Goal: Information Seeking & Learning: Learn about a topic

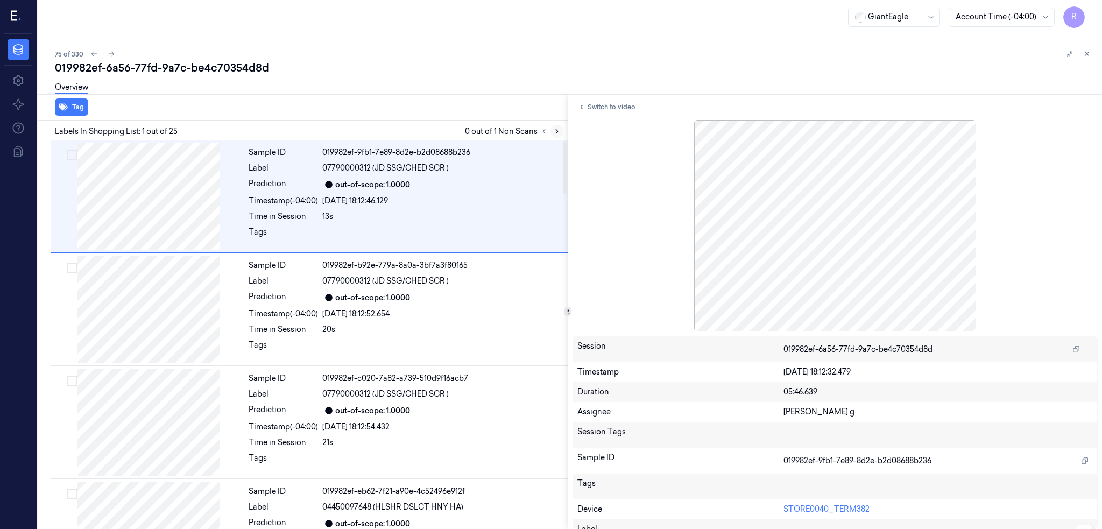
click at [561, 133] on icon at bounding box center [557, 132] width 8 height 8
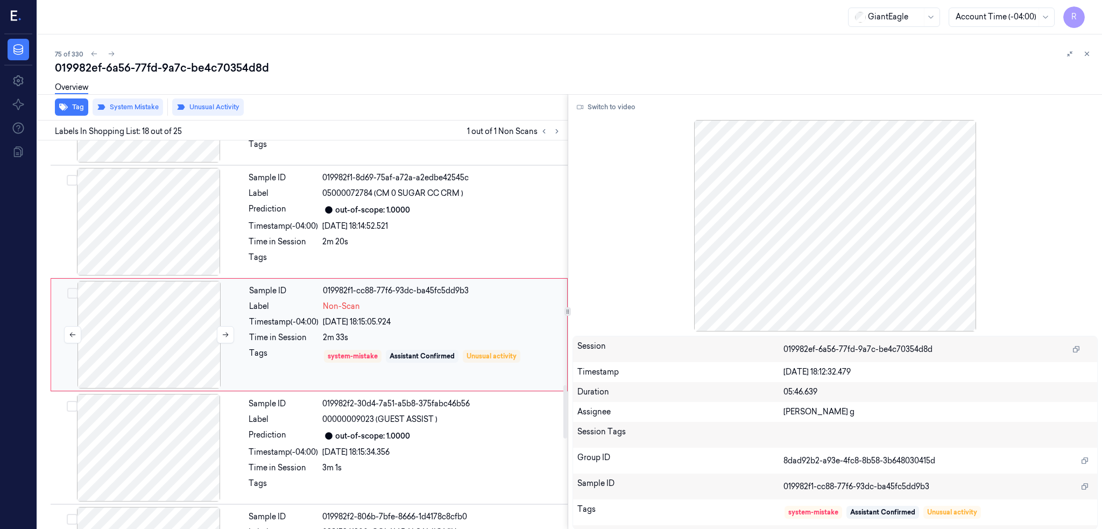
scroll to position [1784, 0]
click at [170, 351] on div at bounding box center [149, 334] width 192 height 108
click at [151, 212] on div at bounding box center [149, 221] width 192 height 108
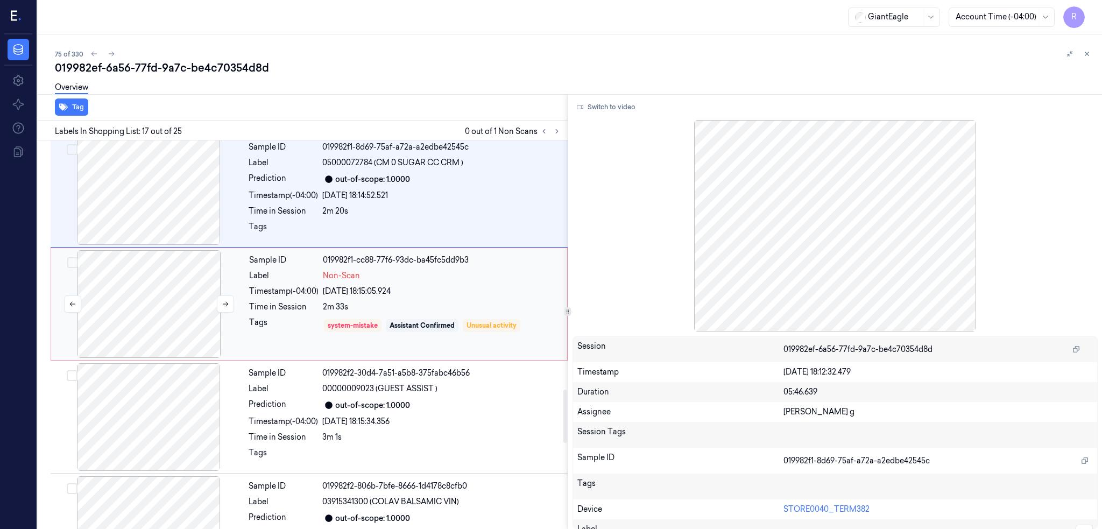
click at [163, 293] on div at bounding box center [149, 304] width 192 height 108
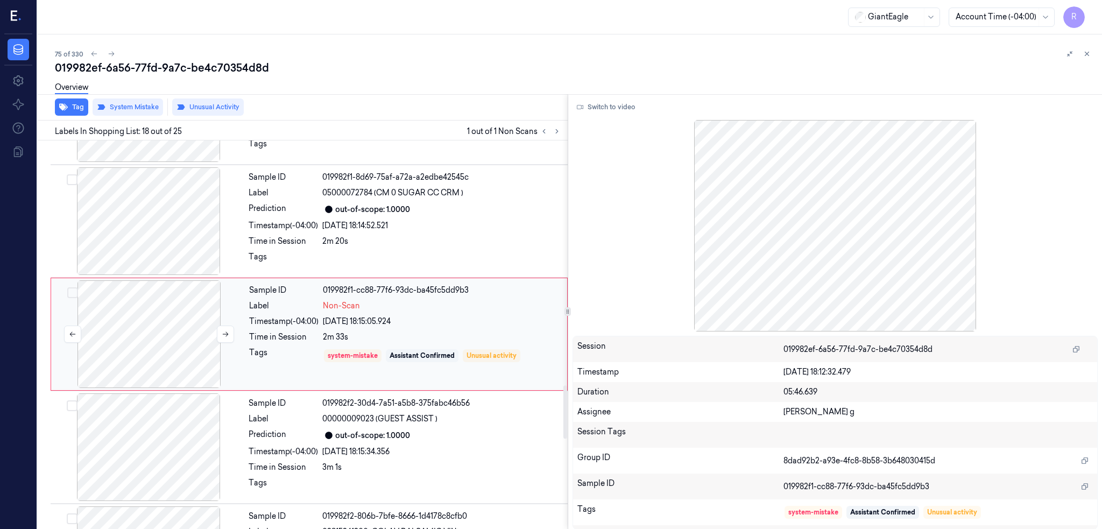
click at [158, 338] on div at bounding box center [149, 334] width 192 height 108
click at [223, 333] on icon at bounding box center [226, 335] width 8 height 8
click at [222, 334] on icon at bounding box center [226, 335] width 8 height 8
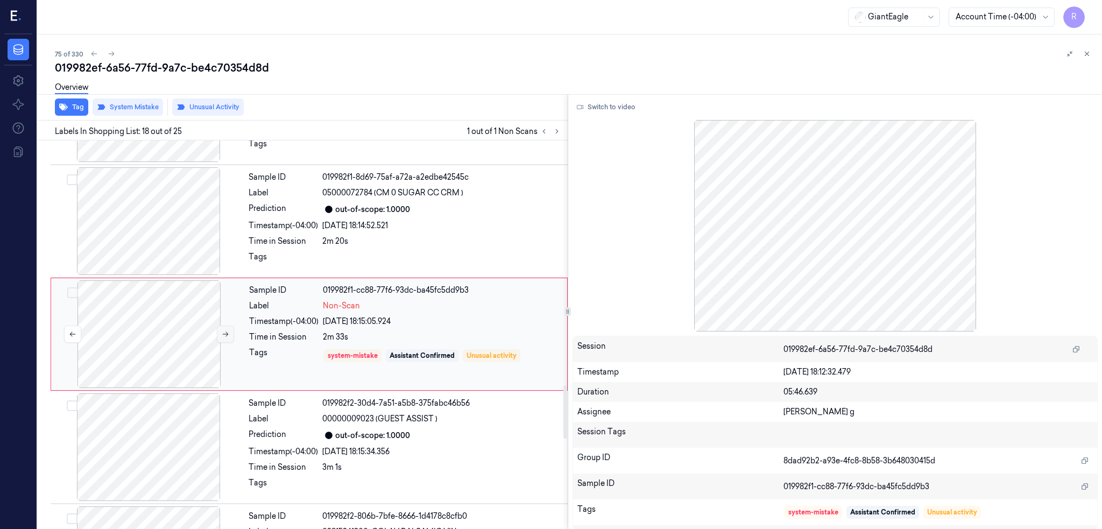
click at [222, 334] on icon at bounding box center [226, 335] width 8 height 8
click at [178, 215] on div at bounding box center [149, 221] width 192 height 108
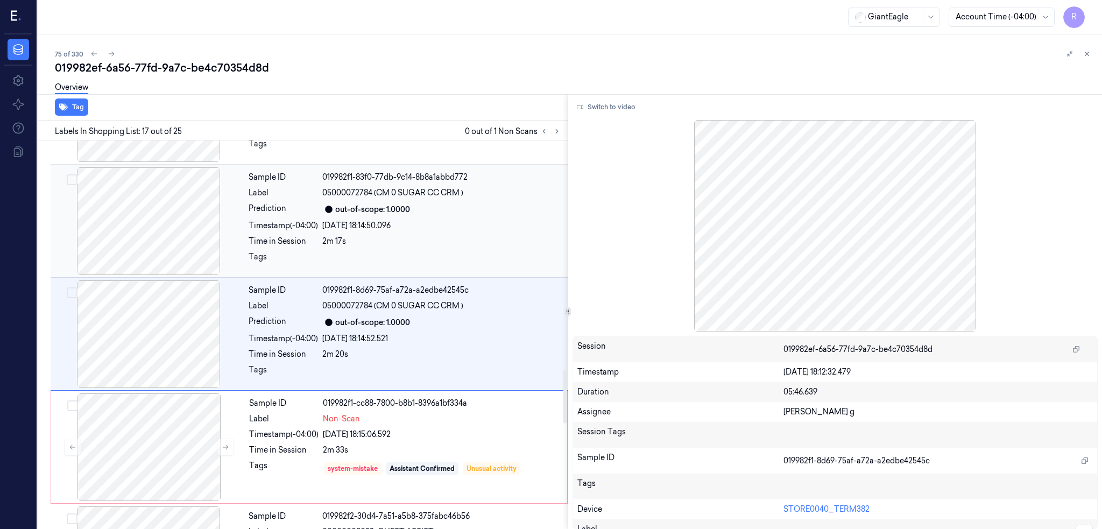
click at [171, 233] on div at bounding box center [149, 221] width 192 height 108
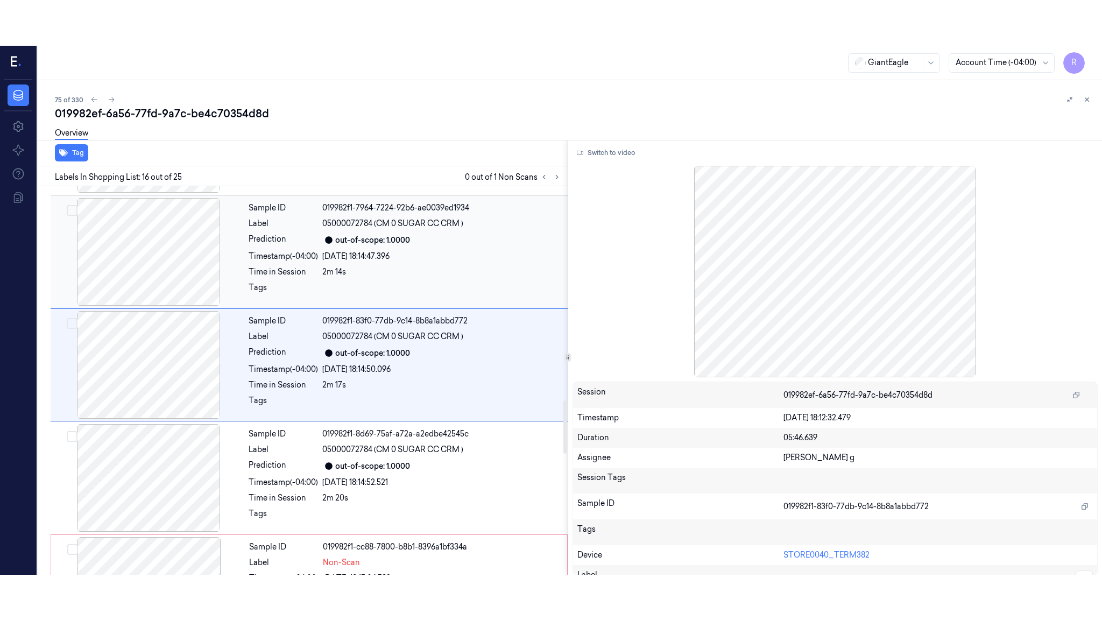
scroll to position [1557, 0]
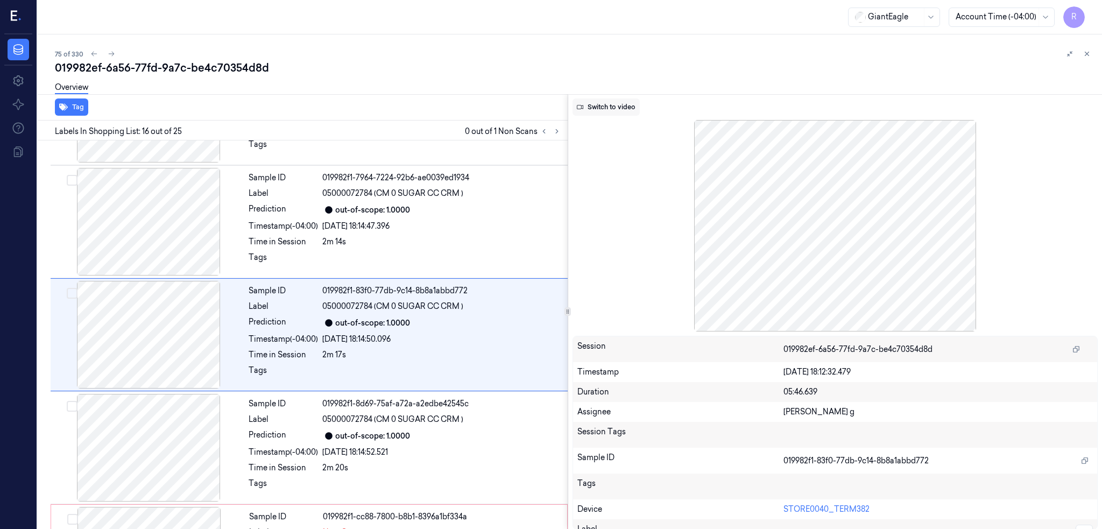
click at [614, 105] on button "Switch to video" at bounding box center [606, 107] width 67 height 17
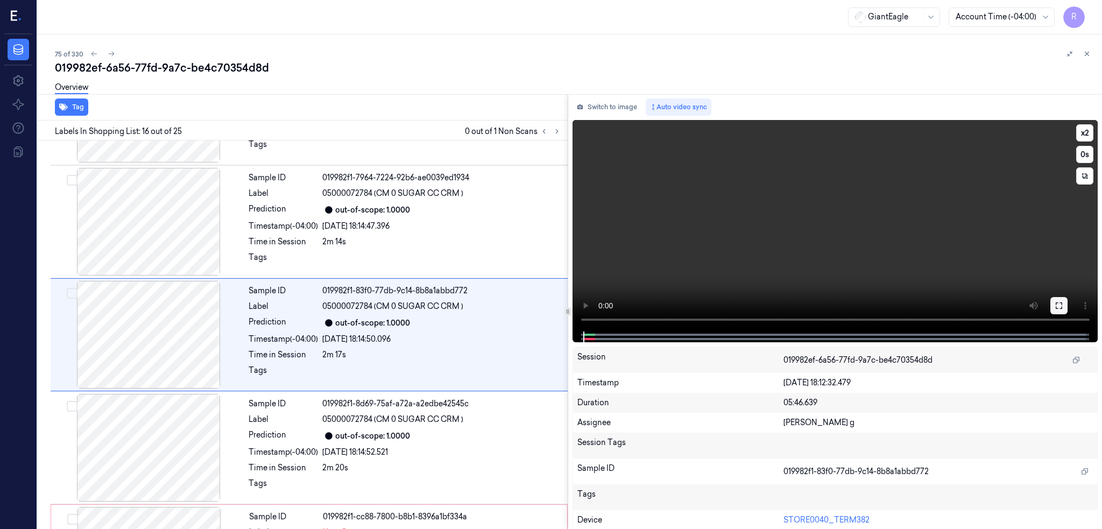
click at [1064, 304] on icon at bounding box center [1059, 305] width 9 height 9
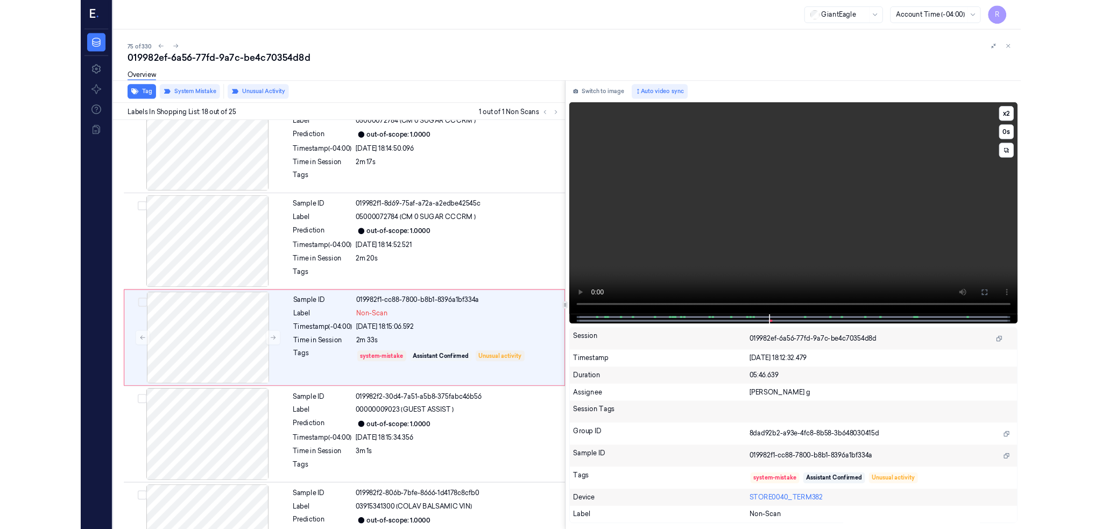
scroll to position [1738, 0]
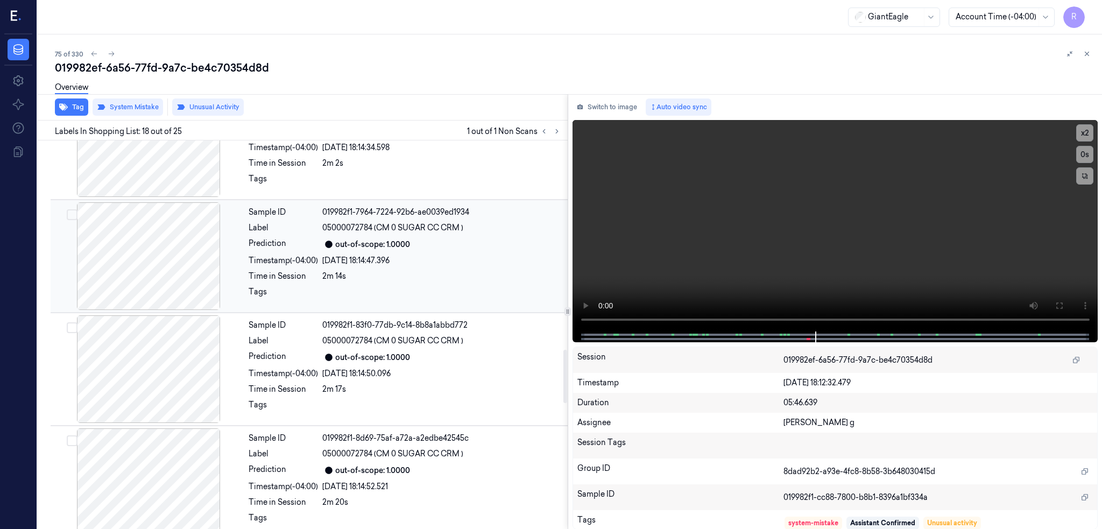
click at [171, 284] on div at bounding box center [149, 256] width 192 height 108
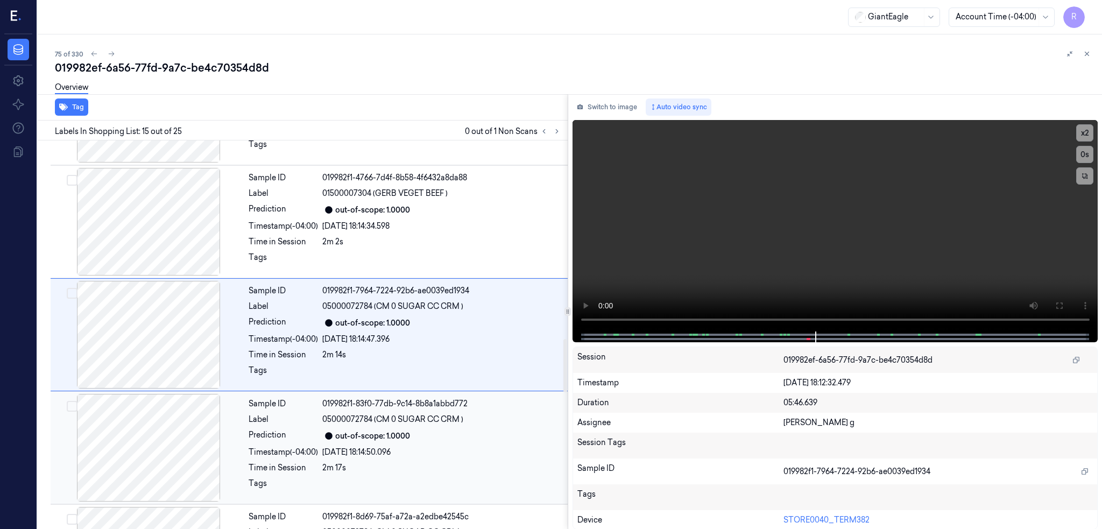
click at [164, 427] on div at bounding box center [149, 448] width 192 height 108
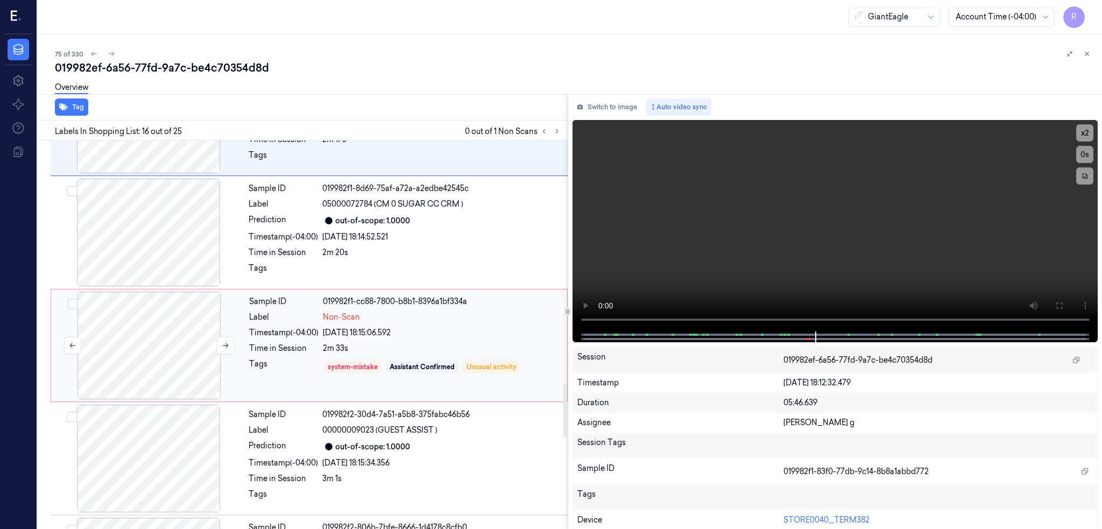
click at [179, 374] on div at bounding box center [149, 346] width 192 height 108
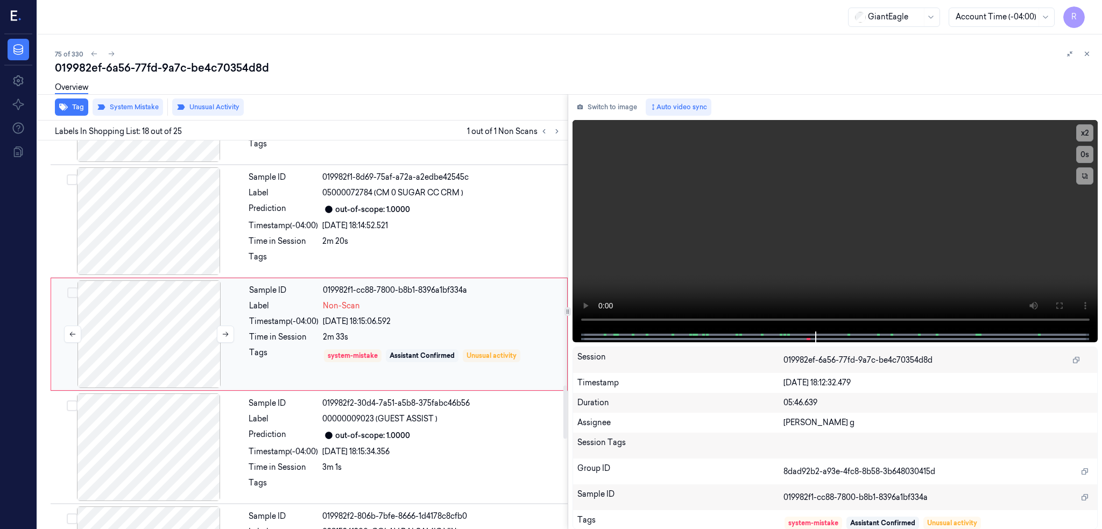
click at [182, 333] on div at bounding box center [149, 334] width 192 height 108
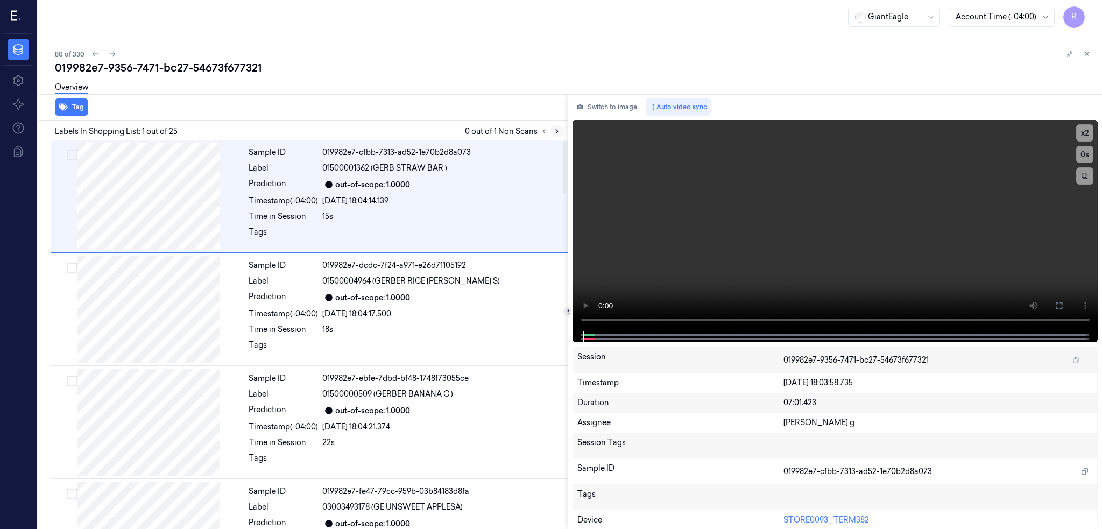
click at [561, 131] on icon at bounding box center [557, 132] width 8 height 8
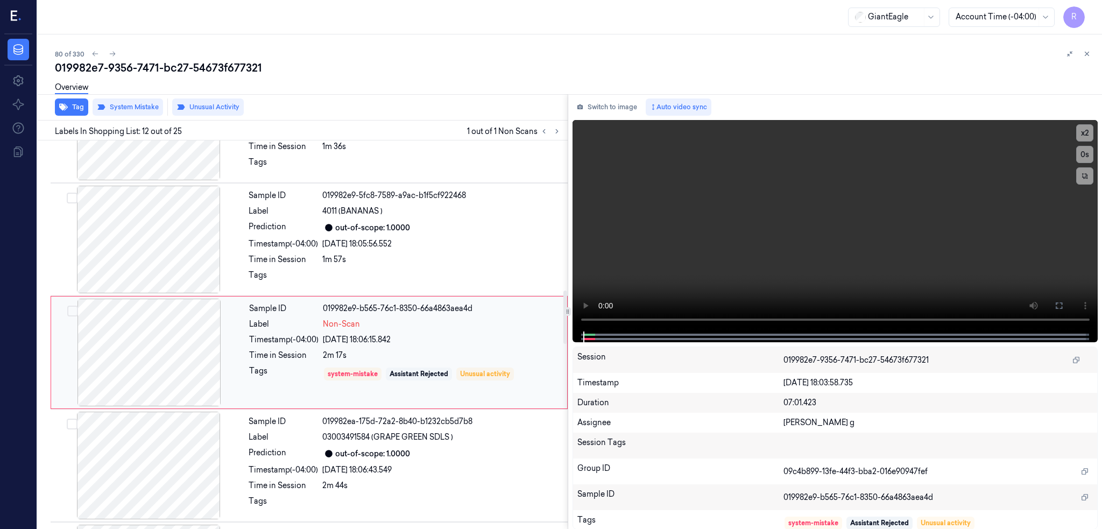
scroll to position [1105, 0]
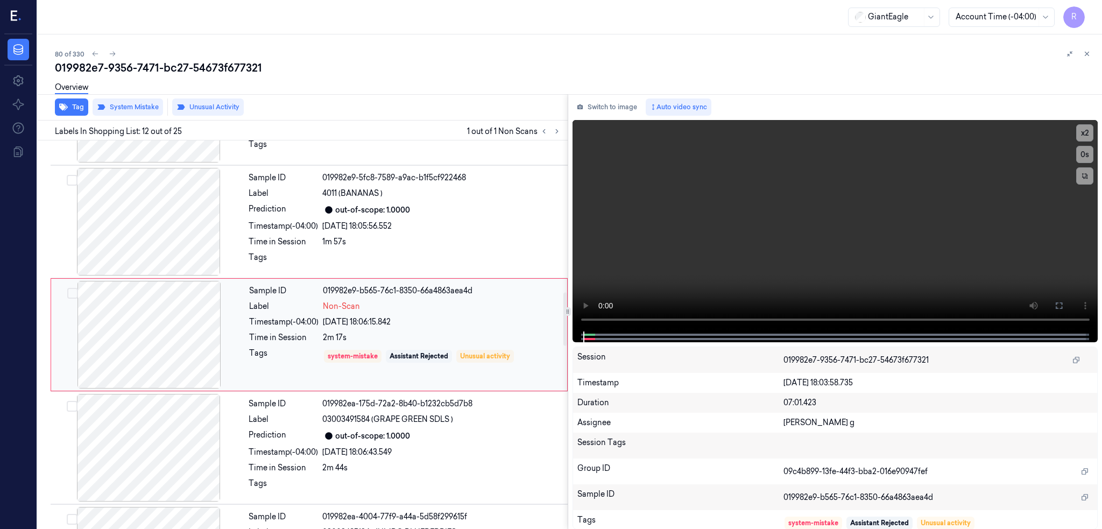
click at [139, 353] on div at bounding box center [149, 335] width 192 height 108
click at [150, 329] on div at bounding box center [149, 335] width 192 height 108
click at [149, 329] on div at bounding box center [149, 335] width 192 height 108
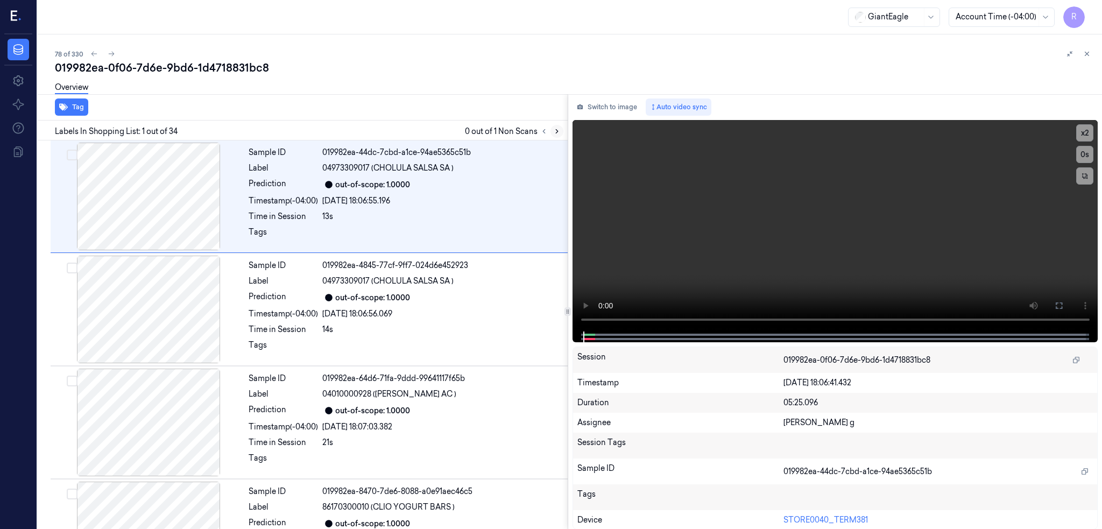
click at [561, 128] on icon at bounding box center [557, 132] width 8 height 8
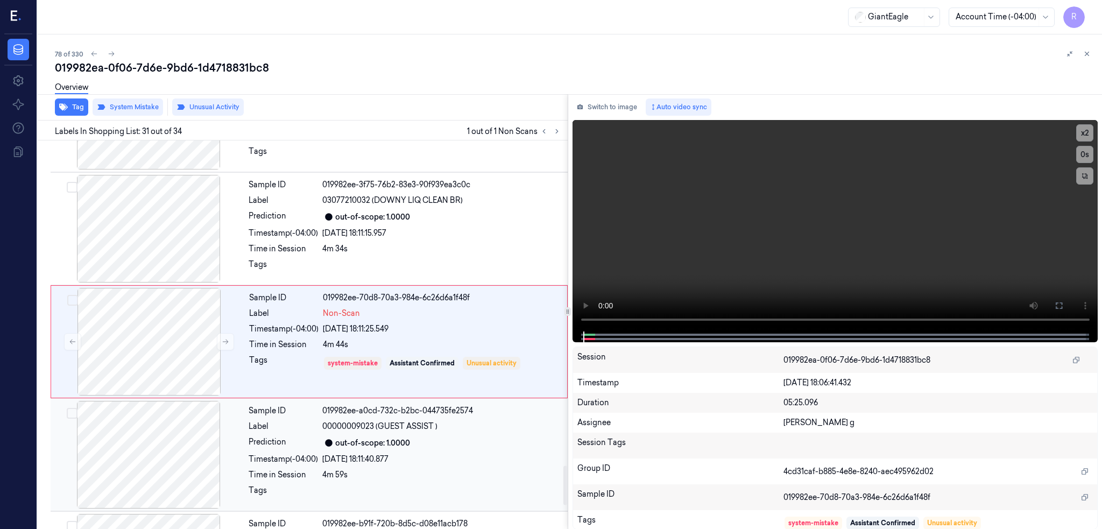
scroll to position [3254, 0]
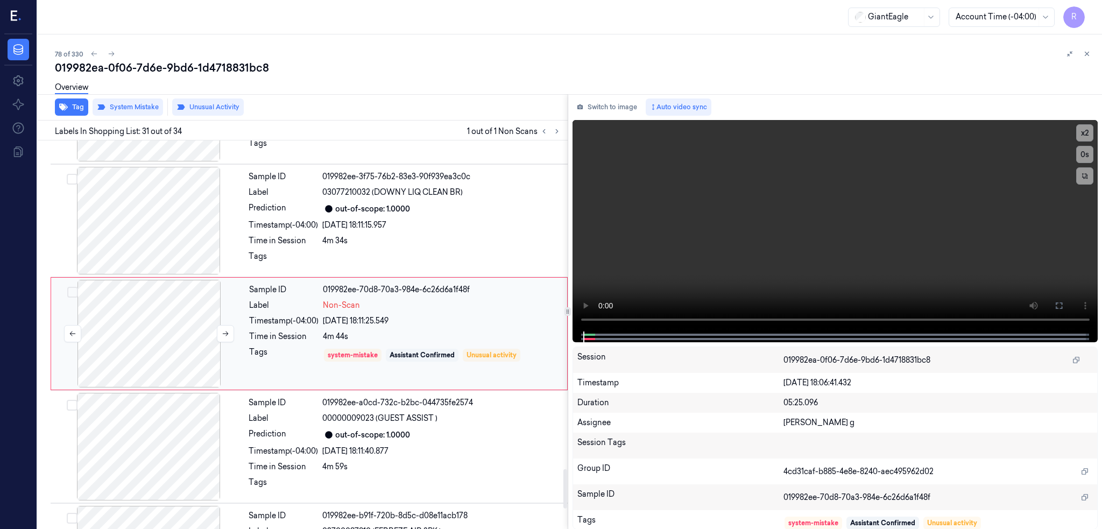
click at [131, 326] on div at bounding box center [149, 334] width 192 height 108
click at [146, 233] on div at bounding box center [149, 221] width 192 height 108
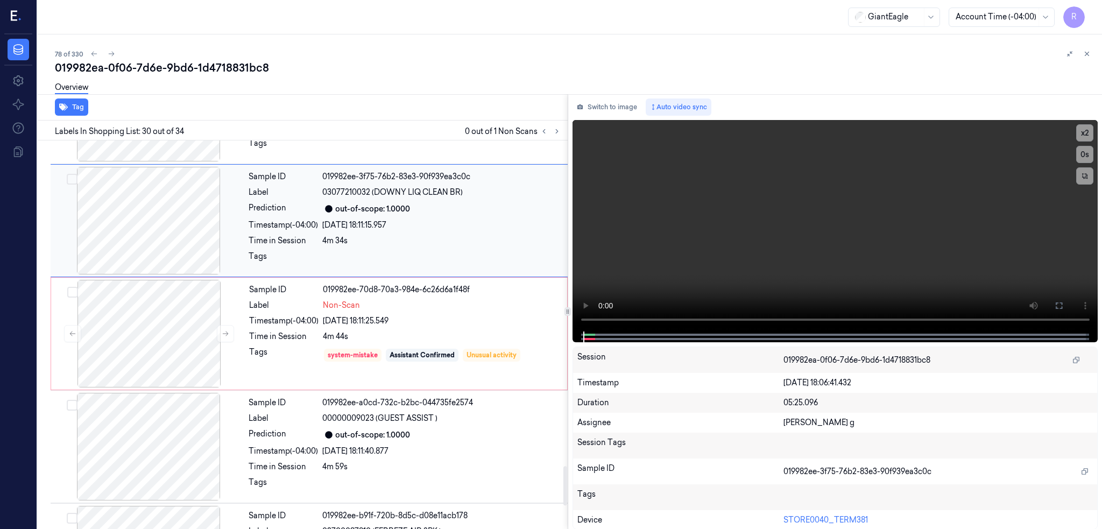
scroll to position [3141, 0]
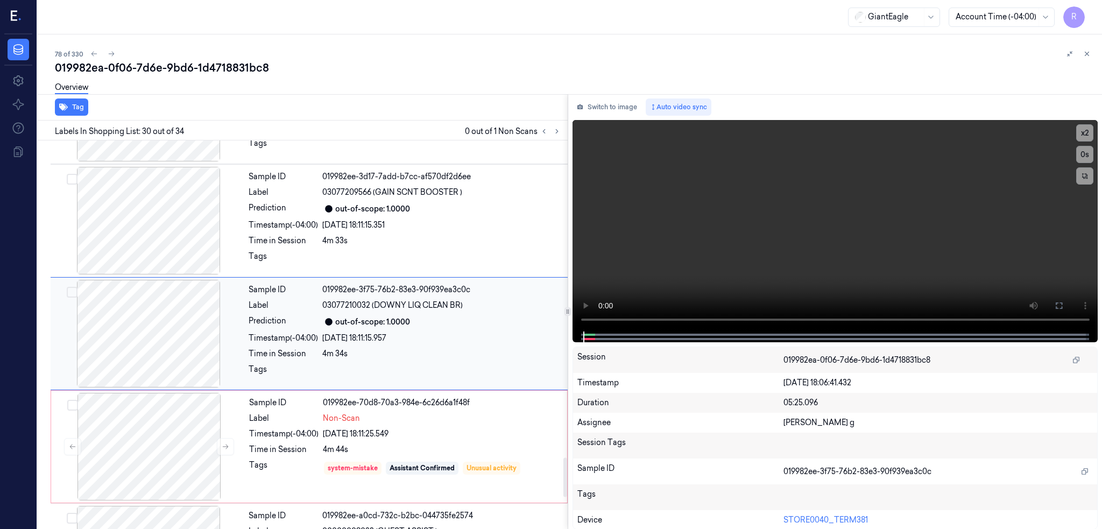
click at [130, 340] on div at bounding box center [149, 334] width 192 height 108
click at [159, 244] on div at bounding box center [149, 221] width 192 height 108
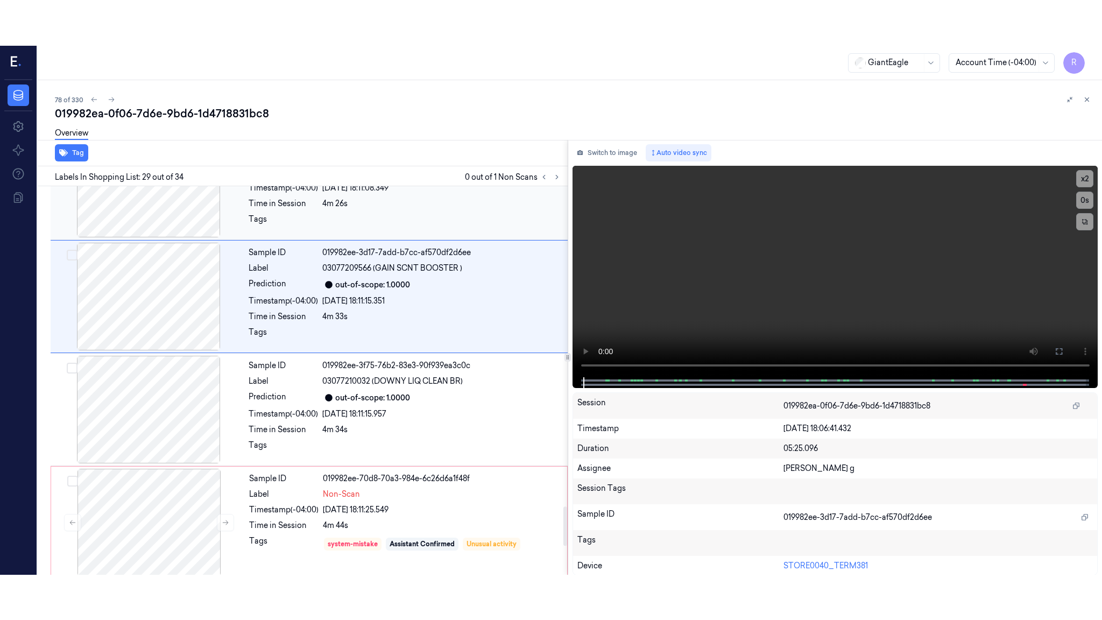
scroll to position [3172, 0]
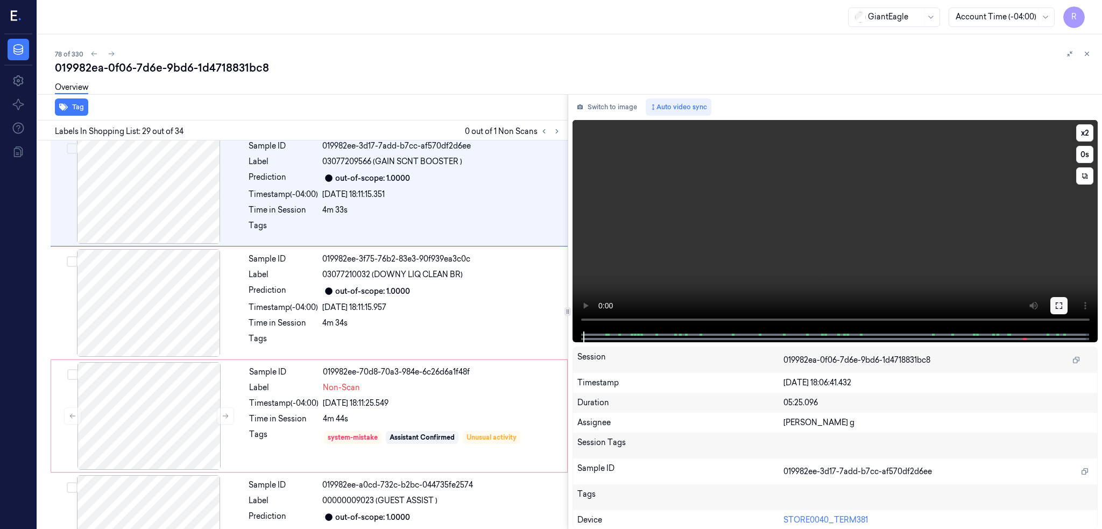
click at [1068, 300] on button at bounding box center [1059, 305] width 17 height 17
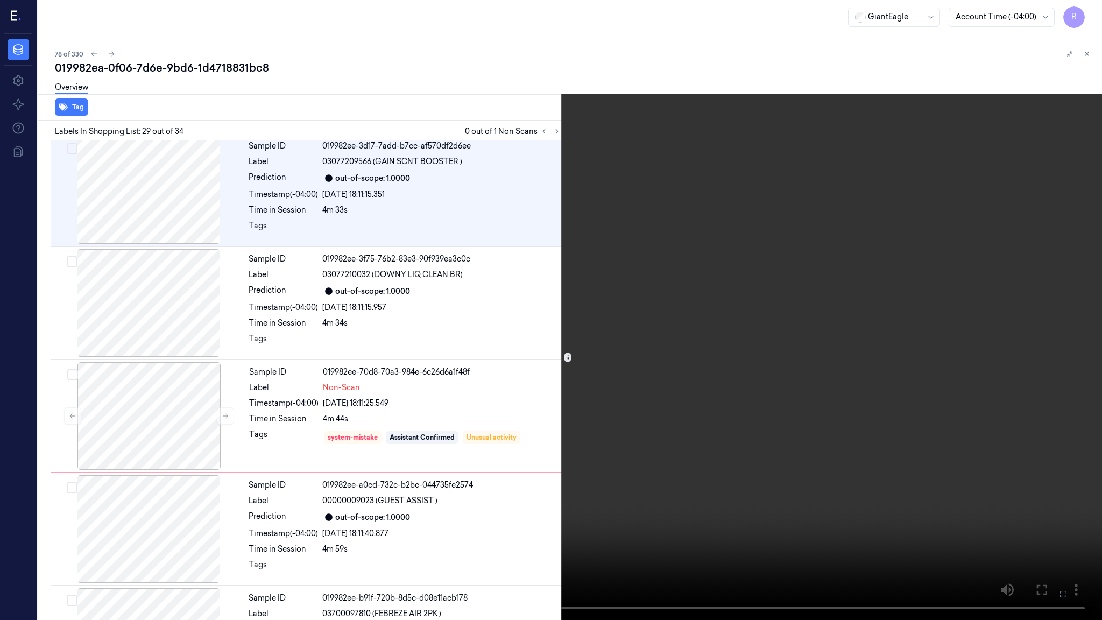
click at [677, 373] on video at bounding box center [551, 310] width 1102 height 620
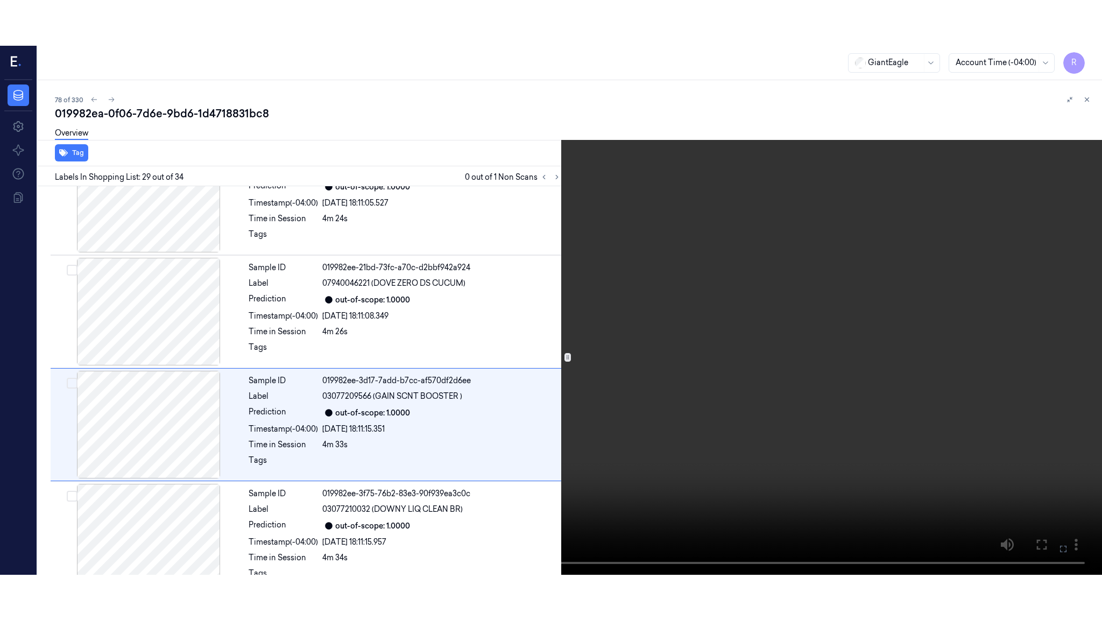
scroll to position [3028, 0]
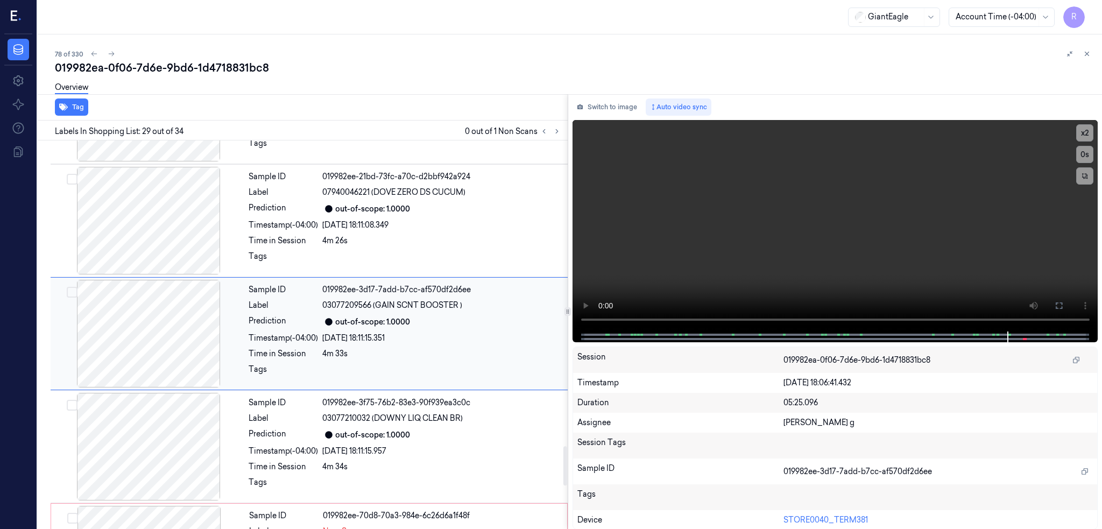
click at [175, 332] on div at bounding box center [149, 334] width 192 height 108
click at [163, 346] on div at bounding box center [149, 334] width 192 height 108
click at [1064, 310] on icon at bounding box center [1059, 305] width 9 height 9
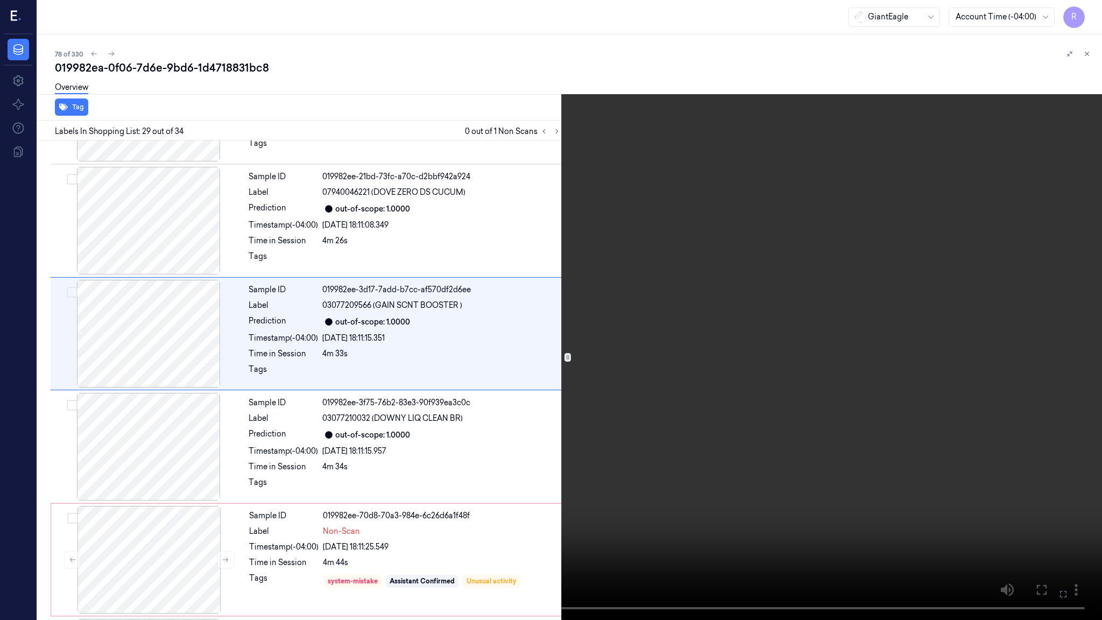
click at [648, 394] on video at bounding box center [551, 310] width 1102 height 620
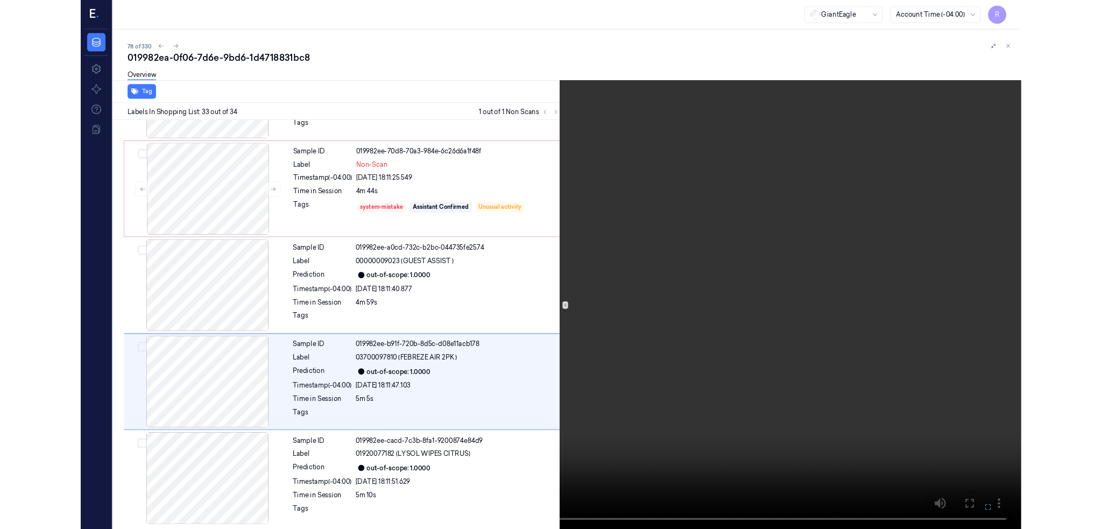
scroll to position [3369, 0]
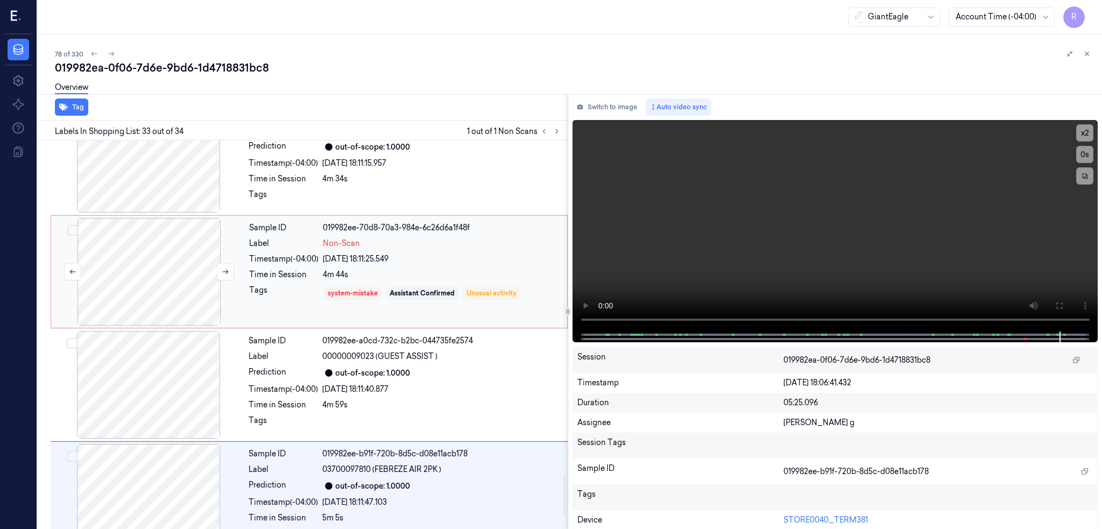
click at [154, 266] on div at bounding box center [149, 272] width 192 height 108
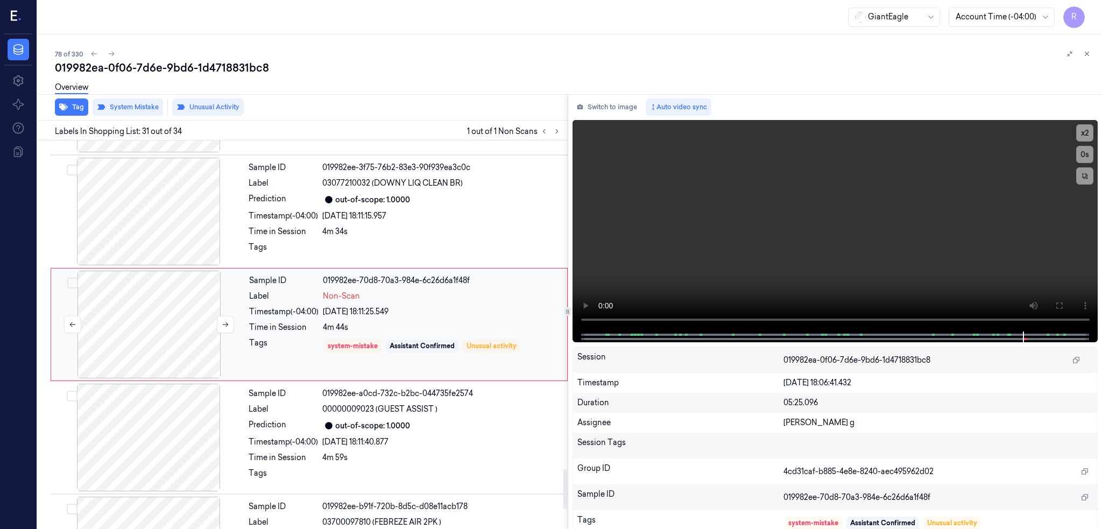
scroll to position [3254, 0]
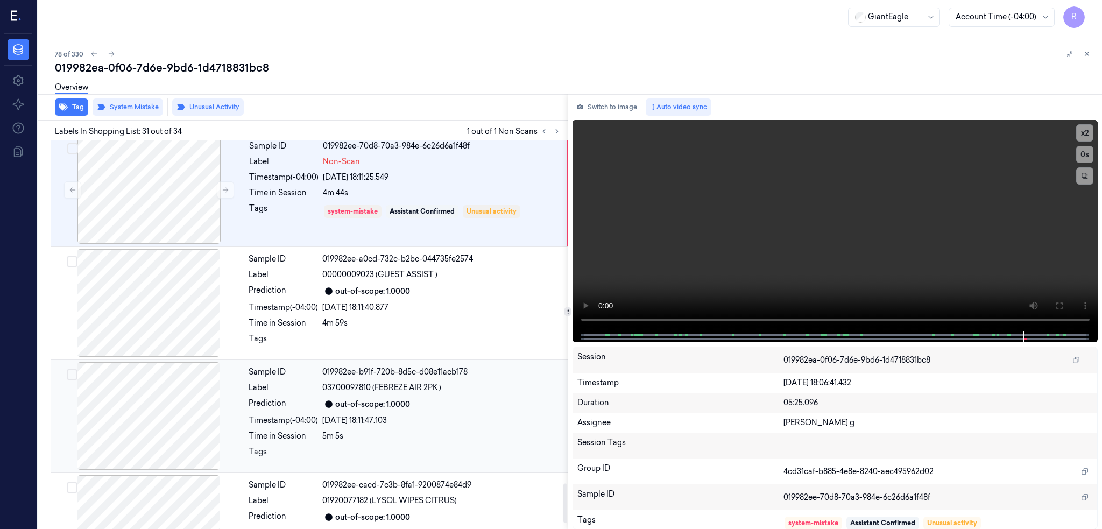
click at [161, 430] on div at bounding box center [149, 416] width 192 height 108
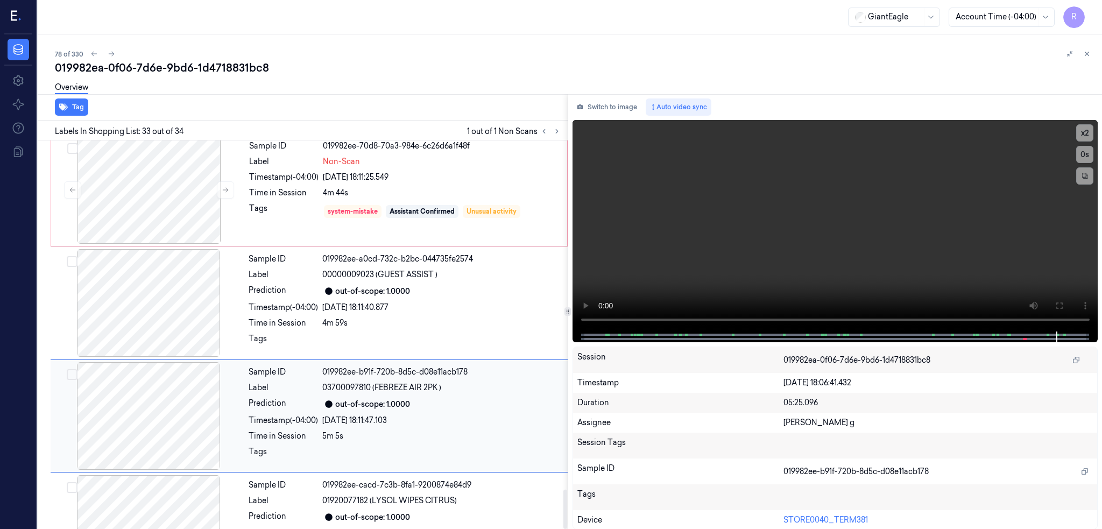
scroll to position [3460, 0]
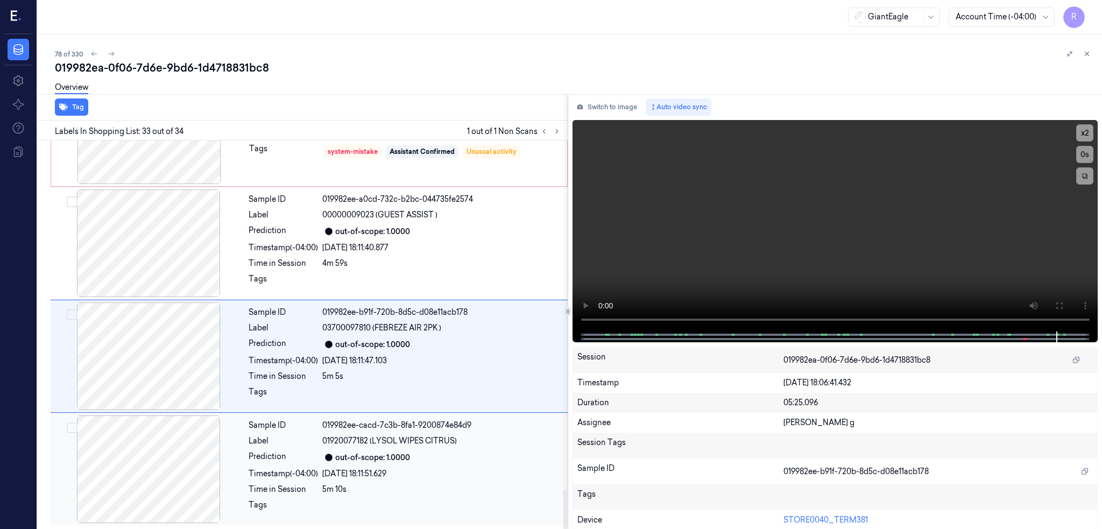
click at [159, 447] on div at bounding box center [149, 470] width 192 height 108
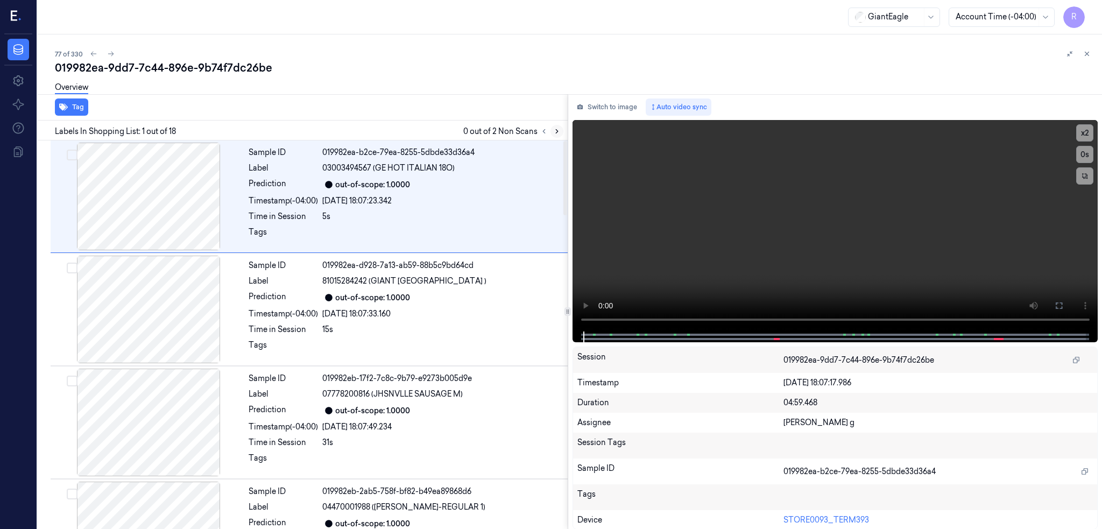
click at [561, 131] on icon at bounding box center [557, 132] width 8 height 8
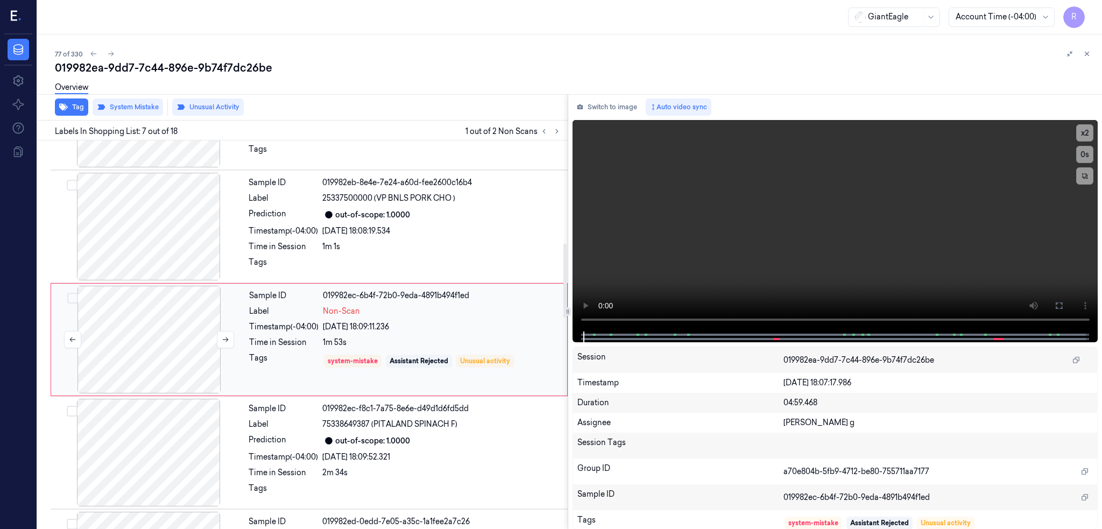
scroll to position [539, 0]
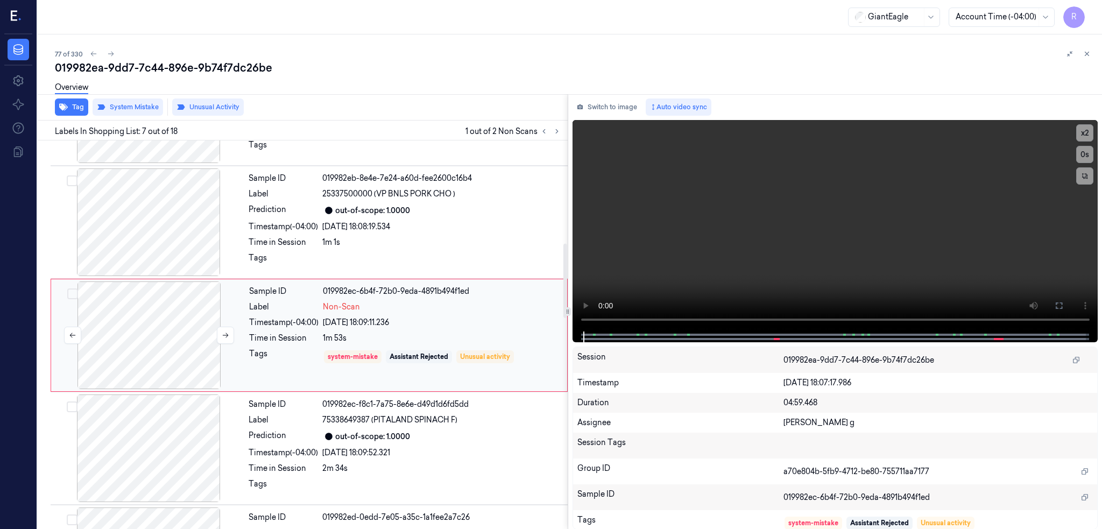
click at [123, 354] on div at bounding box center [149, 336] width 192 height 108
click at [123, 355] on div at bounding box center [149, 336] width 192 height 108
click at [152, 334] on div at bounding box center [149, 336] width 192 height 108
click at [168, 202] on div at bounding box center [149, 222] width 192 height 108
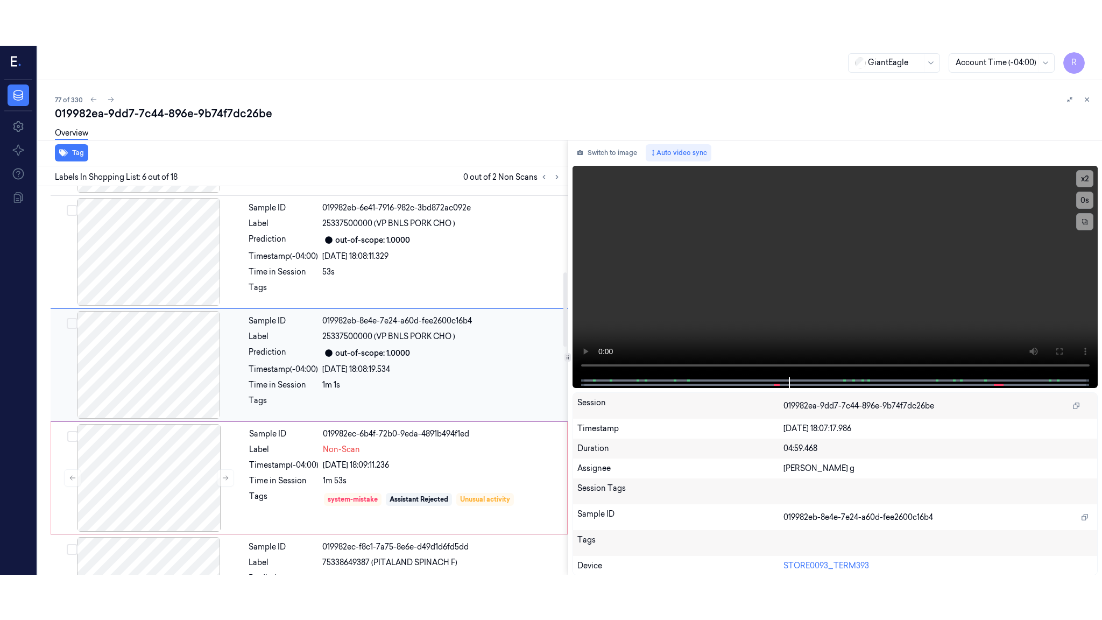
scroll to position [426, 0]
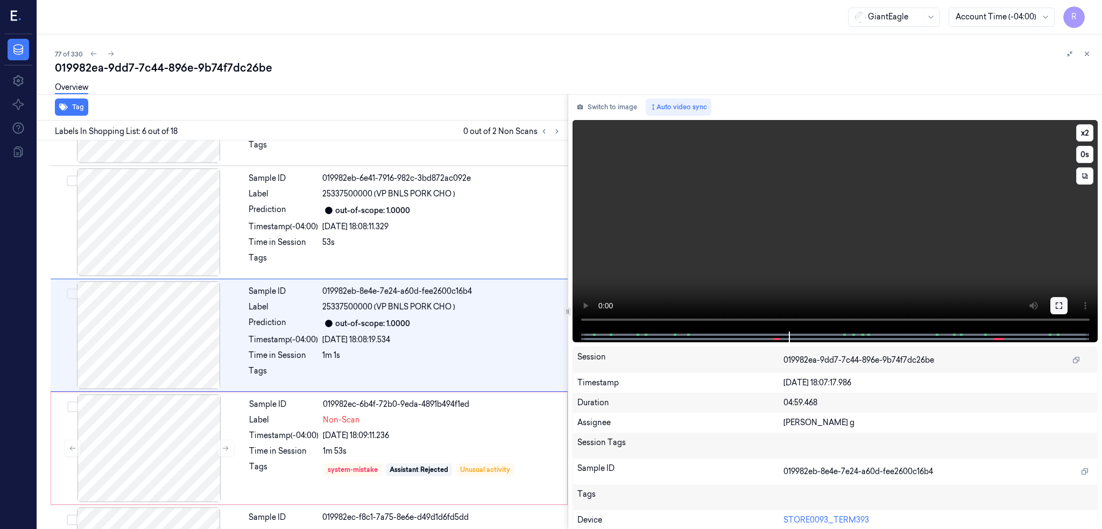
click at [1064, 305] on icon at bounding box center [1059, 305] width 9 height 9
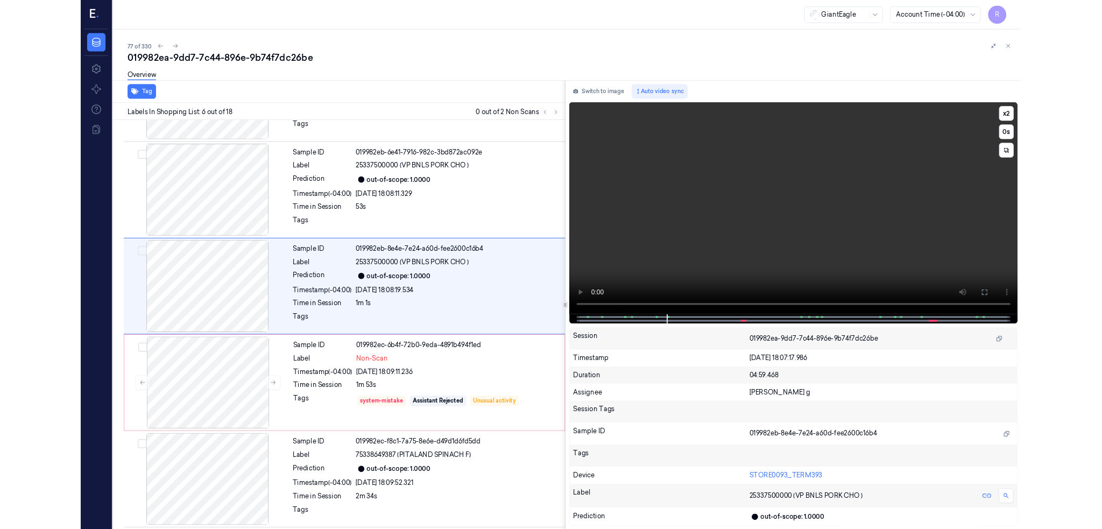
scroll to position [381, 0]
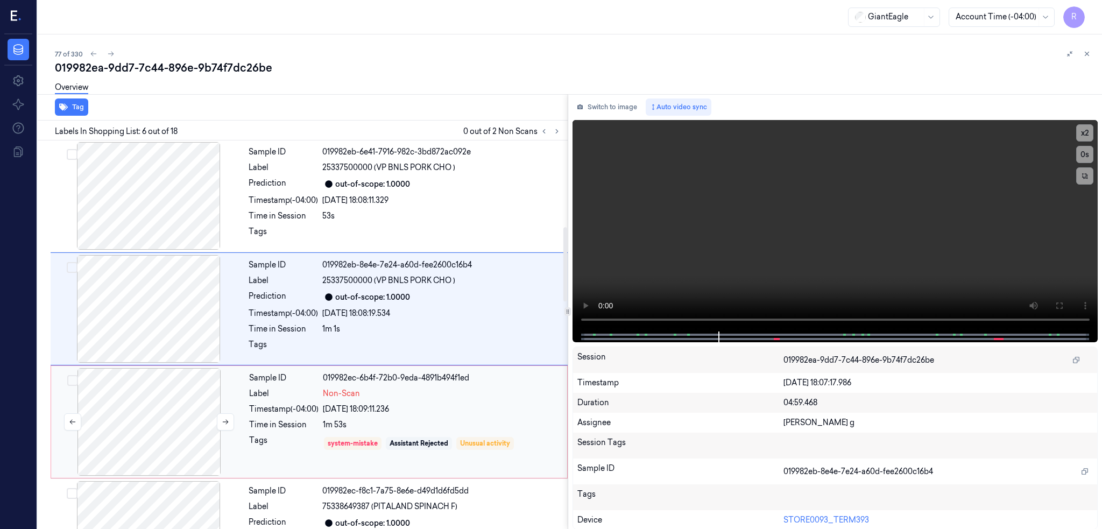
click at [147, 433] on div at bounding box center [149, 422] width 192 height 108
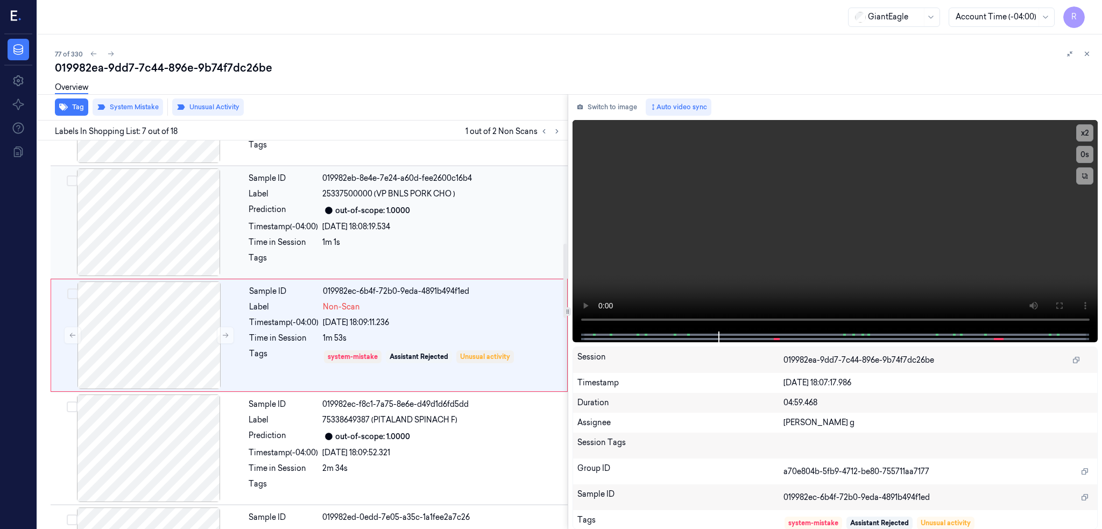
click at [164, 216] on div at bounding box center [149, 222] width 192 height 108
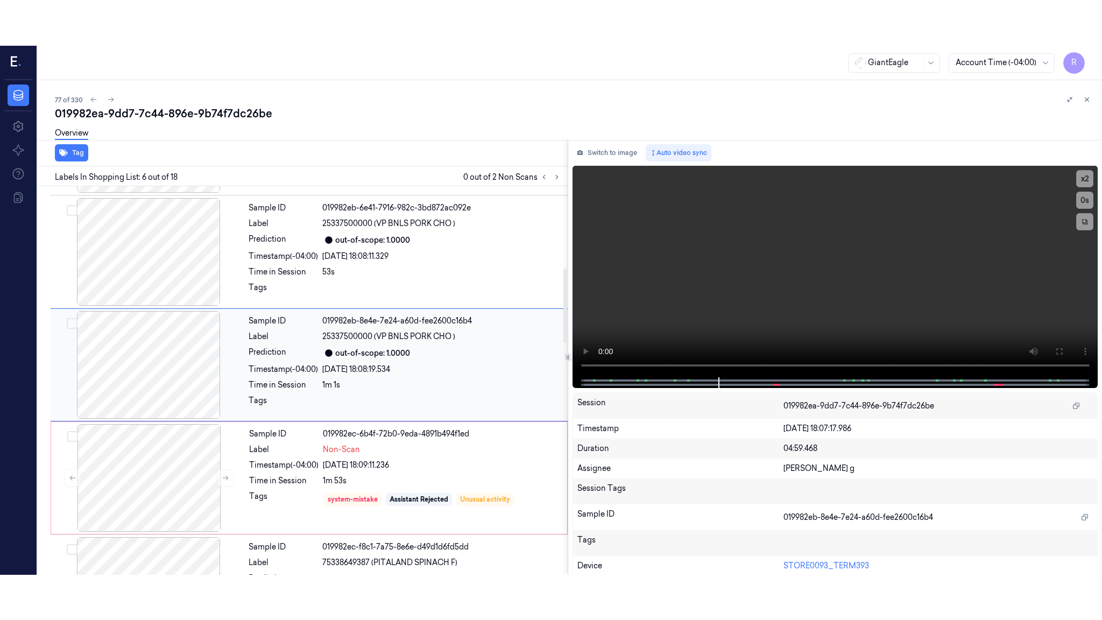
scroll to position [426, 0]
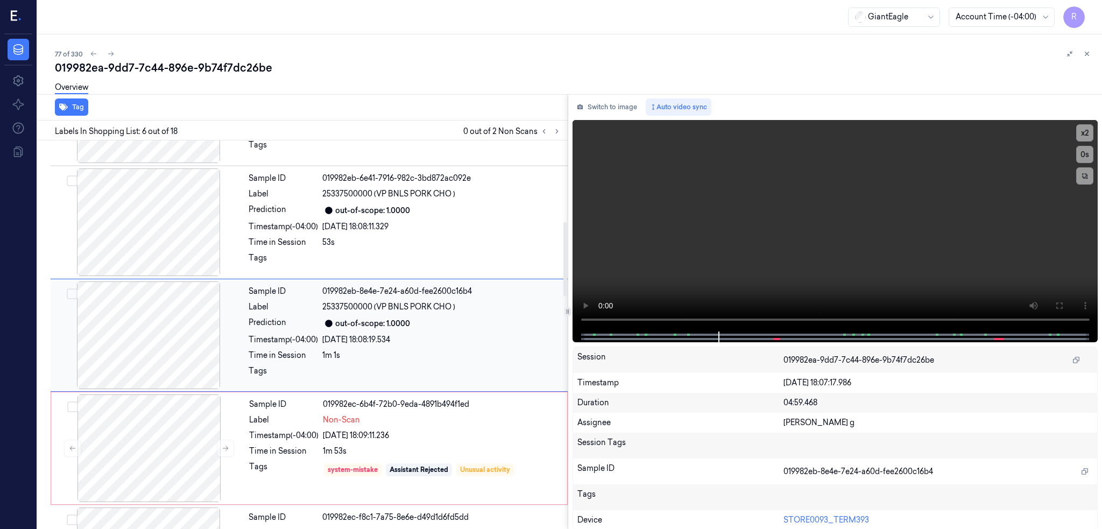
click at [164, 364] on div at bounding box center [149, 336] width 192 height 108
click at [167, 340] on div at bounding box center [149, 336] width 192 height 108
click at [167, 339] on div at bounding box center [149, 336] width 192 height 108
click at [1064, 301] on icon at bounding box center [1059, 305] width 9 height 9
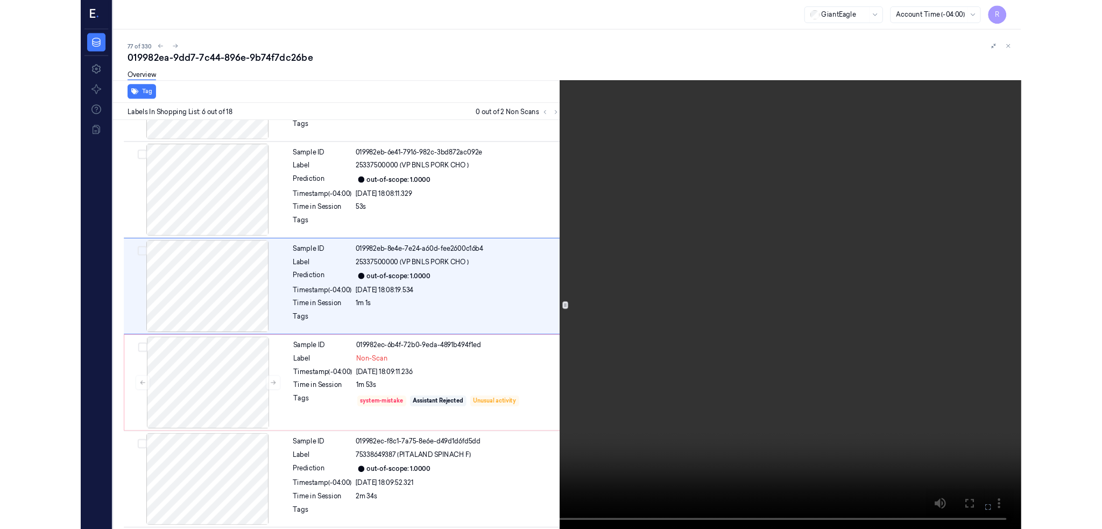
scroll to position [381, 0]
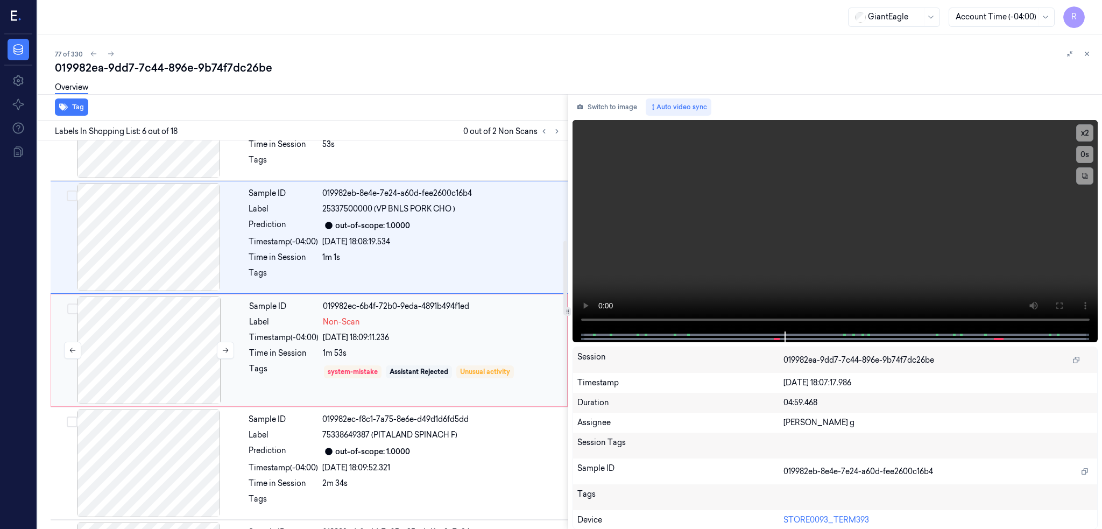
click at [182, 386] on div at bounding box center [149, 351] width 192 height 108
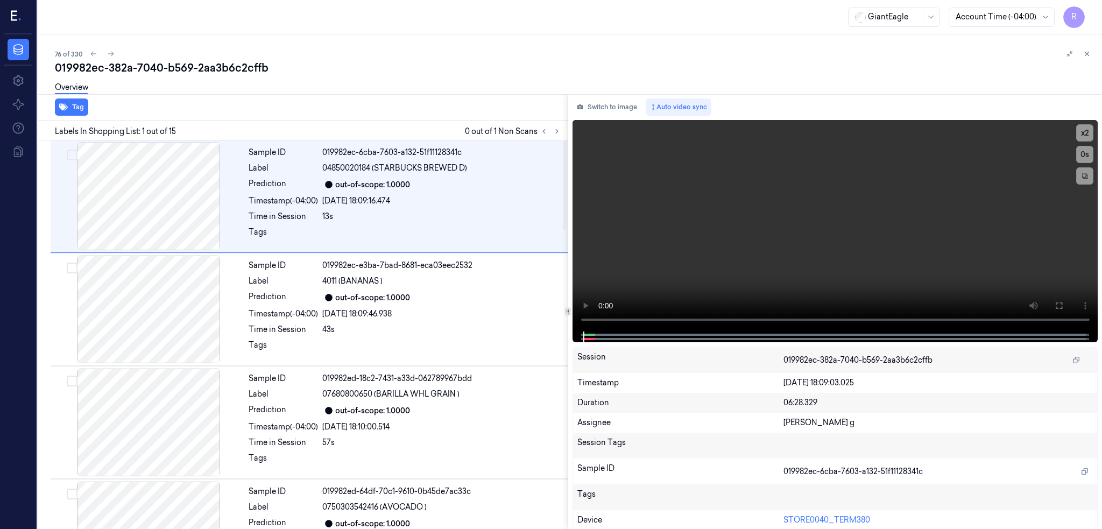
click at [564, 127] on button at bounding box center [557, 131] width 13 height 13
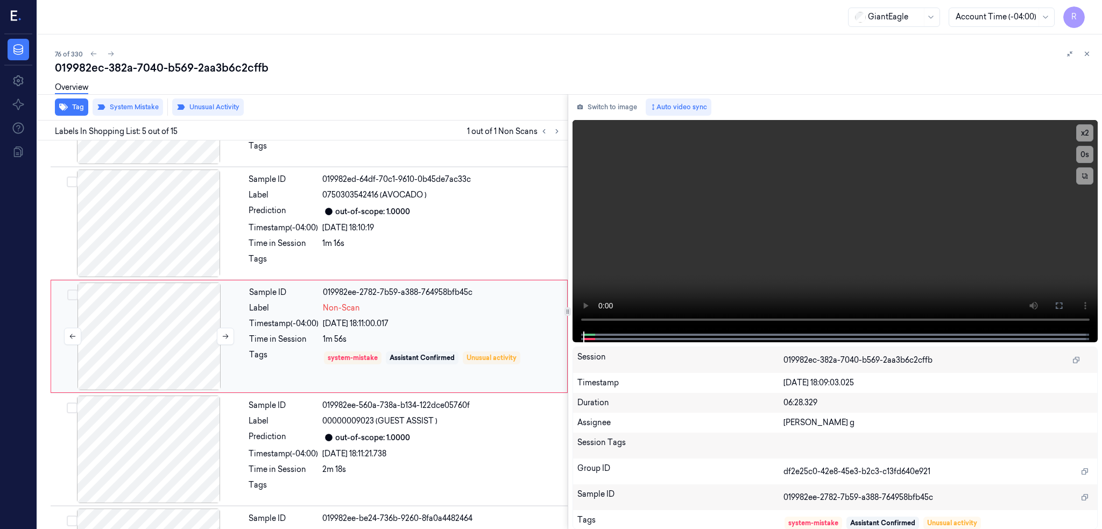
scroll to position [313, 0]
click at [173, 334] on div at bounding box center [149, 336] width 192 height 108
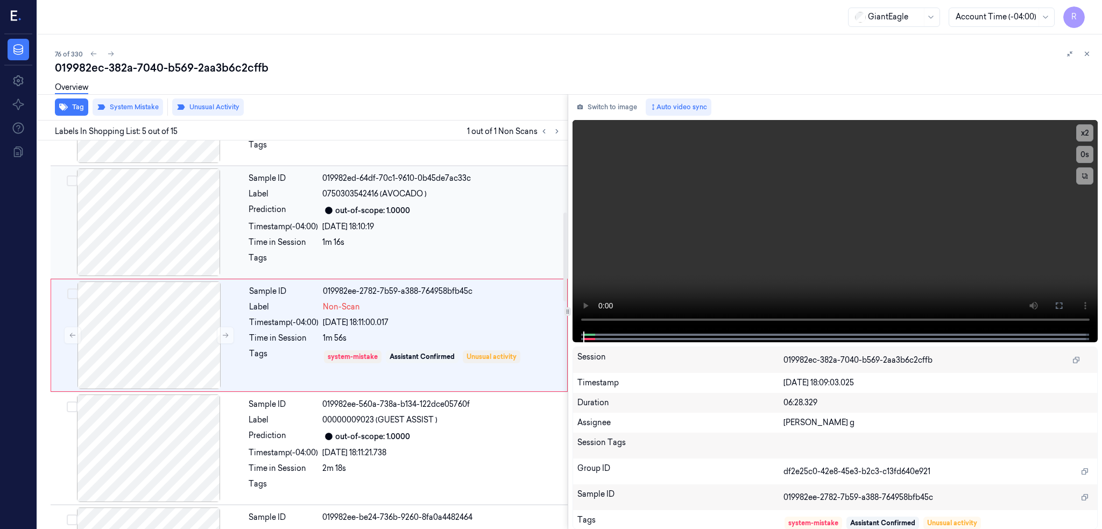
click at [161, 250] on div at bounding box center [149, 222] width 192 height 108
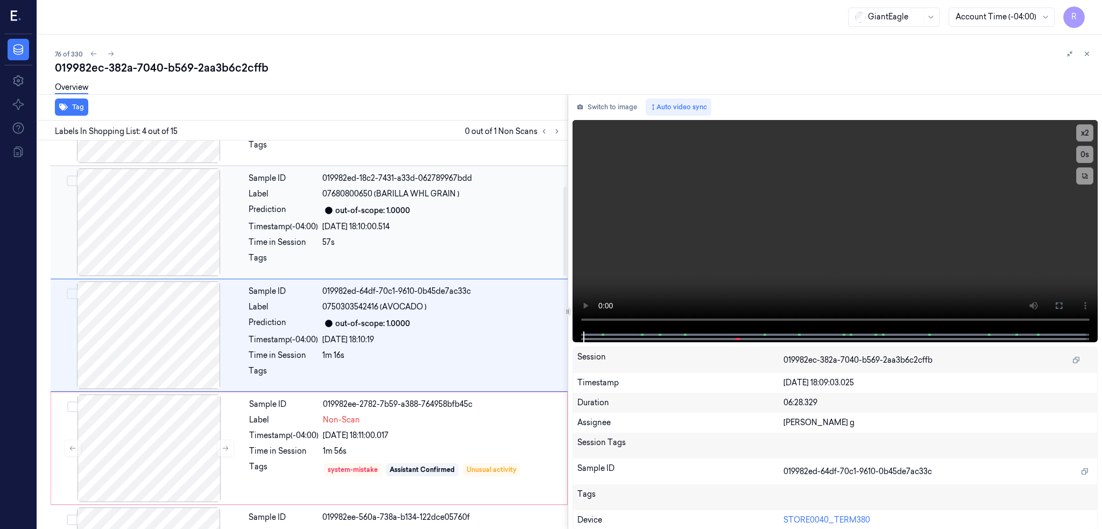
click at [164, 240] on div at bounding box center [149, 222] width 192 height 108
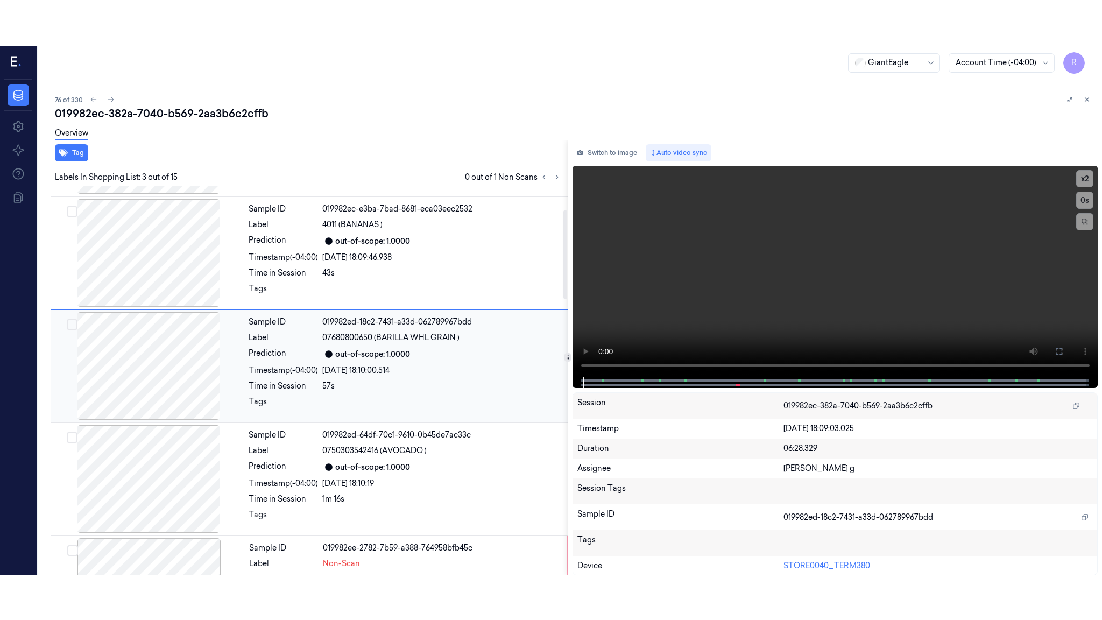
scroll to position [87, 0]
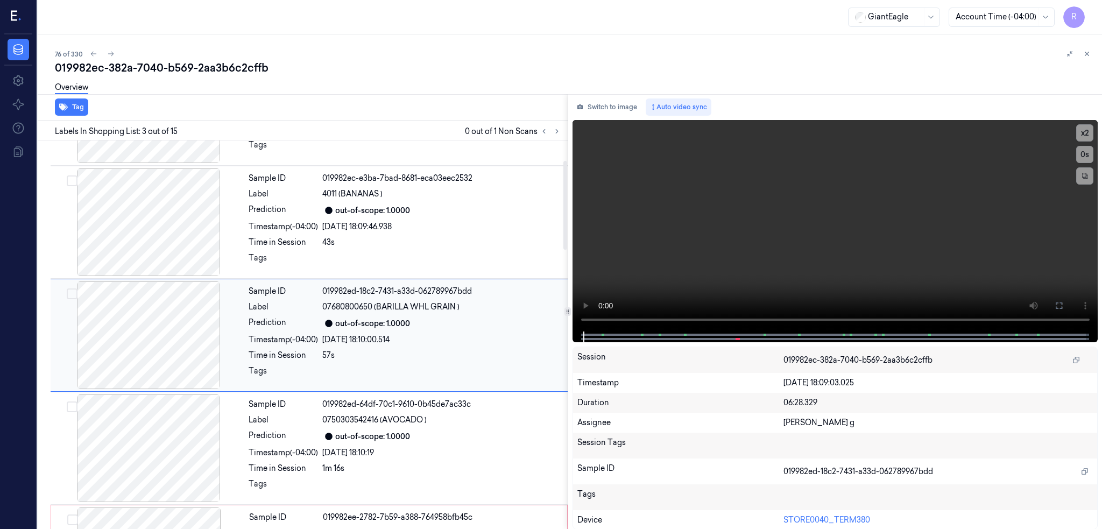
click at [173, 317] on div at bounding box center [149, 336] width 192 height 108
click at [1064, 305] on icon at bounding box center [1059, 305] width 9 height 9
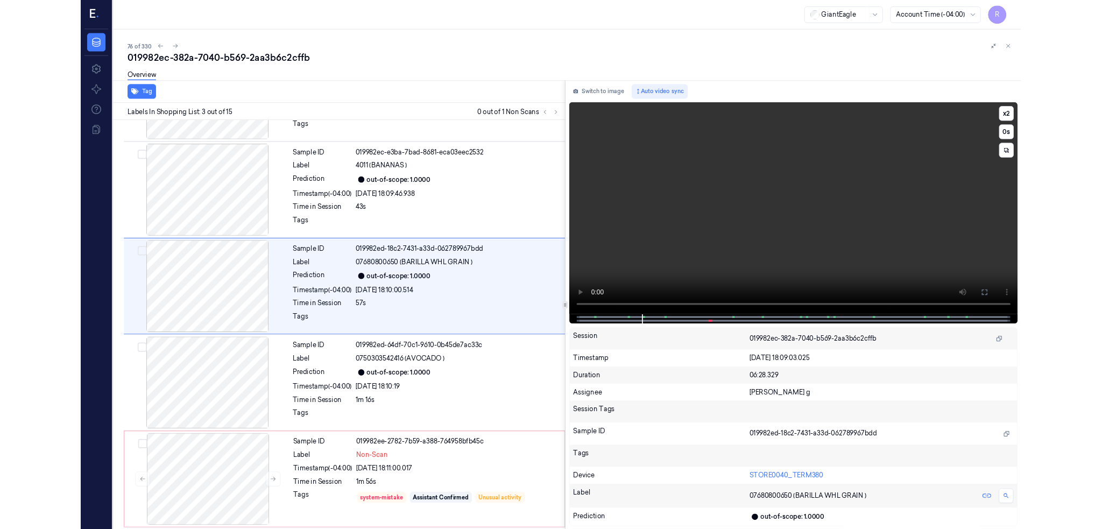
scroll to position [41, 0]
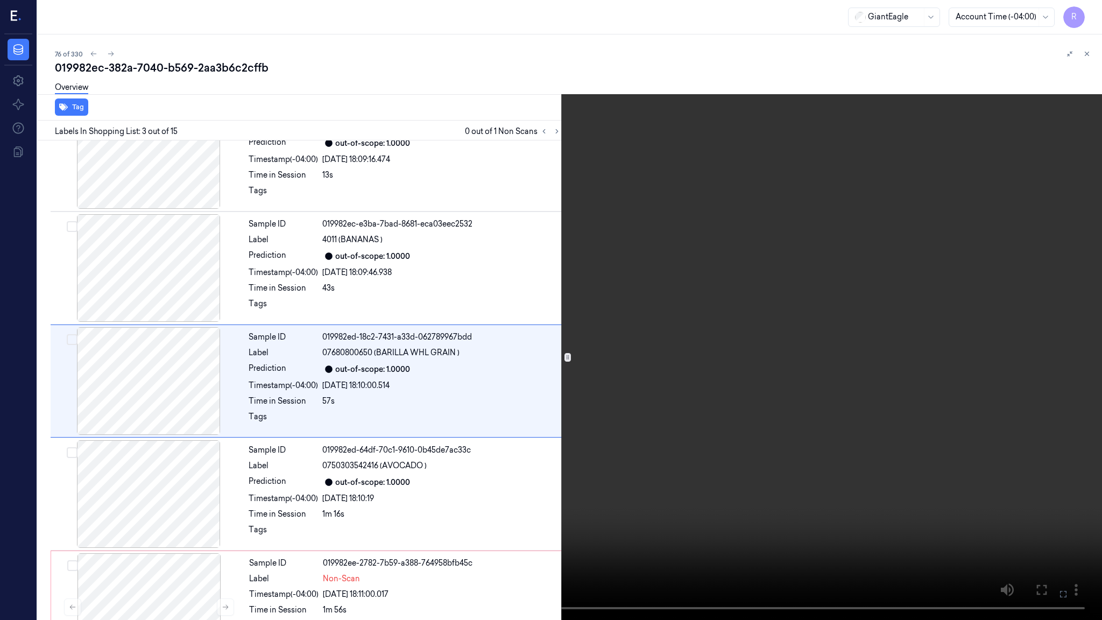
click at [593, 391] on video at bounding box center [551, 310] width 1102 height 620
click at [309, 483] on video at bounding box center [551, 310] width 1102 height 620
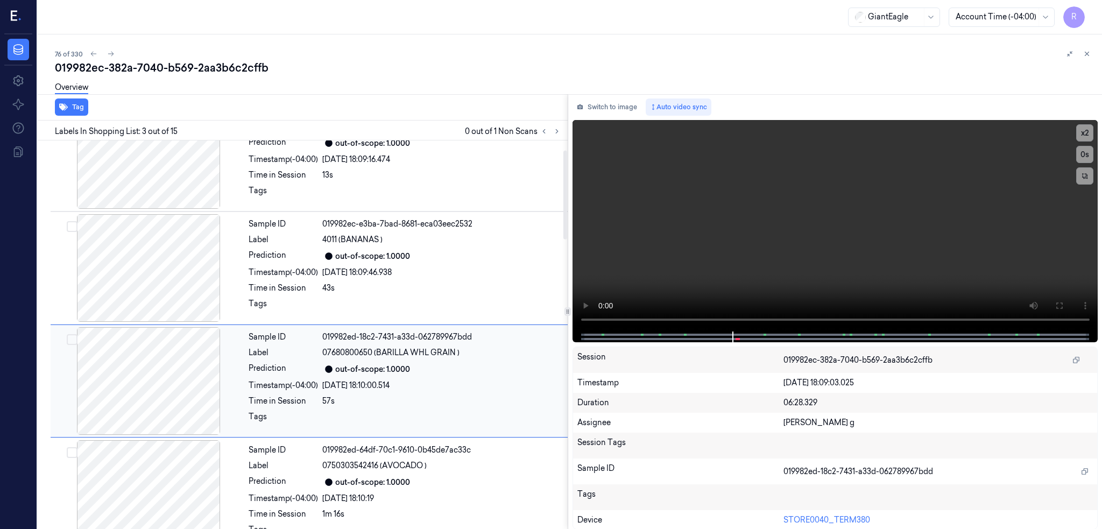
click at [158, 384] on div at bounding box center [149, 381] width 192 height 108
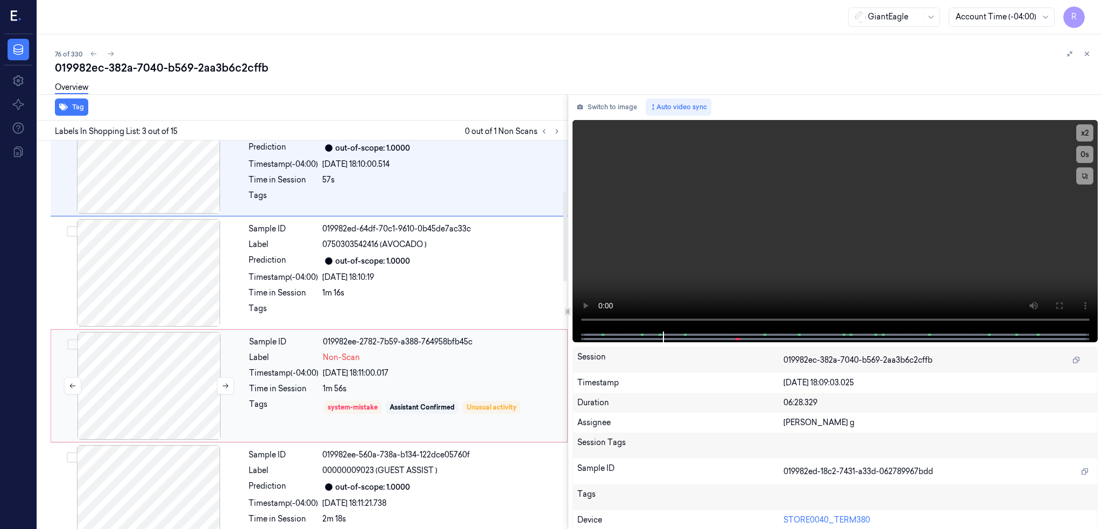
scroll to position [359, 0]
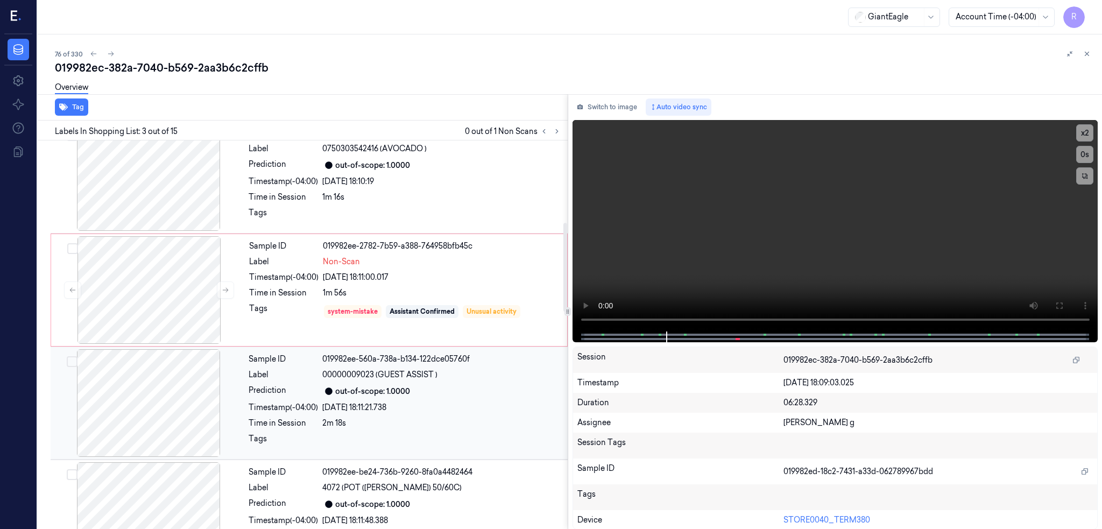
click at [174, 390] on div at bounding box center [149, 403] width 192 height 108
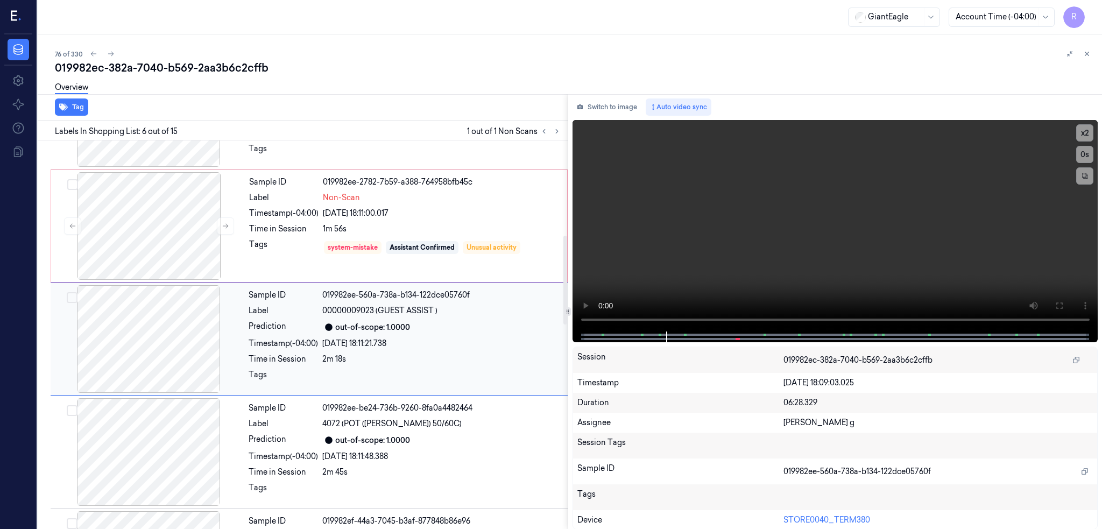
scroll to position [426, 0]
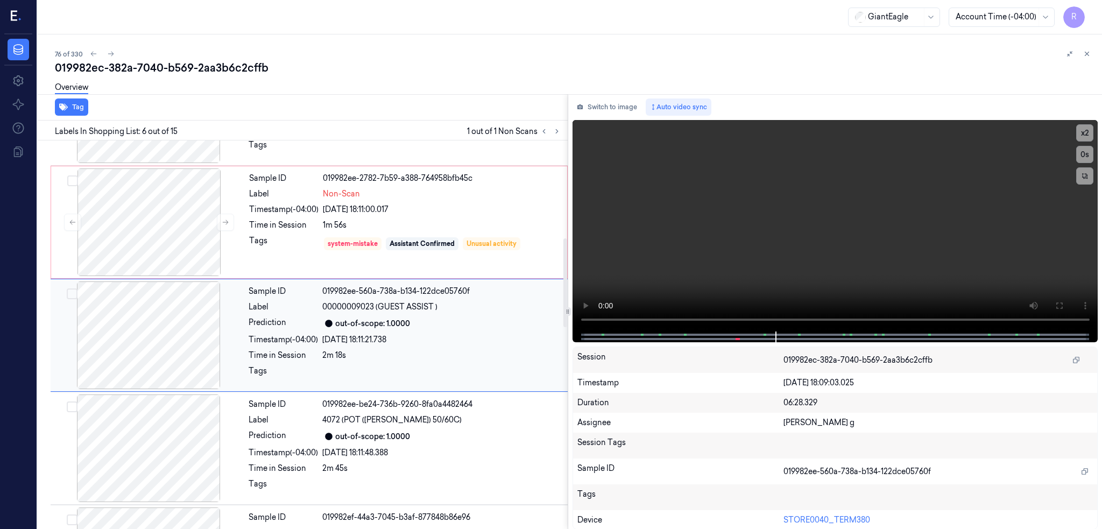
click at [158, 352] on div at bounding box center [149, 336] width 192 height 108
click at [128, 254] on div at bounding box center [149, 222] width 192 height 108
click at [184, 252] on div at bounding box center [149, 222] width 192 height 108
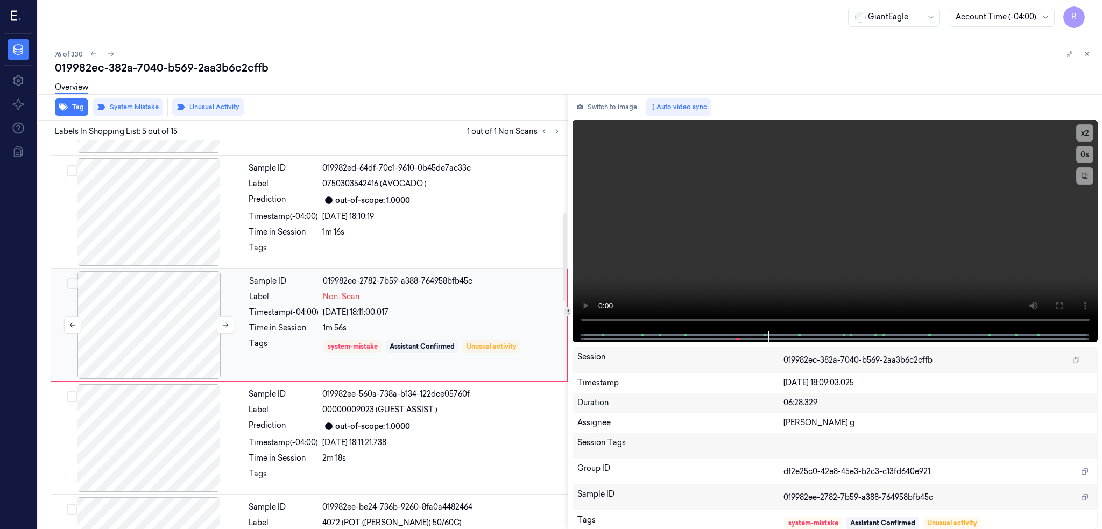
scroll to position [313, 0]
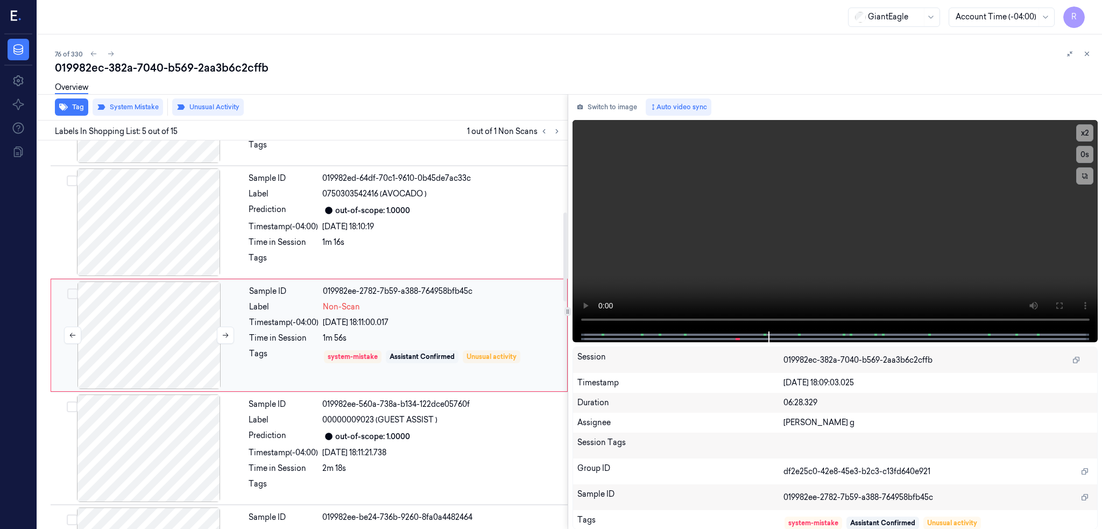
click at [176, 359] on div at bounding box center [149, 336] width 192 height 108
click at [134, 335] on div at bounding box center [149, 336] width 192 height 108
click at [193, 311] on div at bounding box center [149, 336] width 192 height 108
click at [182, 323] on div at bounding box center [149, 336] width 192 height 108
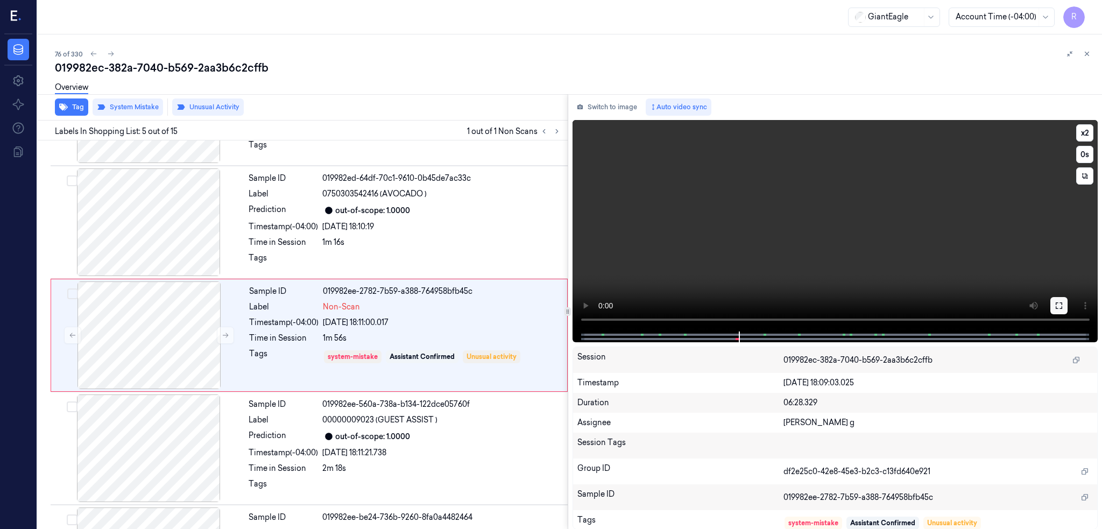
click at [1068, 303] on button at bounding box center [1059, 305] width 17 height 17
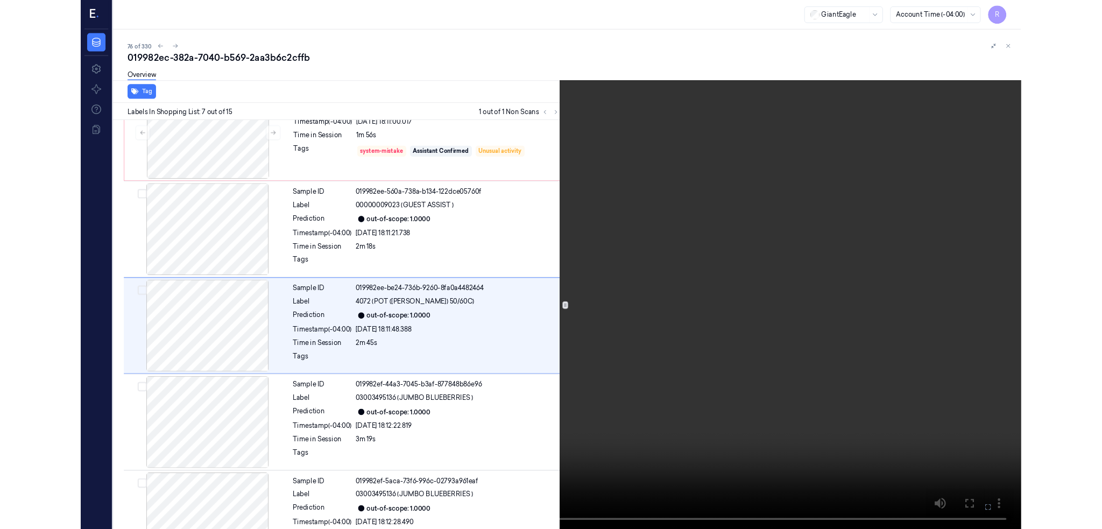
scroll to position [494, 0]
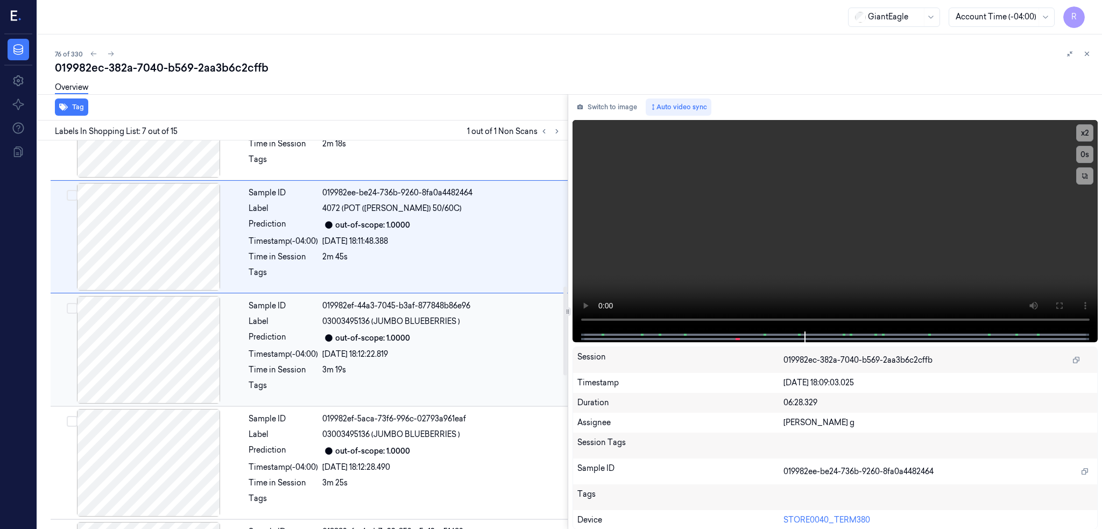
click at [175, 335] on div at bounding box center [149, 350] width 192 height 108
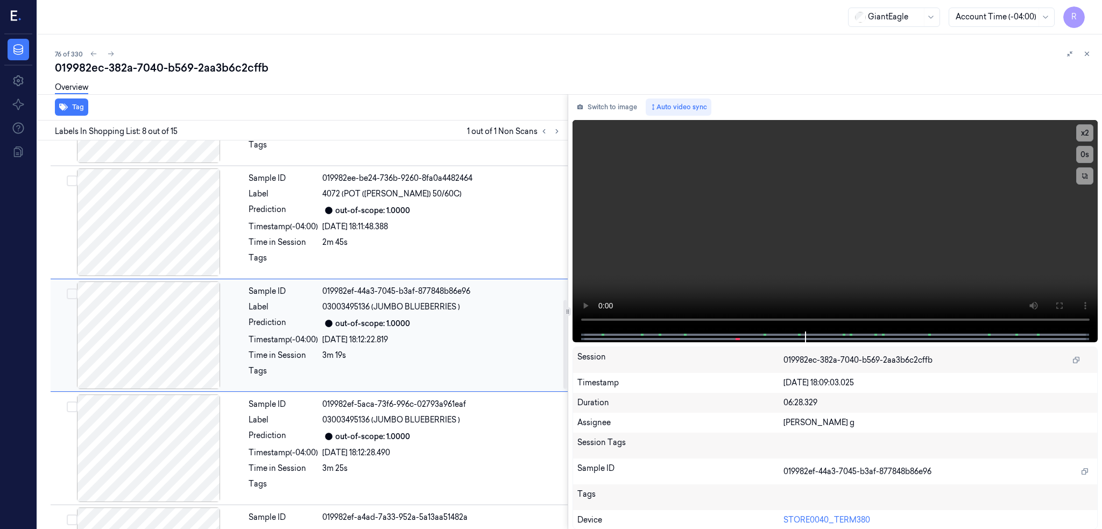
scroll to position [796, 0]
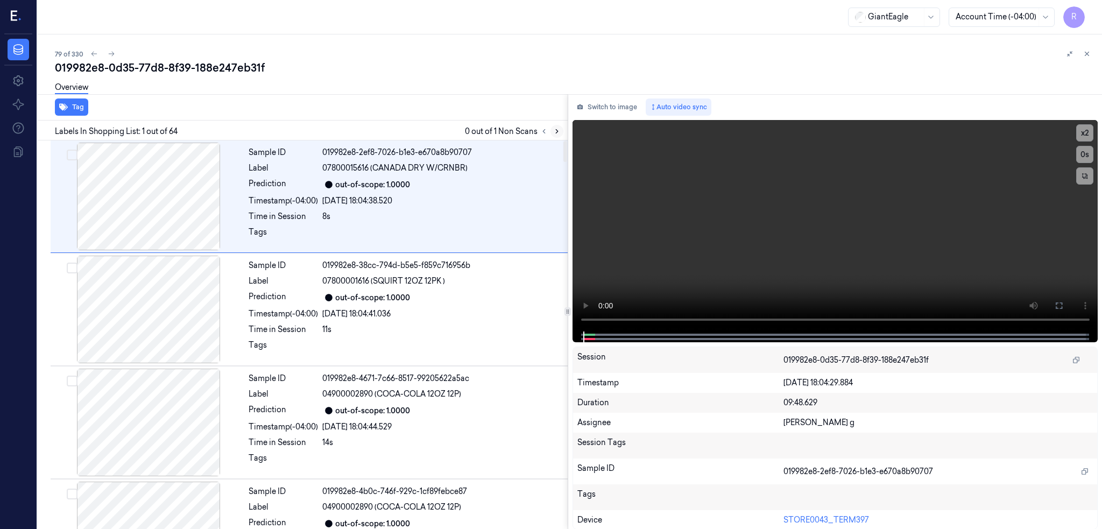
click at [561, 129] on icon at bounding box center [557, 132] width 8 height 8
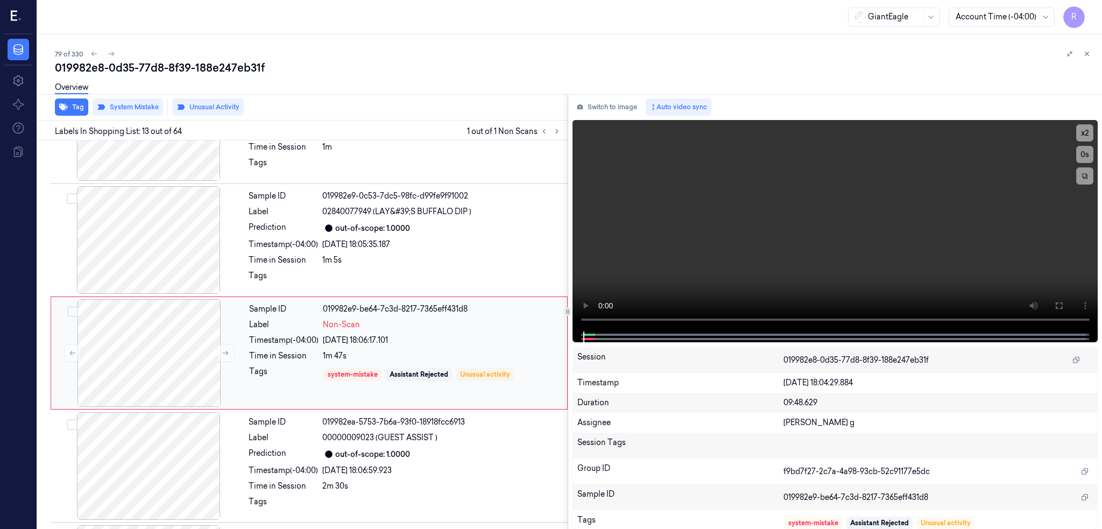
scroll to position [1218, 0]
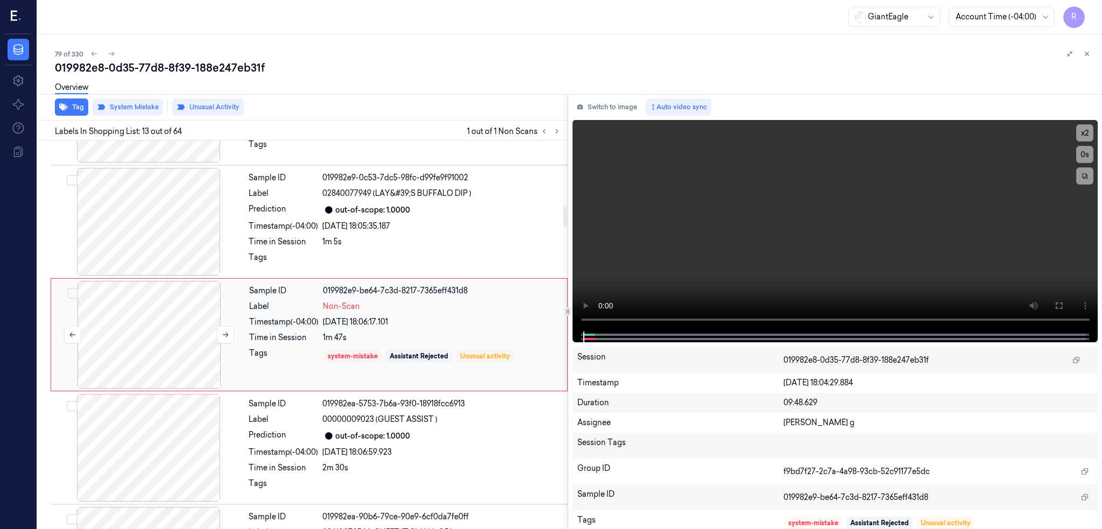
click at [135, 334] on div at bounding box center [149, 335] width 192 height 108
click at [224, 332] on icon at bounding box center [226, 335] width 8 height 8
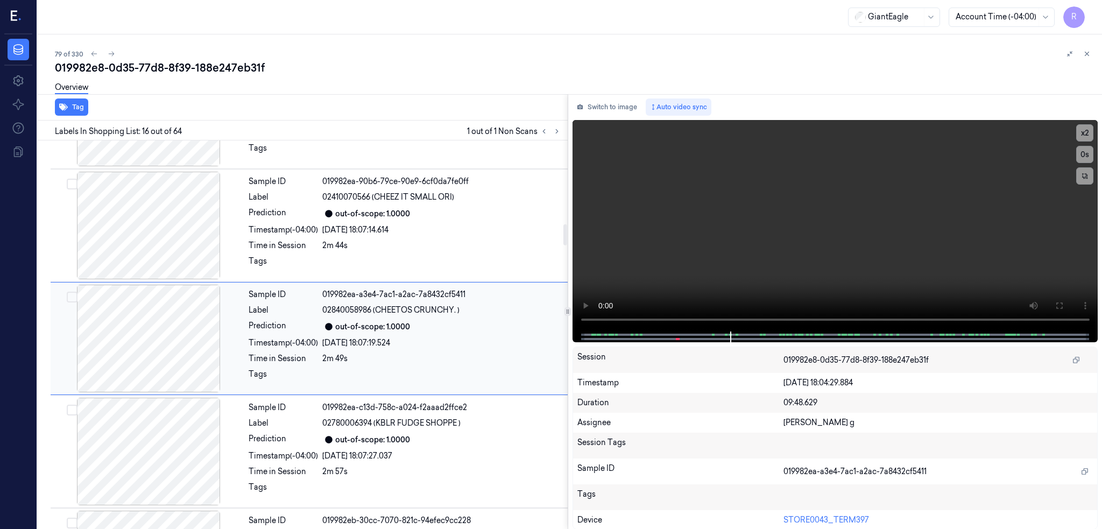
scroll to position [1557, 0]
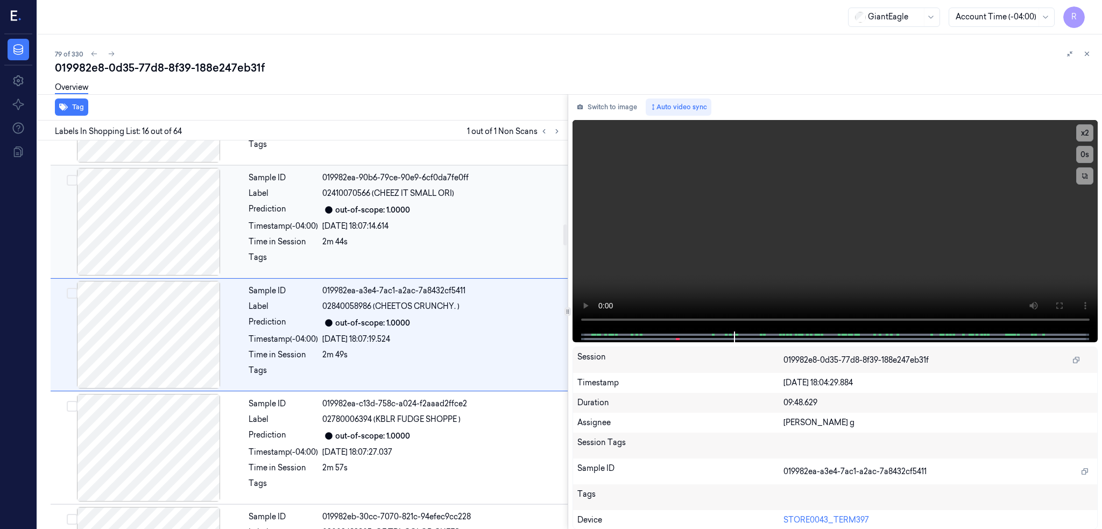
click at [151, 244] on div at bounding box center [149, 222] width 192 height 108
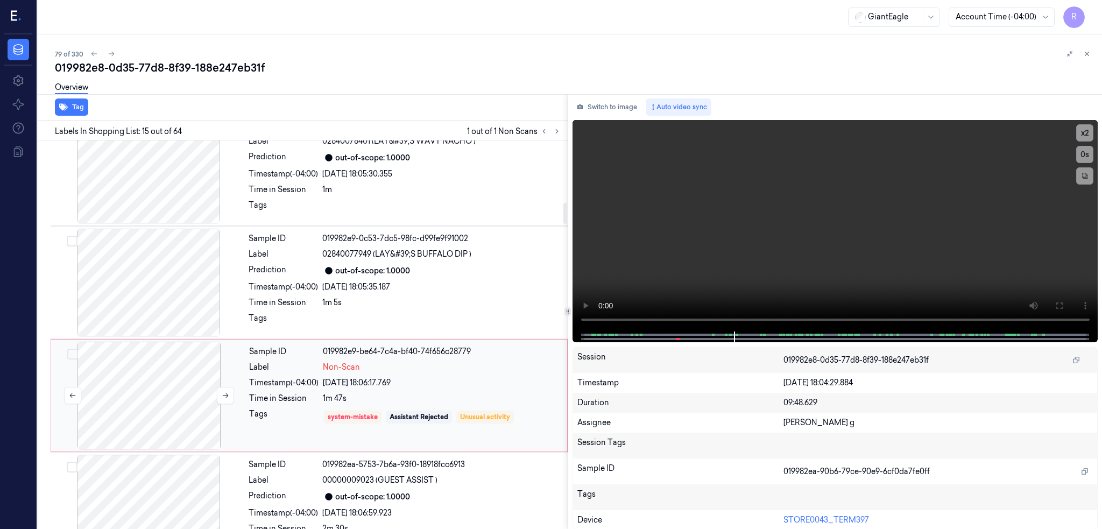
click at [124, 414] on div at bounding box center [149, 396] width 192 height 108
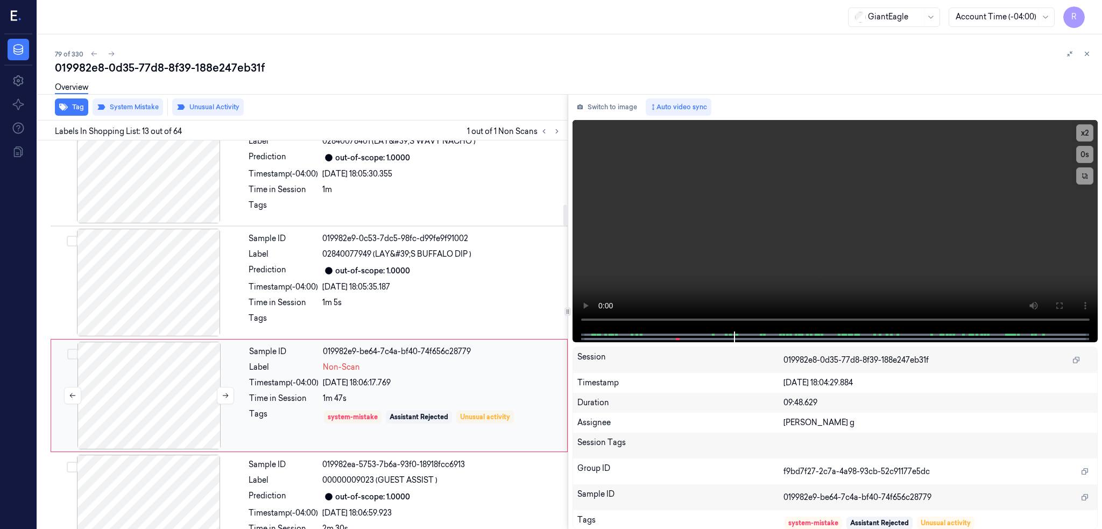
scroll to position [1218, 0]
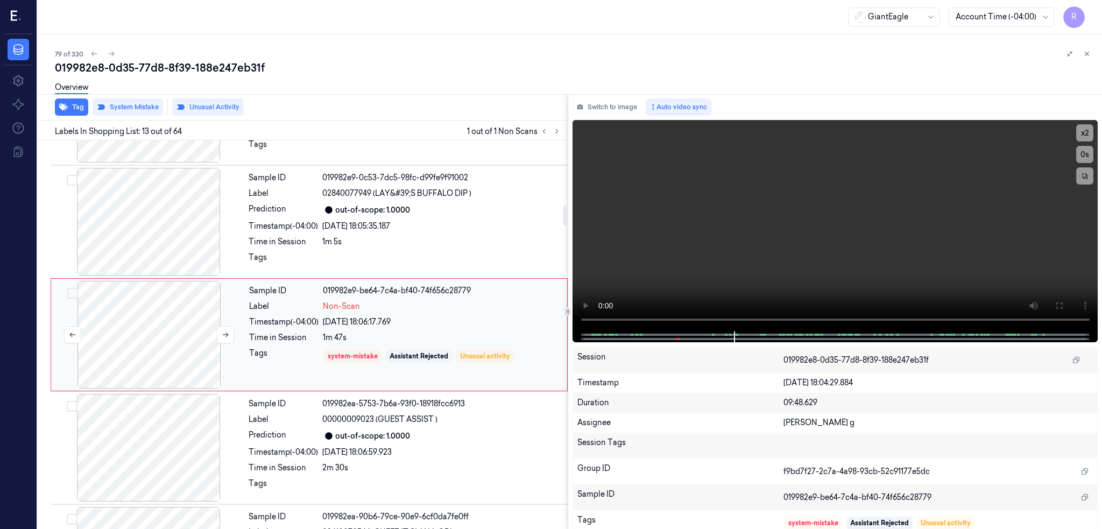
click at [135, 283] on div at bounding box center [149, 335] width 192 height 108
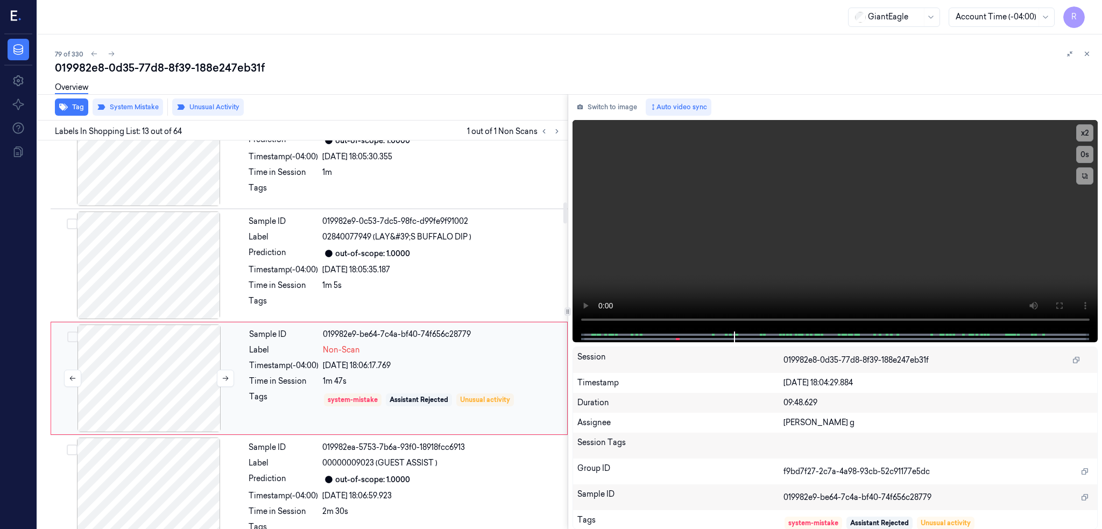
scroll to position [1147, 0]
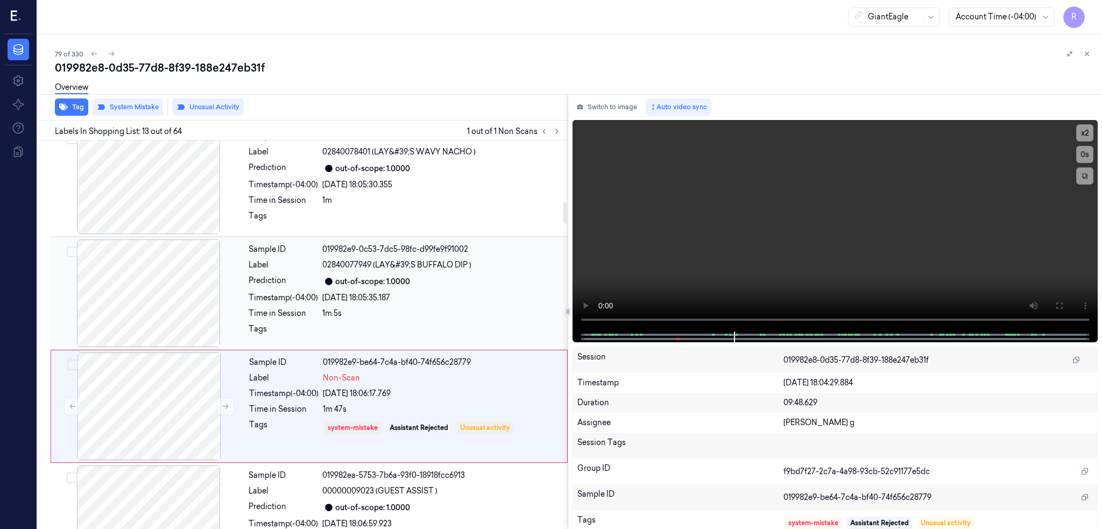
click at [136, 283] on div at bounding box center [149, 294] width 192 height 108
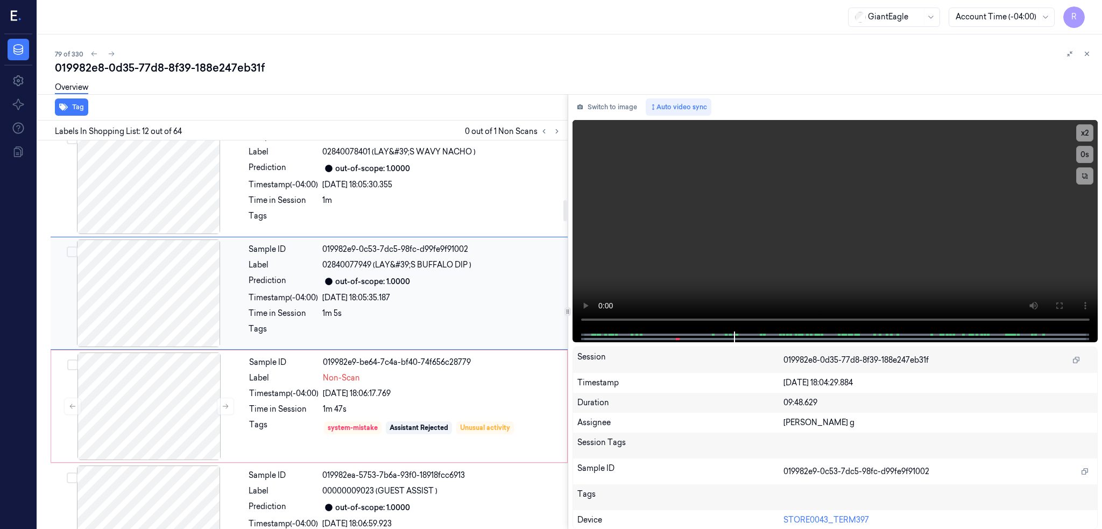
scroll to position [1105, 0]
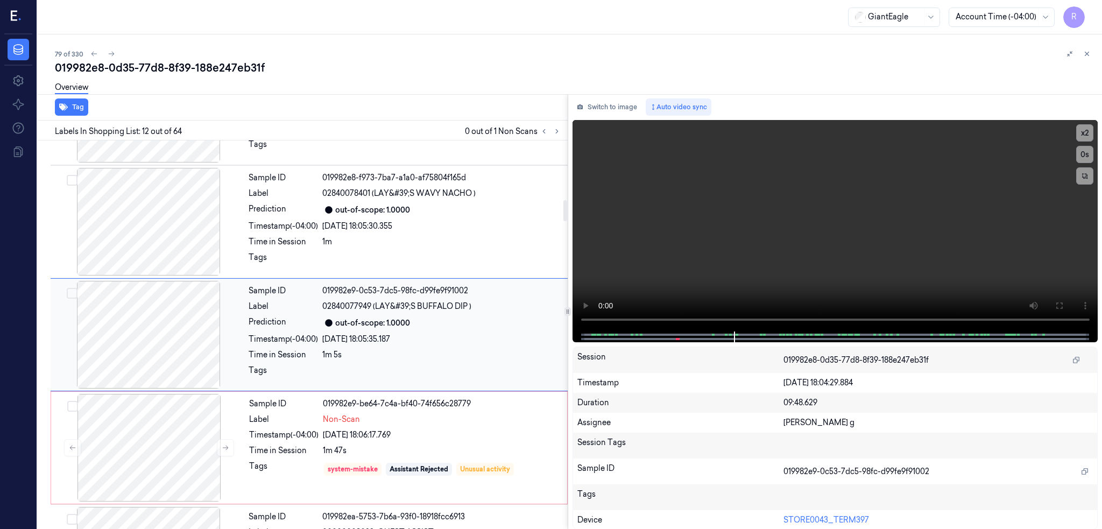
click at [149, 357] on div at bounding box center [149, 335] width 192 height 108
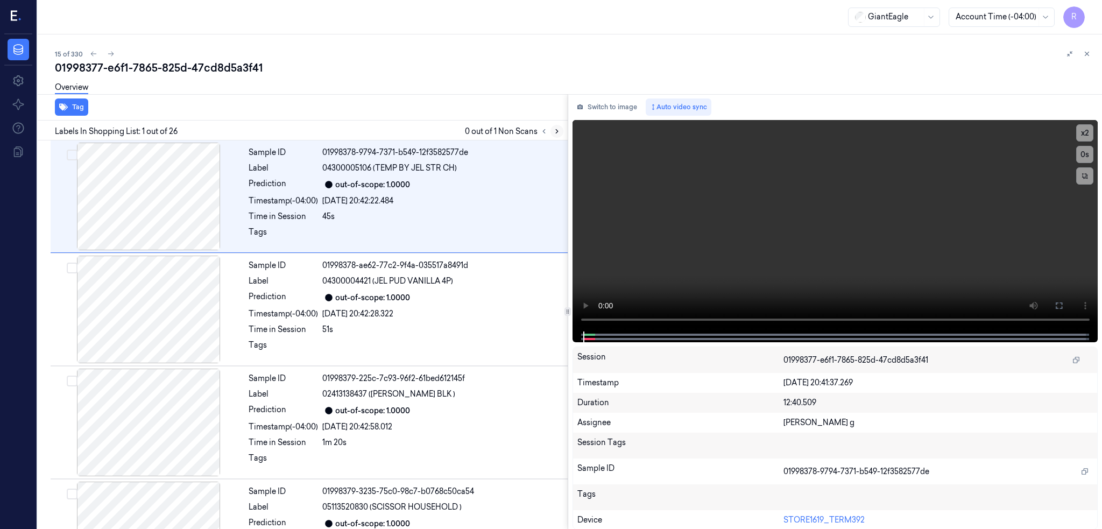
click at [564, 135] on button at bounding box center [557, 131] width 13 height 13
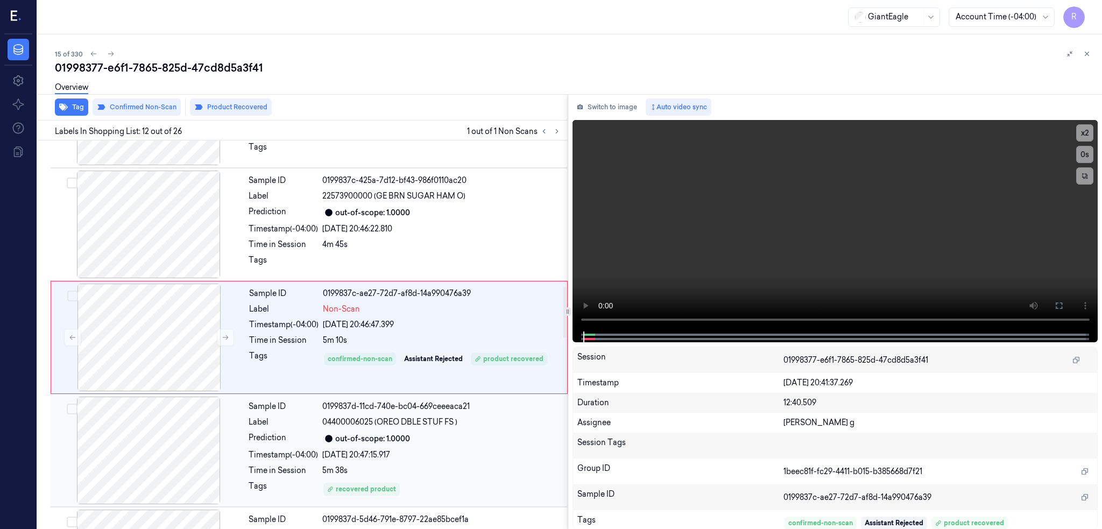
scroll to position [1105, 0]
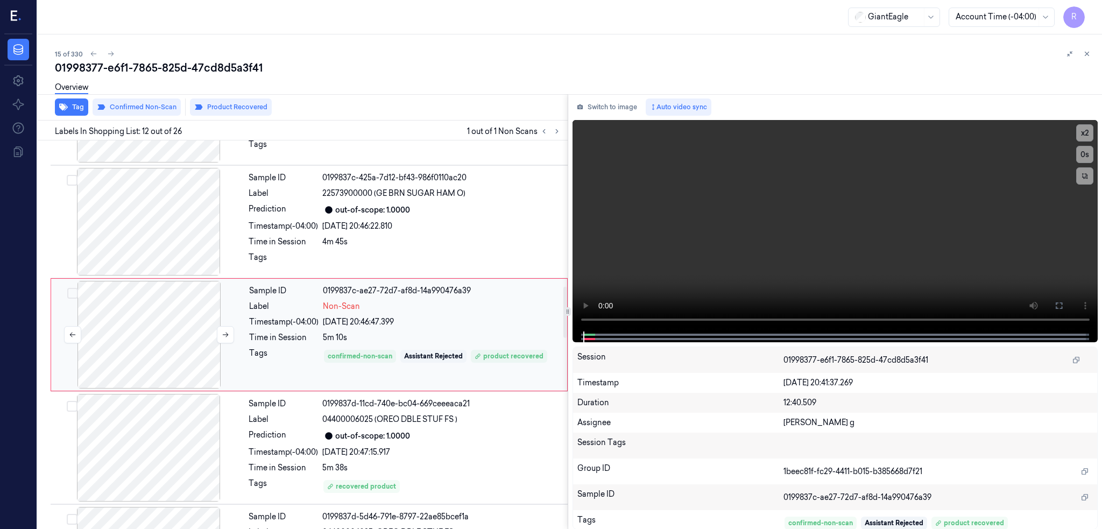
click at [162, 344] on div at bounding box center [149, 335] width 192 height 108
click at [182, 347] on div at bounding box center [149, 335] width 192 height 108
click at [149, 210] on div at bounding box center [149, 222] width 192 height 108
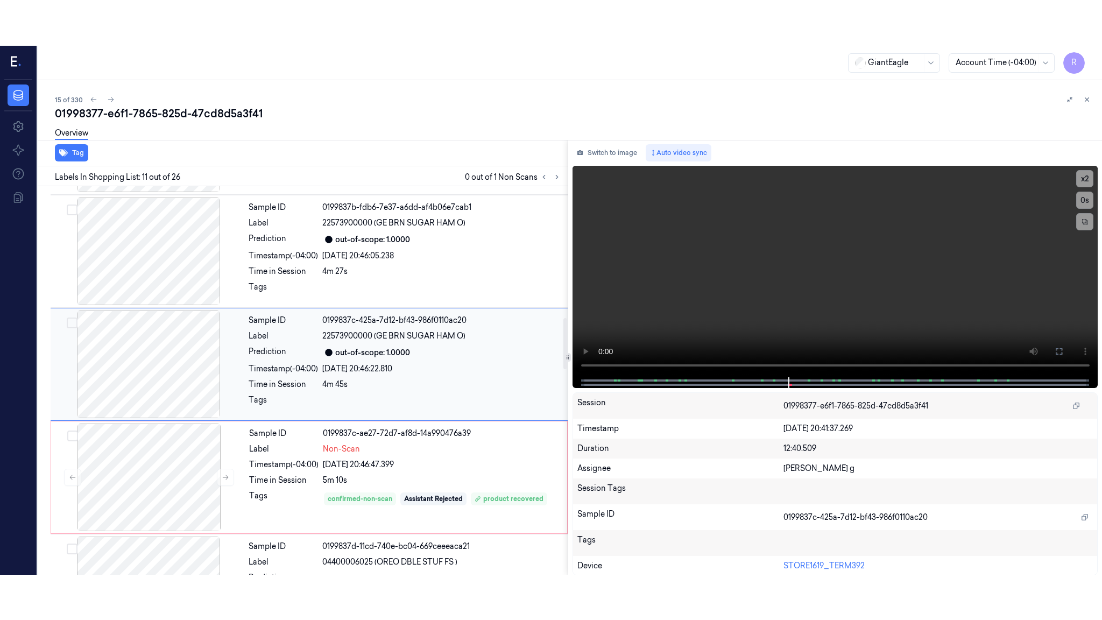
scroll to position [992, 0]
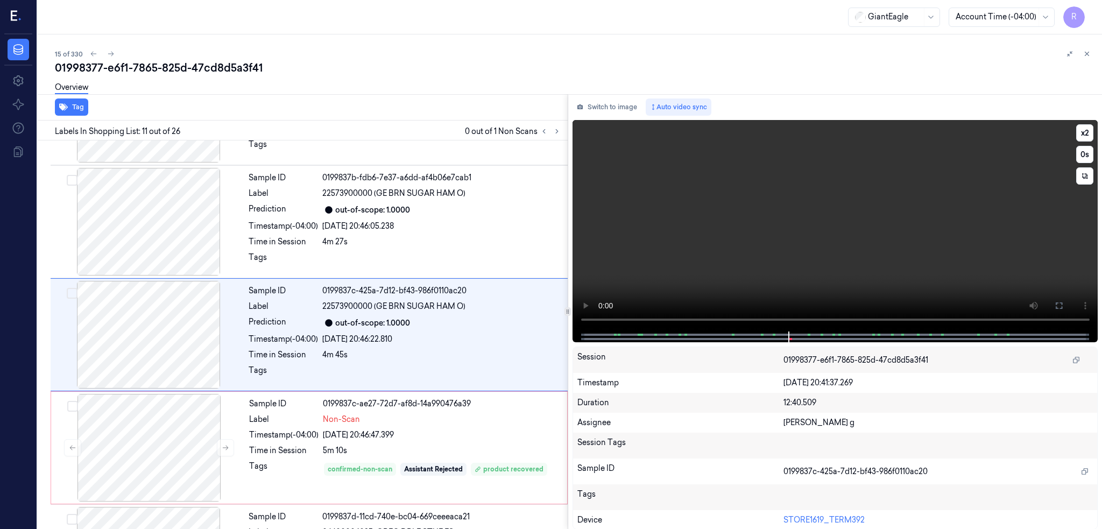
click at [1064, 304] on icon at bounding box center [1059, 305] width 9 height 9
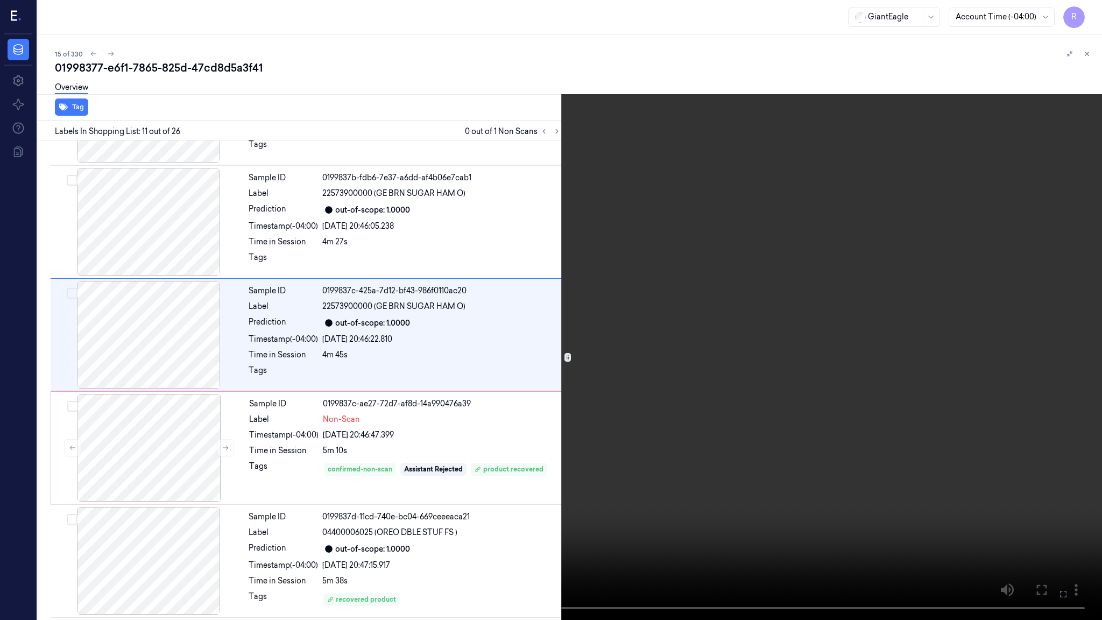
click at [734, 355] on video at bounding box center [551, 310] width 1102 height 620
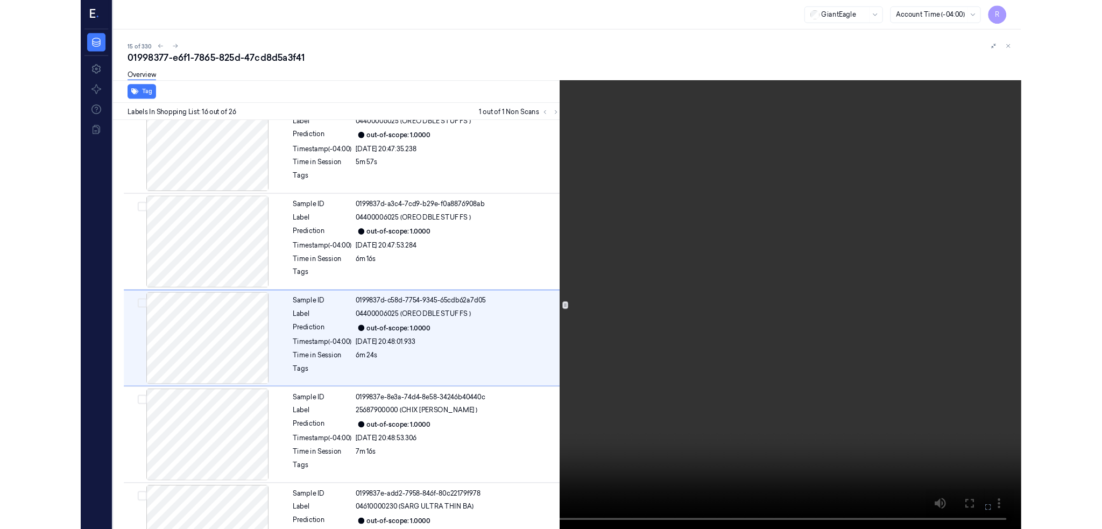
scroll to position [1512, 0]
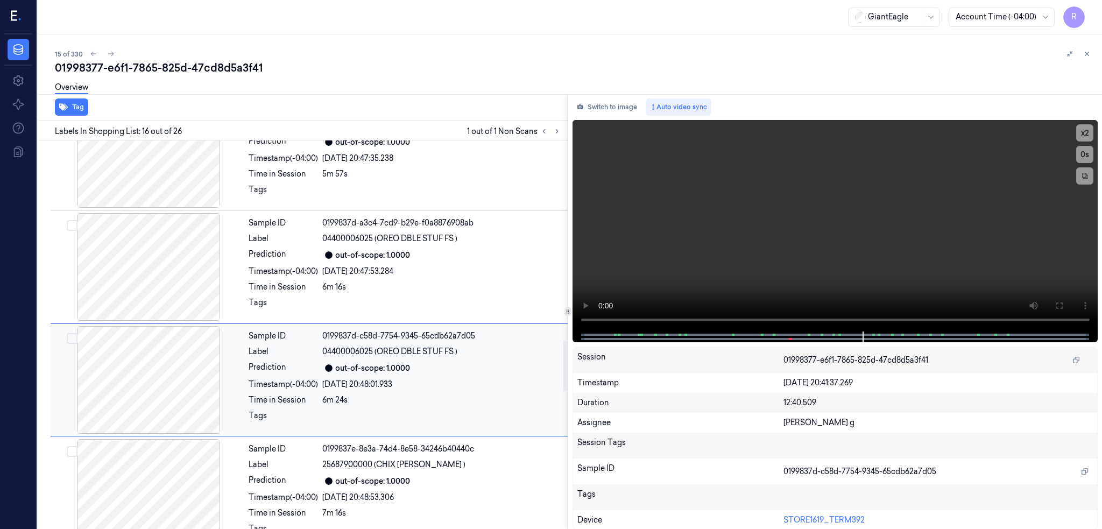
click at [173, 391] on div at bounding box center [149, 380] width 192 height 108
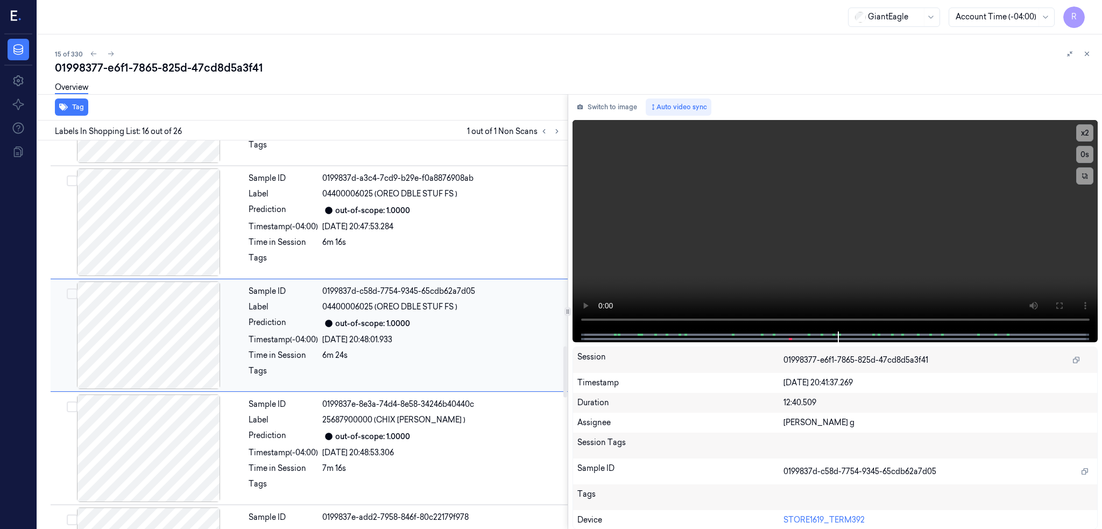
scroll to position [1557, 0]
click at [178, 438] on div at bounding box center [149, 448] width 192 height 108
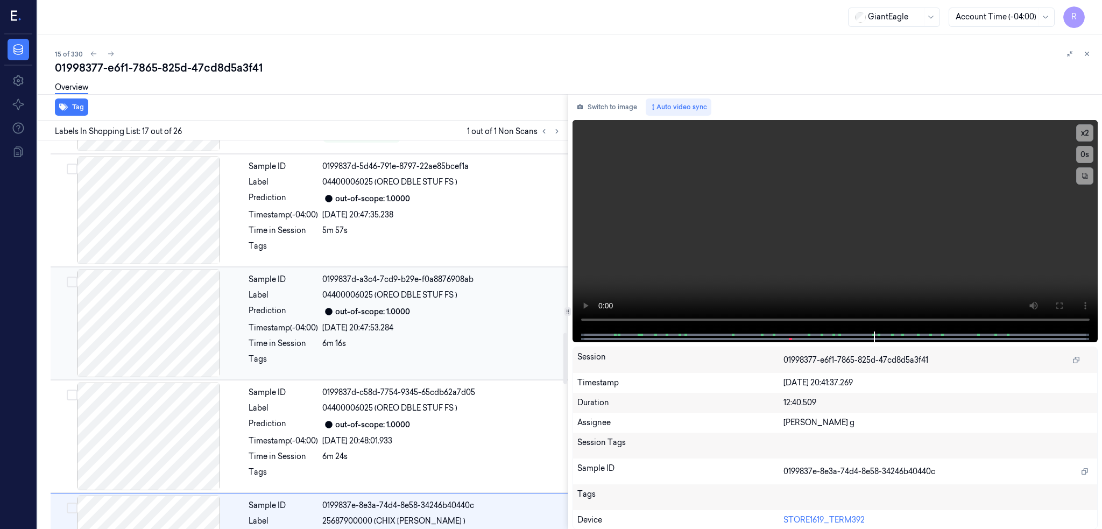
click at [155, 345] on div at bounding box center [149, 324] width 192 height 108
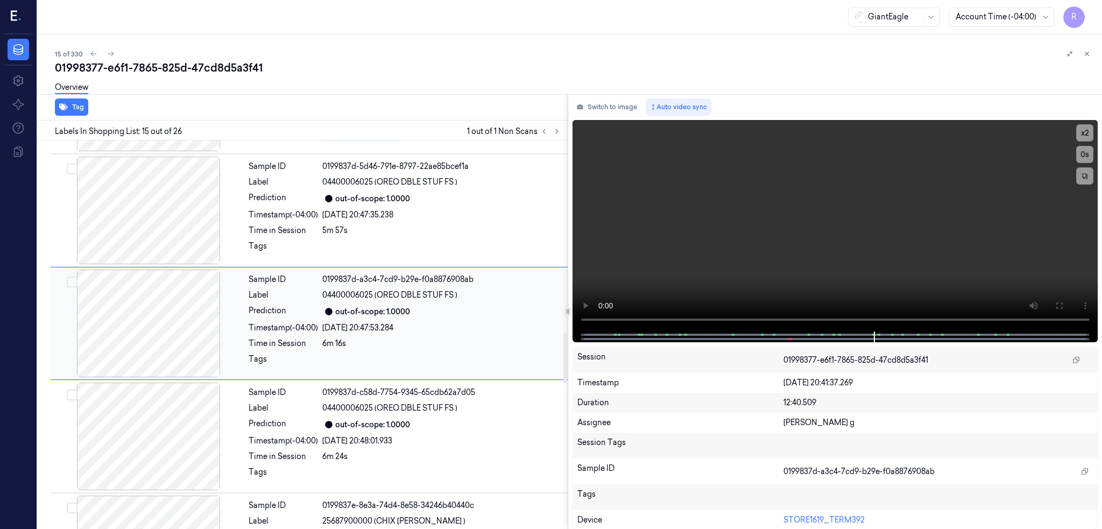
scroll to position [1444, 0]
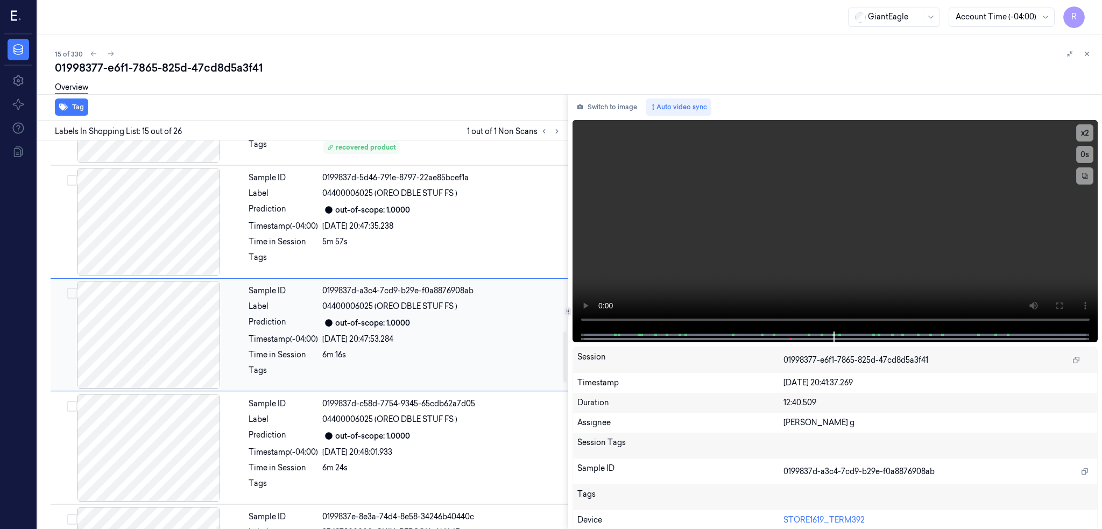
click at [155, 345] on div at bounding box center [149, 335] width 192 height 108
click at [155, 341] on div at bounding box center [149, 335] width 192 height 108
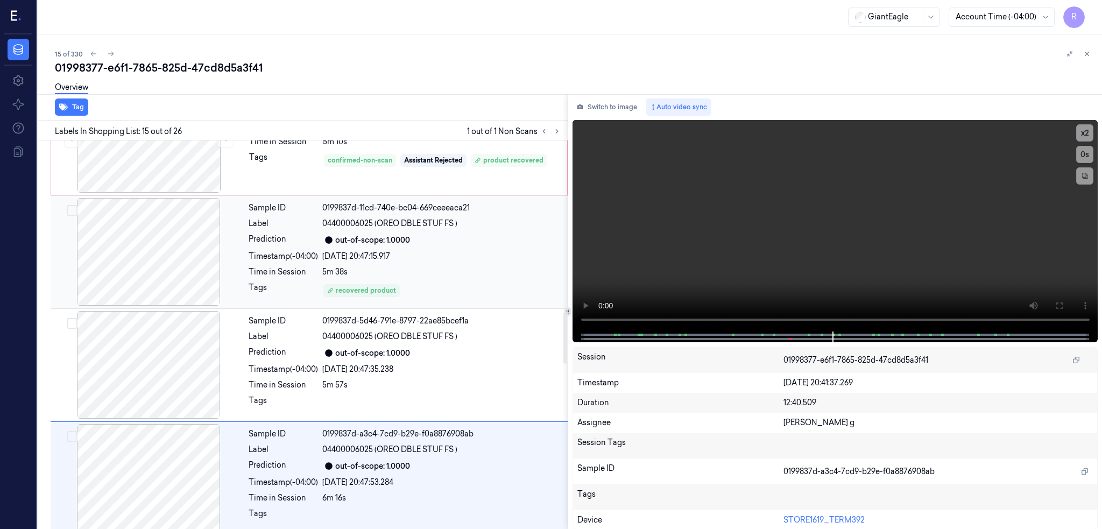
click at [160, 259] on div at bounding box center [149, 252] width 192 height 108
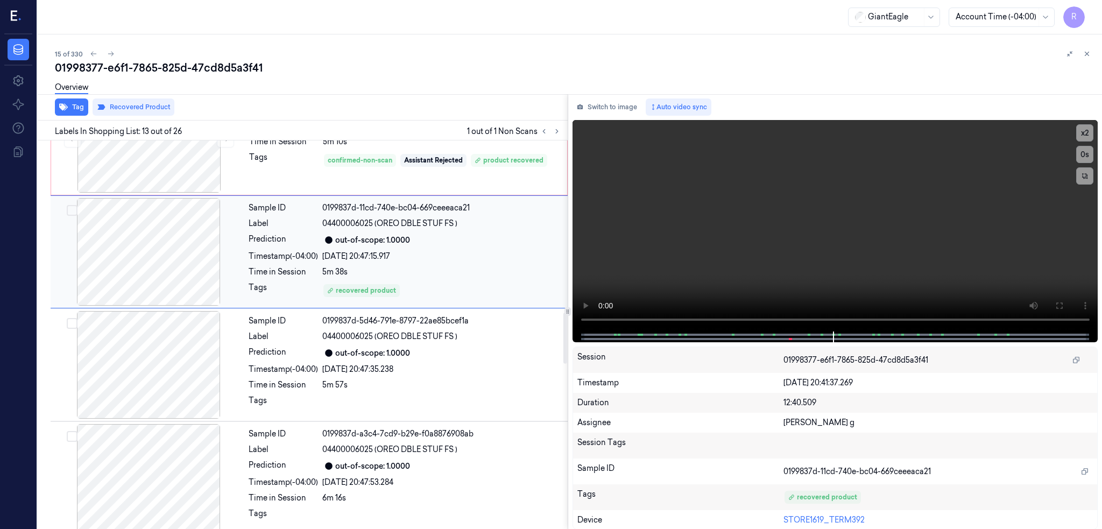
scroll to position [1218, 0]
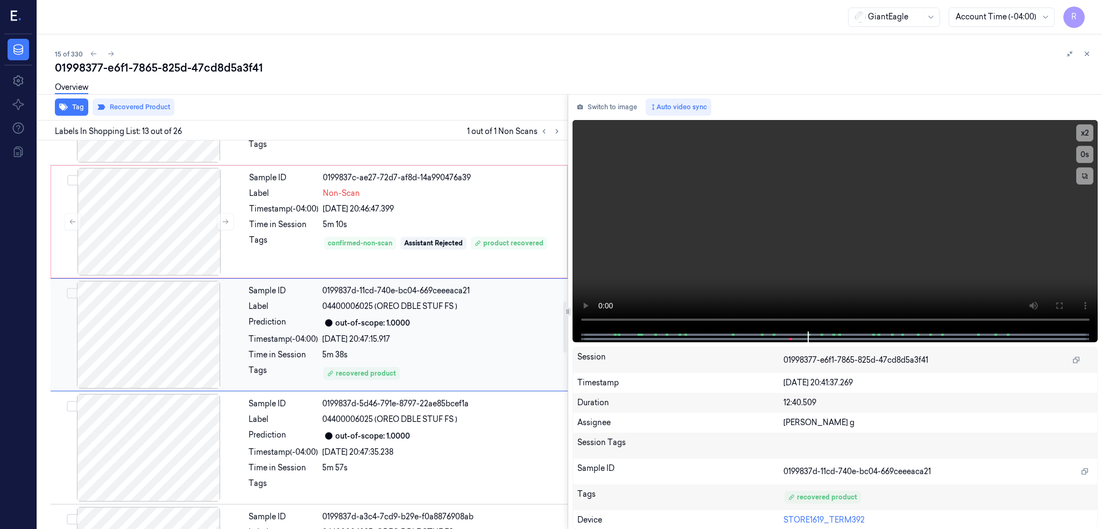
click at [160, 259] on div at bounding box center [149, 222] width 192 height 108
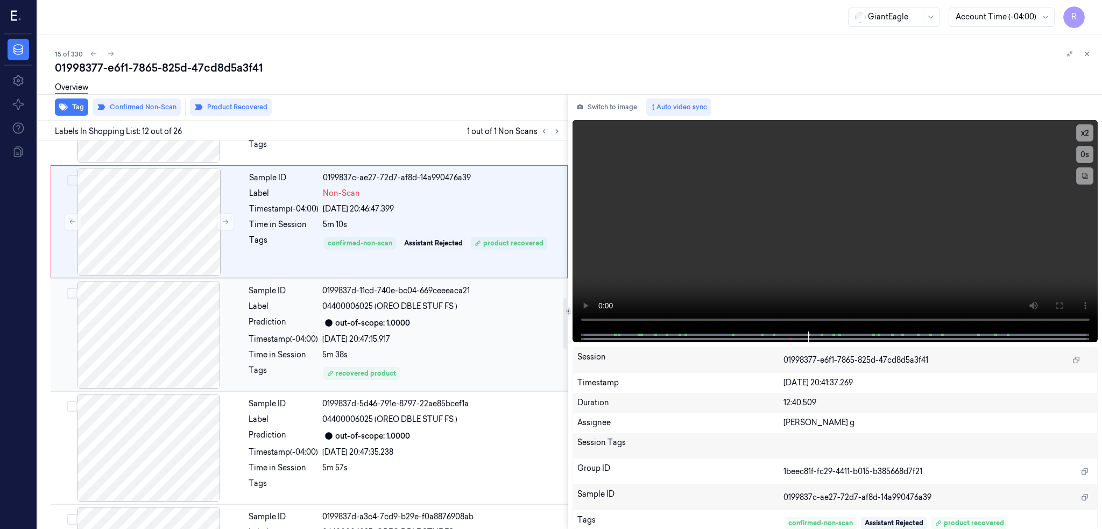
scroll to position [1105, 0]
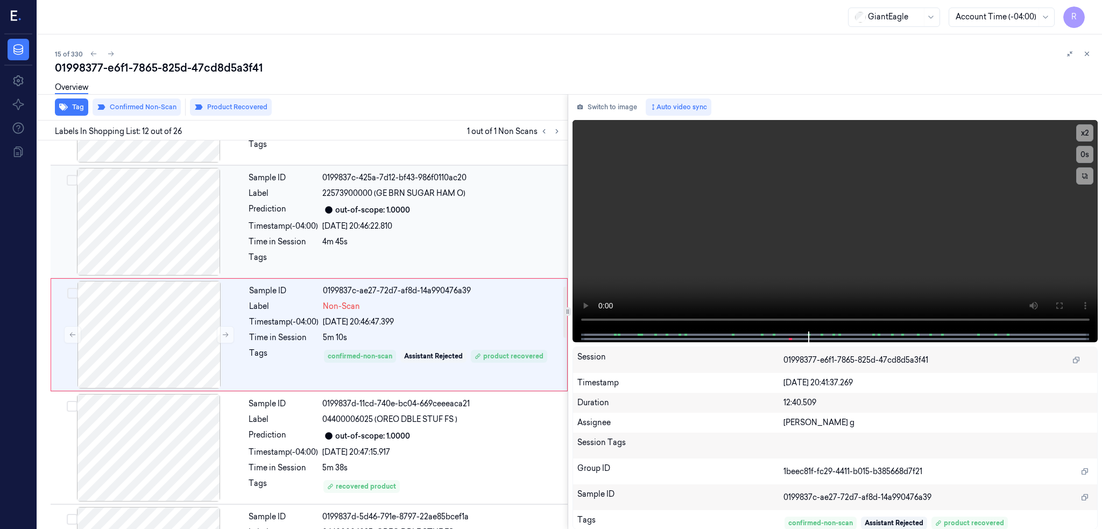
click at [161, 260] on div at bounding box center [149, 222] width 192 height 108
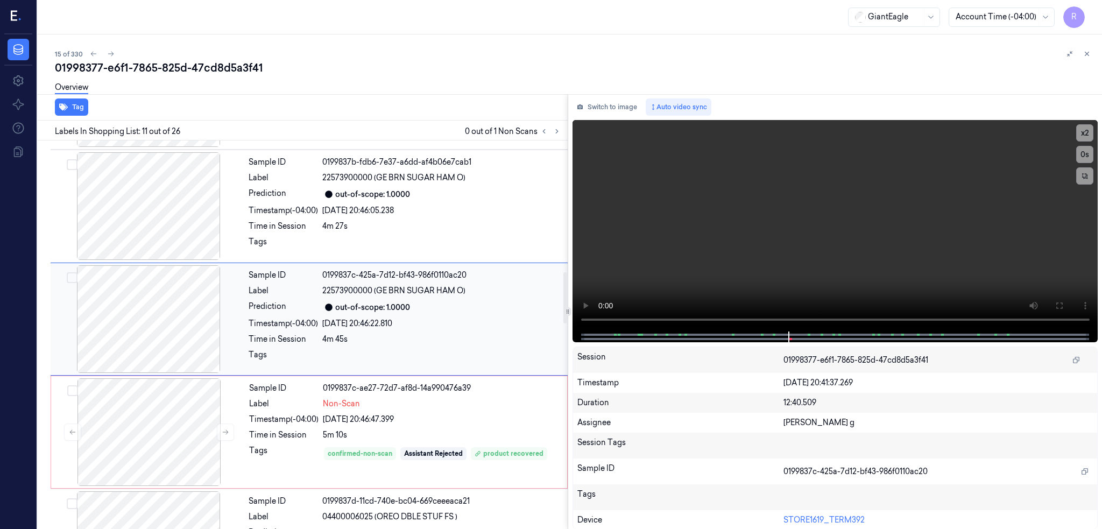
scroll to position [992, 0]
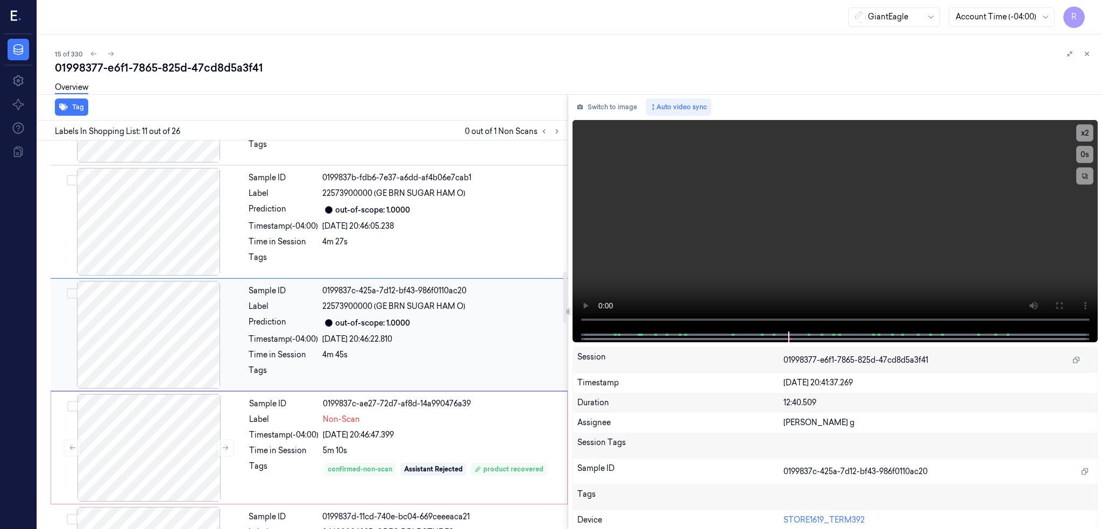
click at [152, 310] on div at bounding box center [149, 335] width 192 height 108
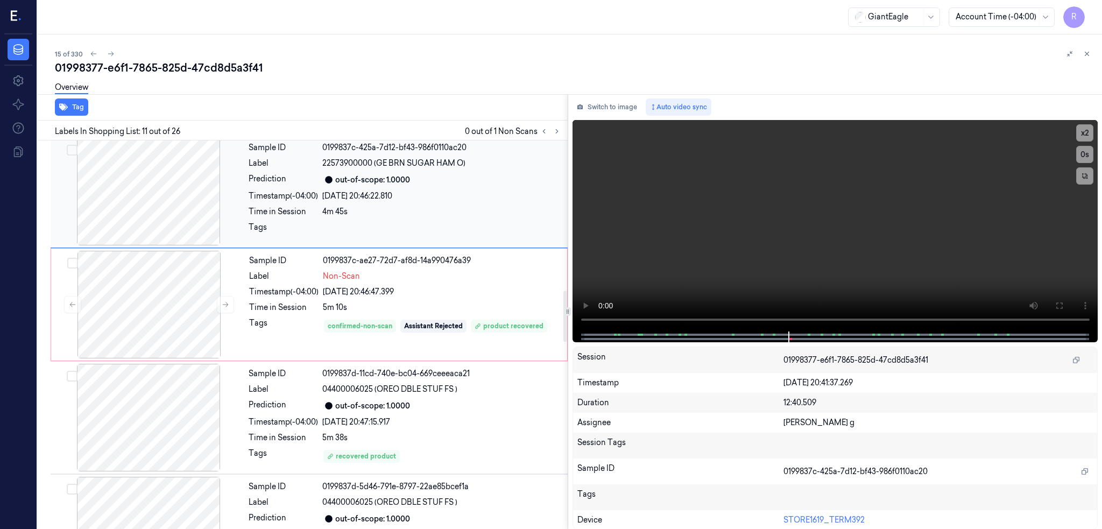
click at [150, 222] on div at bounding box center [149, 192] width 192 height 108
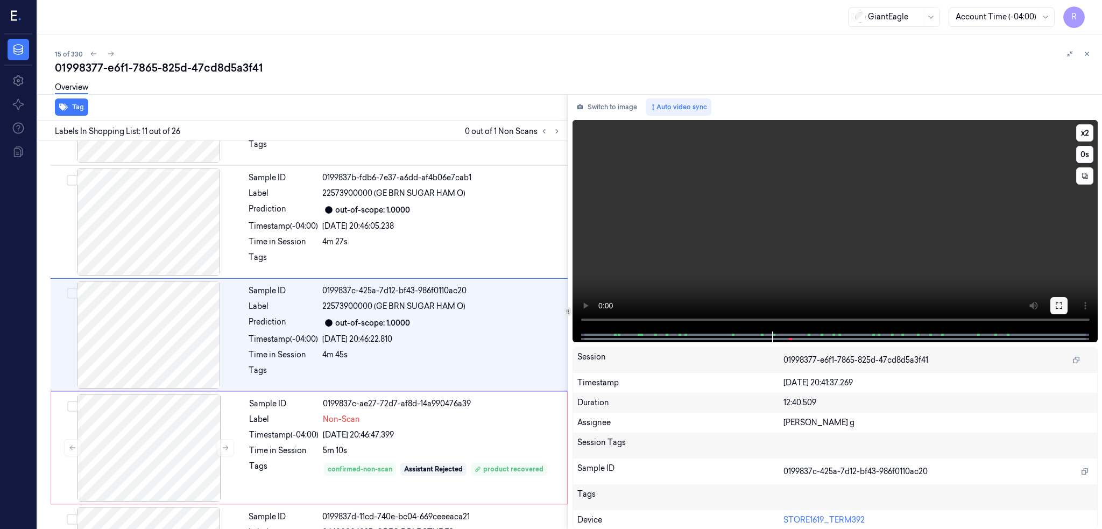
click at [1064, 305] on icon at bounding box center [1059, 305] width 9 height 9
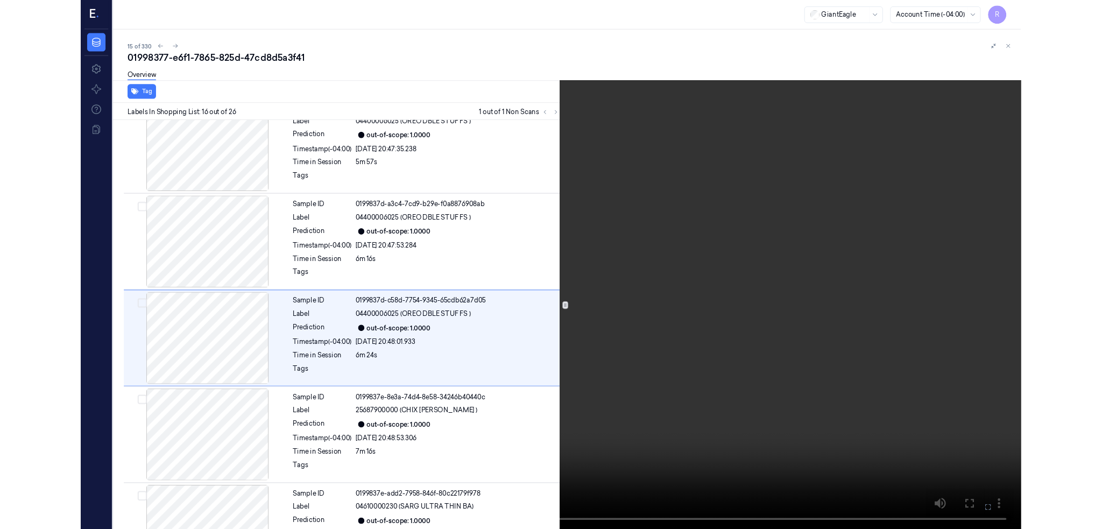
scroll to position [1512, 0]
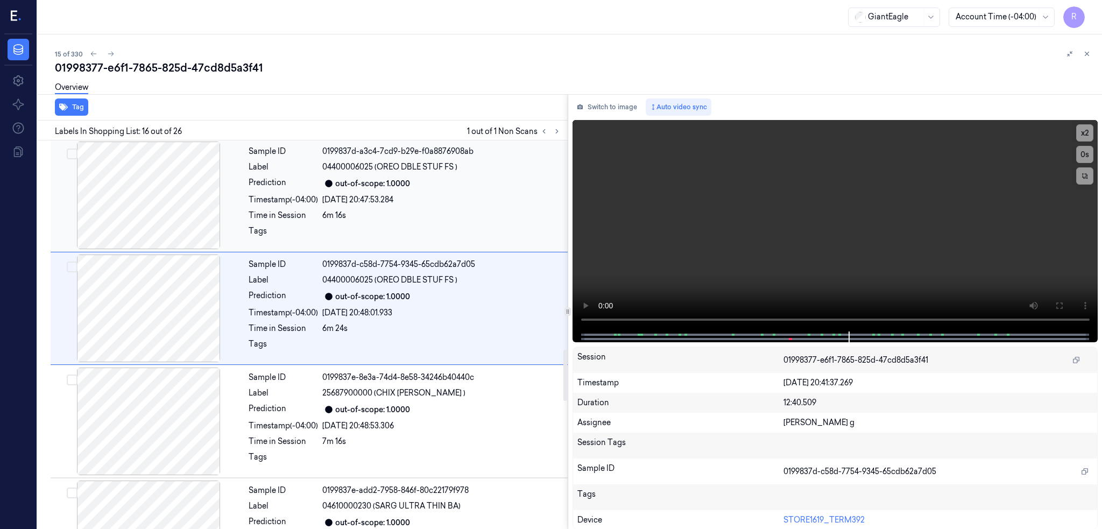
click at [149, 231] on div at bounding box center [149, 196] width 192 height 108
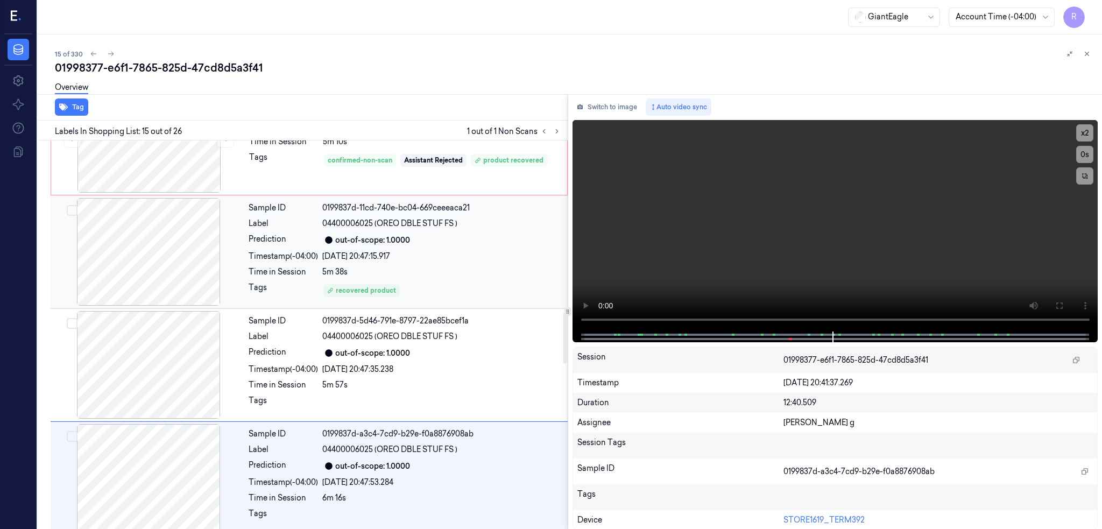
click at [169, 289] on div at bounding box center [149, 252] width 192 height 108
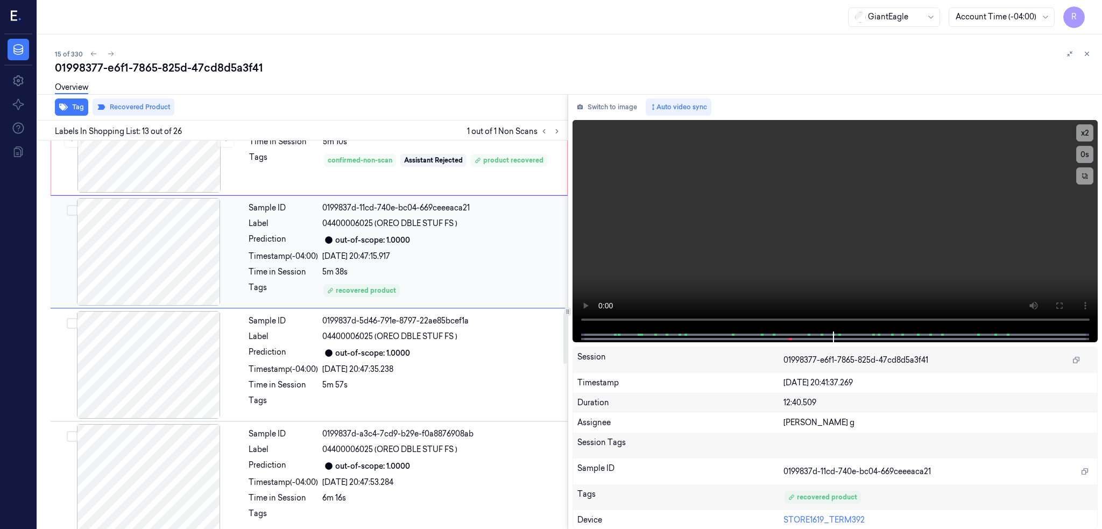
scroll to position [1218, 0]
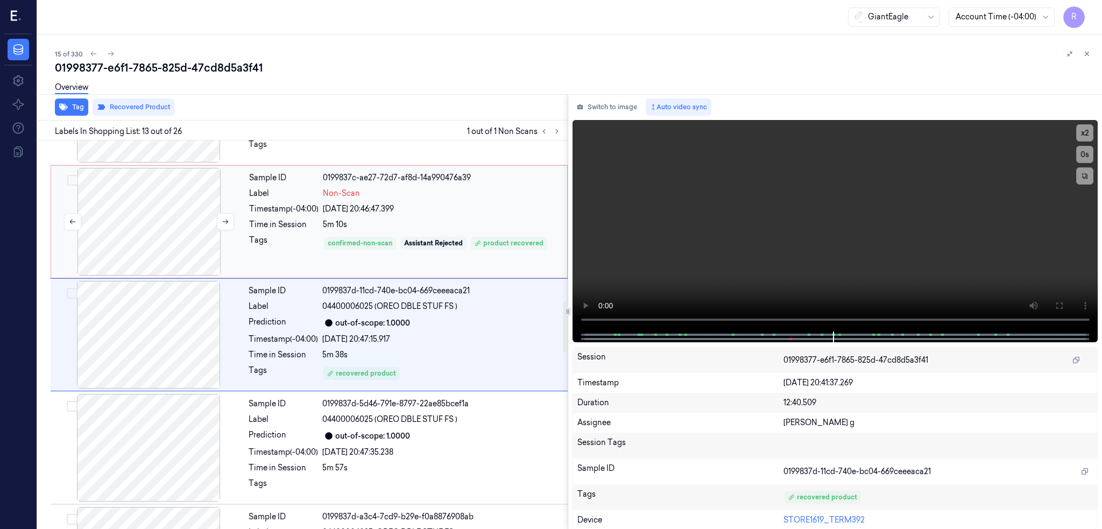
click at [185, 214] on div at bounding box center [149, 222] width 192 height 108
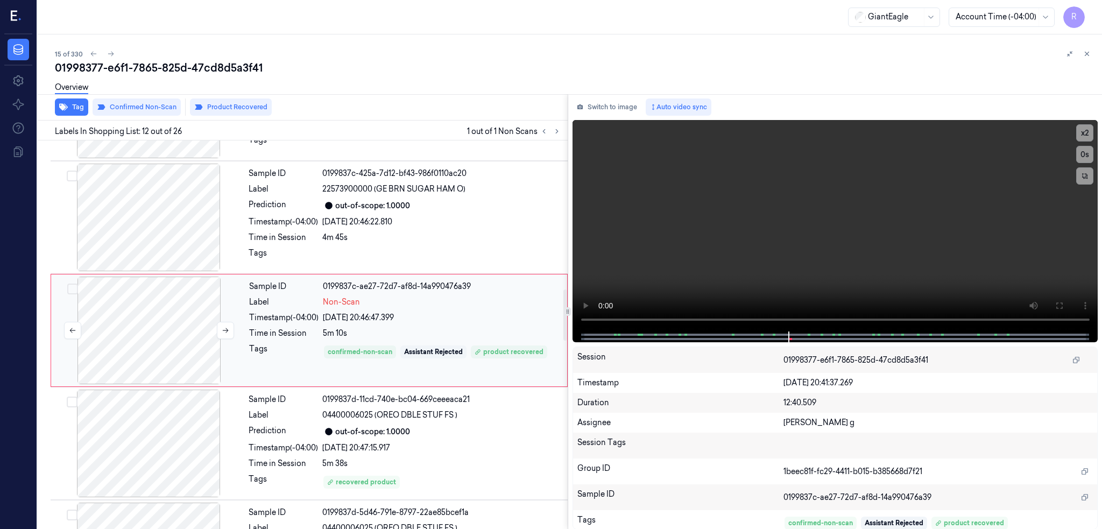
click at [194, 259] on div "Sample ID 01998378-9794-7371-b549-12f3582577de Label 04300005106 (TEMP BY JEL S…" at bounding box center [300, 502] width 535 height 2942
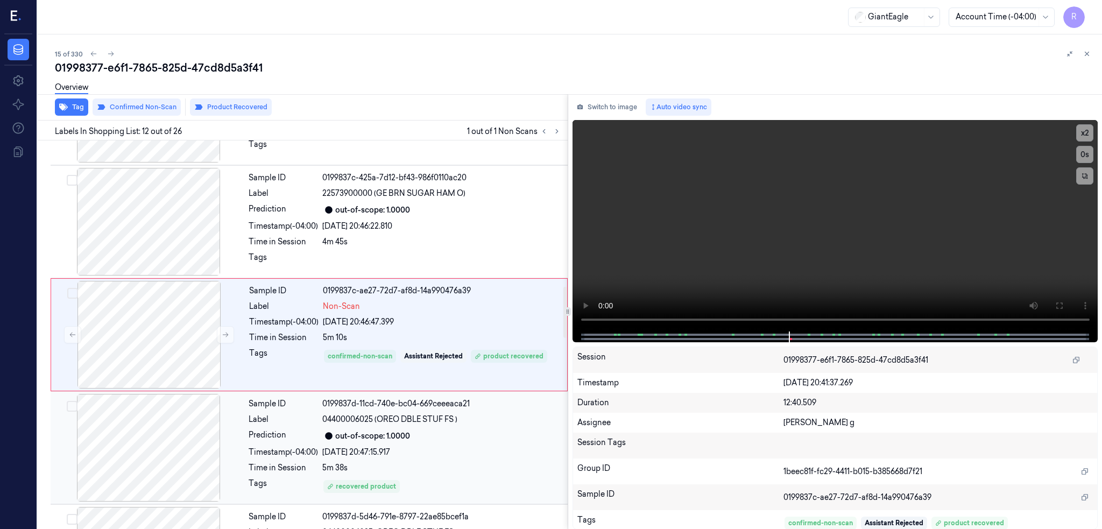
click at [177, 417] on div at bounding box center [149, 448] width 192 height 108
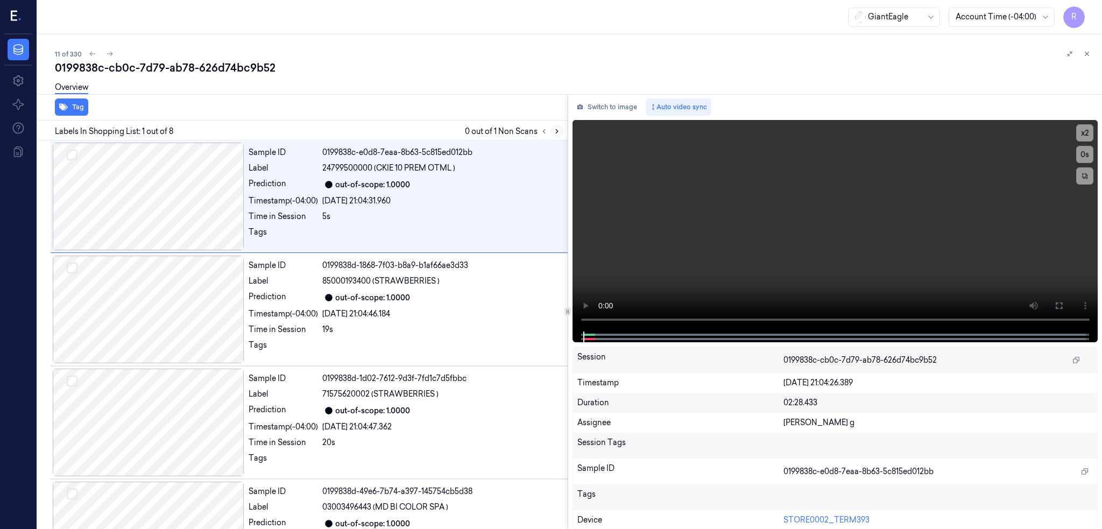
click at [561, 132] on icon at bounding box center [557, 132] width 8 height 8
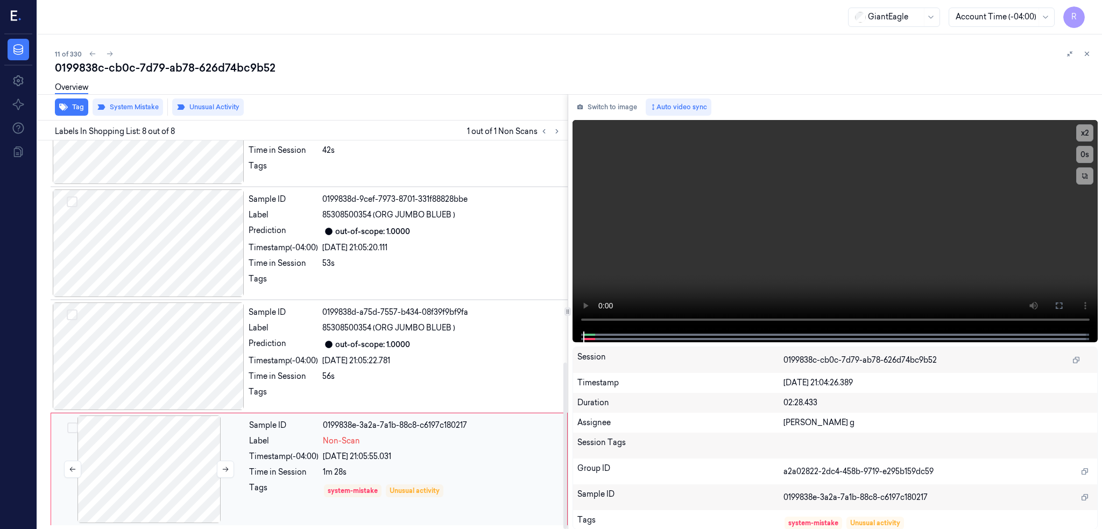
click at [101, 475] on div at bounding box center [149, 470] width 192 height 108
click at [153, 342] on div at bounding box center [149, 357] width 192 height 108
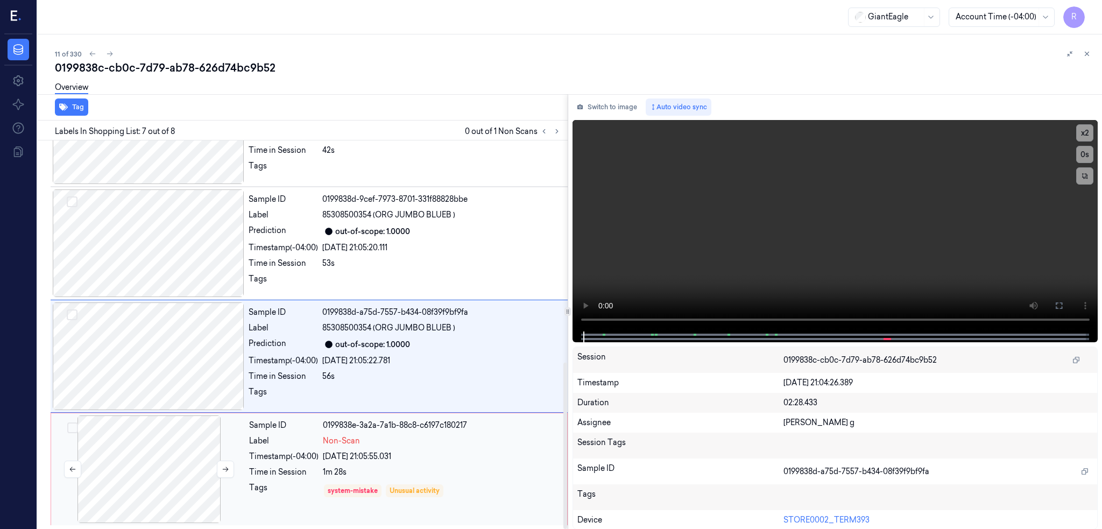
click at [185, 475] on div at bounding box center [149, 470] width 192 height 108
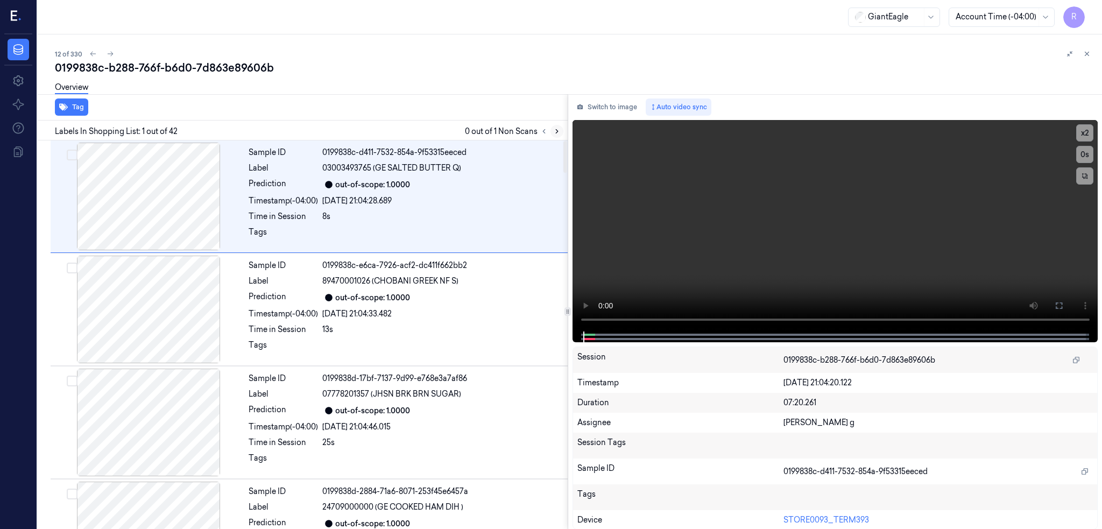
click at [564, 134] on button at bounding box center [557, 131] width 13 height 13
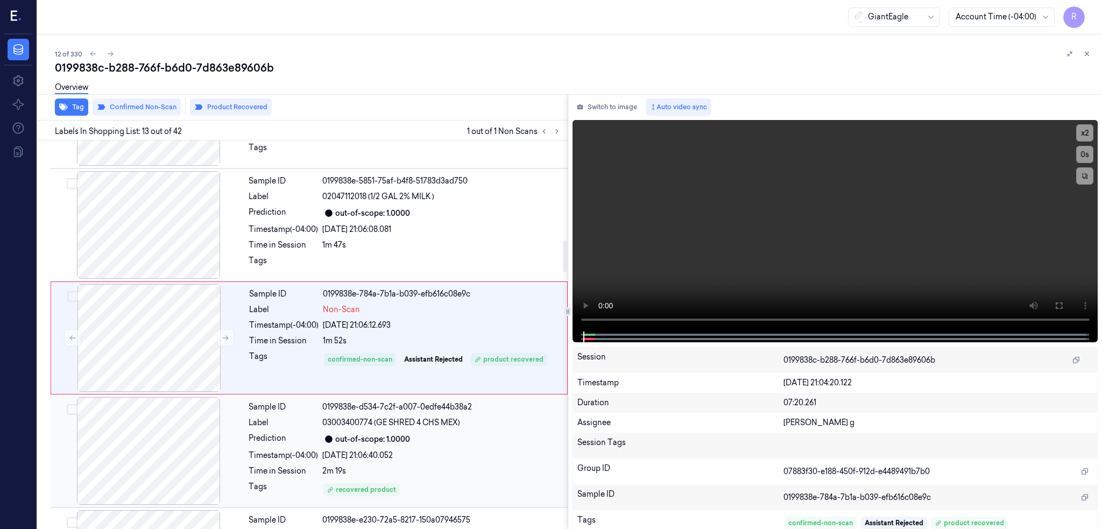
scroll to position [1218, 0]
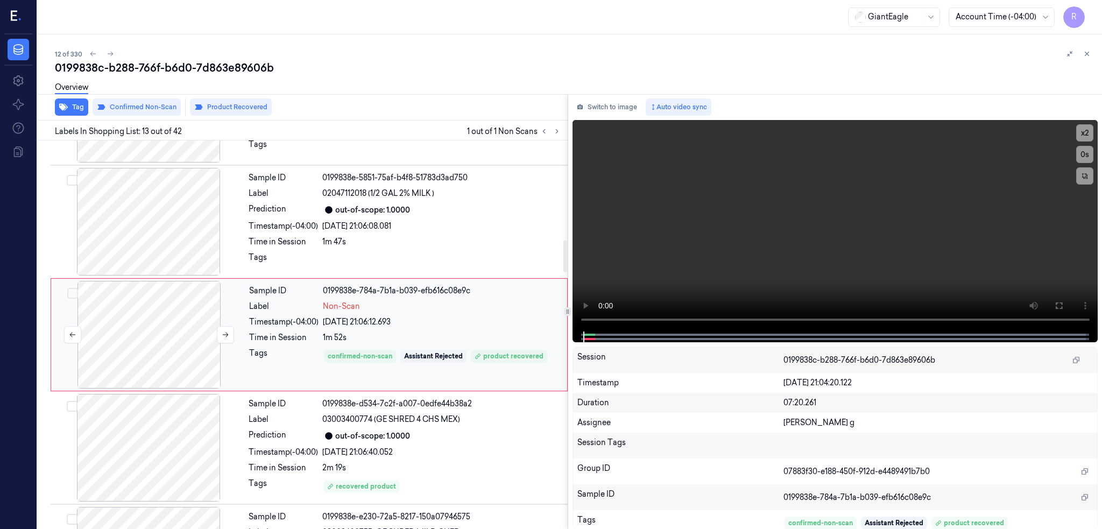
click at [150, 341] on div at bounding box center [149, 335] width 192 height 108
click at [159, 306] on div at bounding box center [149, 335] width 192 height 108
click at [158, 220] on div at bounding box center [149, 222] width 192 height 108
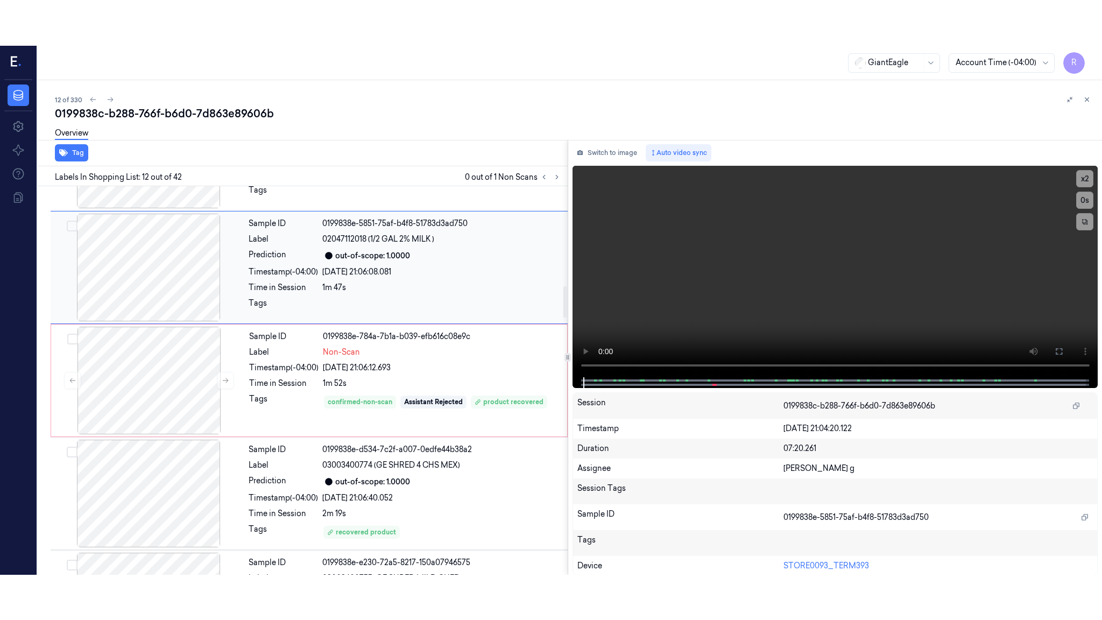
scroll to position [1105, 0]
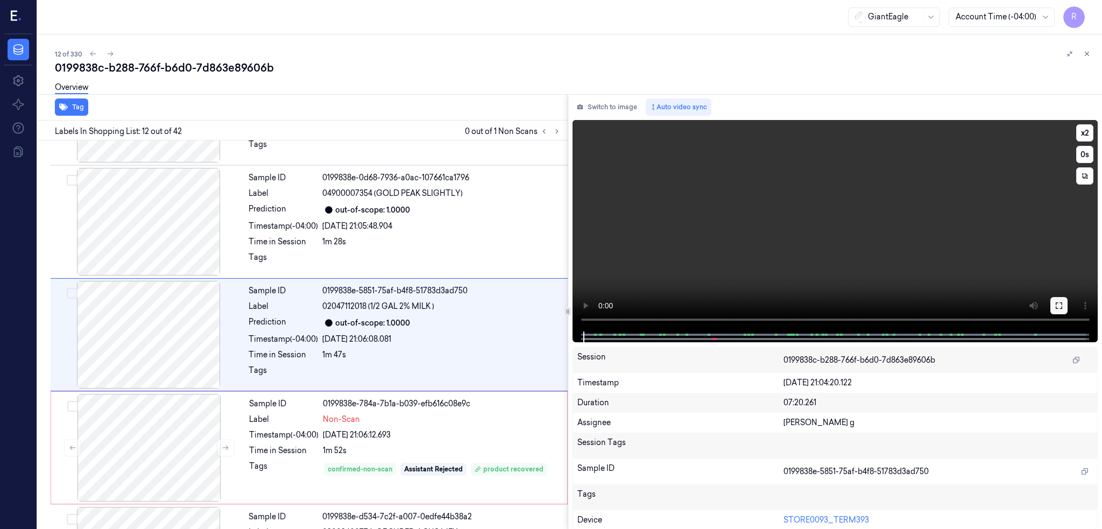
click at [1068, 303] on button at bounding box center [1059, 305] width 17 height 17
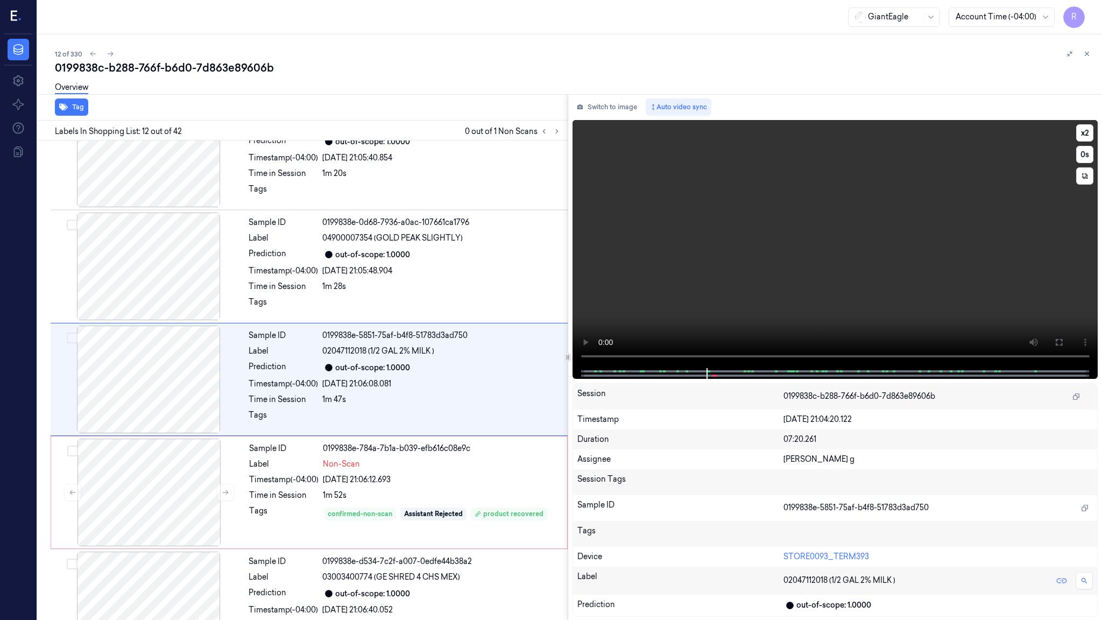
scroll to position [1060, 0]
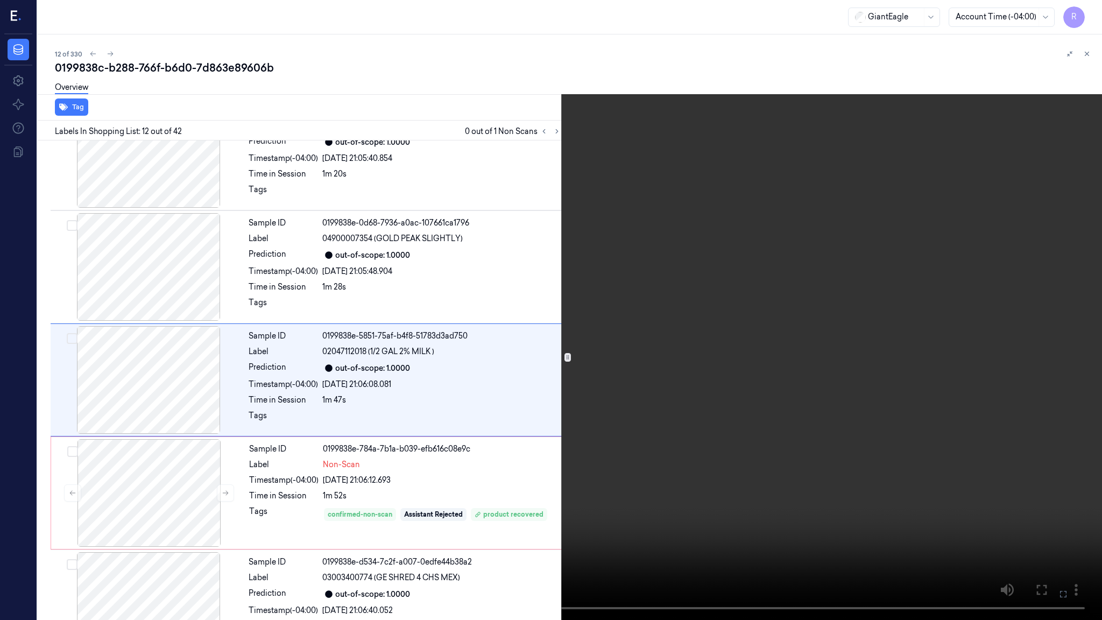
click at [987, 495] on video at bounding box center [551, 310] width 1102 height 620
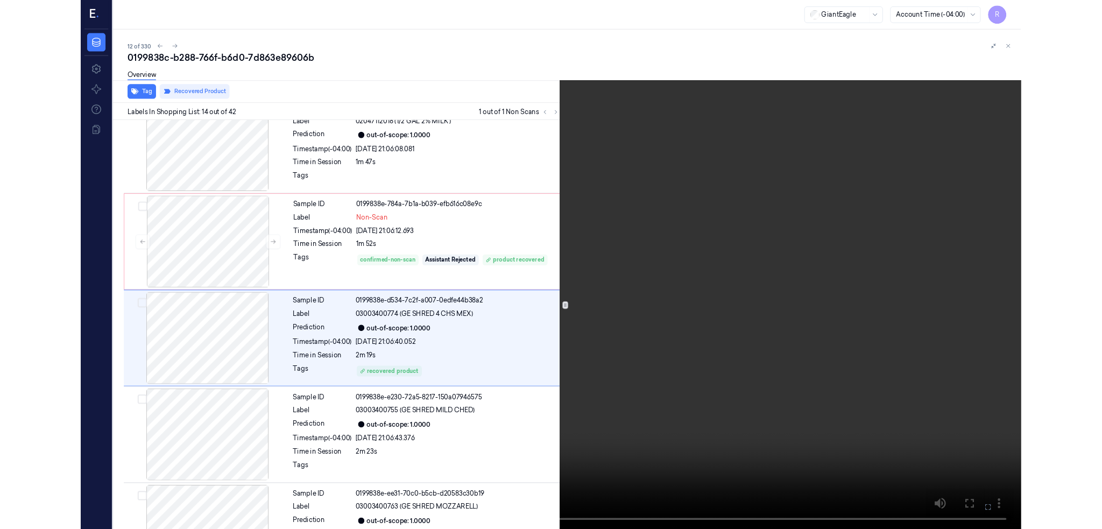
scroll to position [1286, 0]
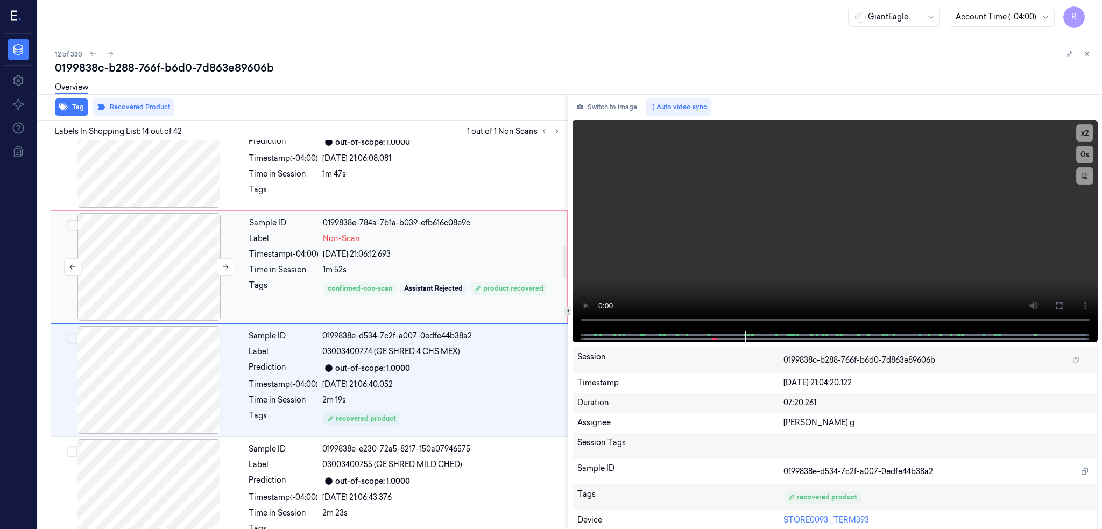
click at [186, 236] on div at bounding box center [149, 267] width 192 height 108
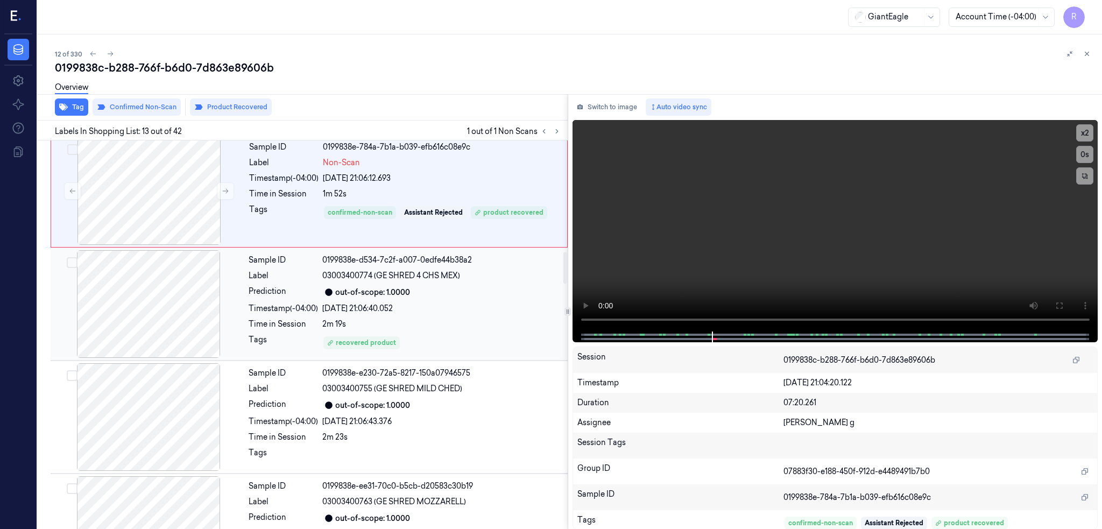
click at [166, 299] on div at bounding box center [149, 304] width 192 height 108
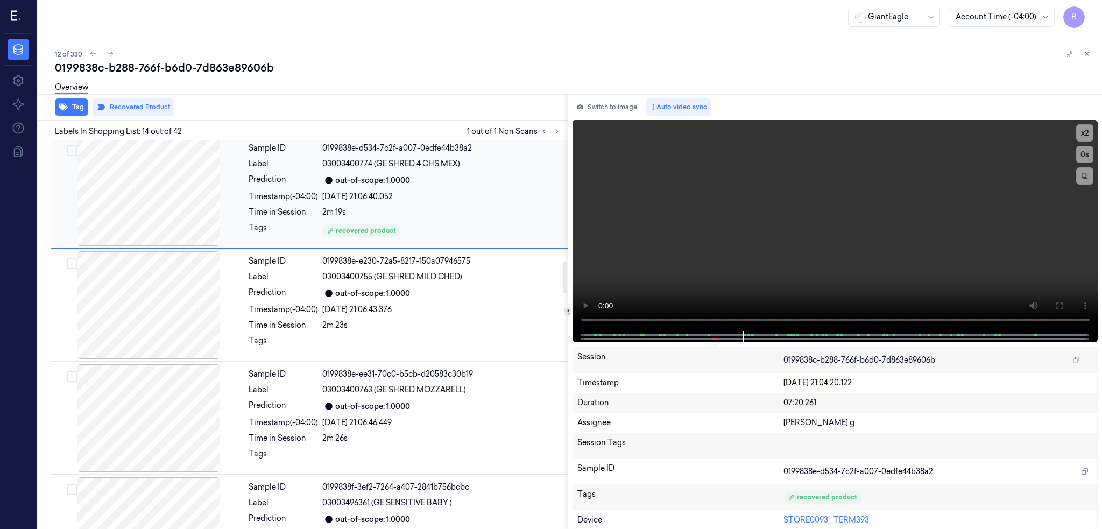
scroll to position [1475, 0]
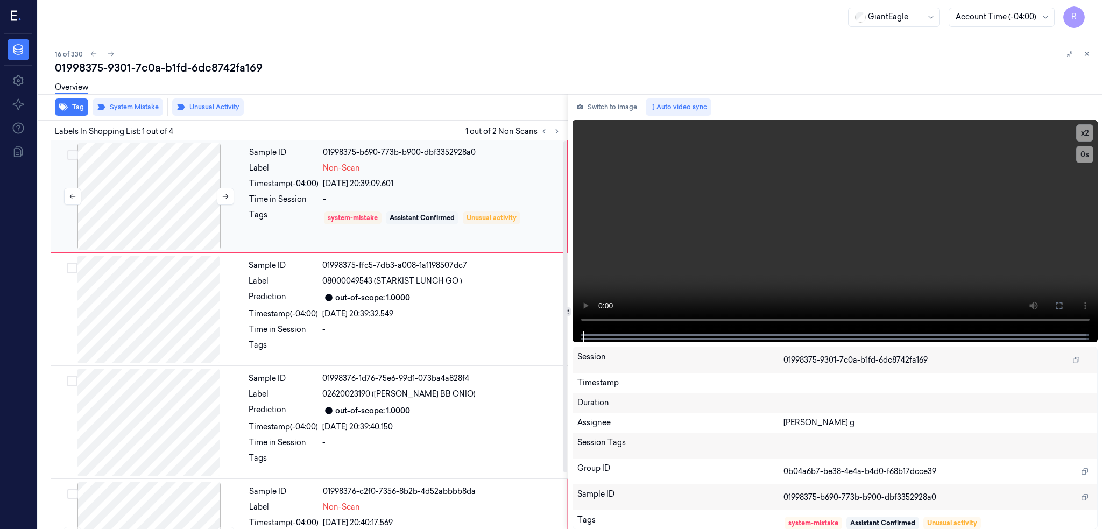
click at [171, 189] on div at bounding box center [149, 197] width 192 height 108
click at [1064, 303] on icon at bounding box center [1059, 305] width 9 height 9
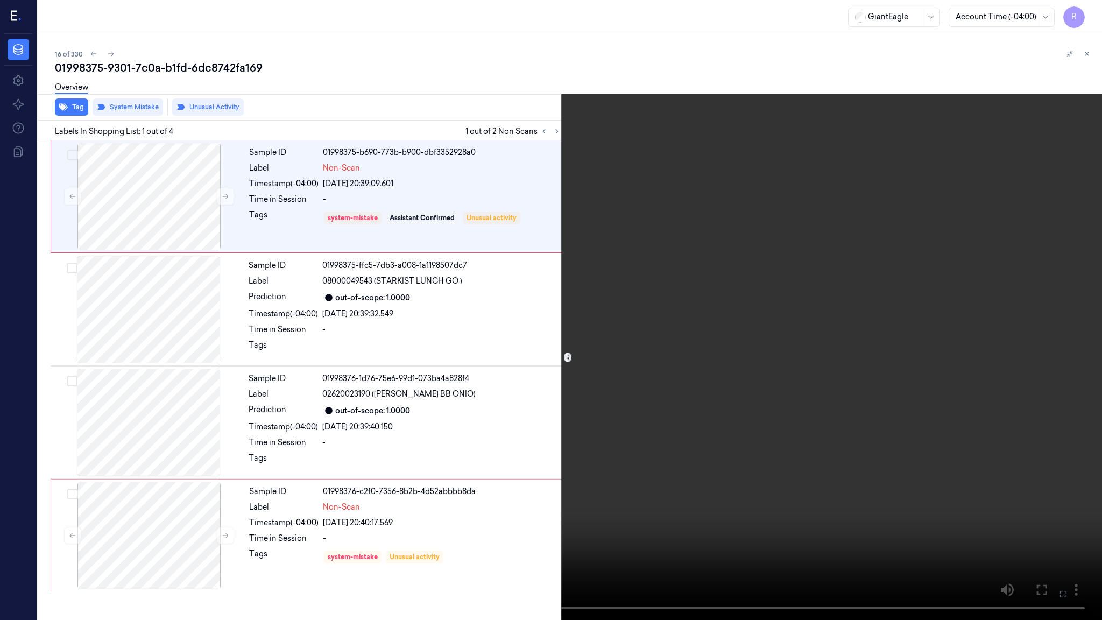
click at [966, 342] on video at bounding box center [551, 310] width 1102 height 620
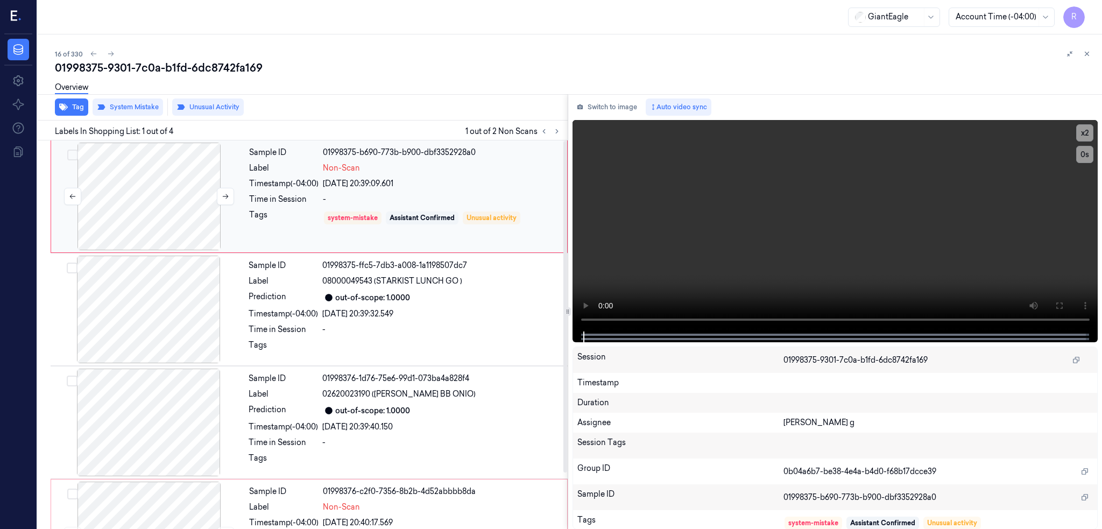
click at [134, 229] on div at bounding box center [149, 197] width 192 height 108
click at [222, 188] on button at bounding box center [225, 196] width 17 height 17
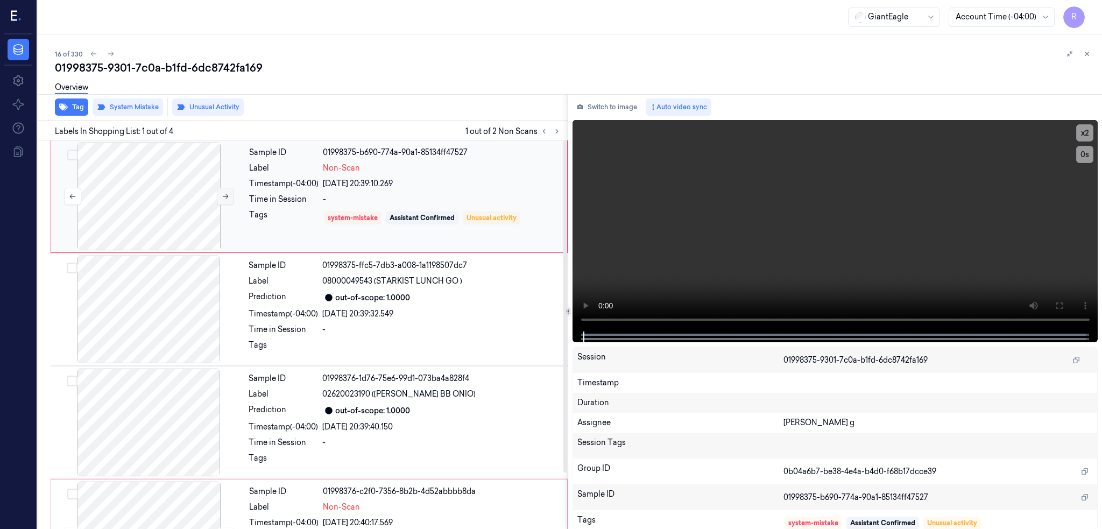
click at [222, 188] on button at bounding box center [225, 196] width 17 height 17
click at [116, 340] on div at bounding box center [149, 310] width 192 height 108
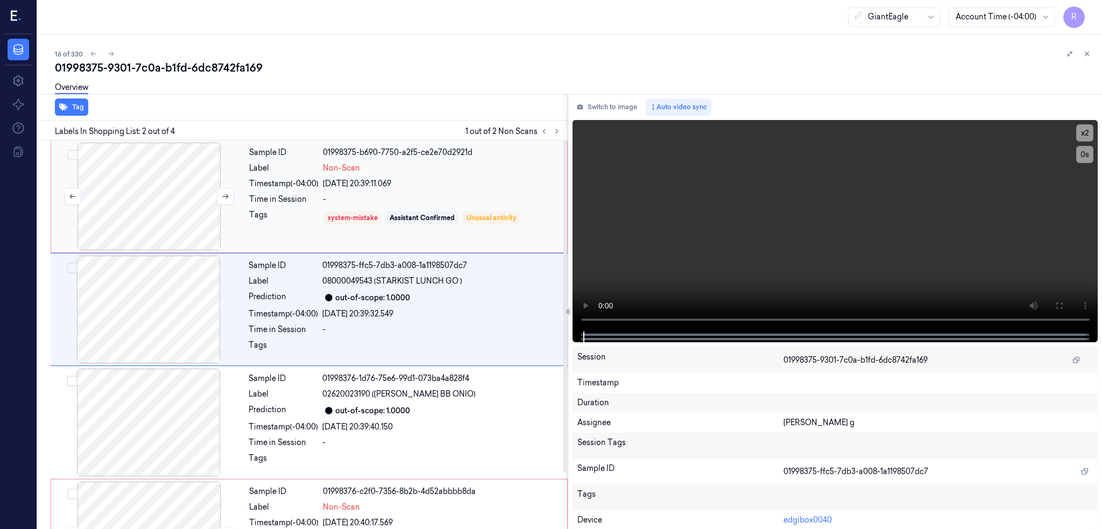
click at [145, 208] on div at bounding box center [149, 197] width 192 height 108
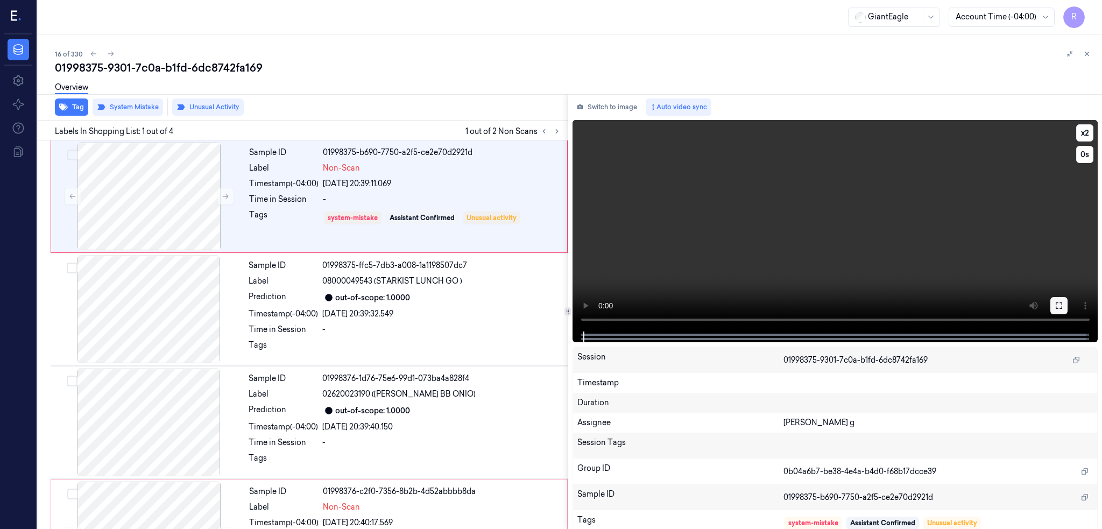
click at [1068, 308] on button at bounding box center [1059, 305] width 17 height 17
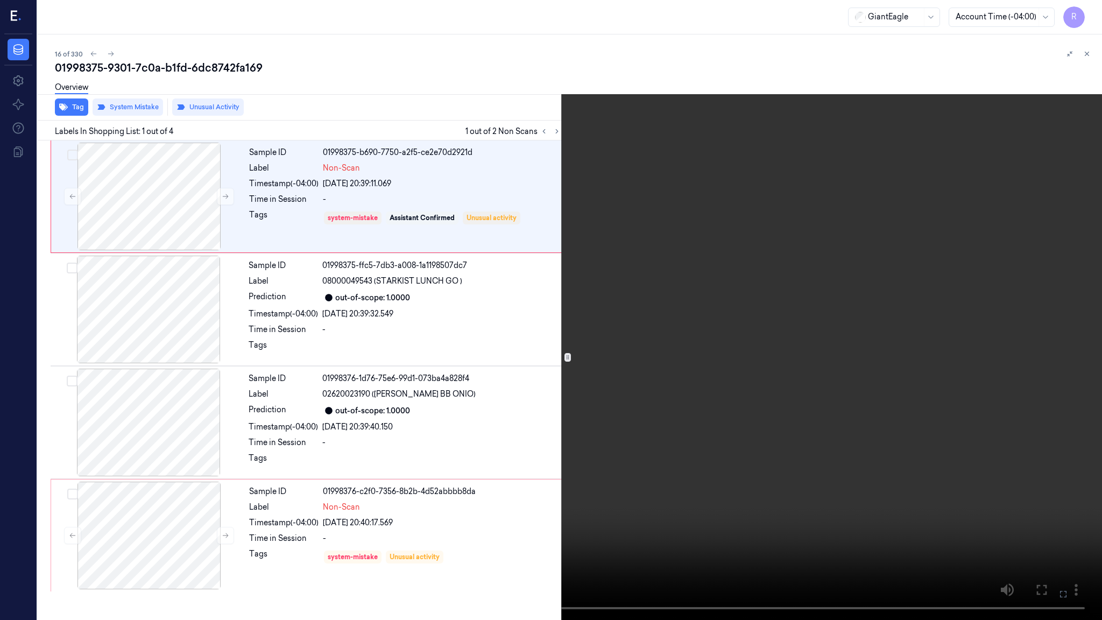
click at [643, 405] on video at bounding box center [551, 310] width 1102 height 620
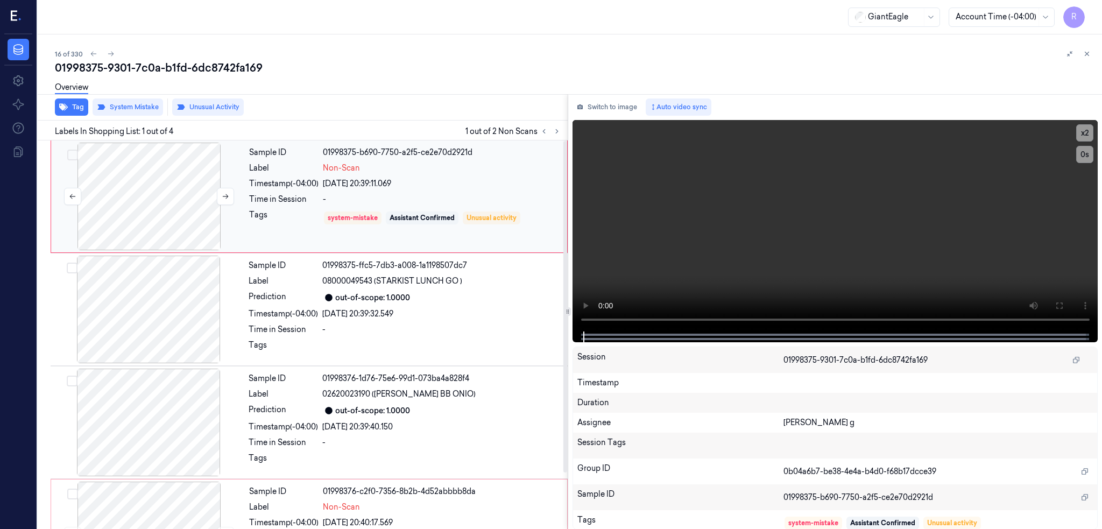
click at [160, 207] on div at bounding box center [149, 197] width 192 height 108
click at [222, 196] on icon at bounding box center [226, 197] width 8 height 8
click at [156, 329] on div at bounding box center [149, 310] width 192 height 108
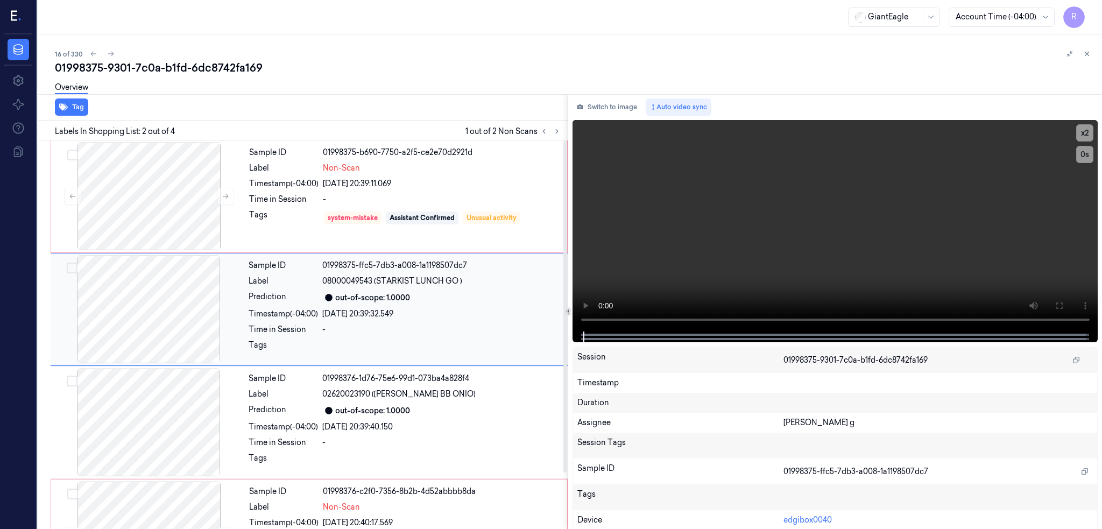
click at [156, 329] on div at bounding box center [149, 310] width 192 height 108
click at [190, 185] on div at bounding box center [149, 197] width 192 height 108
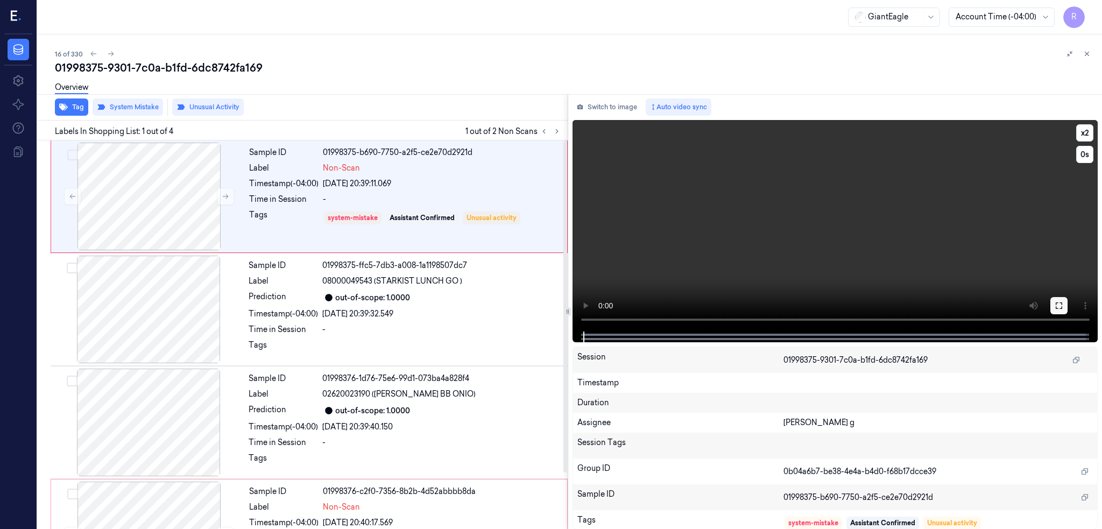
click at [1063, 306] on icon at bounding box center [1059, 306] width 6 height 6
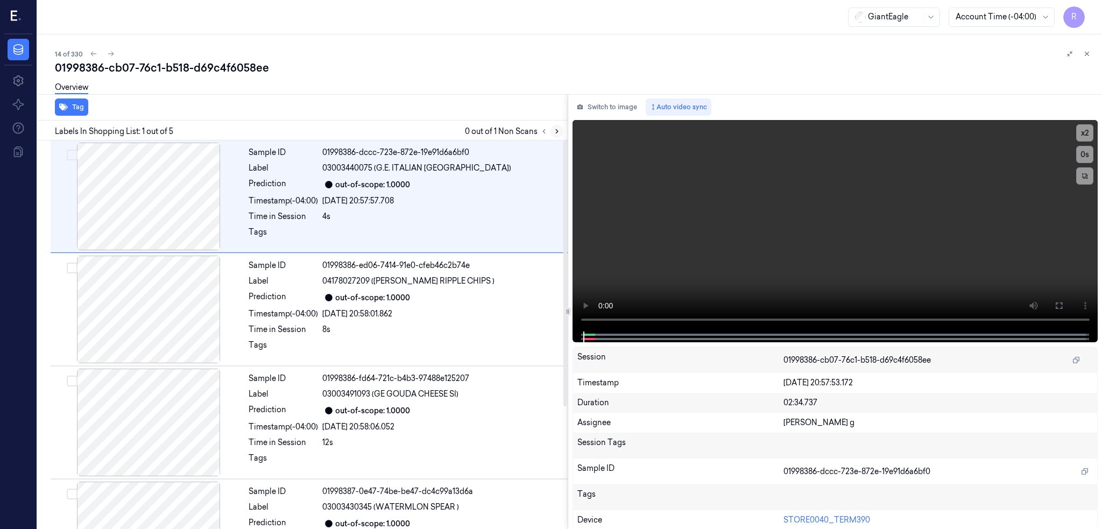
click at [564, 131] on button at bounding box center [557, 131] width 13 height 13
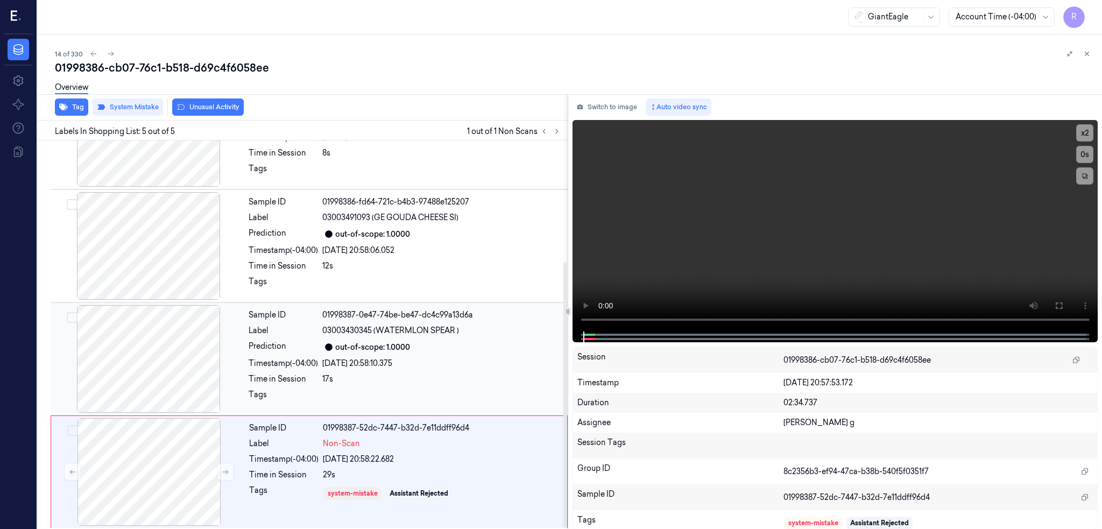
scroll to position [179, 0]
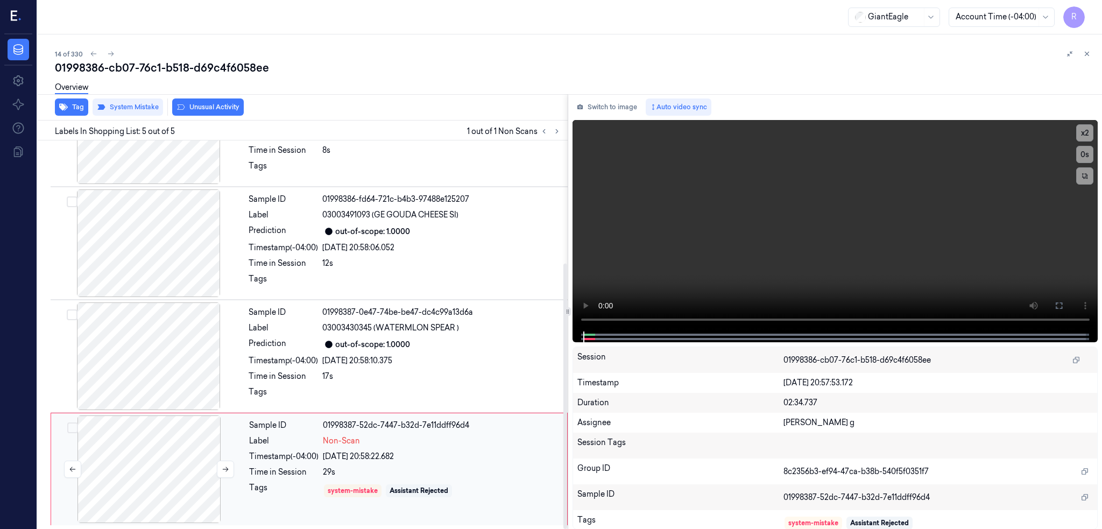
click at [153, 473] on div at bounding box center [149, 470] width 192 height 108
click at [151, 466] on div at bounding box center [149, 470] width 192 height 108
click at [180, 341] on div at bounding box center [149, 357] width 192 height 108
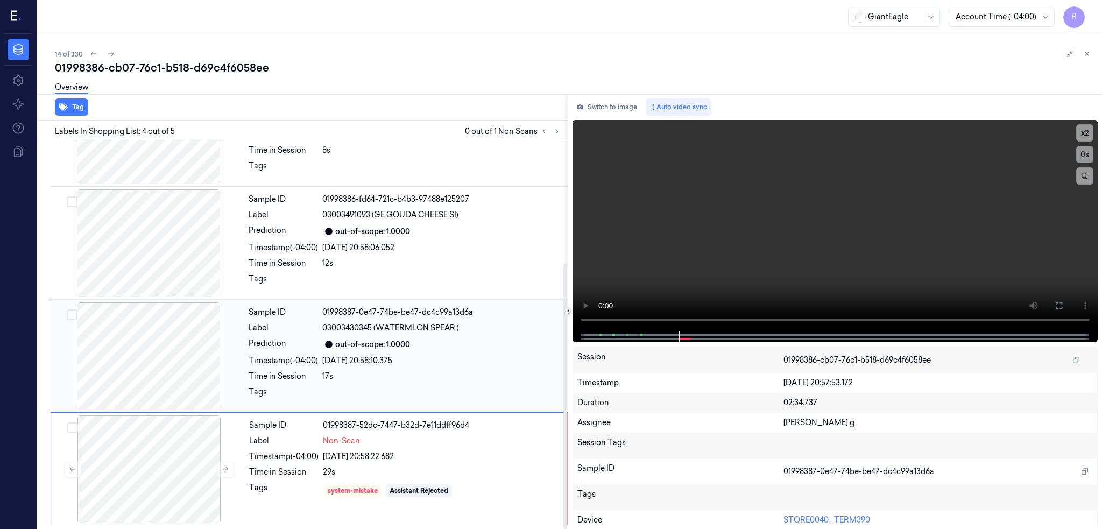
click at [156, 364] on div at bounding box center [149, 357] width 192 height 108
click at [177, 449] on div at bounding box center [149, 470] width 192 height 108
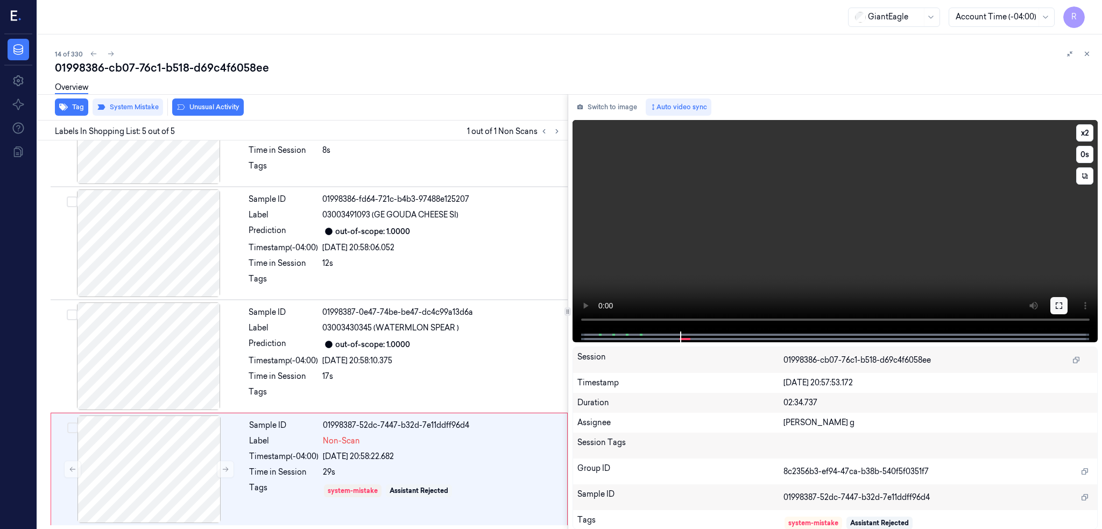
click at [1068, 303] on button at bounding box center [1059, 305] width 17 height 17
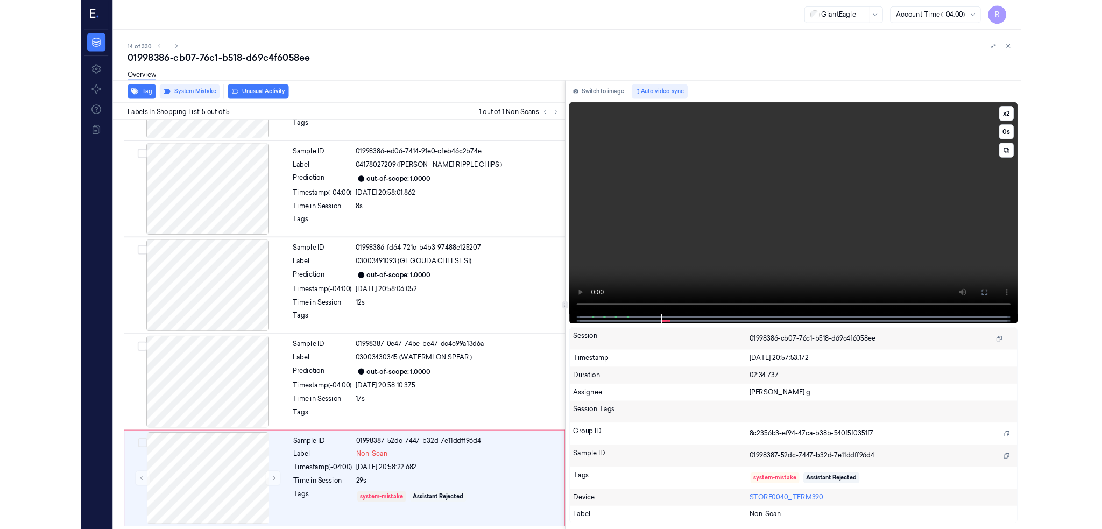
scroll to position [89, 0]
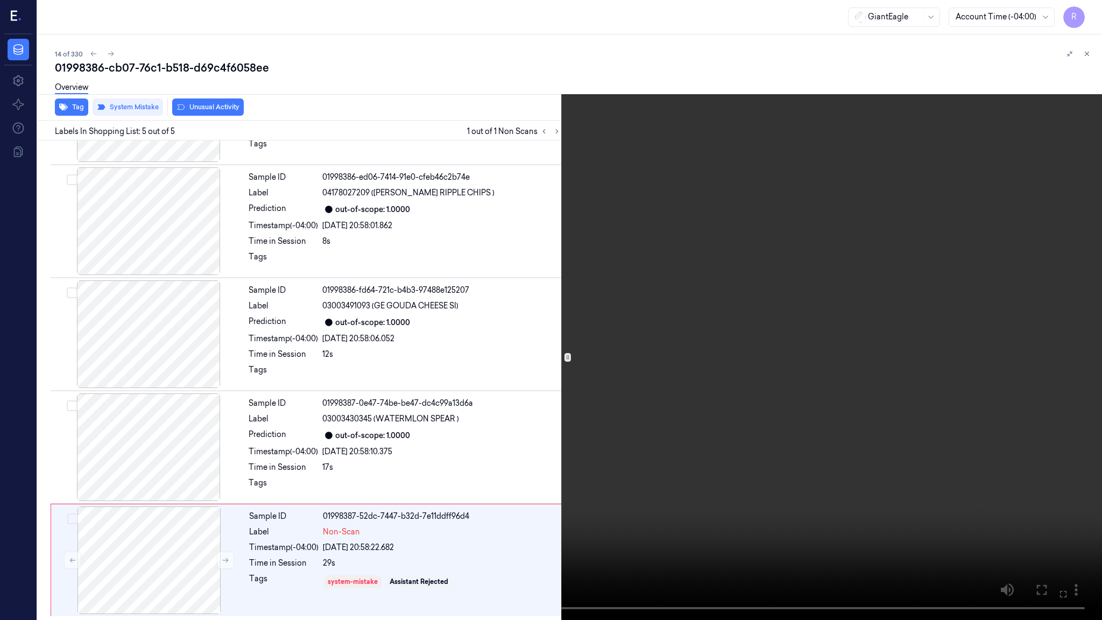
click at [637, 383] on video at bounding box center [551, 310] width 1102 height 620
click at [586, 386] on video at bounding box center [551, 310] width 1102 height 620
click at [725, 128] on video at bounding box center [551, 310] width 1102 height 620
click at [855, 236] on video at bounding box center [551, 310] width 1102 height 620
click at [402, 339] on video at bounding box center [551, 310] width 1102 height 620
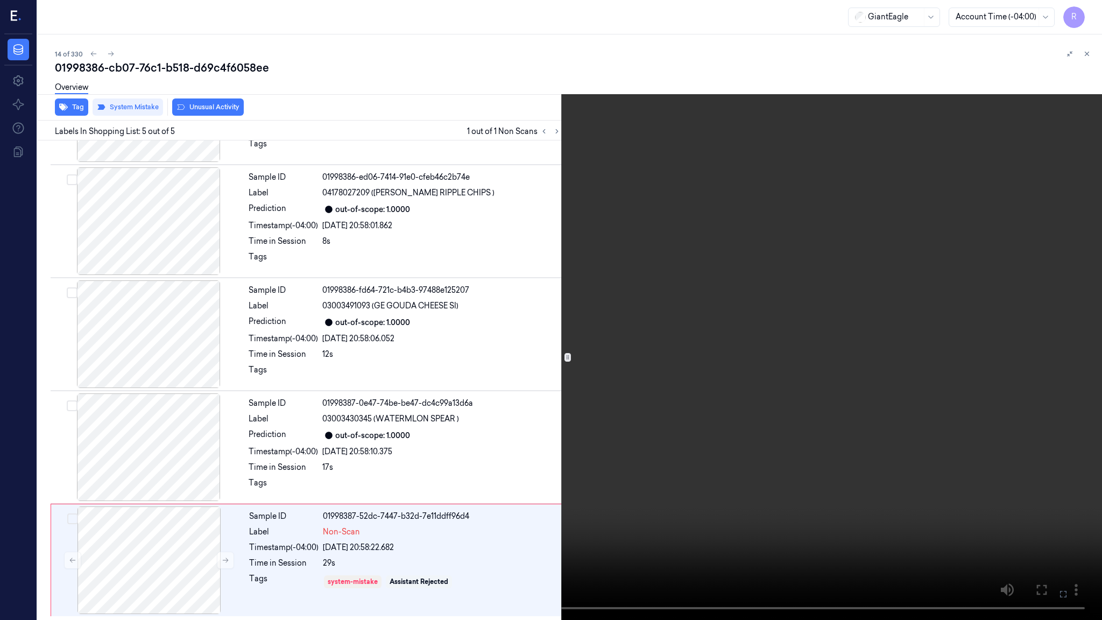
click at [402, 339] on video at bounding box center [551, 310] width 1102 height 620
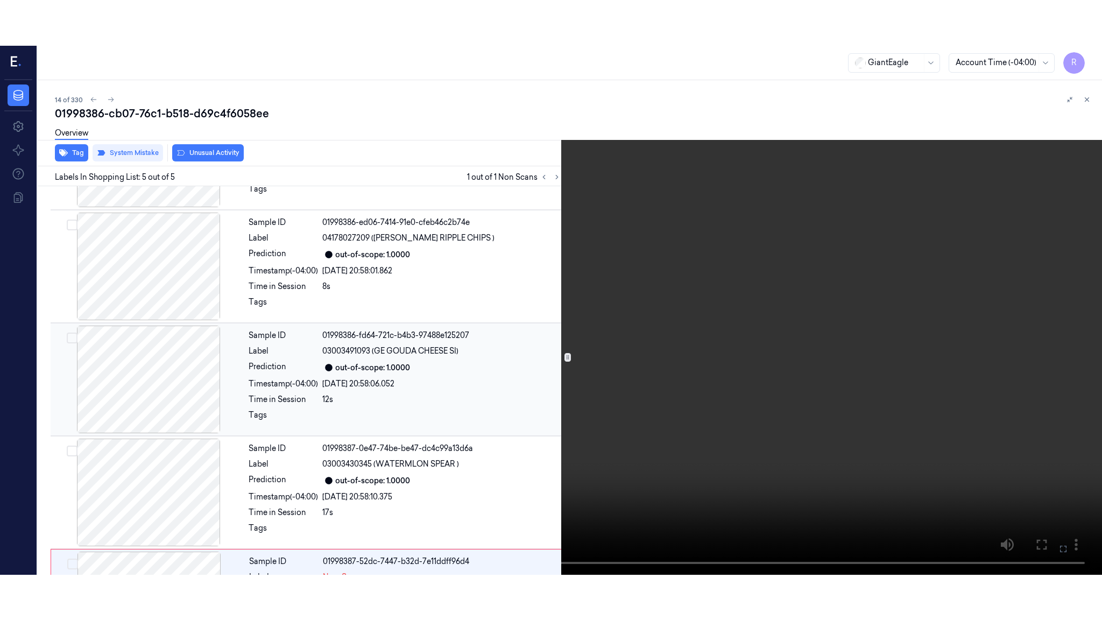
scroll to position [179, 0]
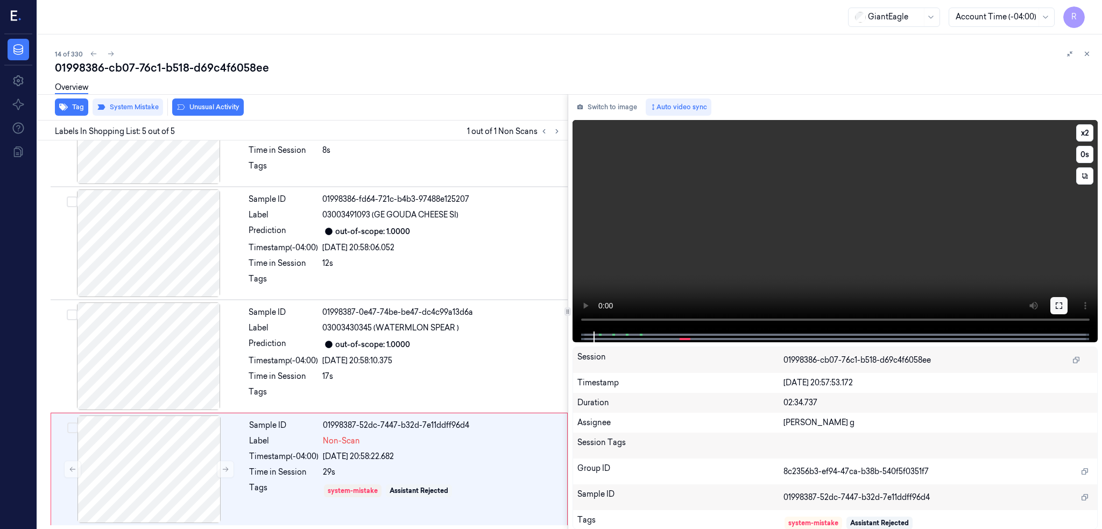
click at [1064, 304] on icon at bounding box center [1059, 305] width 9 height 9
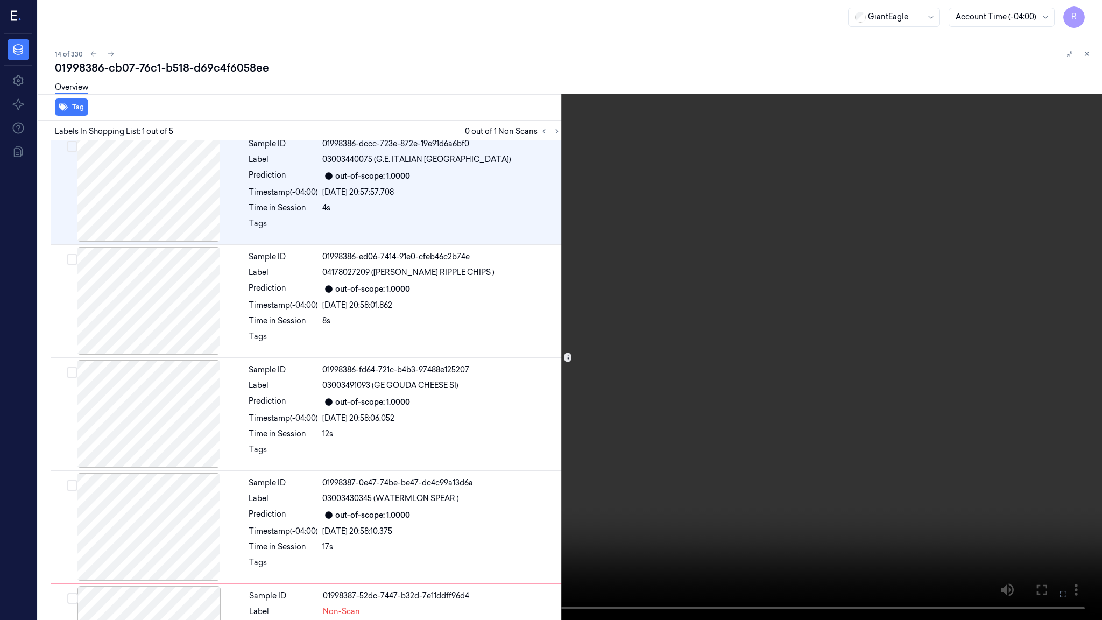
scroll to position [0, 0]
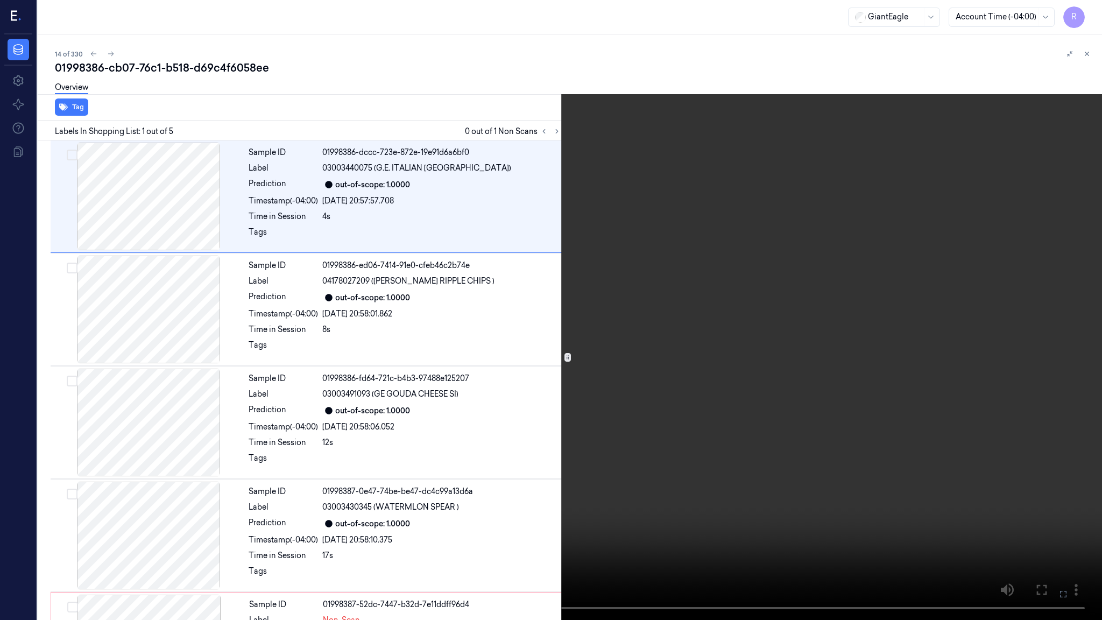
click at [0, 0] on button at bounding box center [0, 0] width 0 height 0
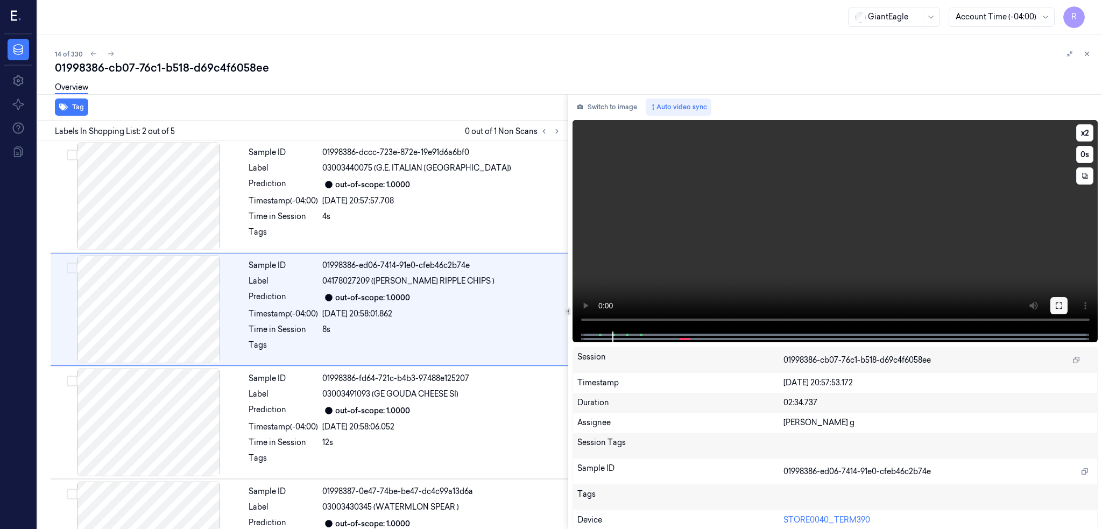
click at [1068, 312] on button at bounding box center [1059, 305] width 17 height 17
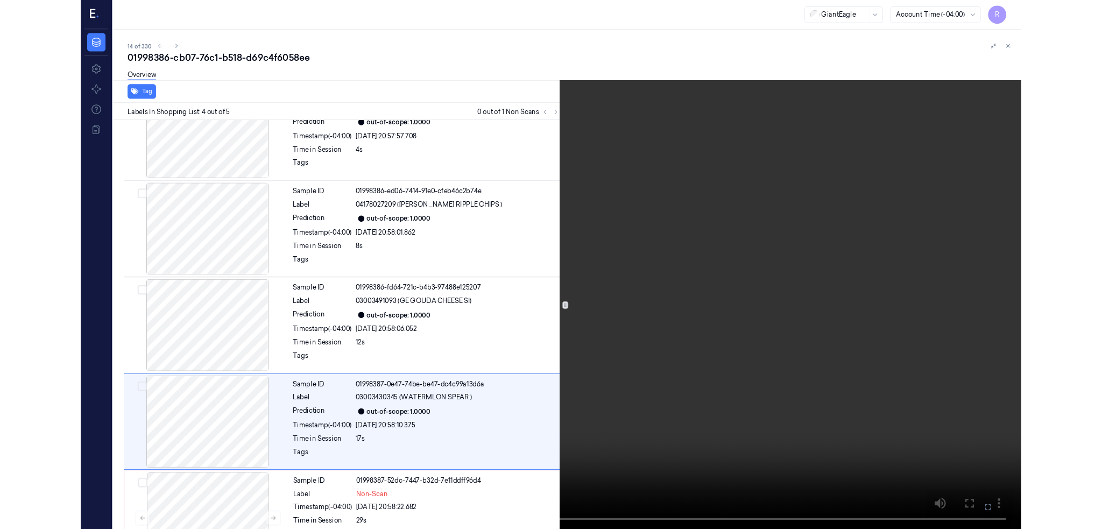
scroll to position [88, 0]
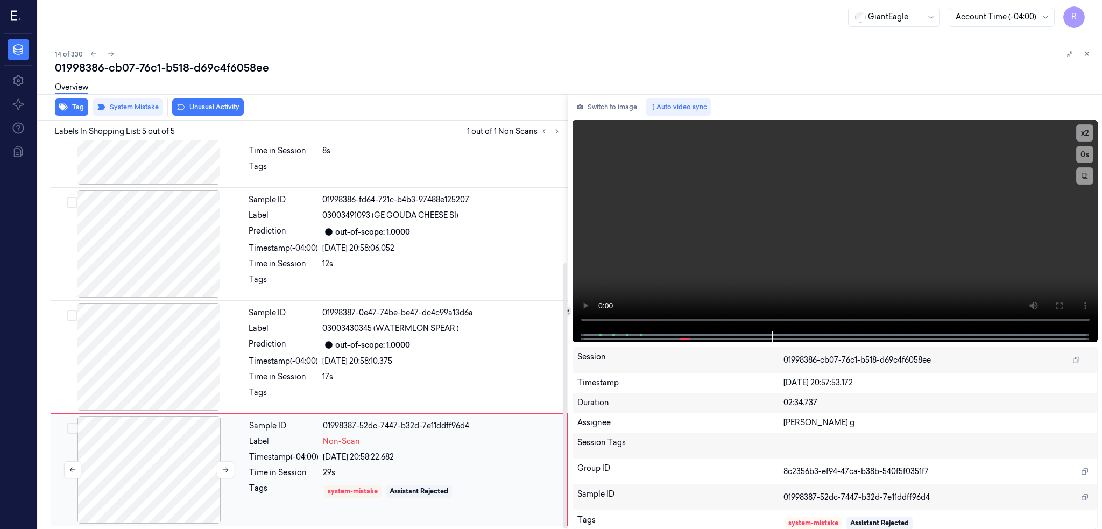
click at [182, 440] on div at bounding box center [149, 470] width 192 height 108
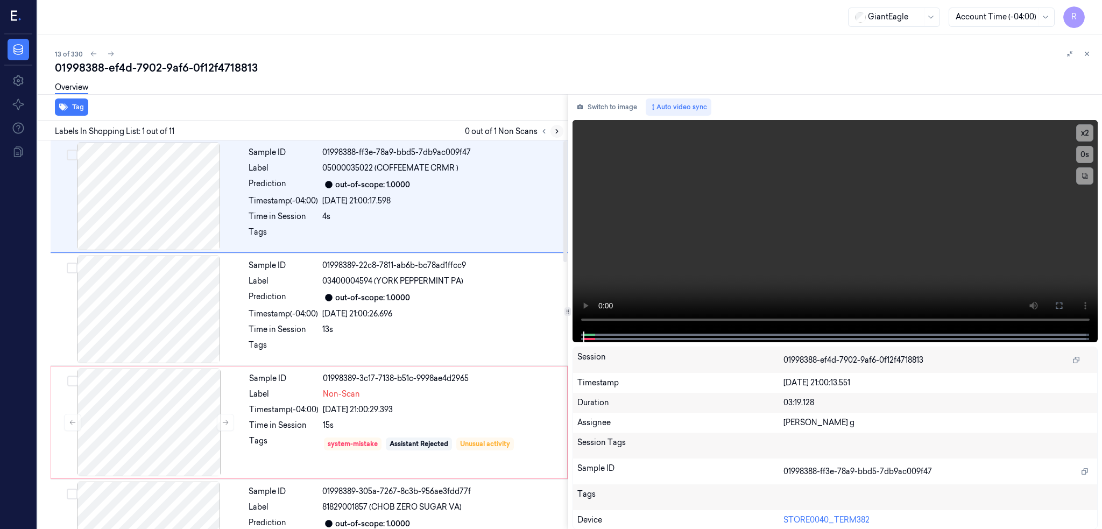
click at [561, 131] on icon at bounding box center [557, 132] width 8 height 8
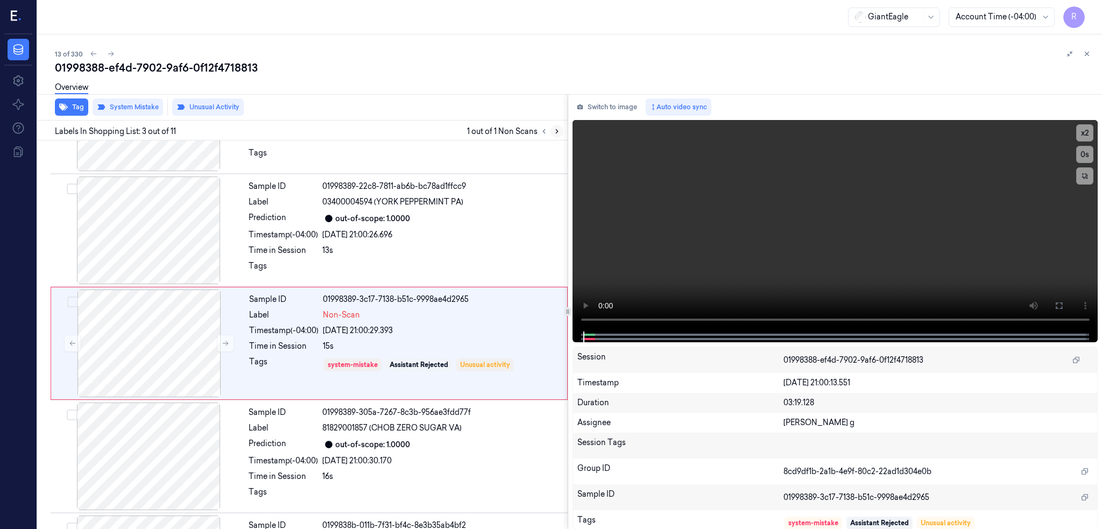
scroll to position [87, 0]
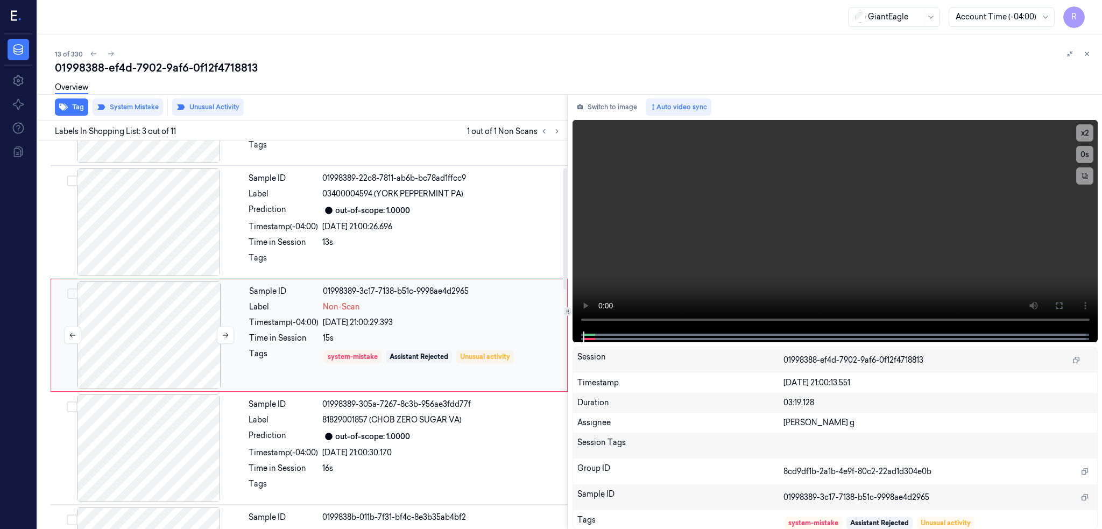
click at [140, 339] on div at bounding box center [149, 336] width 192 height 108
click at [136, 232] on div at bounding box center [149, 222] width 192 height 108
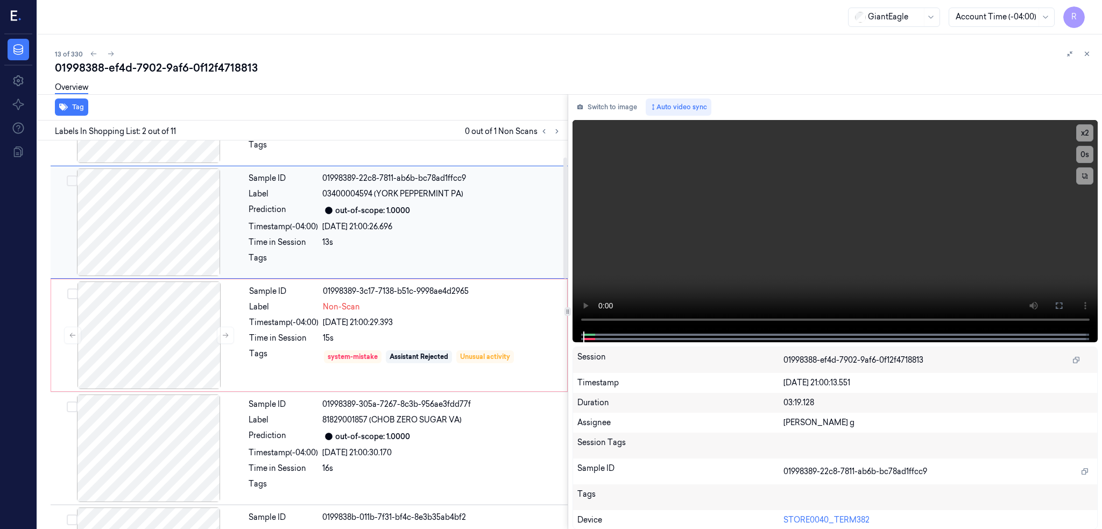
scroll to position [0, 0]
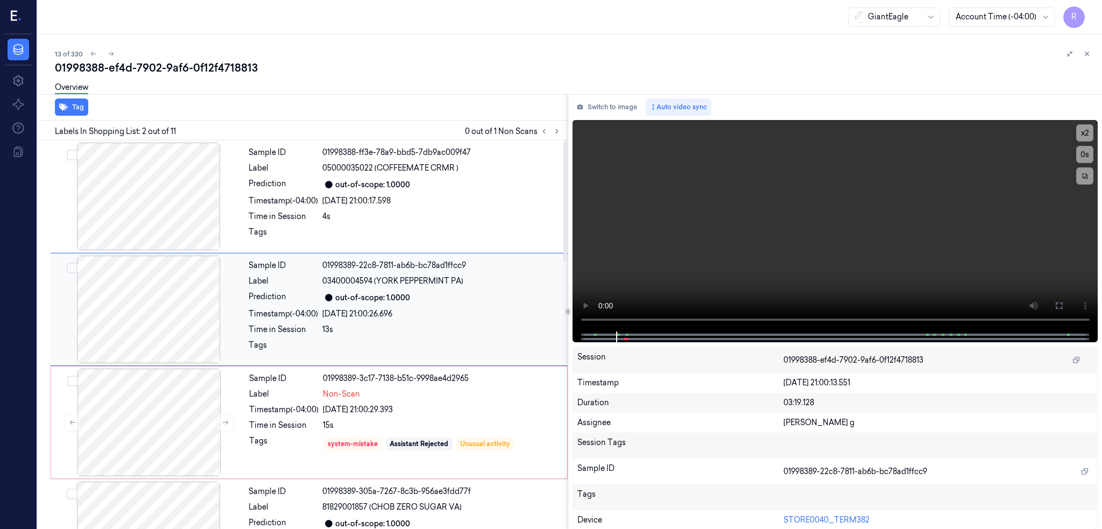
click at [136, 309] on div at bounding box center [149, 310] width 192 height 108
click at [187, 317] on div at bounding box center [149, 310] width 192 height 108
click at [166, 457] on div at bounding box center [149, 423] width 192 height 108
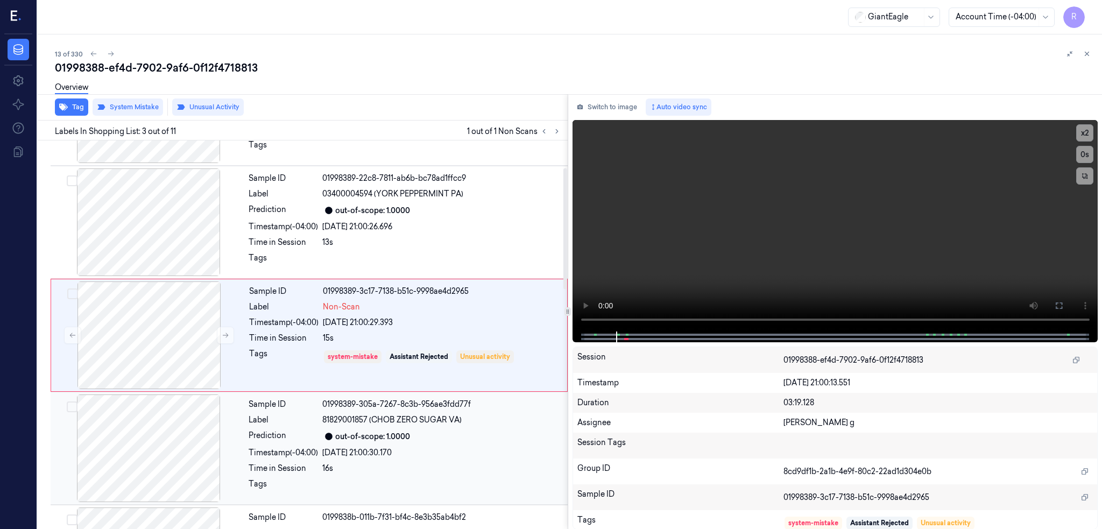
click at [160, 447] on div at bounding box center [149, 449] width 192 height 108
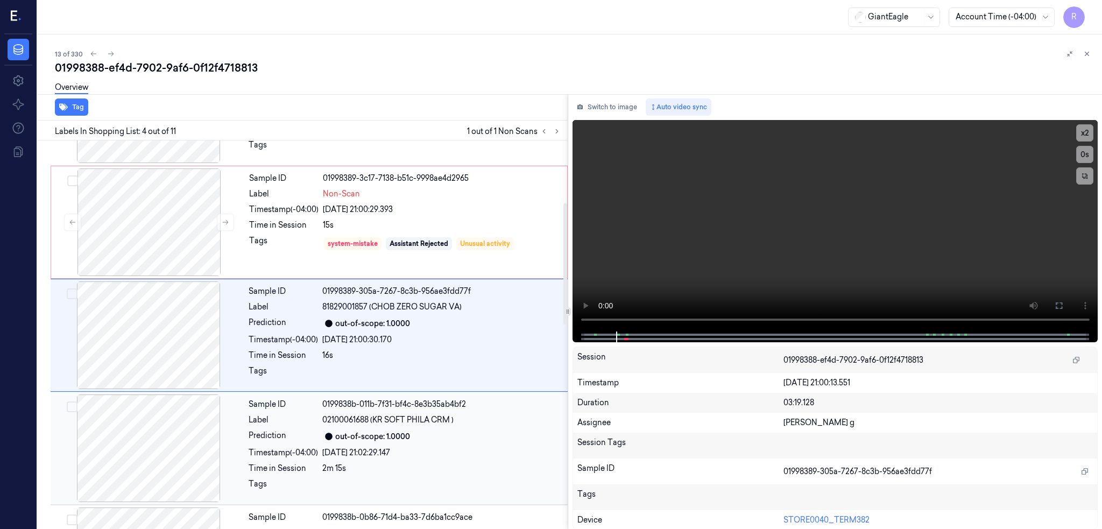
click at [173, 420] on div at bounding box center [149, 449] width 192 height 108
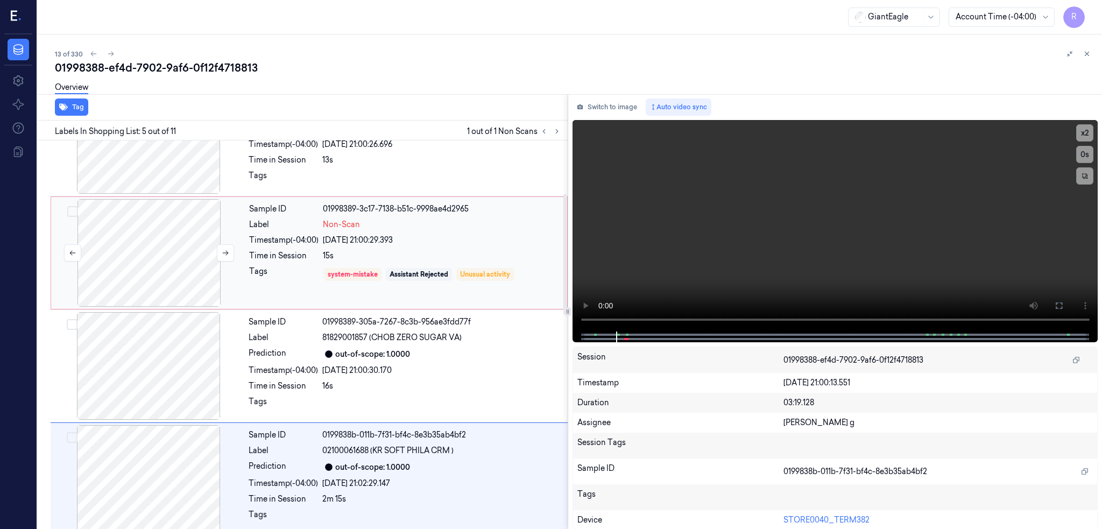
click at [151, 242] on div at bounding box center [149, 253] width 192 height 108
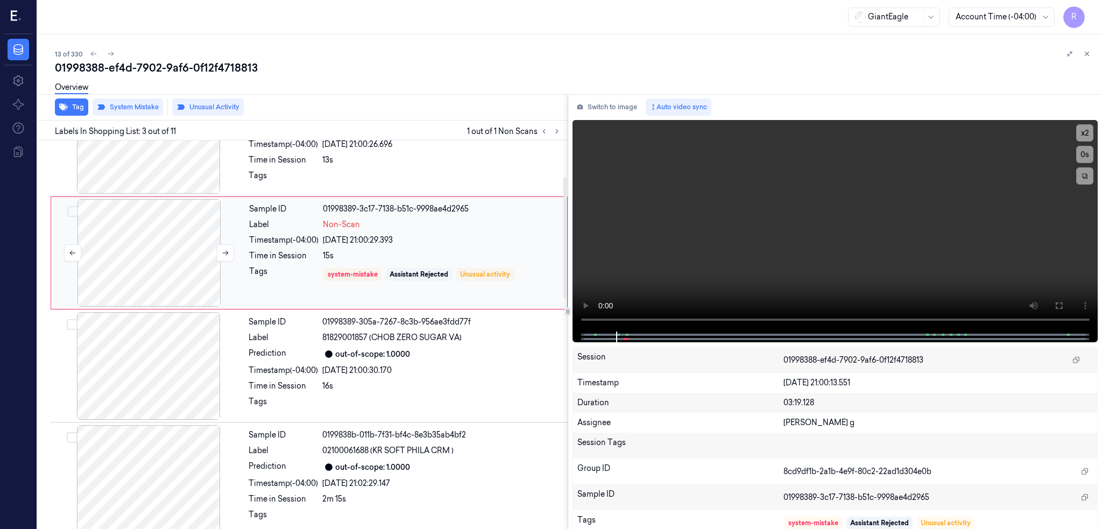
scroll to position [87, 0]
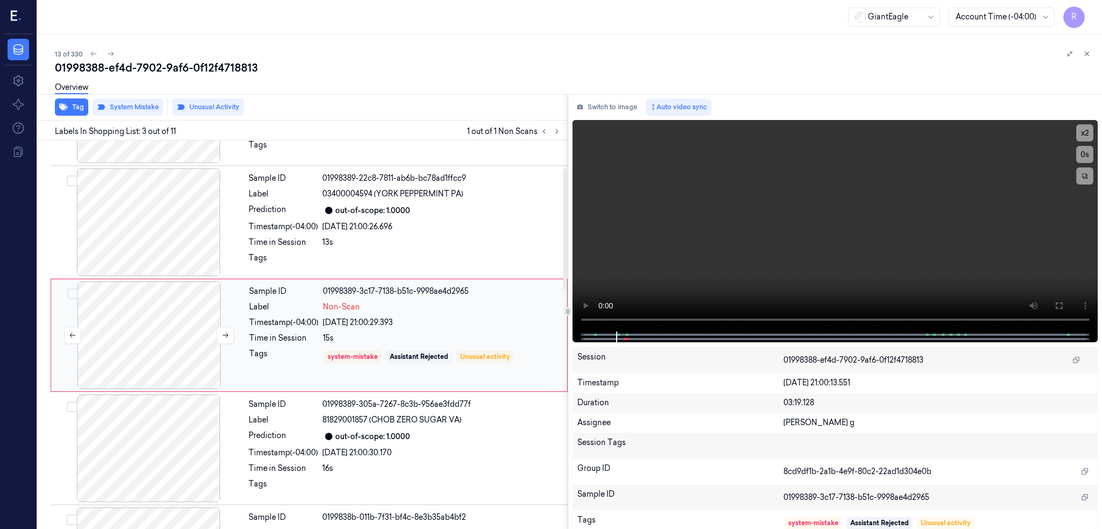
click at [184, 332] on div at bounding box center [149, 336] width 192 height 108
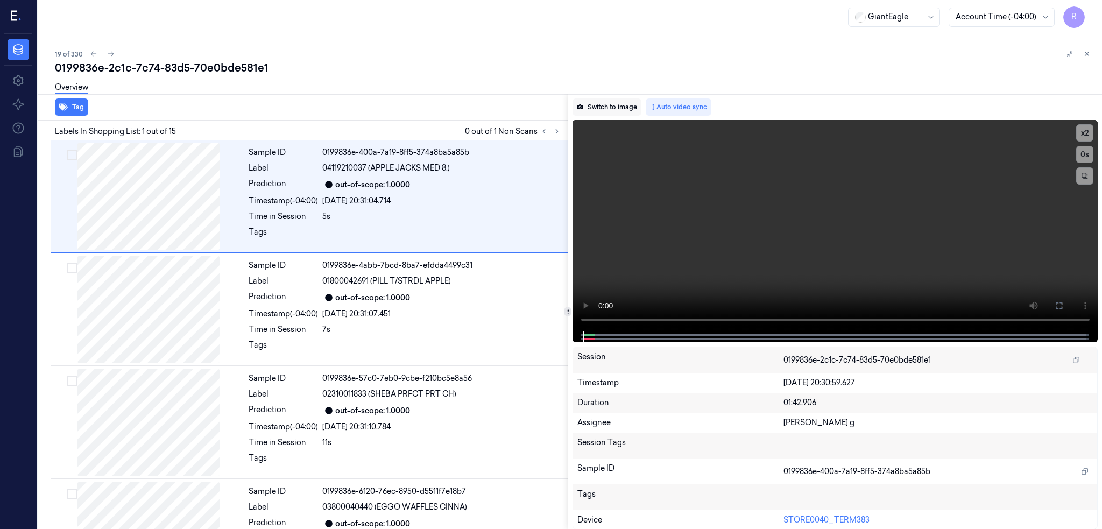
click at [621, 104] on button "Switch to image" at bounding box center [607, 107] width 69 height 17
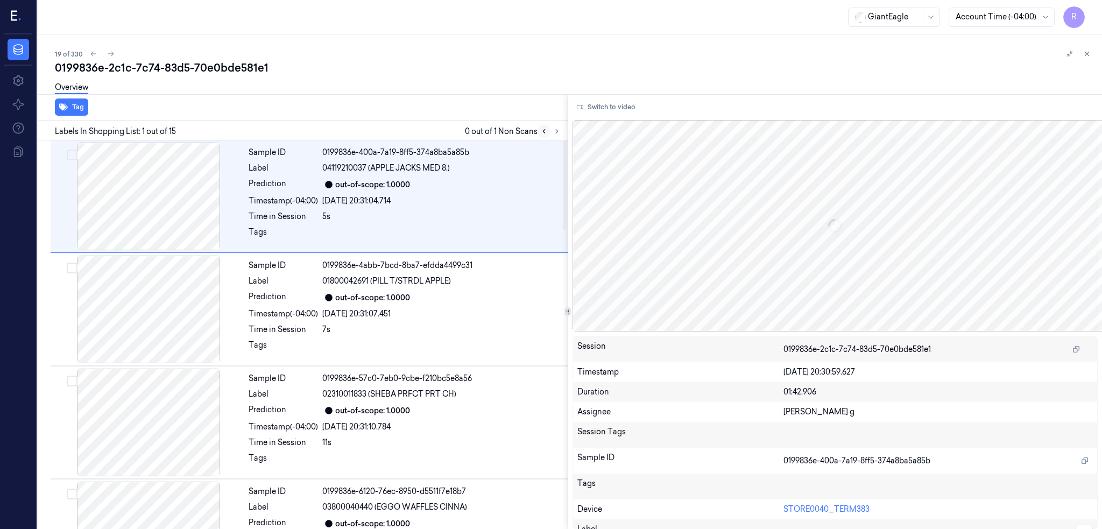
click at [551, 131] on button at bounding box center [544, 131] width 13 height 13
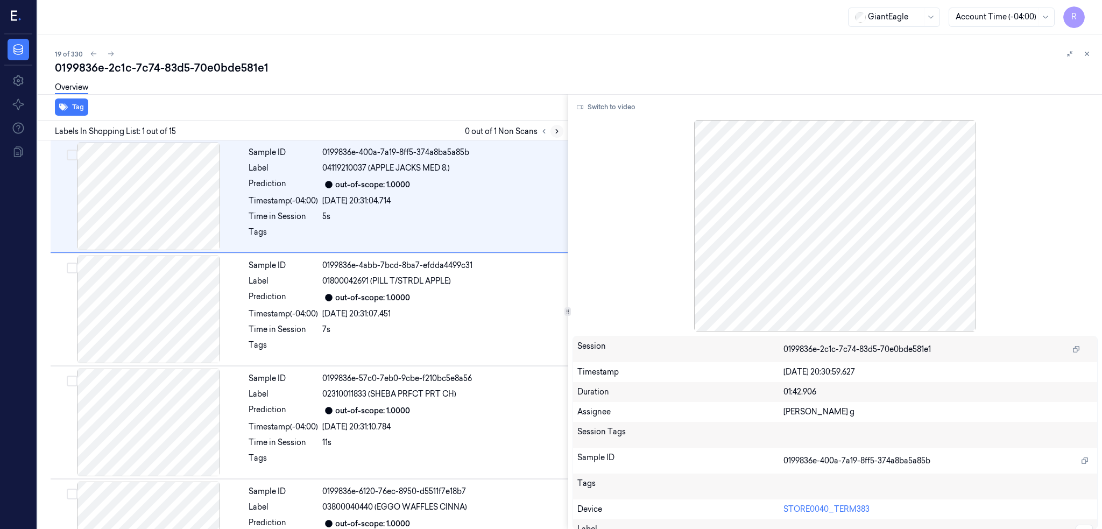
click at [561, 131] on icon at bounding box center [557, 132] width 8 height 8
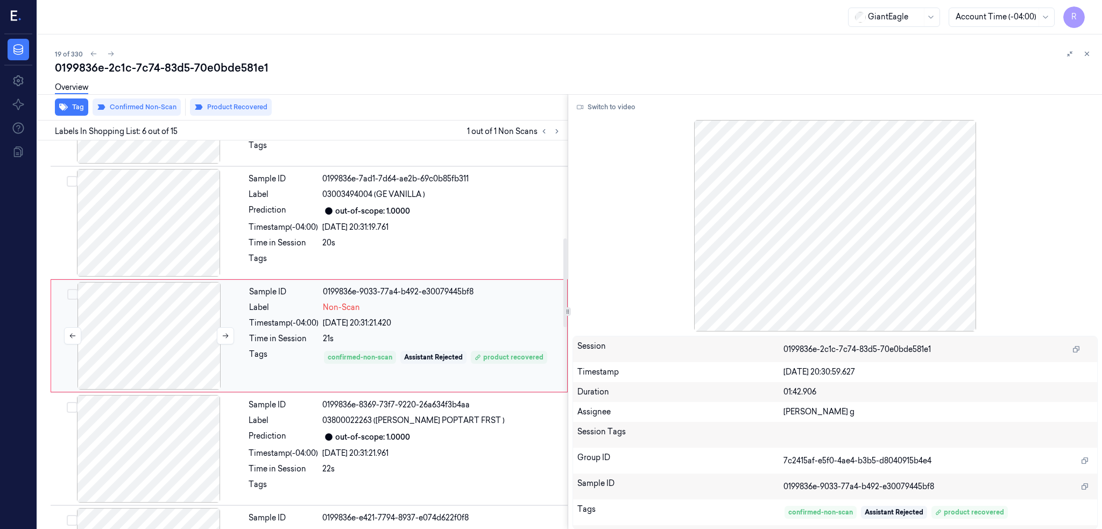
scroll to position [426, 0]
click at [162, 326] on div at bounding box center [149, 336] width 192 height 108
click at [158, 216] on div at bounding box center [149, 222] width 192 height 108
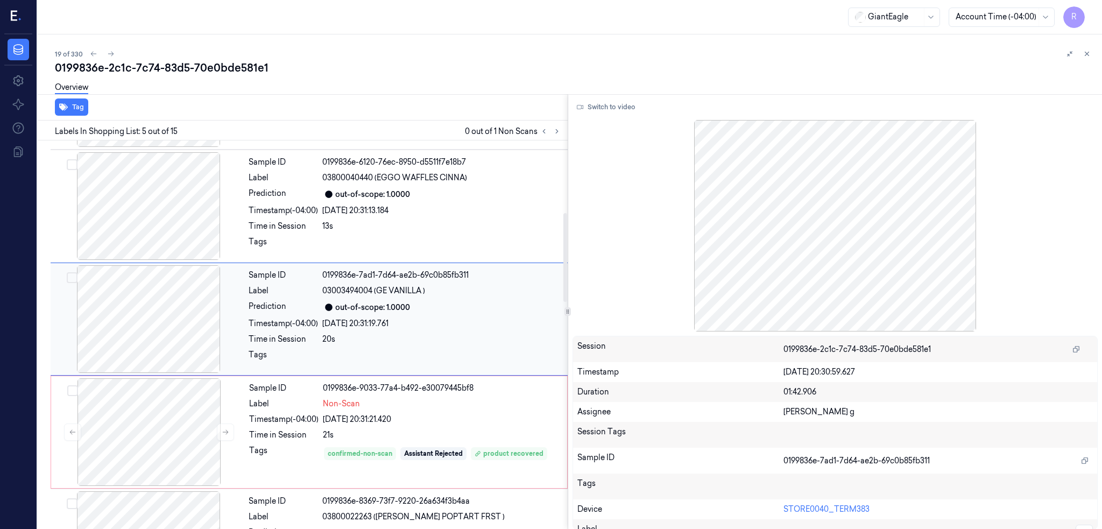
scroll to position [313, 0]
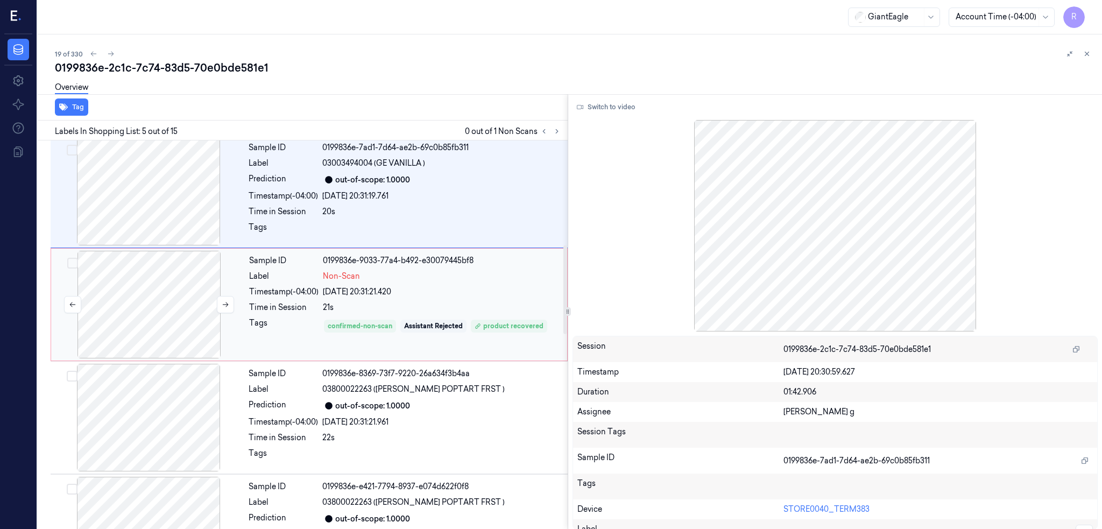
click at [189, 347] on div at bounding box center [149, 305] width 192 height 108
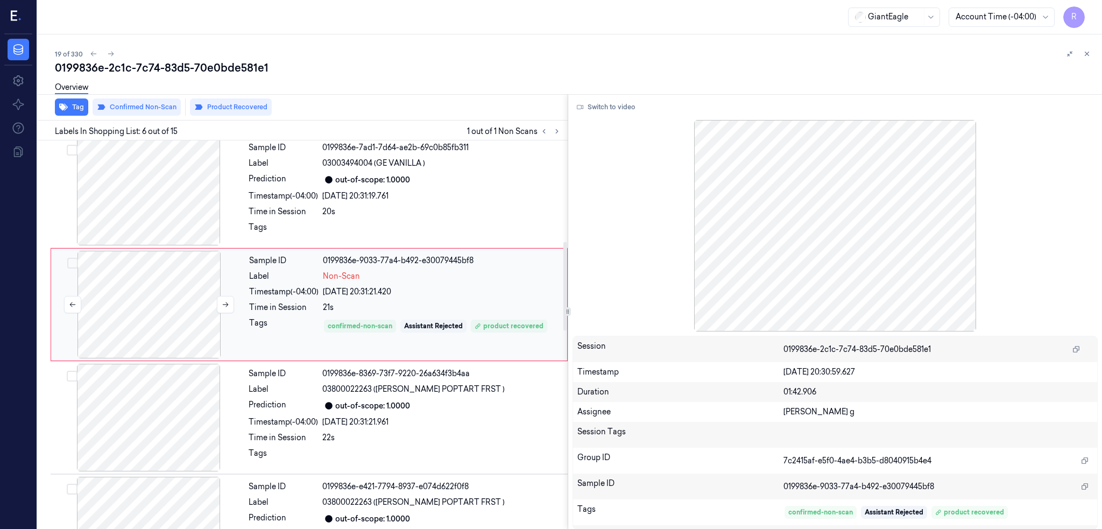
scroll to position [426, 0]
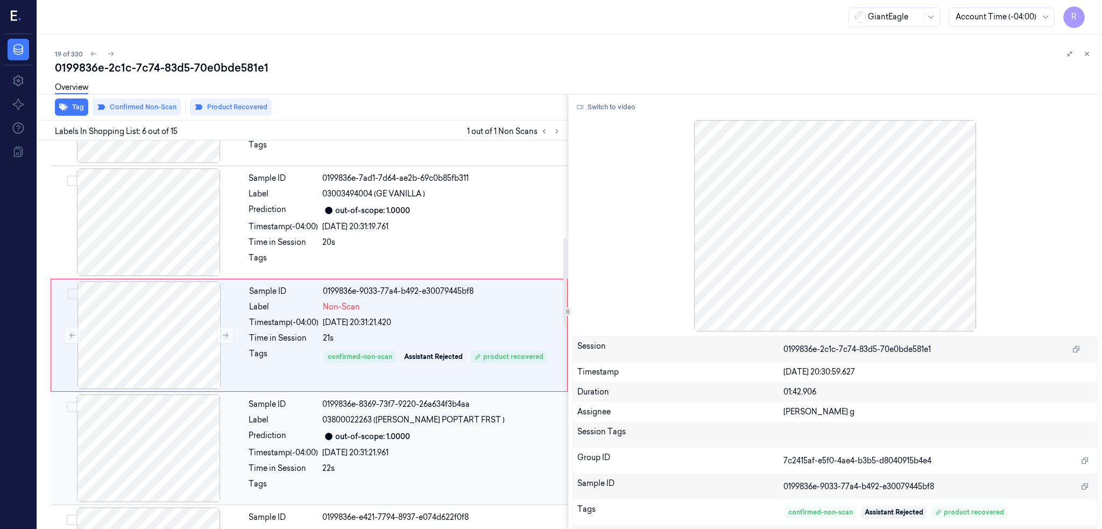
click at [175, 423] on div at bounding box center [149, 449] width 192 height 108
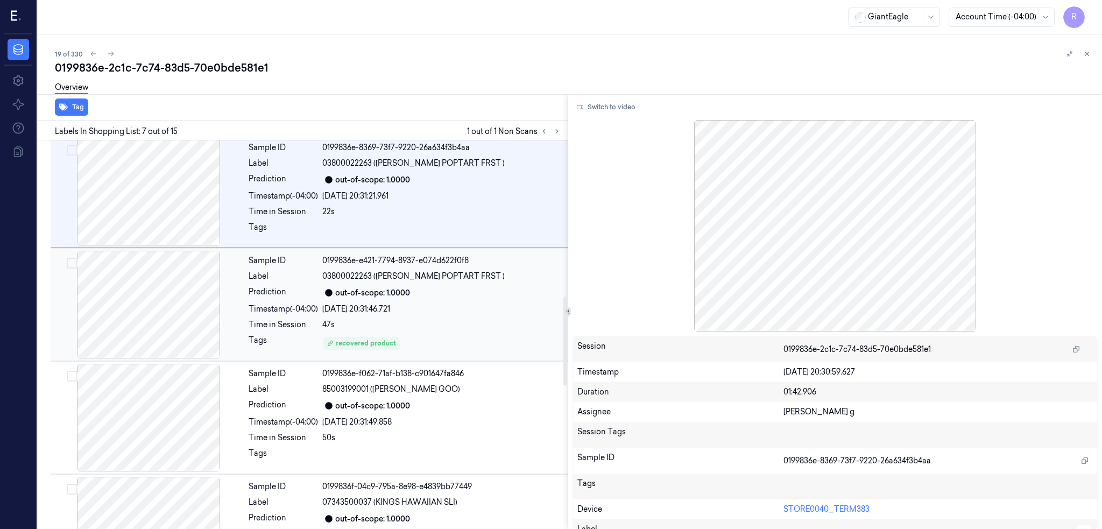
click at [190, 348] on div at bounding box center [149, 305] width 192 height 108
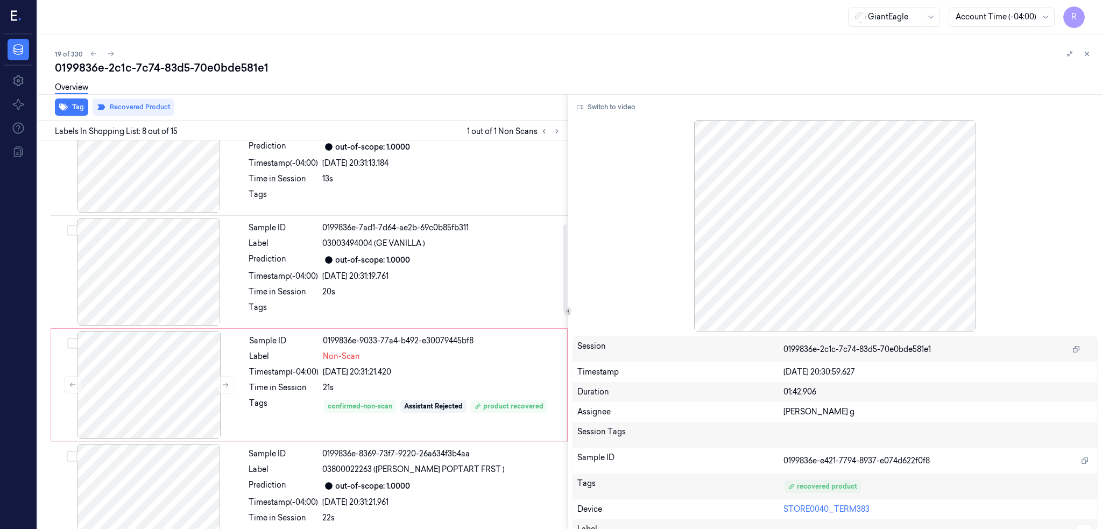
scroll to position [366, 0]
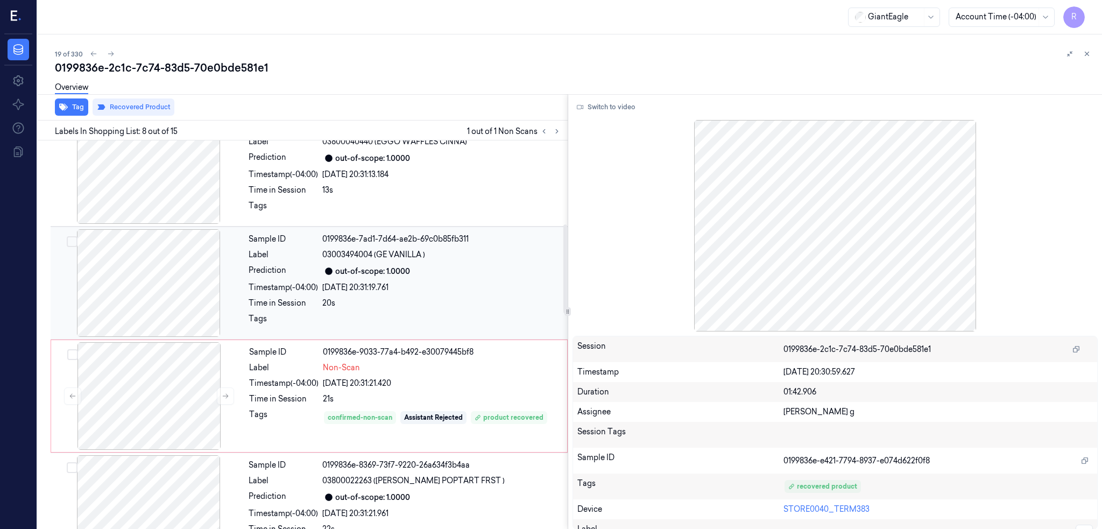
click at [145, 304] on div at bounding box center [149, 283] width 192 height 108
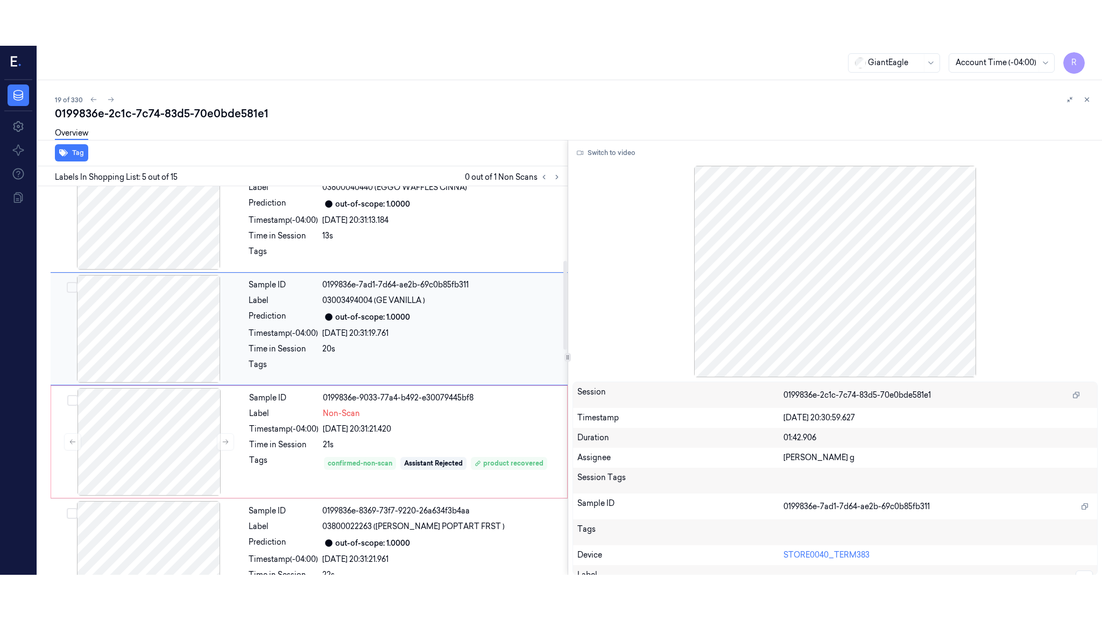
scroll to position [313, 0]
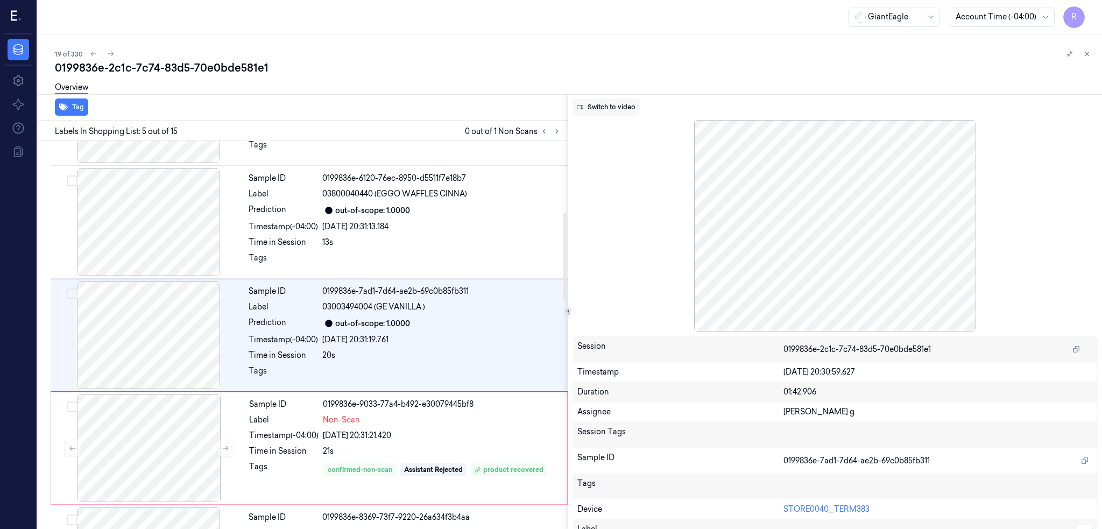
click at [636, 99] on button "Switch to video" at bounding box center [606, 107] width 67 height 17
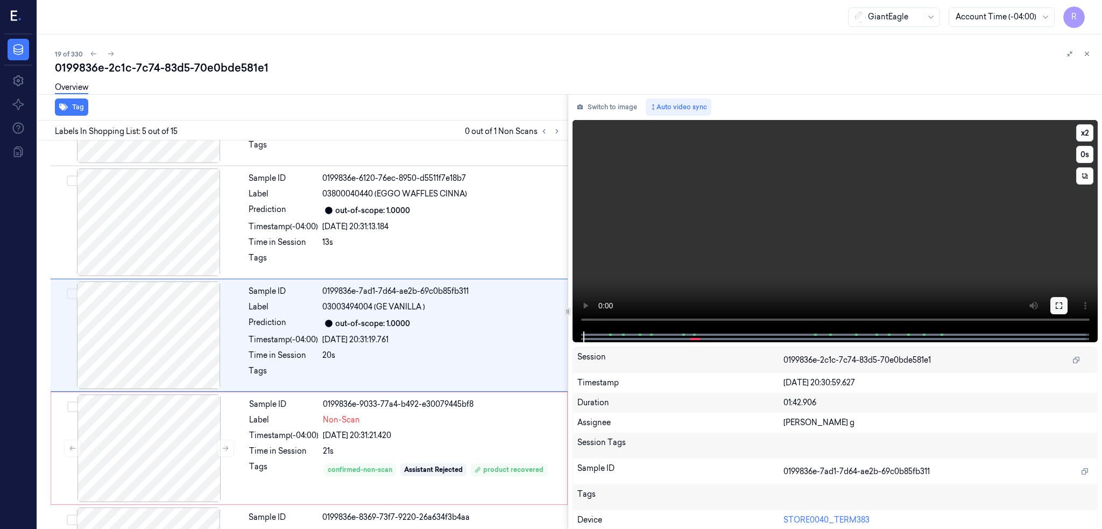
click at [1064, 308] on icon at bounding box center [1059, 305] width 9 height 9
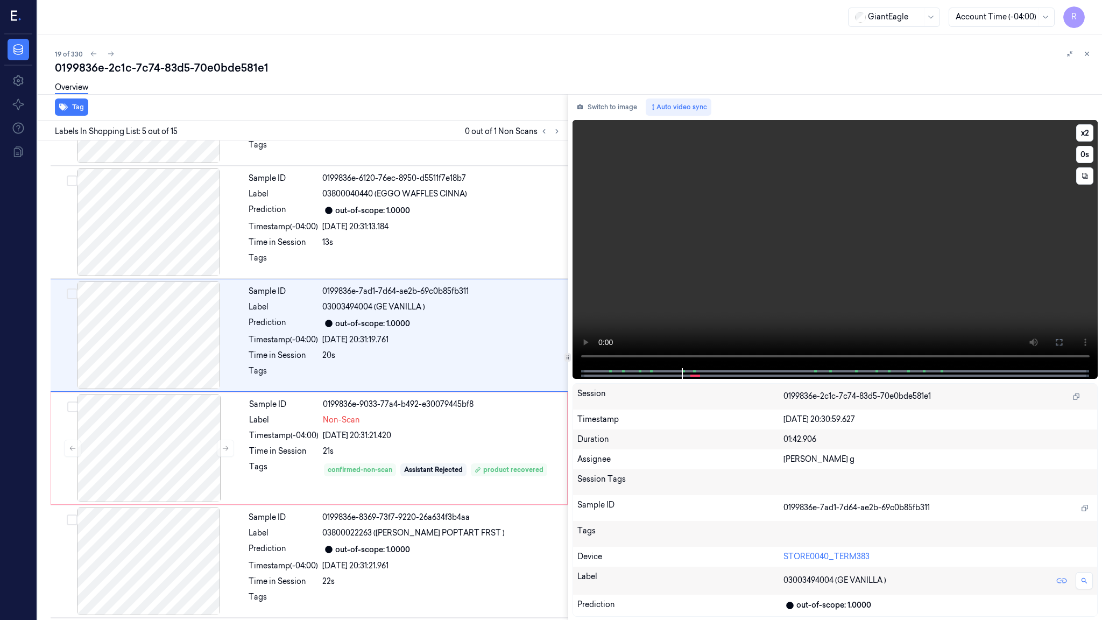
scroll to position [268, 0]
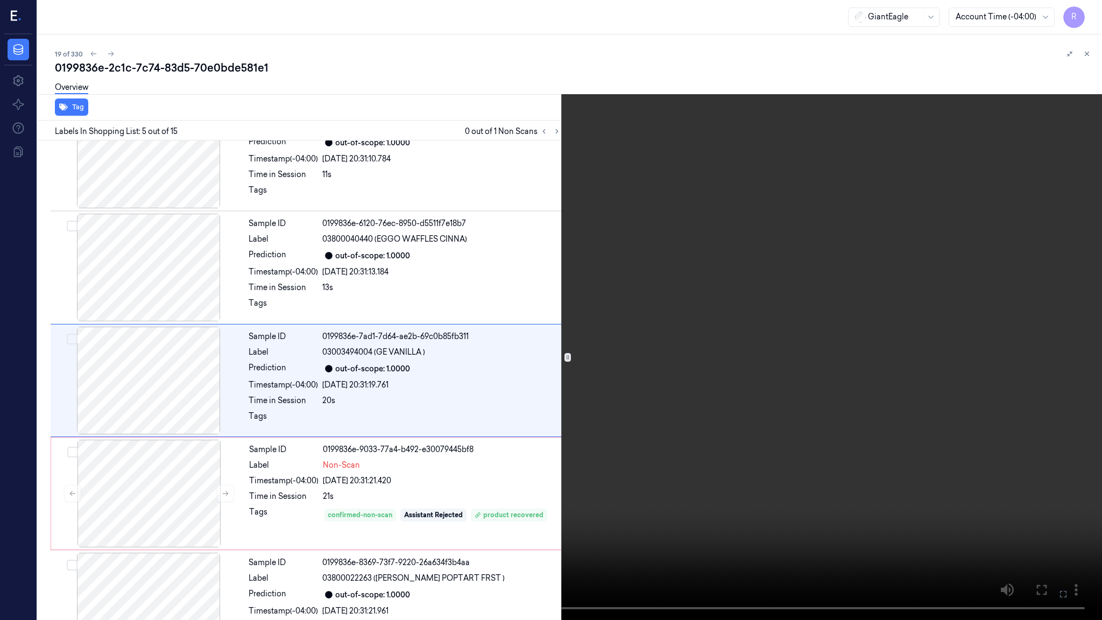
click at [1099, 370] on video at bounding box center [551, 310] width 1102 height 620
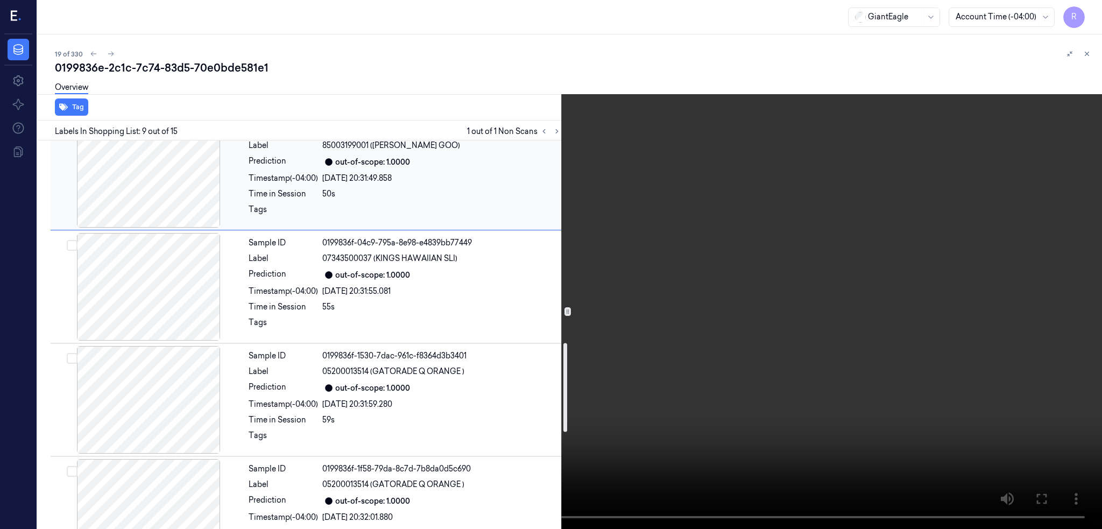
scroll to position [936, 0]
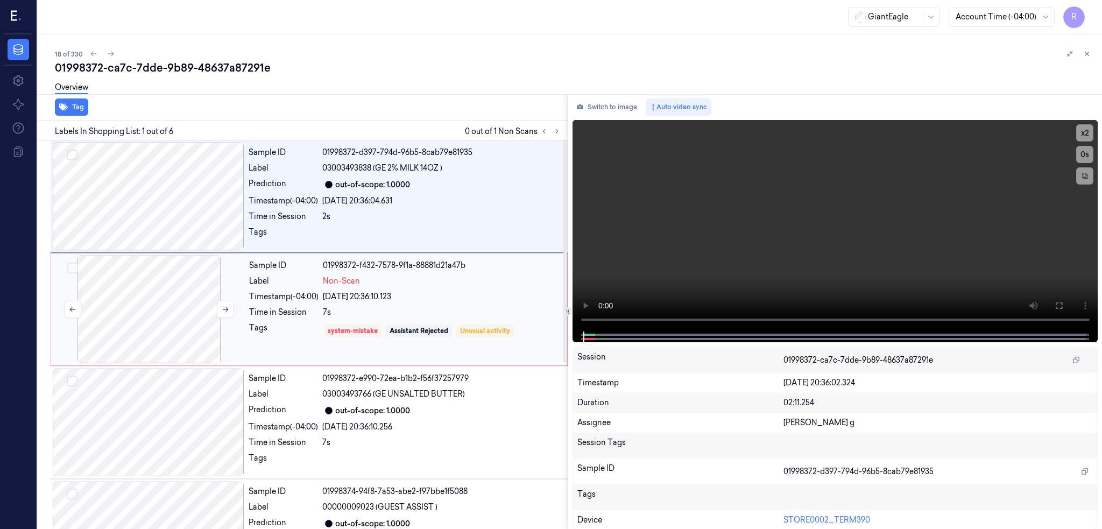
click at [158, 308] on div at bounding box center [149, 310] width 192 height 108
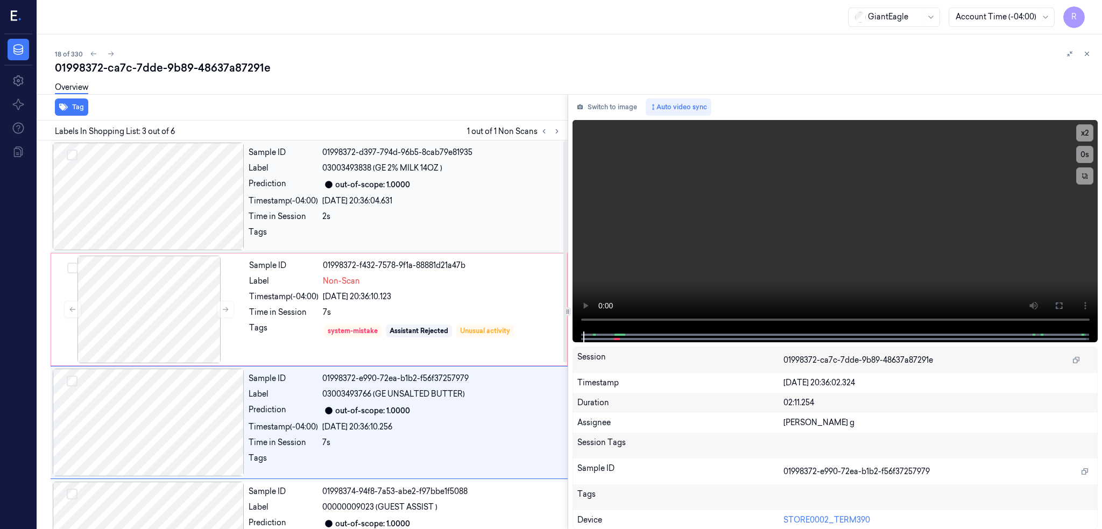
click at [156, 224] on div at bounding box center [149, 197] width 192 height 108
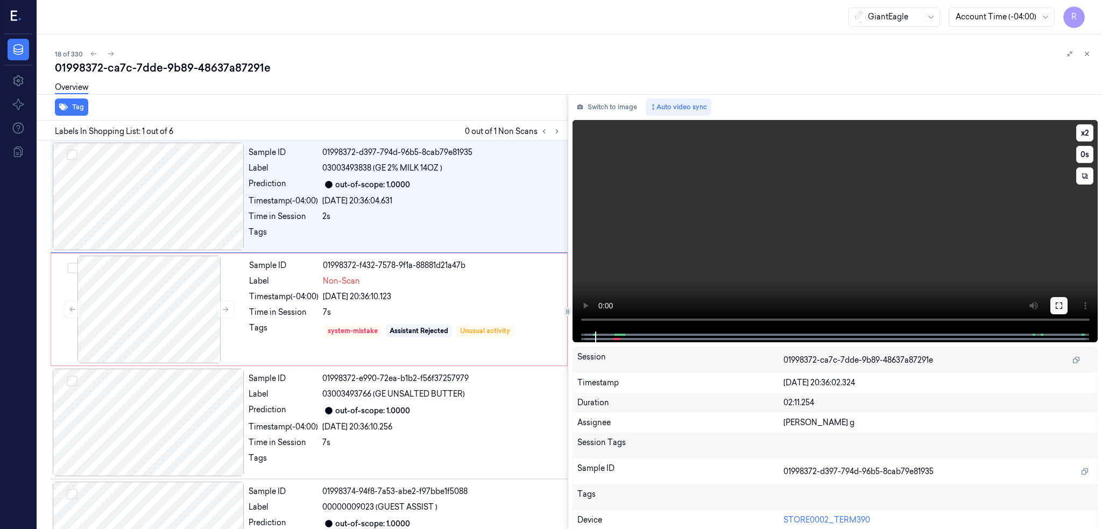
click at [1064, 304] on icon at bounding box center [1059, 305] width 9 height 9
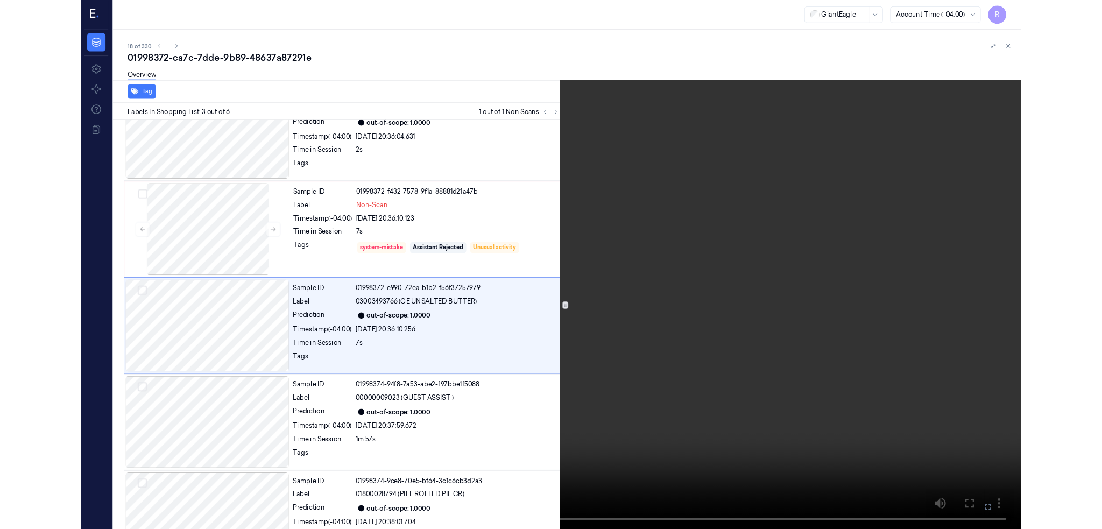
scroll to position [41, 0]
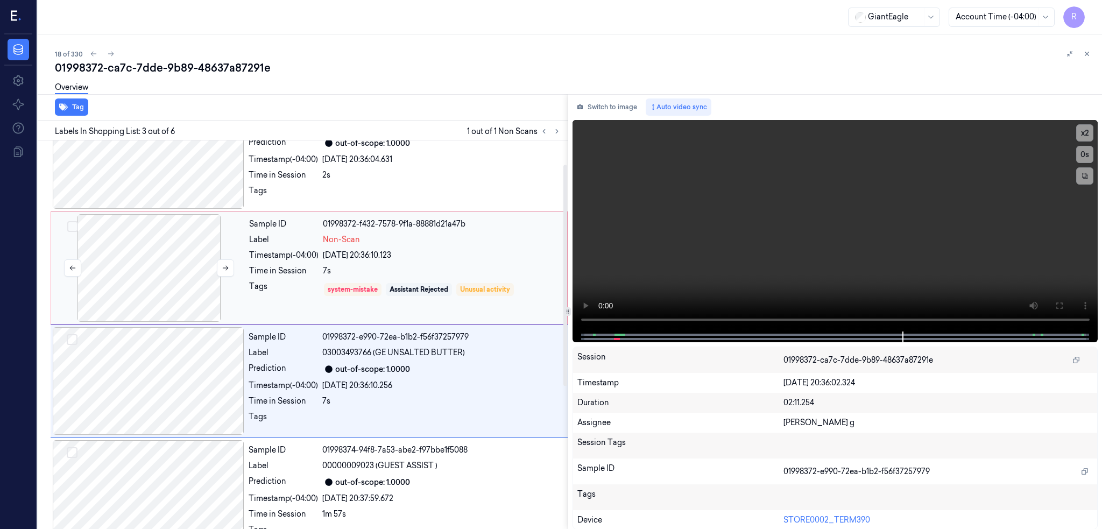
click at [176, 248] on div at bounding box center [149, 268] width 192 height 108
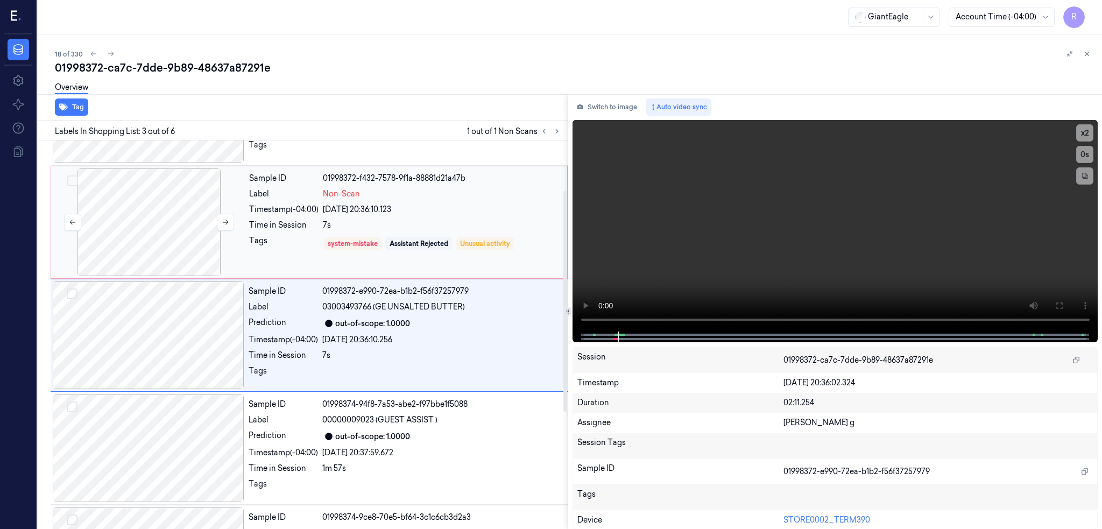
scroll to position [0, 0]
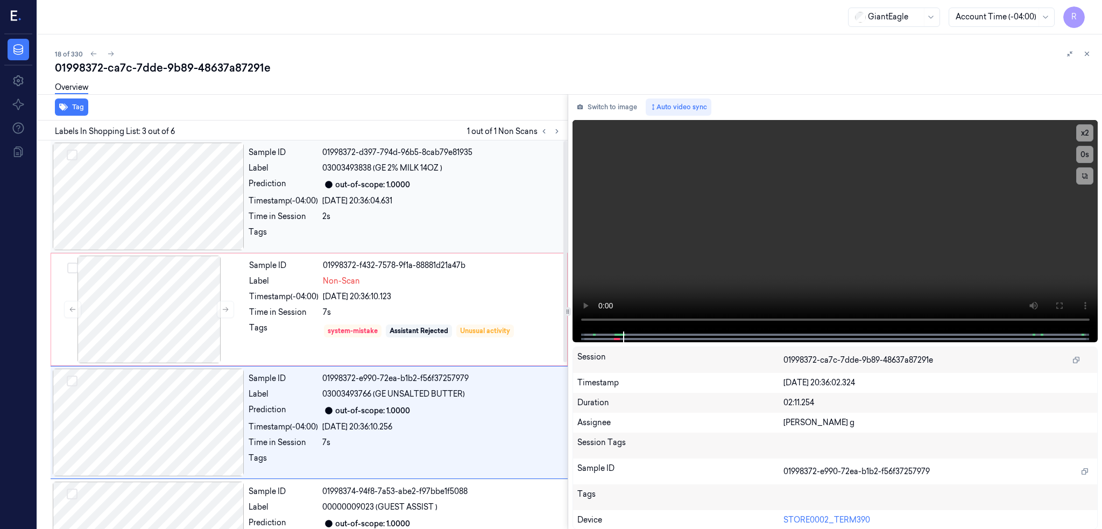
click at [177, 209] on div at bounding box center [149, 197] width 192 height 108
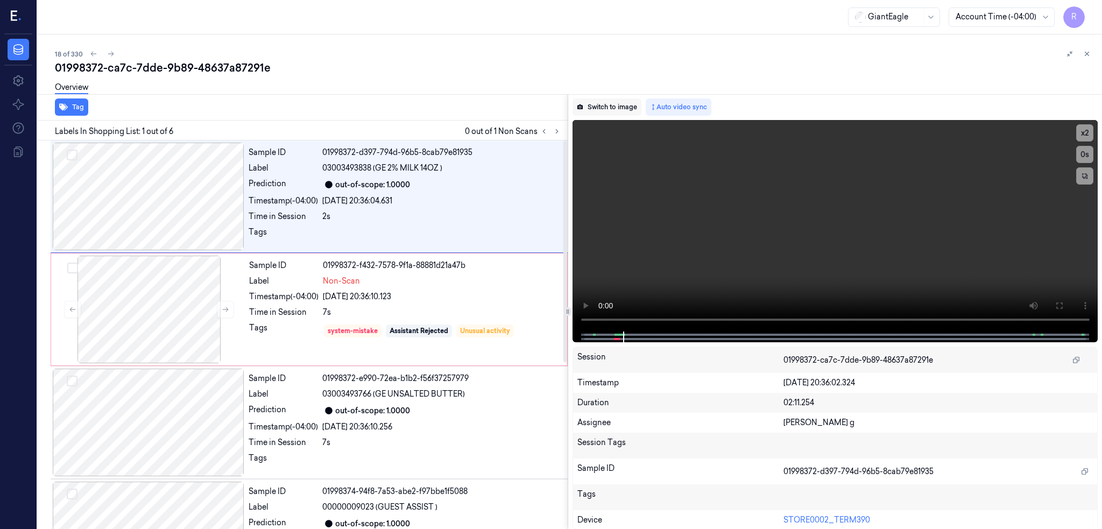
click at [617, 111] on button "Switch to image" at bounding box center [607, 107] width 69 height 17
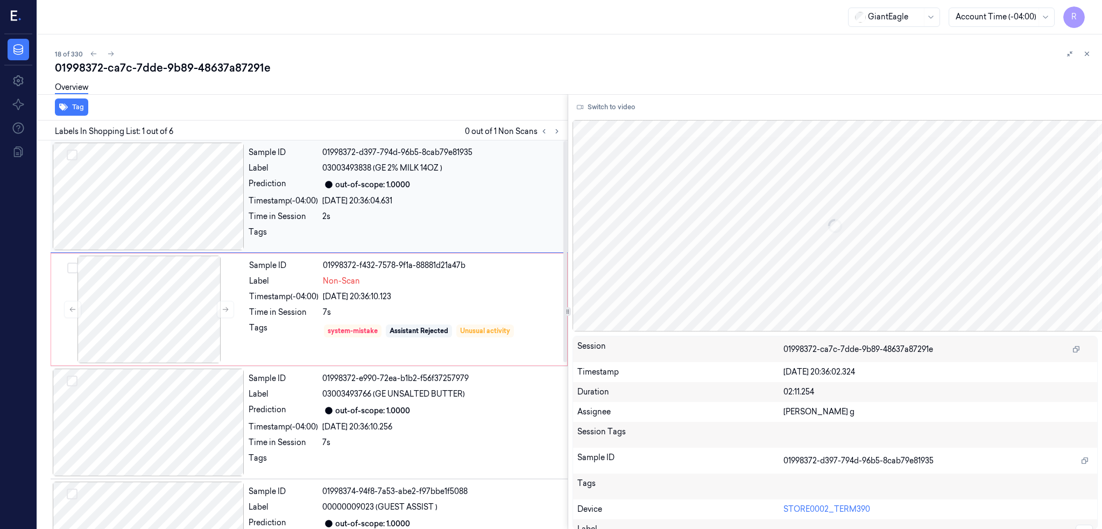
click at [202, 197] on div at bounding box center [149, 197] width 192 height 108
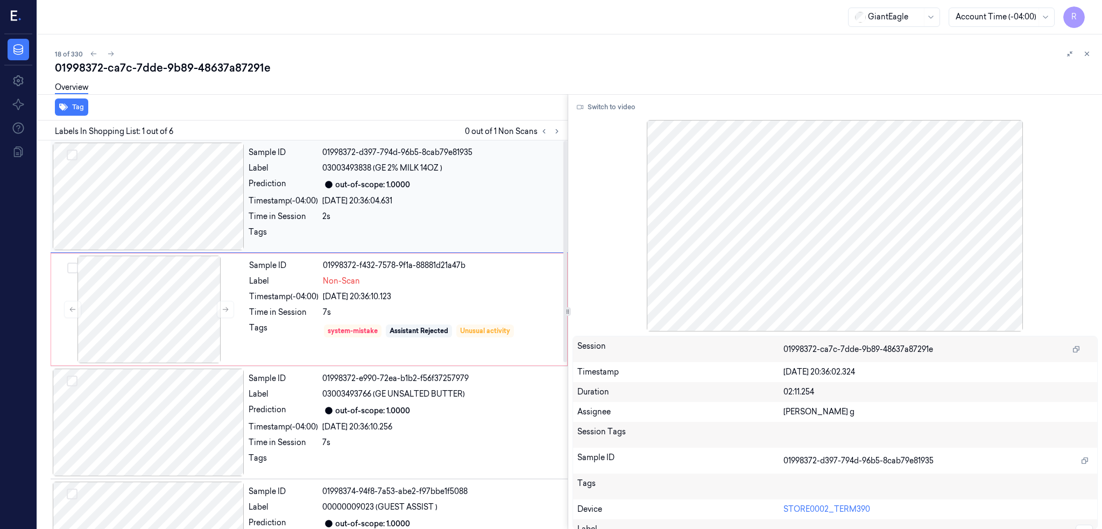
click at [184, 194] on div at bounding box center [149, 197] width 192 height 108
click at [147, 293] on div at bounding box center [149, 310] width 192 height 108
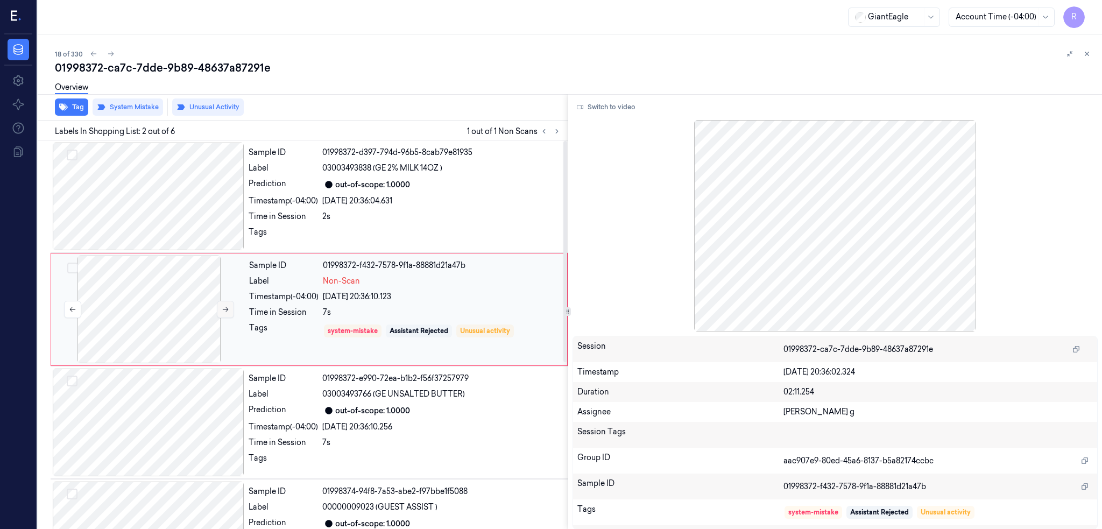
click at [227, 308] on icon at bounding box center [226, 310] width 8 height 8
click at [156, 397] on div at bounding box center [149, 423] width 192 height 108
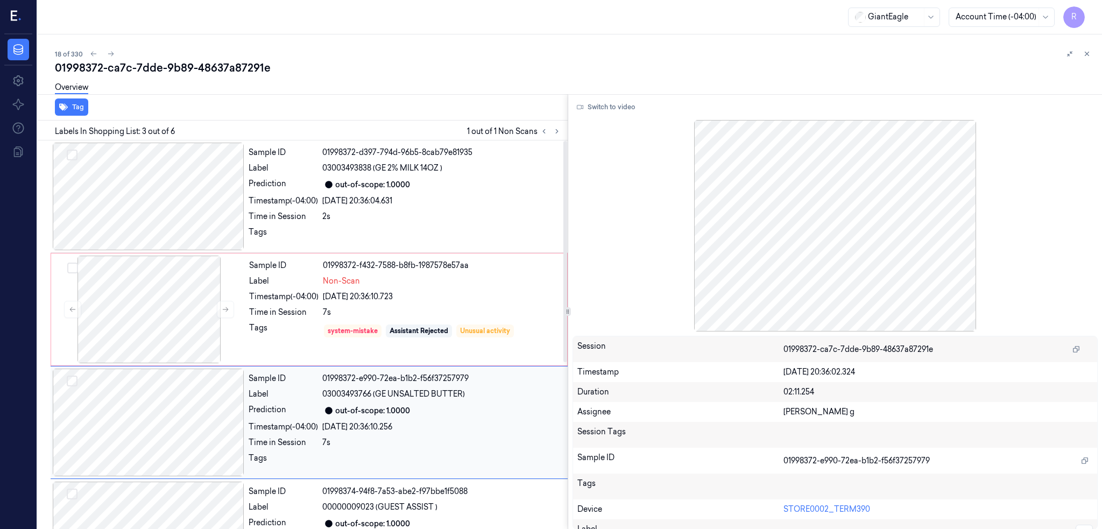
scroll to position [87, 0]
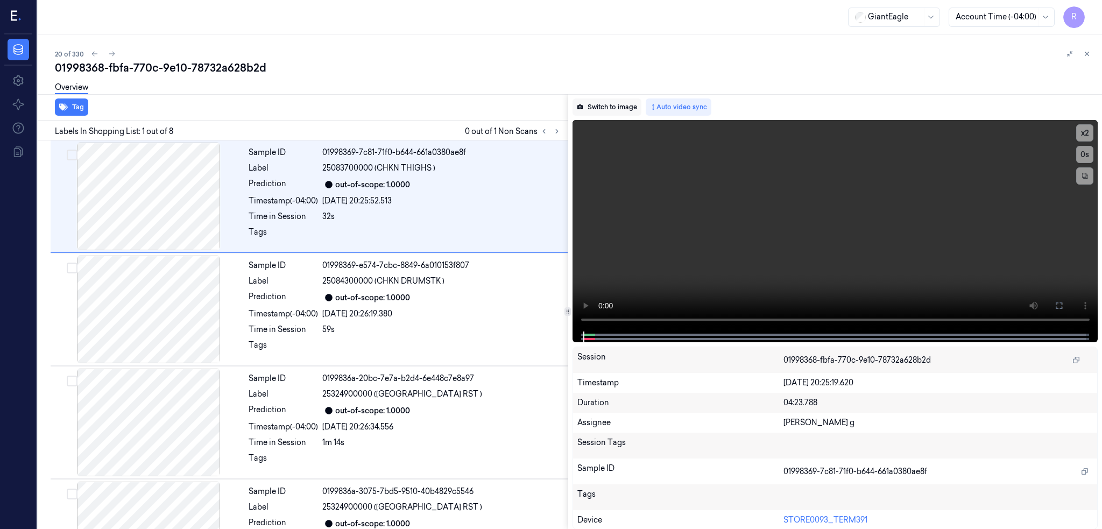
click at [635, 100] on button "Switch to image" at bounding box center [607, 107] width 69 height 17
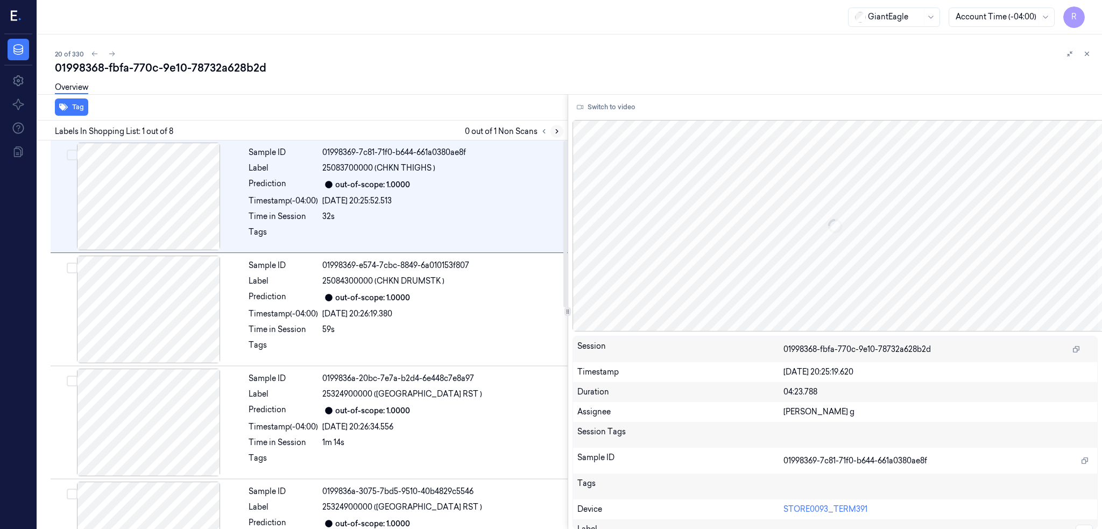
click at [561, 131] on icon at bounding box center [557, 132] width 8 height 8
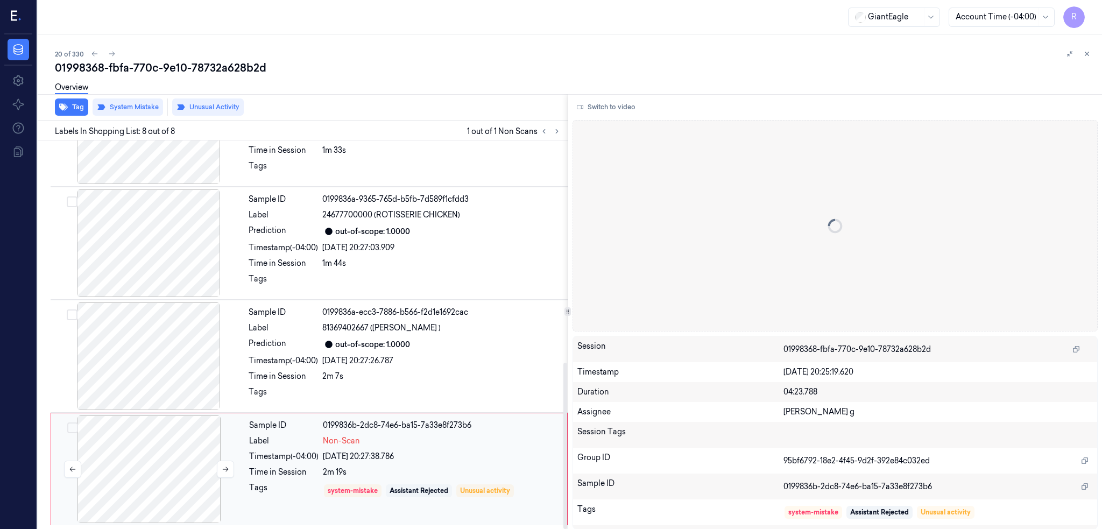
scroll to position [519, 0]
click at [167, 444] on div at bounding box center [149, 470] width 192 height 108
click at [136, 369] on div at bounding box center [149, 357] width 192 height 108
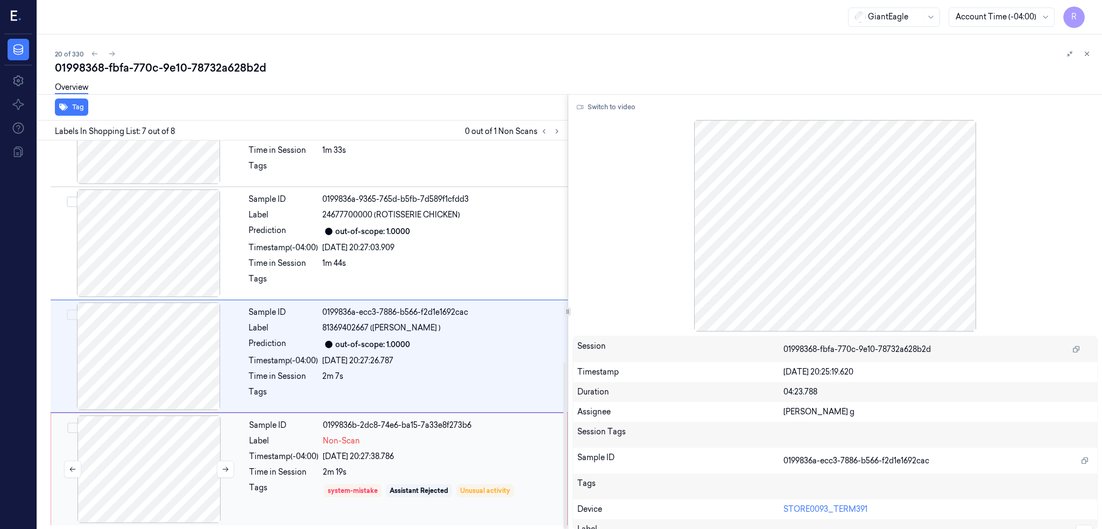
click at [152, 428] on div at bounding box center [149, 470] width 192 height 108
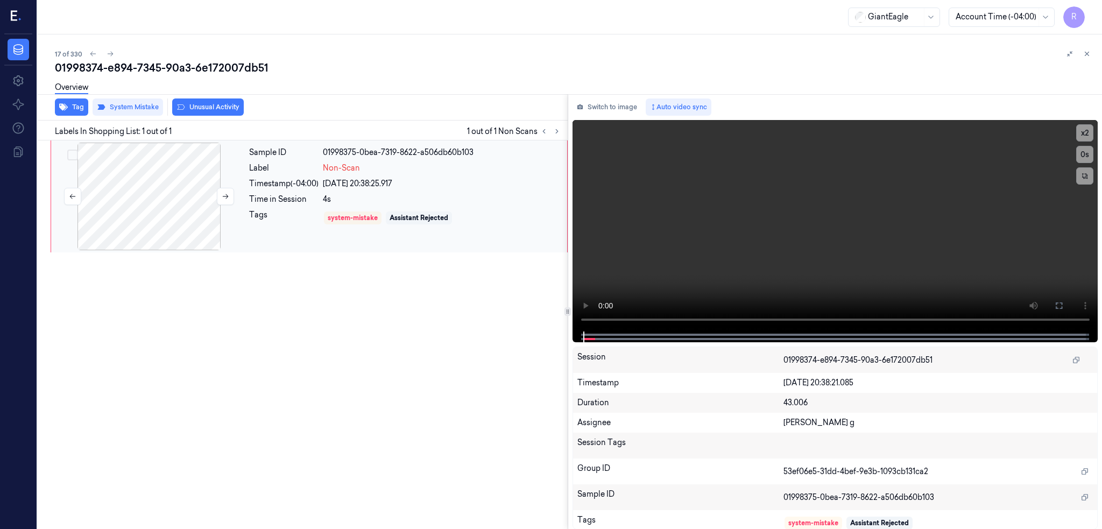
click at [143, 179] on div at bounding box center [149, 197] width 192 height 108
click at [1068, 311] on button at bounding box center [1059, 305] width 17 height 17
click at [159, 214] on div at bounding box center [149, 197] width 192 height 108
click at [1068, 304] on button at bounding box center [1059, 305] width 17 height 17
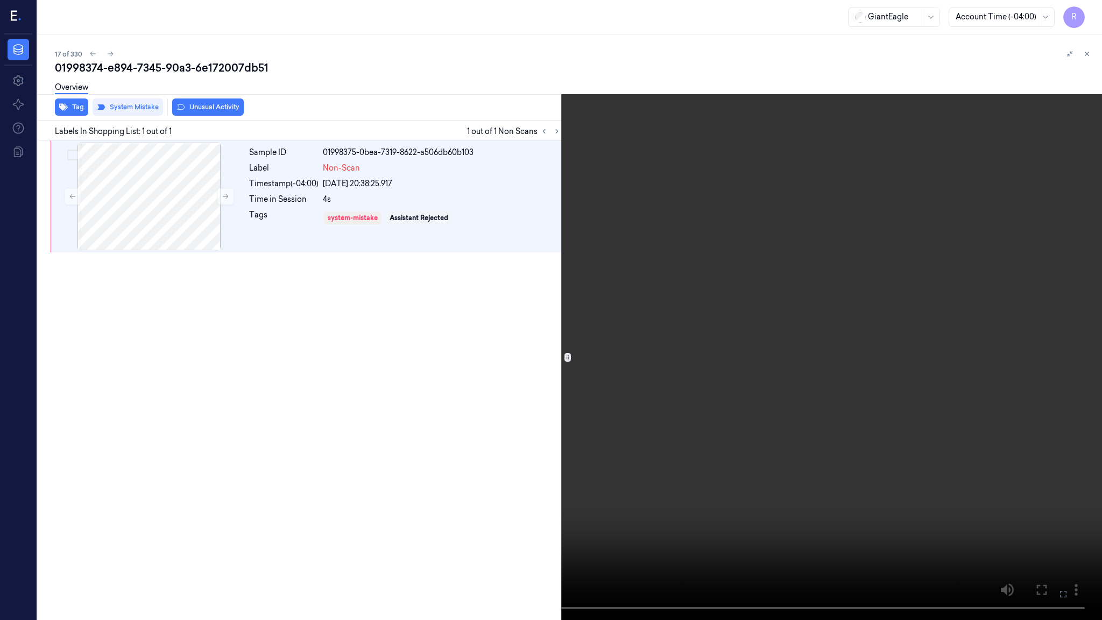
click at [802, 497] on video at bounding box center [551, 310] width 1102 height 620
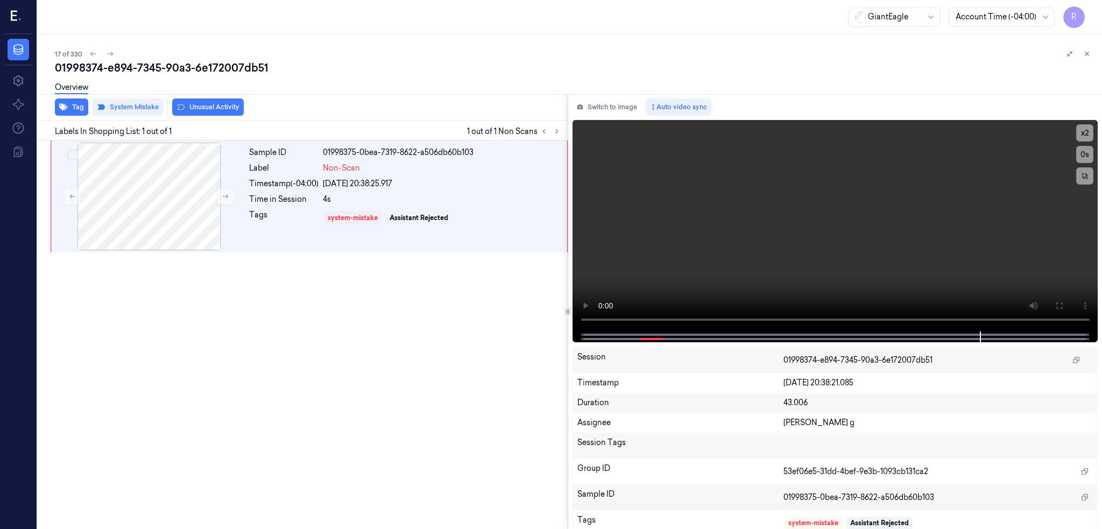
click at [206, 101] on div "Overview" at bounding box center [574, 88] width 1039 height 27
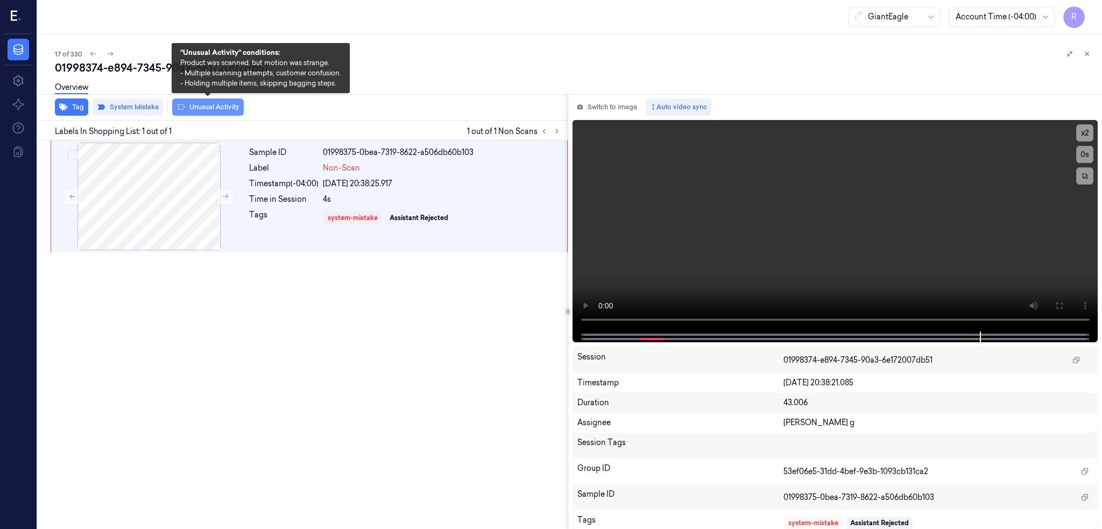
click at [208, 107] on button "Unusual Activity" at bounding box center [208, 107] width 72 height 17
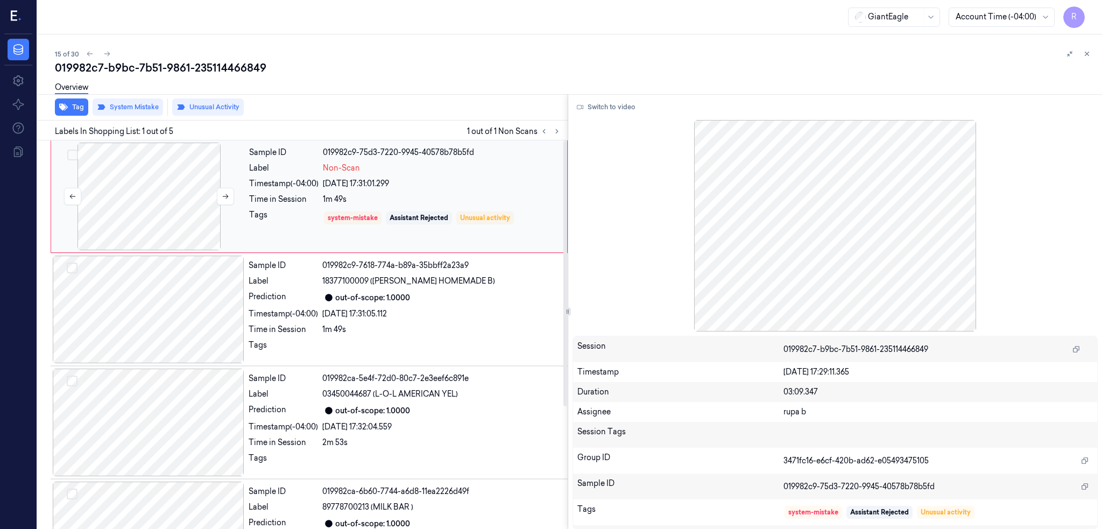
click at [170, 231] on div at bounding box center [149, 197] width 192 height 108
click at [632, 101] on button "Switch to video" at bounding box center [606, 107] width 67 height 17
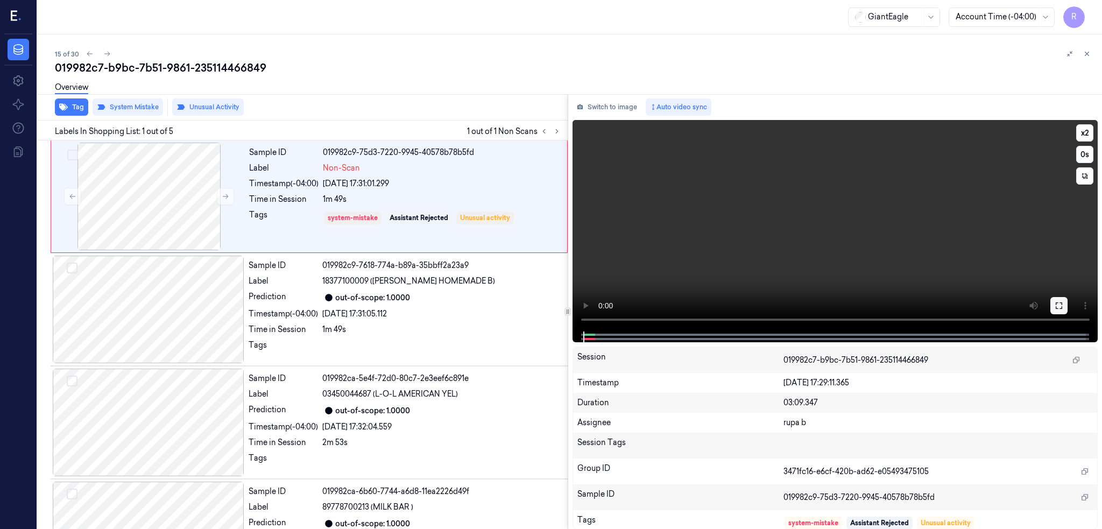
click at [1064, 308] on icon at bounding box center [1059, 305] width 9 height 9
click at [138, 203] on div at bounding box center [149, 197] width 192 height 108
click at [127, 220] on div at bounding box center [149, 197] width 192 height 108
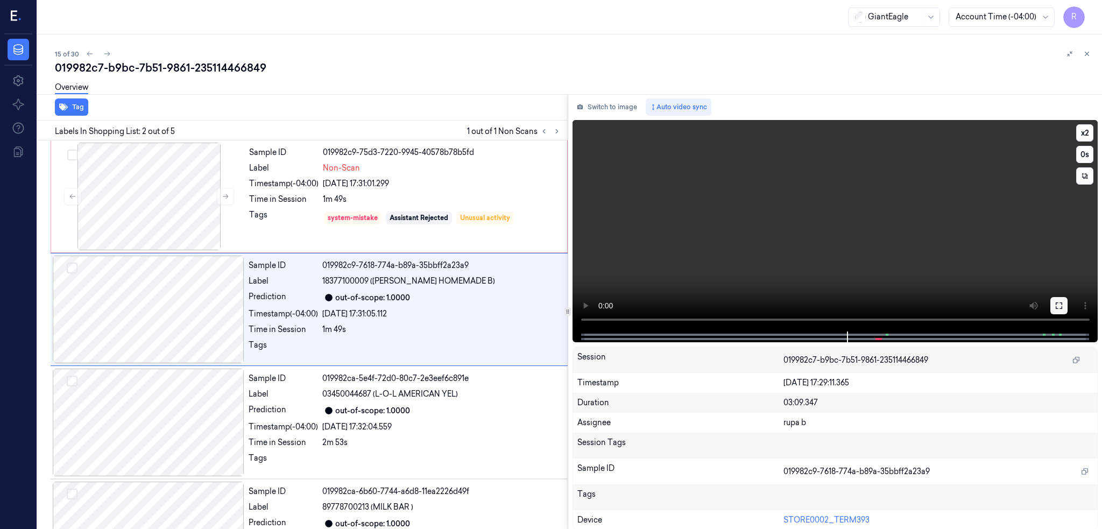
click at [1064, 303] on icon at bounding box center [1059, 305] width 9 height 9
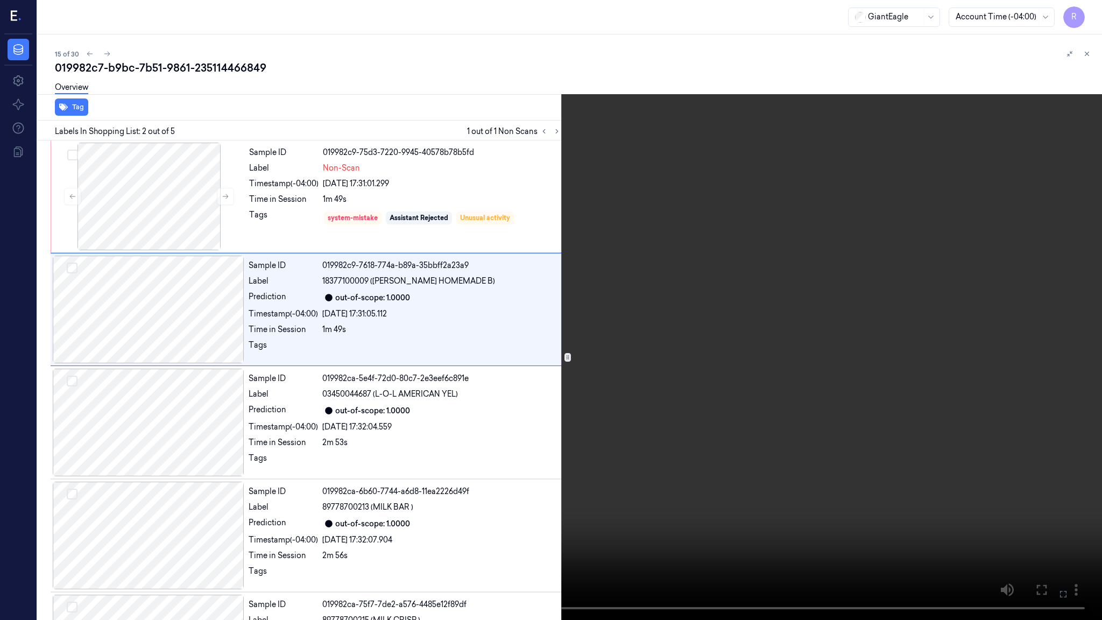
click at [522, 339] on video at bounding box center [551, 310] width 1102 height 620
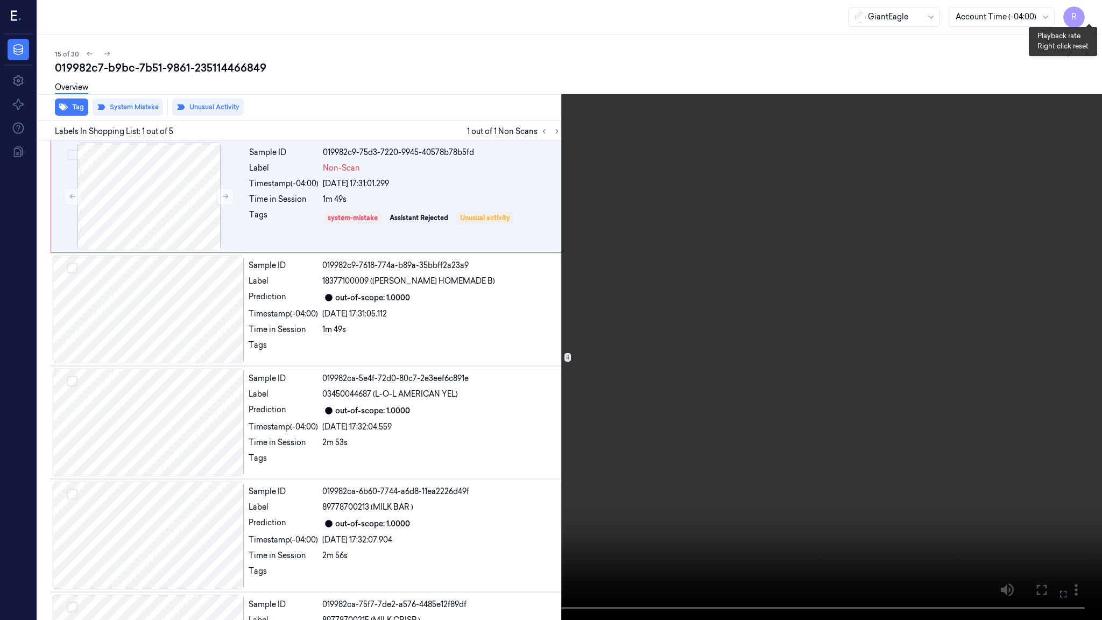
click at [1092, 11] on button "x 2" at bounding box center [1089, 12] width 17 height 17
click at [1092, 11] on button "x 4" at bounding box center [1089, 12] width 17 height 17
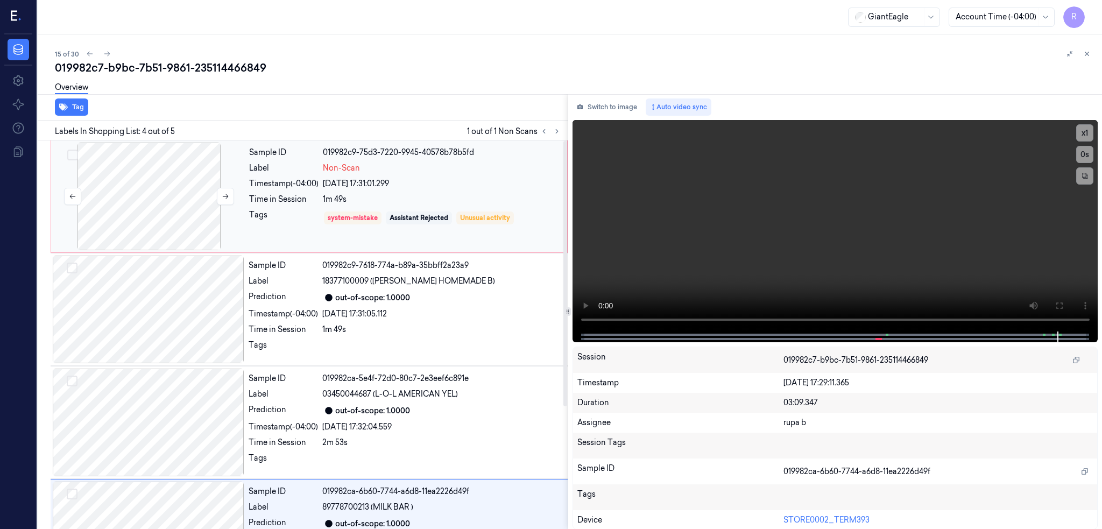
click at [143, 209] on div at bounding box center [149, 197] width 192 height 108
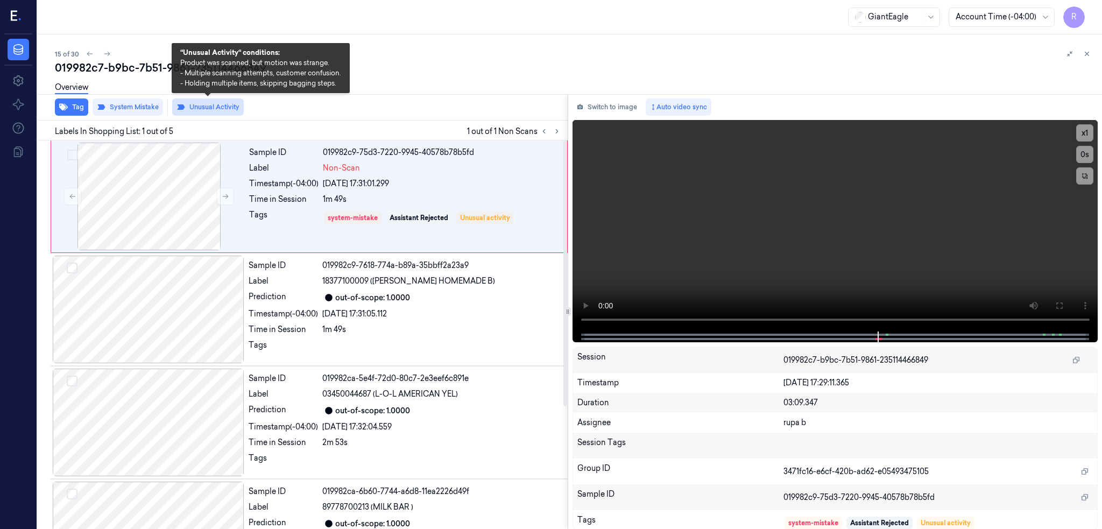
click at [216, 106] on button "Unusual Activity" at bounding box center [208, 107] width 72 height 17
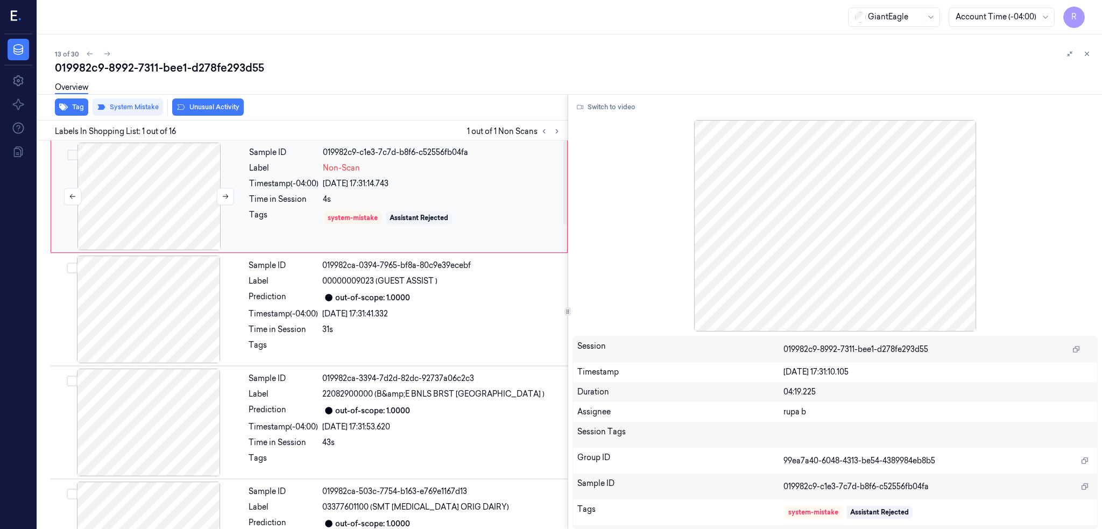
click at [180, 192] on div at bounding box center [149, 197] width 192 height 108
click at [229, 190] on button at bounding box center [225, 196] width 17 height 17
click at [170, 321] on div at bounding box center [149, 310] width 192 height 108
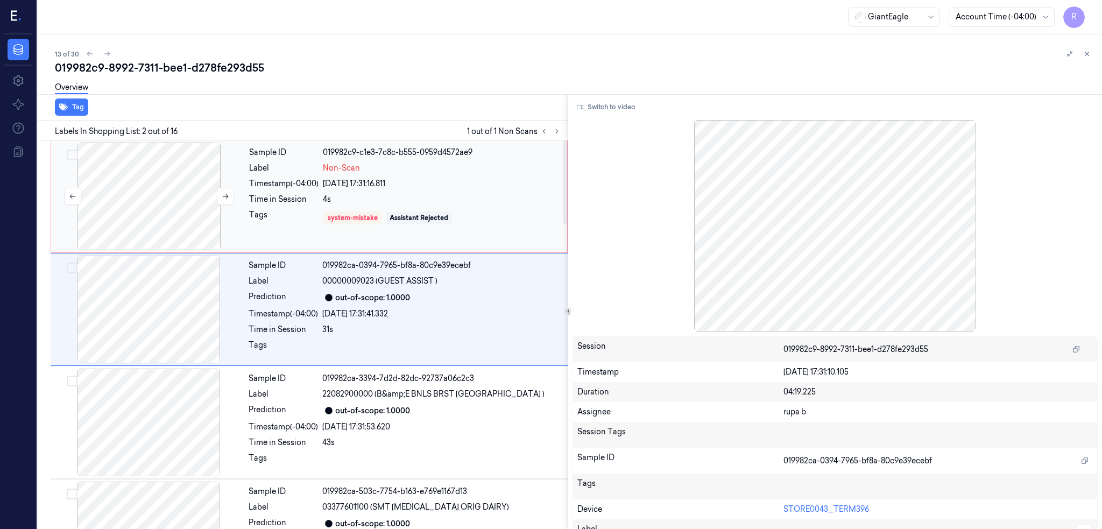
click at [147, 209] on div at bounding box center [149, 197] width 192 height 108
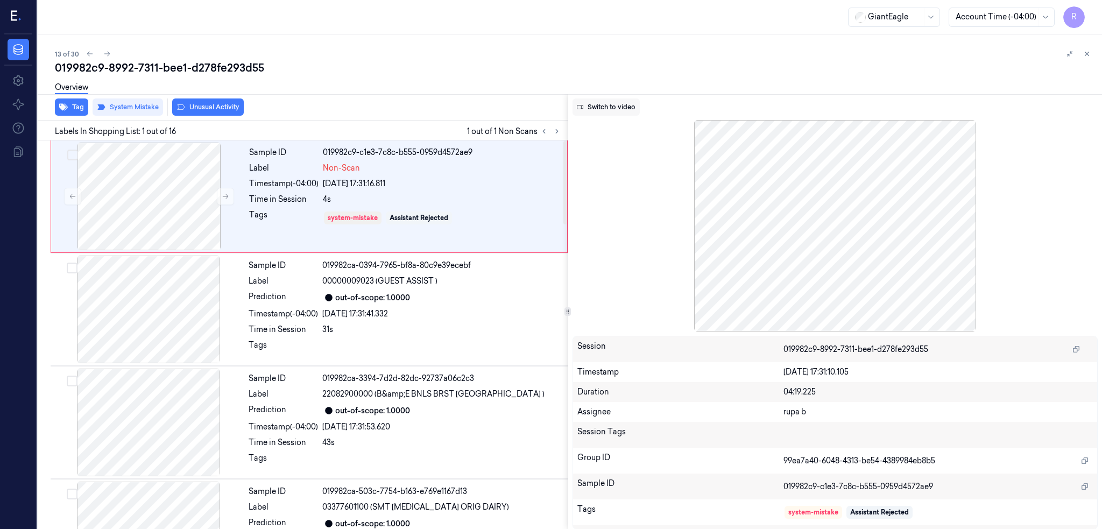
click at [613, 109] on button "Switch to video" at bounding box center [606, 107] width 67 height 17
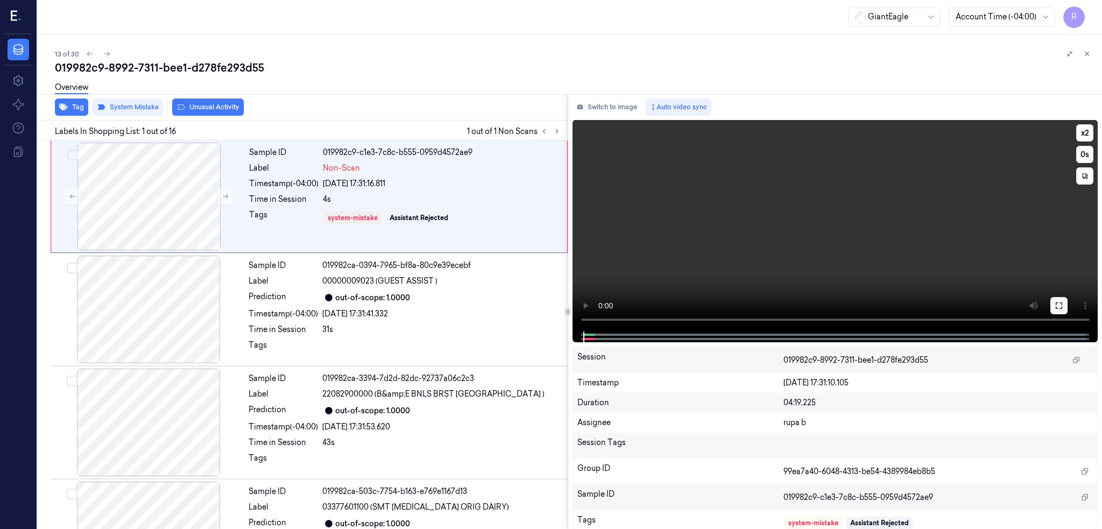
click at [1068, 311] on button at bounding box center [1059, 305] width 17 height 17
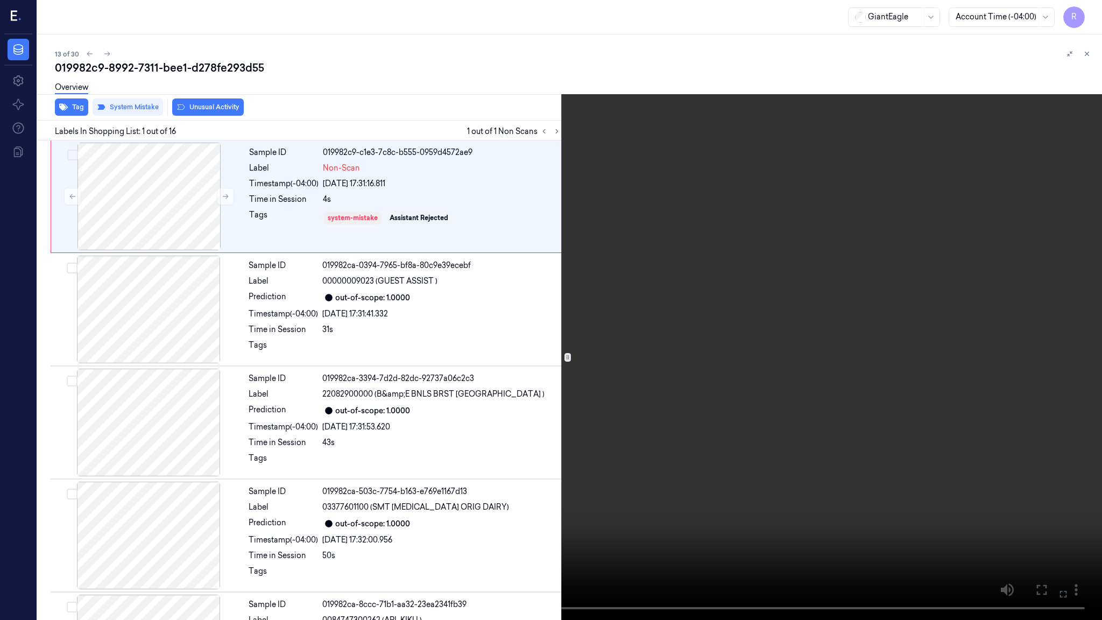
click at [641, 419] on video at bounding box center [551, 310] width 1102 height 620
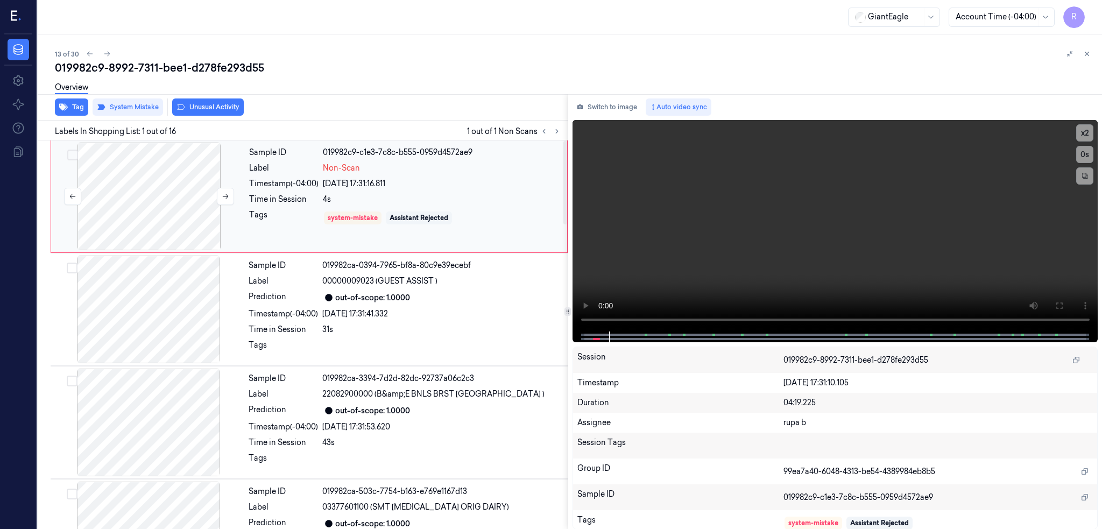
click at [171, 212] on div at bounding box center [149, 197] width 192 height 108
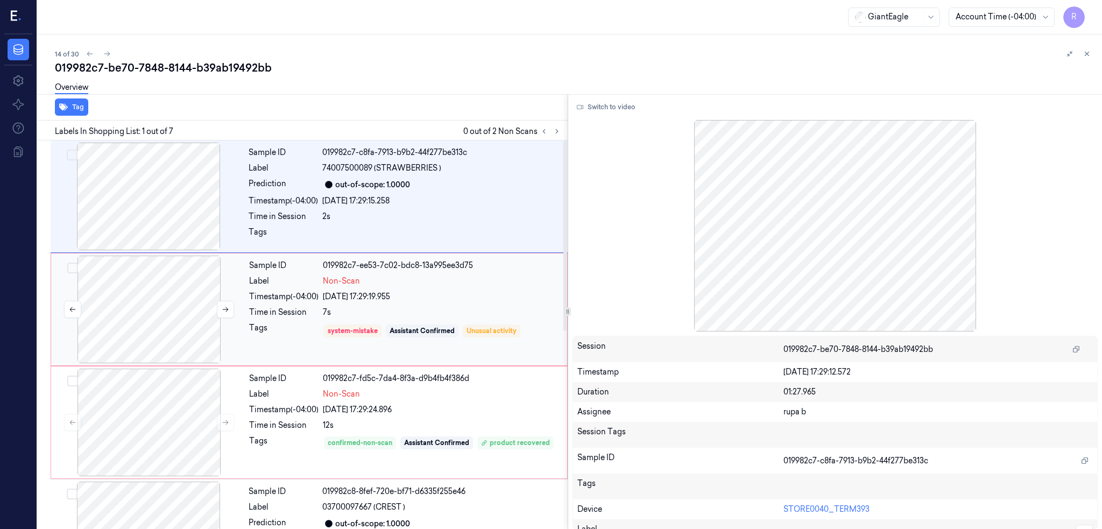
click at [190, 302] on div at bounding box center [149, 310] width 192 height 108
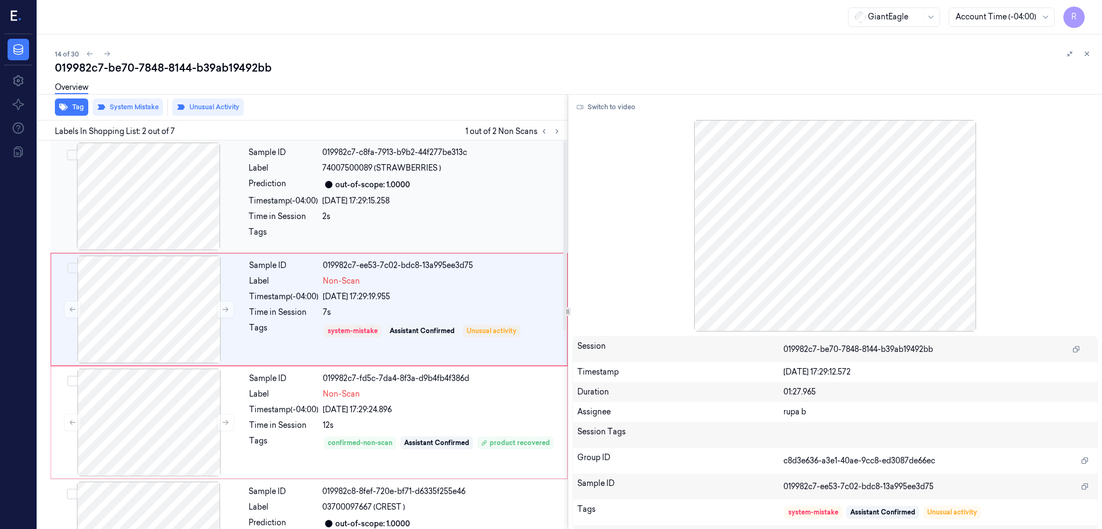
click at [165, 201] on div at bounding box center [149, 197] width 192 height 108
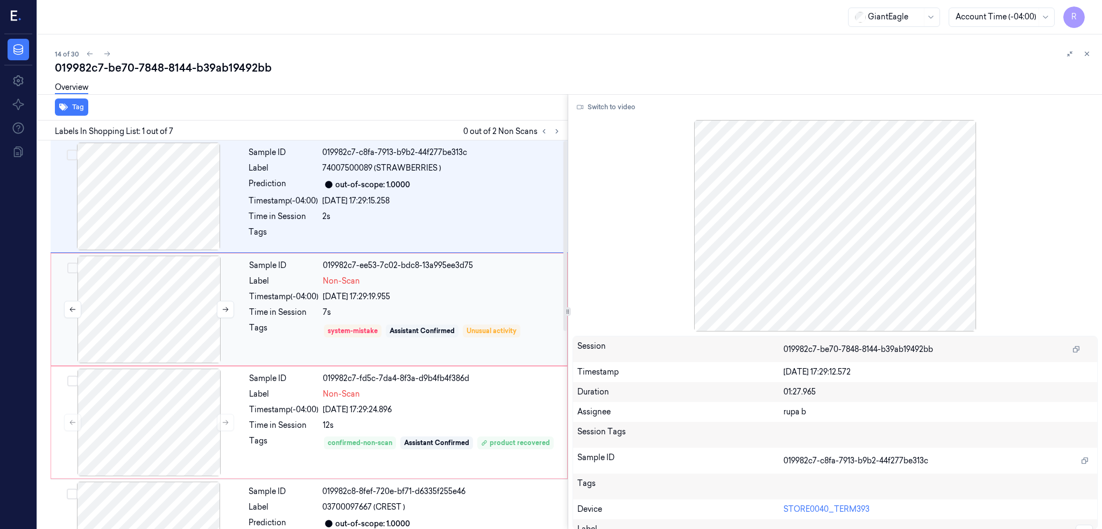
click at [177, 334] on div at bounding box center [149, 310] width 192 height 108
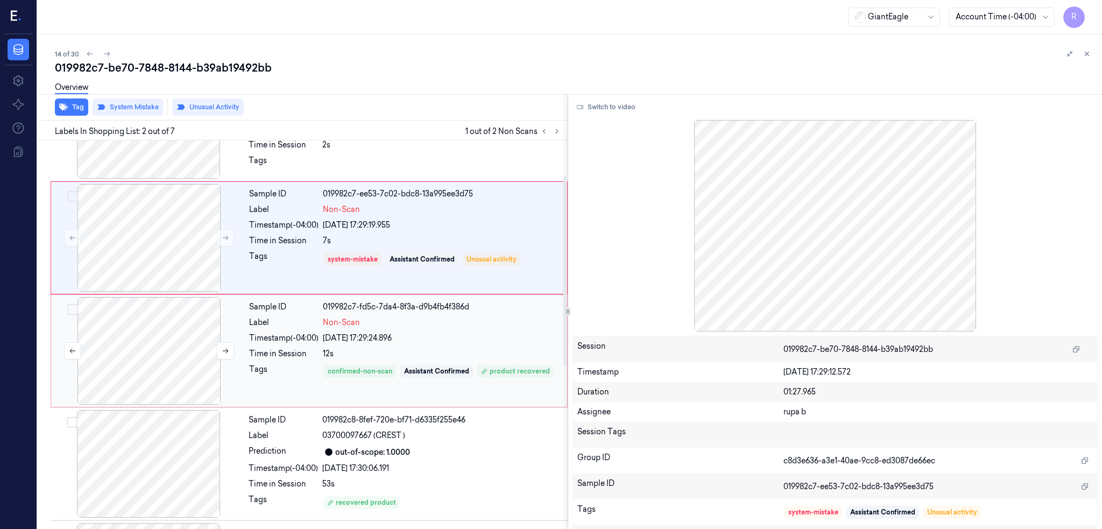
click at [171, 377] on div at bounding box center [149, 351] width 192 height 108
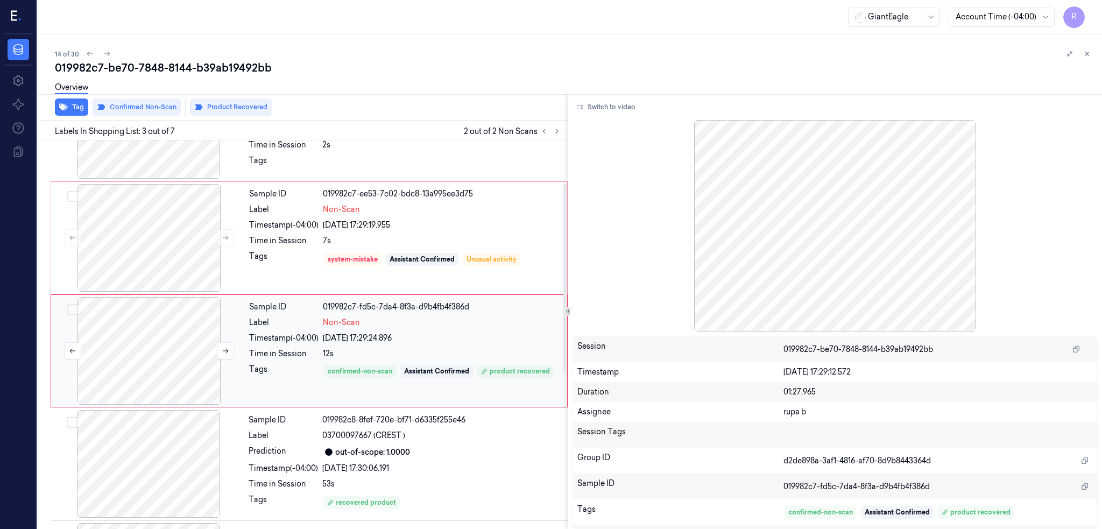
scroll to position [87, 0]
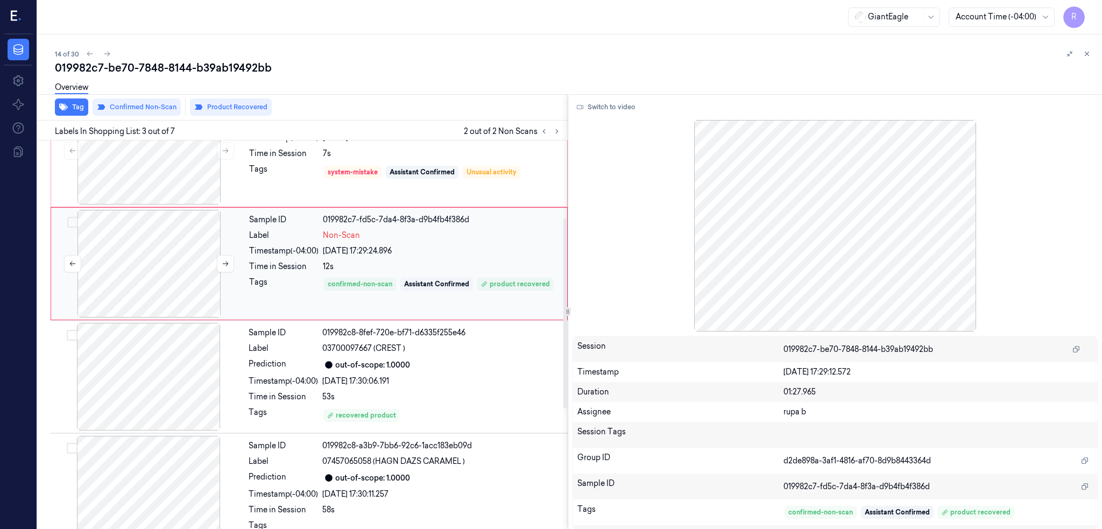
click at [171, 377] on div at bounding box center [149, 377] width 192 height 108
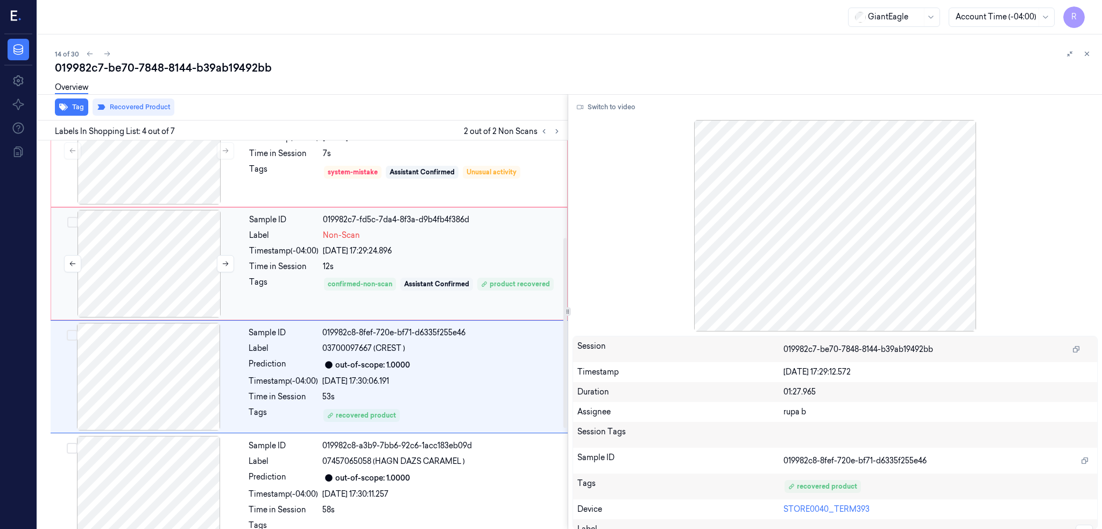
scroll to position [200, 0]
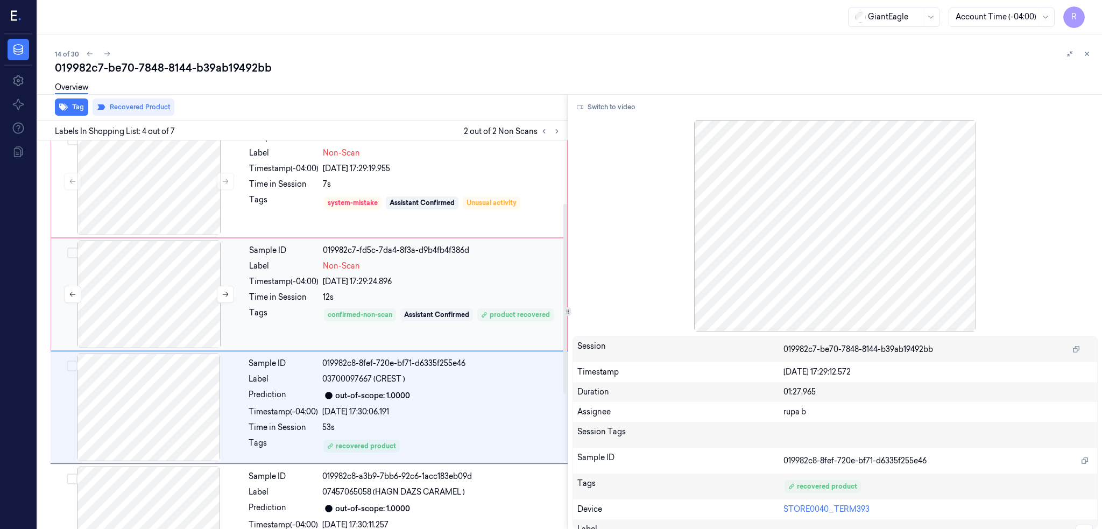
click at [145, 314] on div at bounding box center [149, 295] width 192 height 108
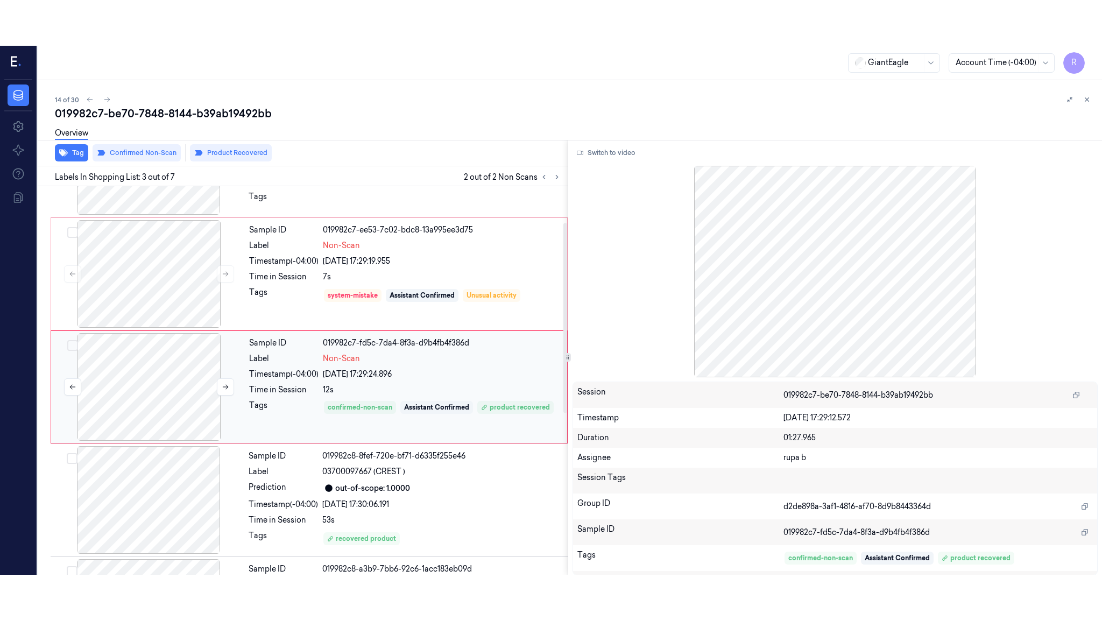
scroll to position [0, 0]
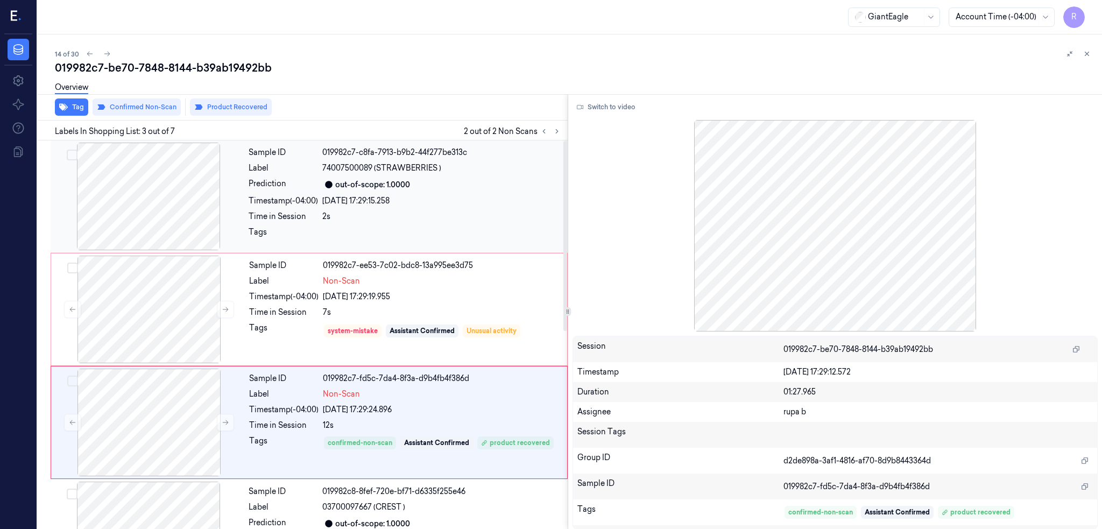
click at [135, 206] on div at bounding box center [149, 197] width 192 height 108
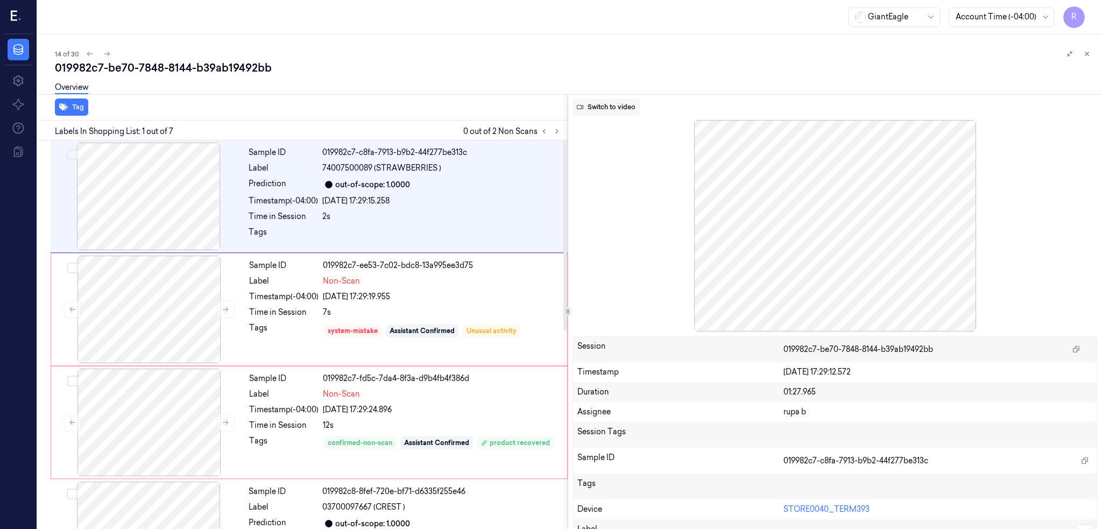
click at [638, 103] on button "Switch to video" at bounding box center [606, 107] width 67 height 17
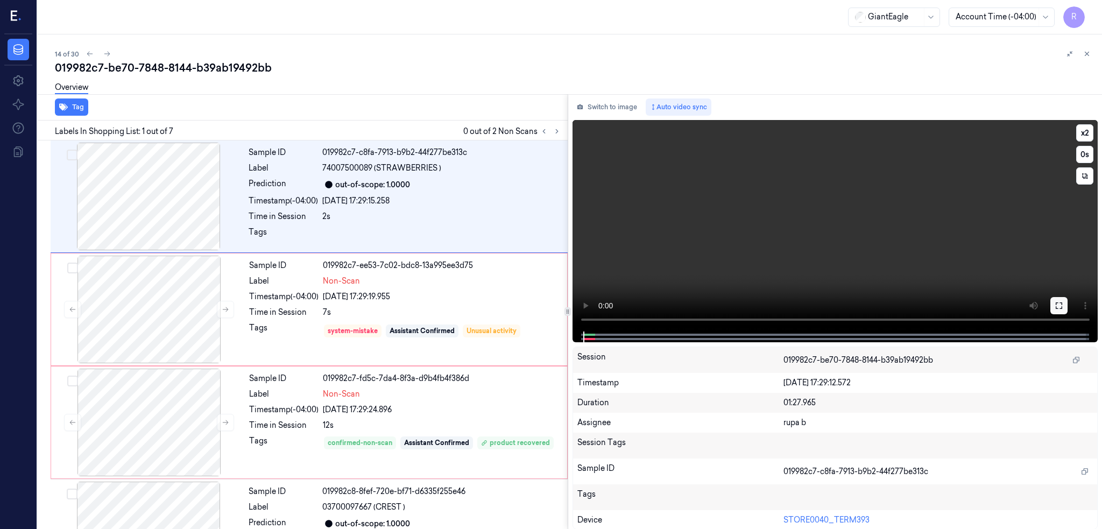
click at [1064, 306] on icon at bounding box center [1059, 305] width 9 height 9
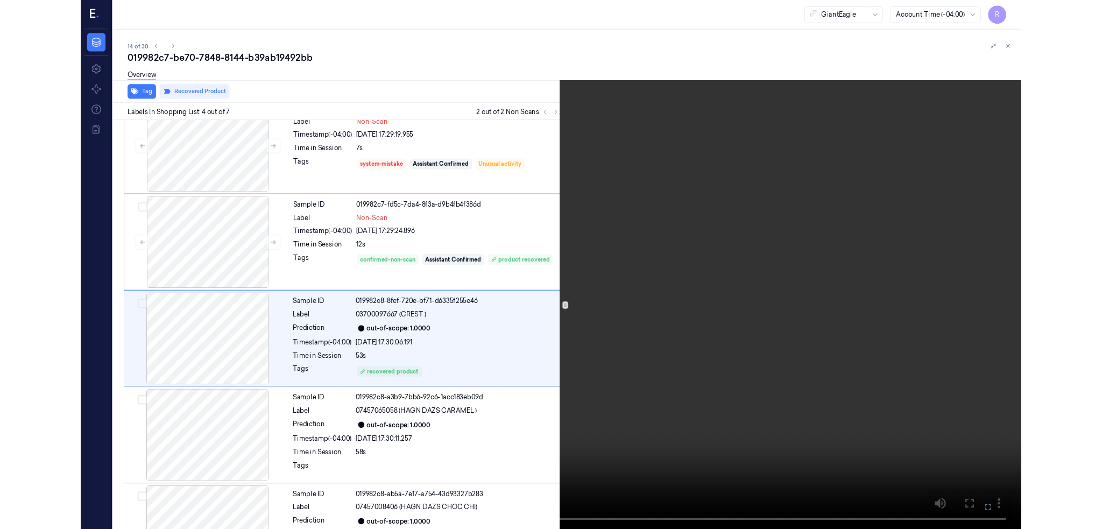
scroll to position [155, 0]
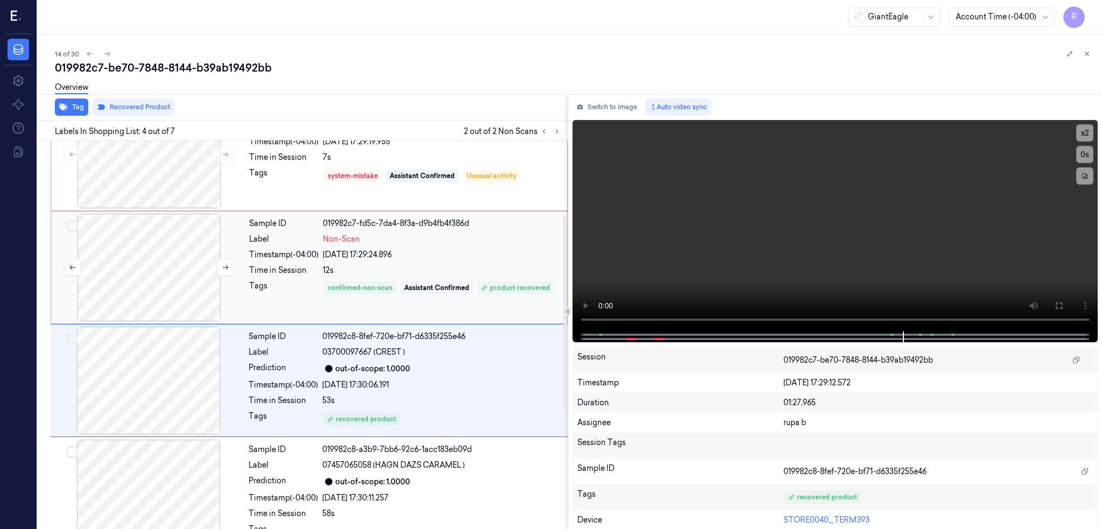
click at [158, 276] on div at bounding box center [149, 268] width 192 height 108
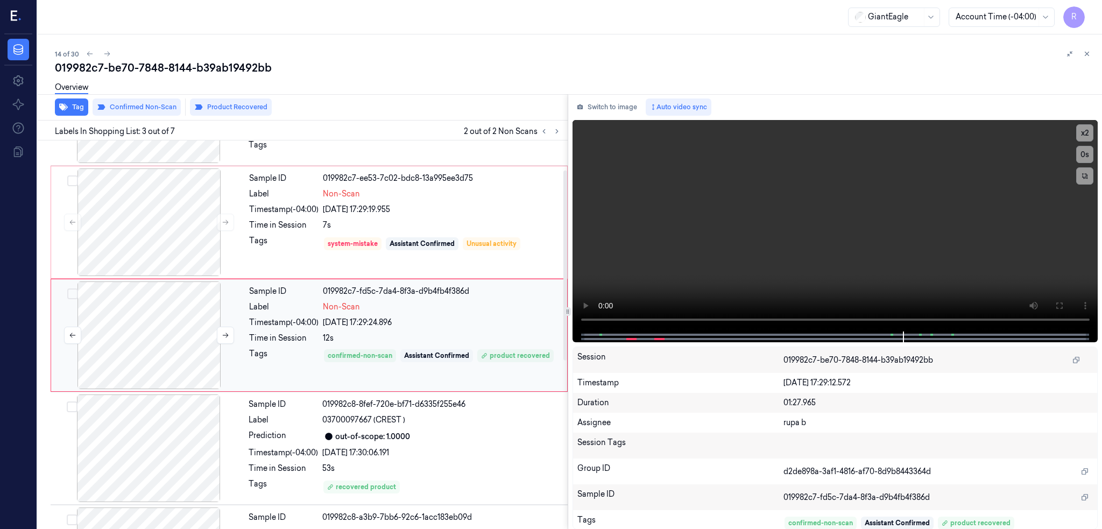
scroll to position [15, 0]
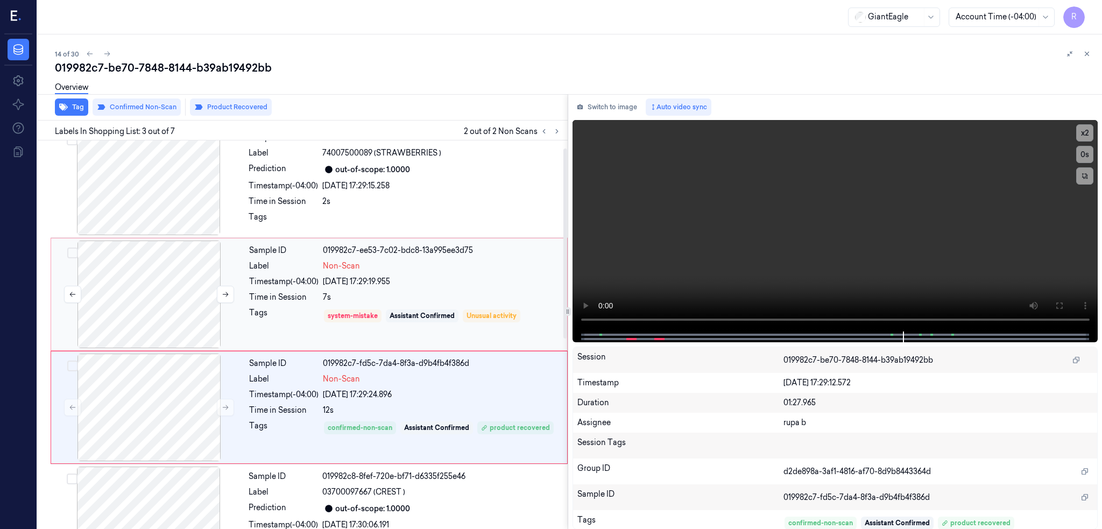
click at [156, 279] on div at bounding box center [149, 295] width 192 height 108
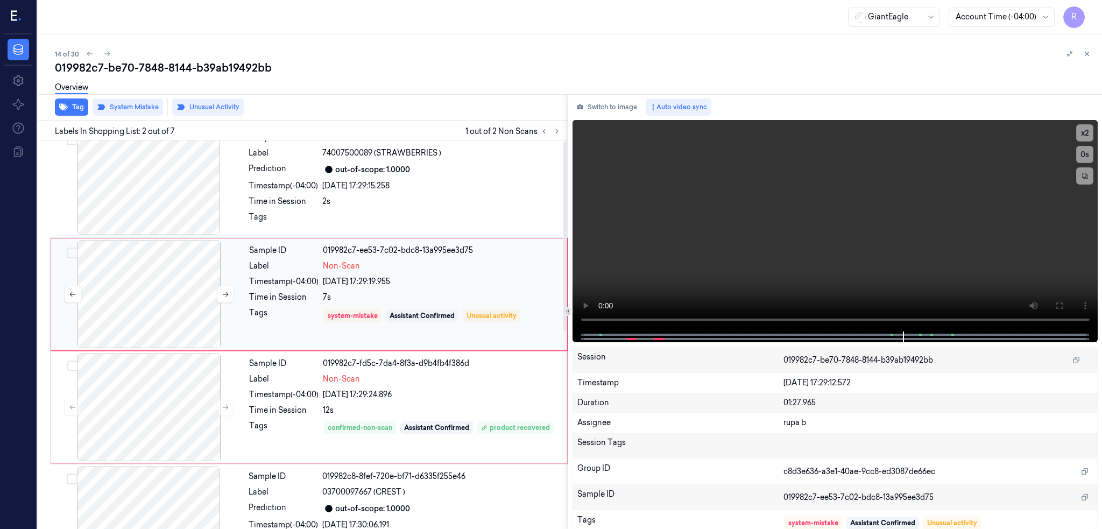
scroll to position [0, 0]
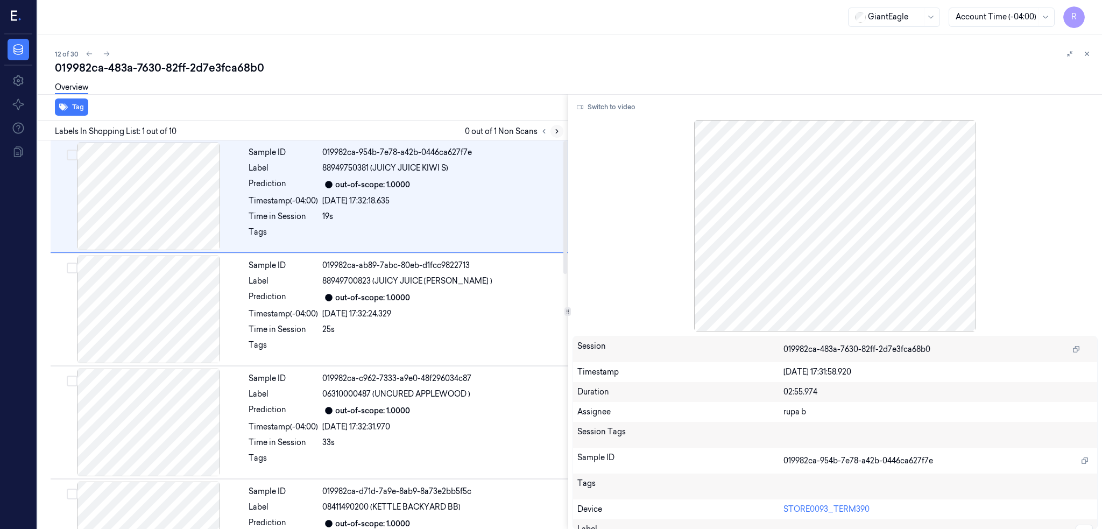
click at [561, 131] on icon at bounding box center [557, 132] width 8 height 8
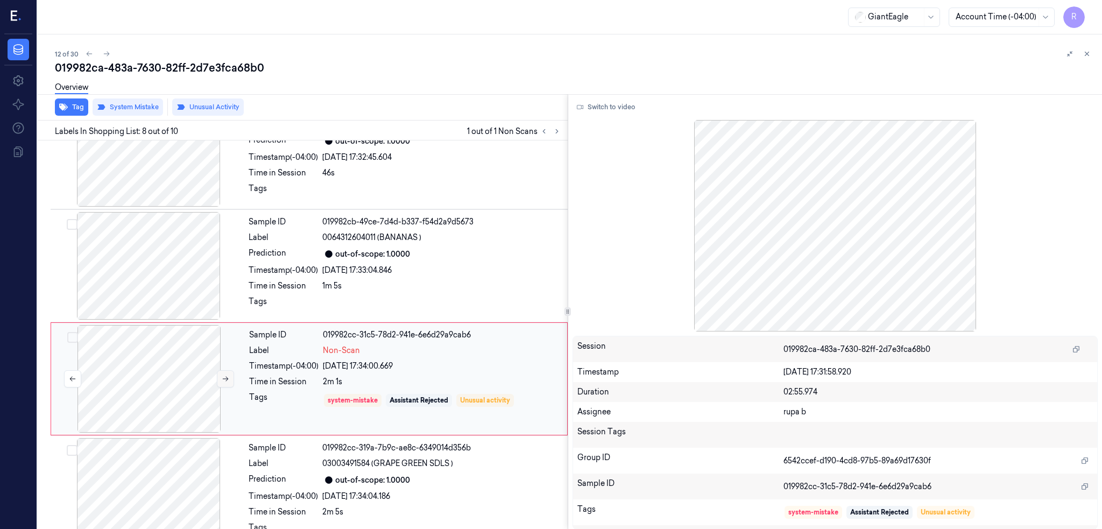
scroll to position [652, 0]
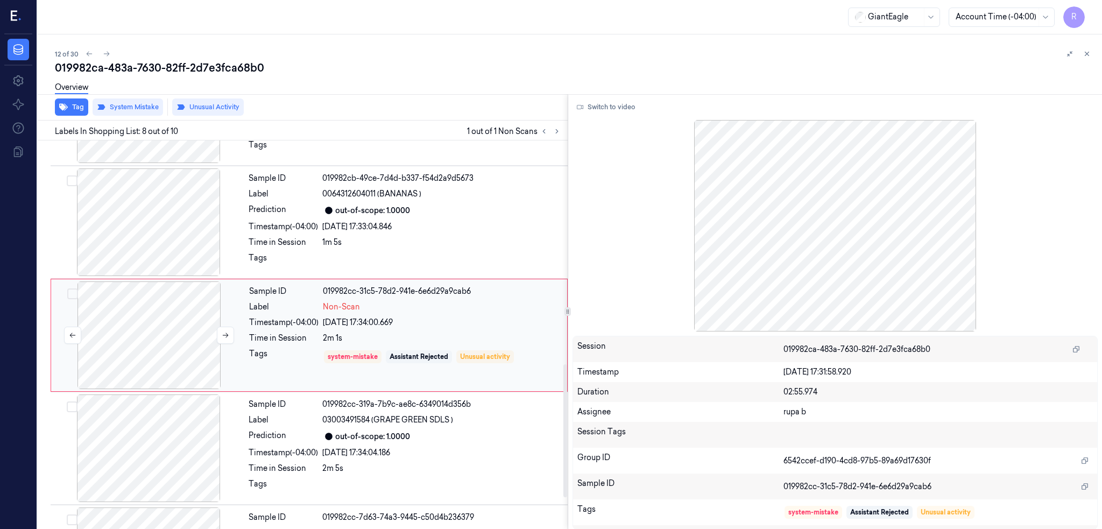
click at [159, 331] on div at bounding box center [149, 336] width 192 height 108
click at [147, 216] on div at bounding box center [149, 222] width 192 height 108
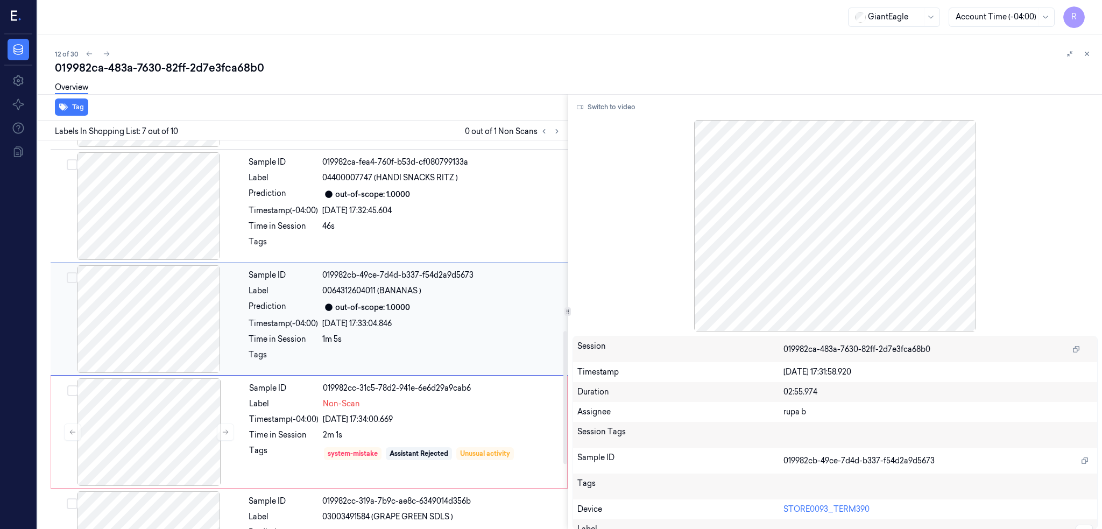
scroll to position [539, 0]
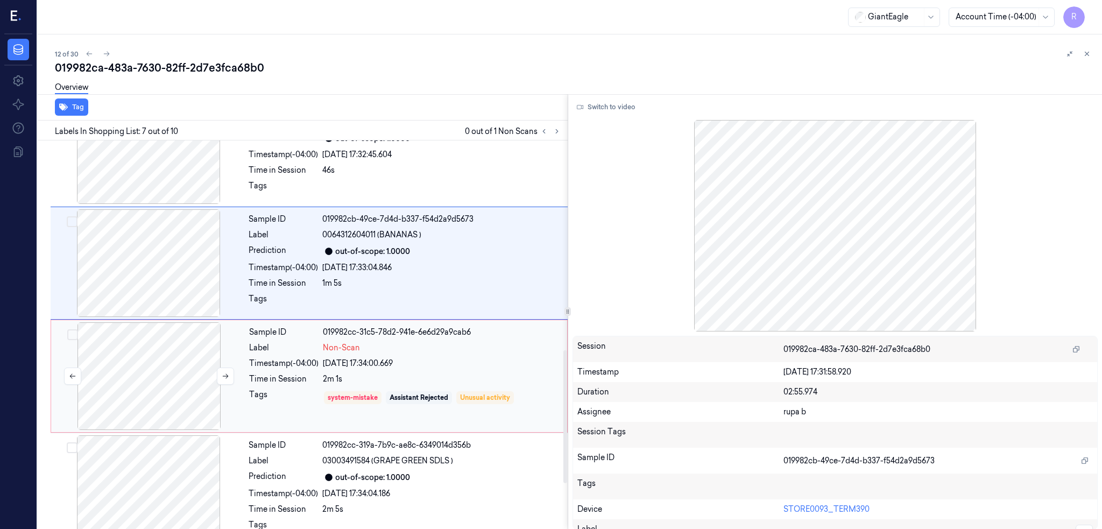
click at [143, 366] on div at bounding box center [149, 376] width 192 height 108
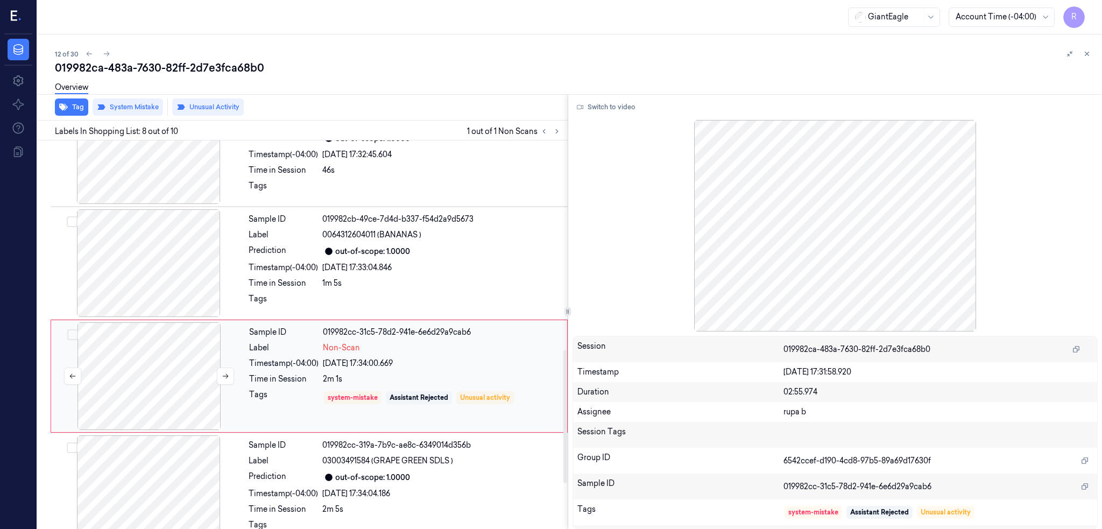
scroll to position [652, 0]
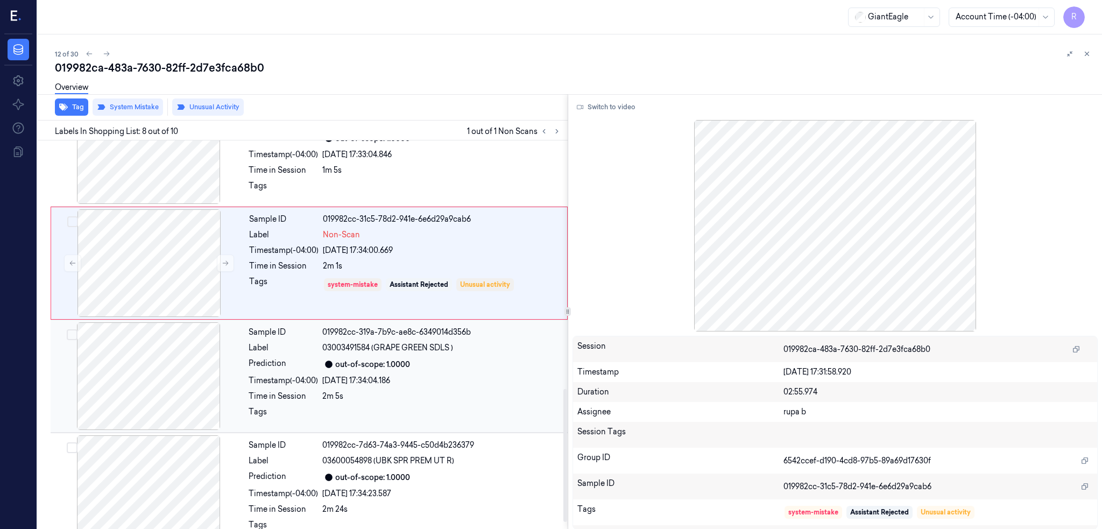
click at [146, 374] on div at bounding box center [149, 376] width 192 height 108
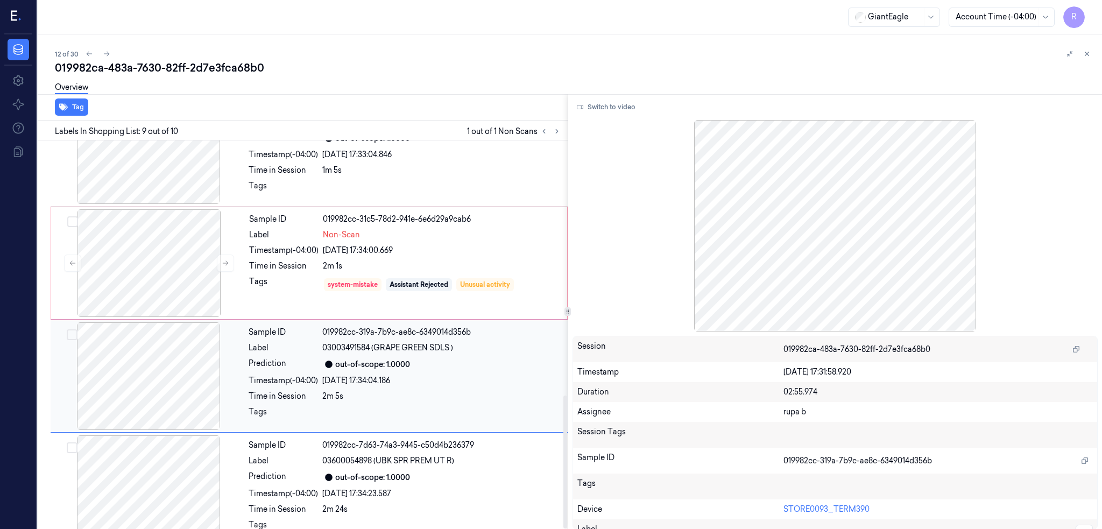
scroll to position [745, 0]
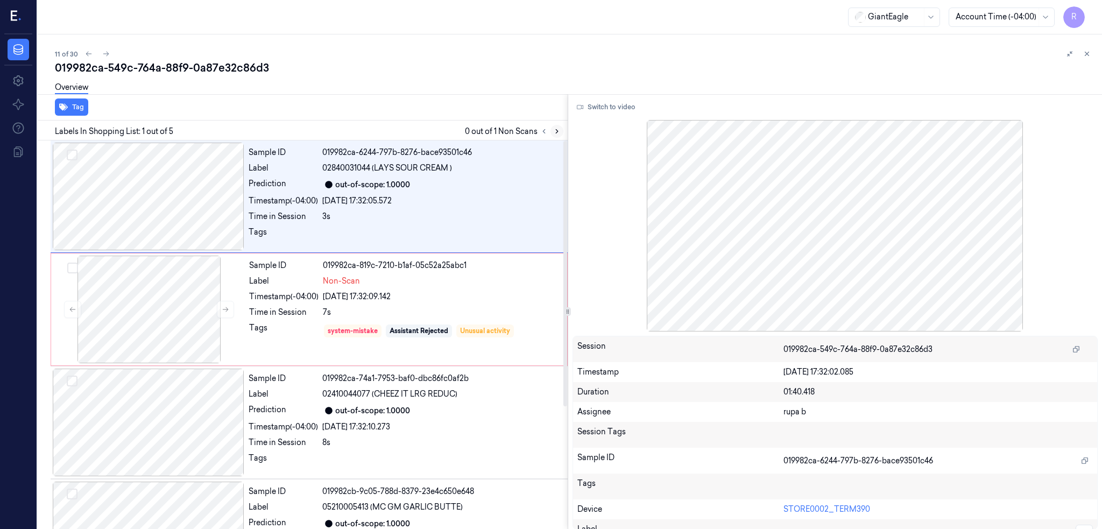
click at [564, 135] on button at bounding box center [557, 131] width 13 height 13
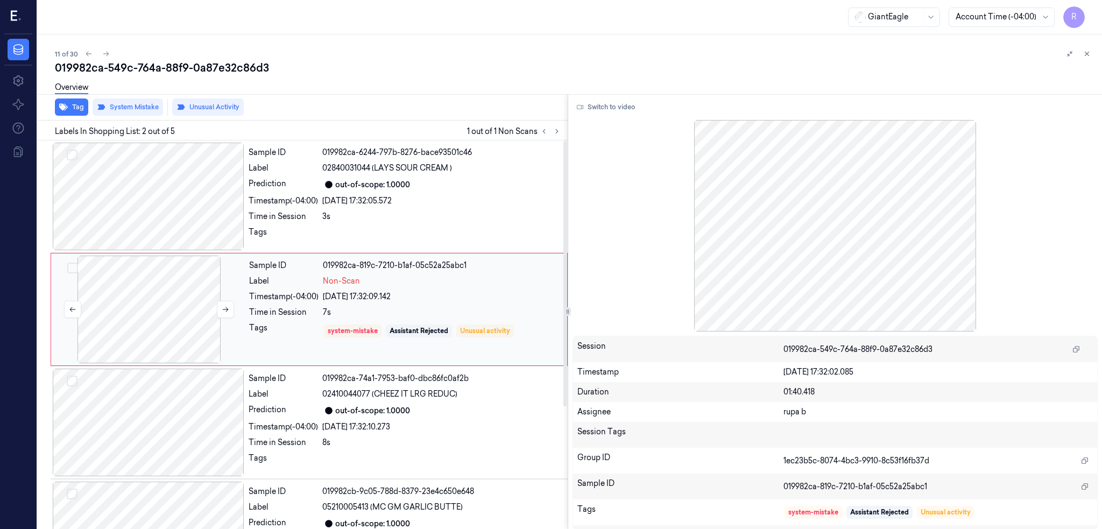
click at [165, 303] on div at bounding box center [149, 310] width 192 height 108
click at [156, 214] on div at bounding box center [149, 197] width 192 height 108
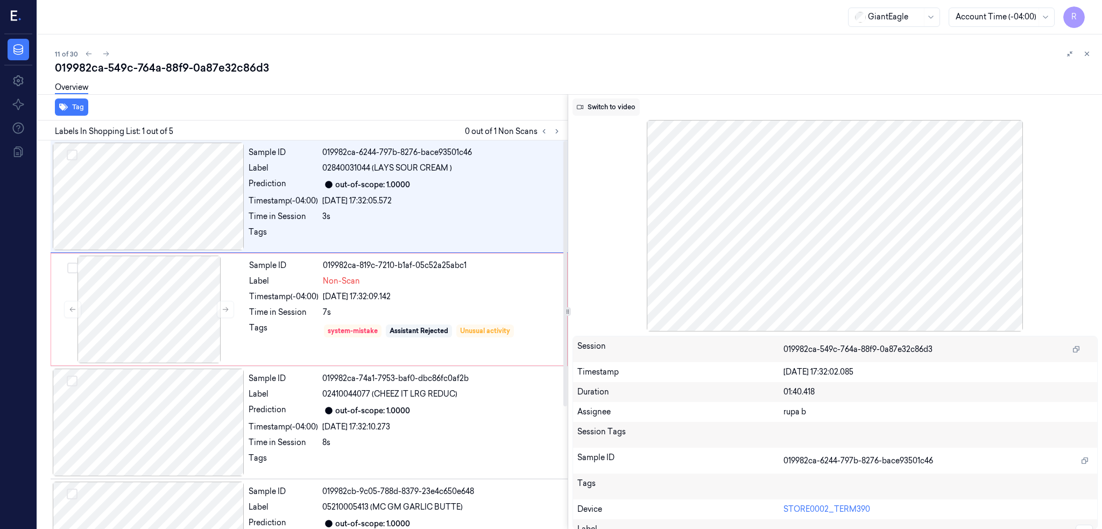
click at [584, 104] on icon at bounding box center [580, 107] width 6 height 6
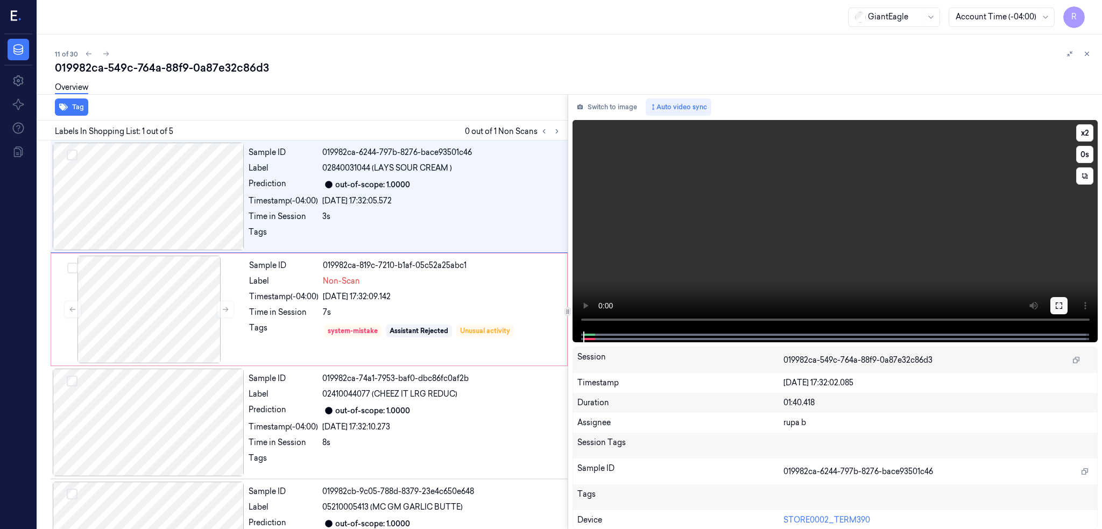
click at [1068, 300] on button at bounding box center [1059, 305] width 17 height 17
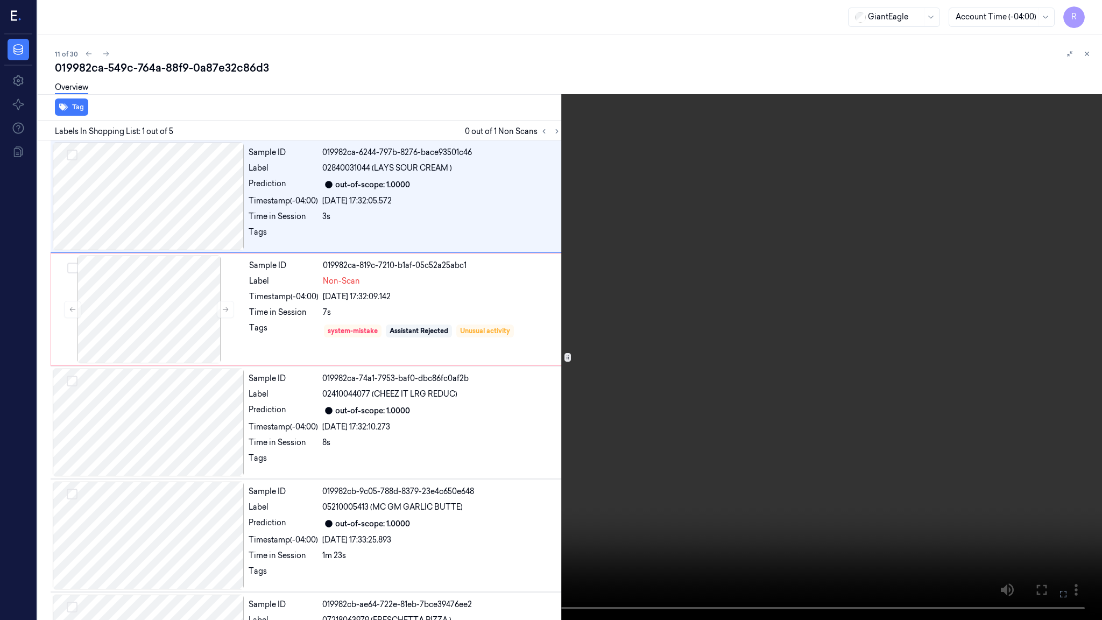
click at [543, 442] on video at bounding box center [551, 310] width 1102 height 620
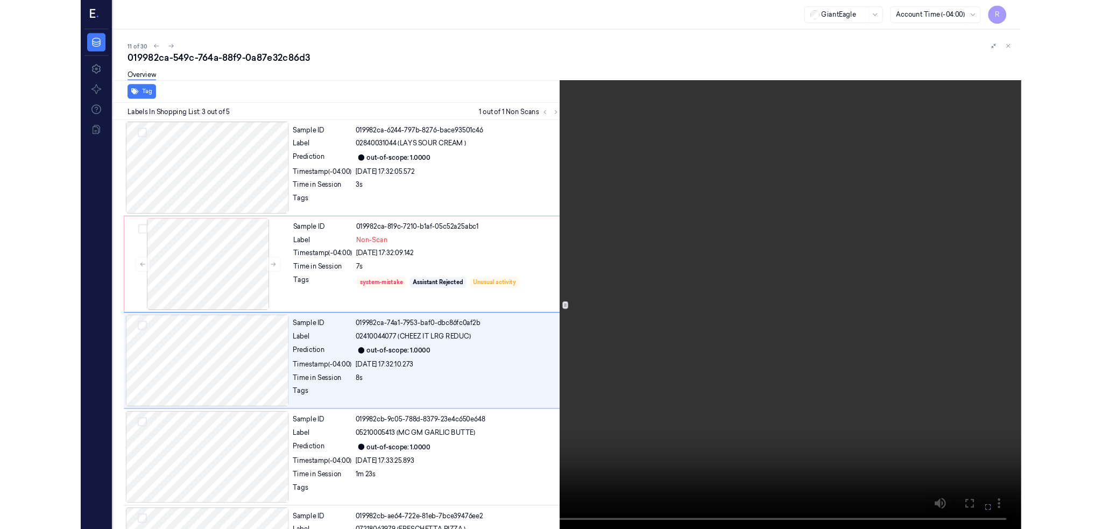
scroll to position [41, 0]
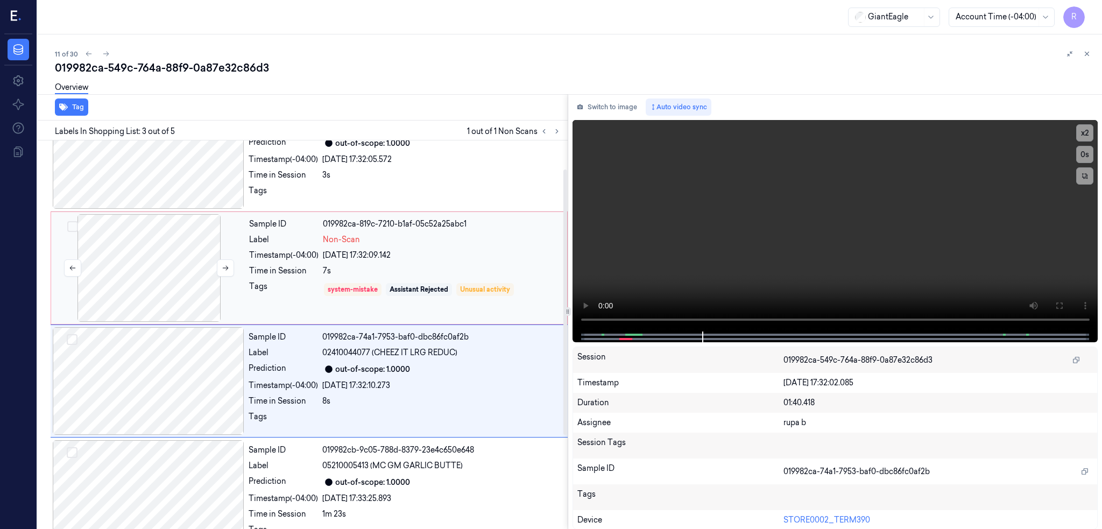
click at [163, 271] on div at bounding box center [149, 268] width 192 height 108
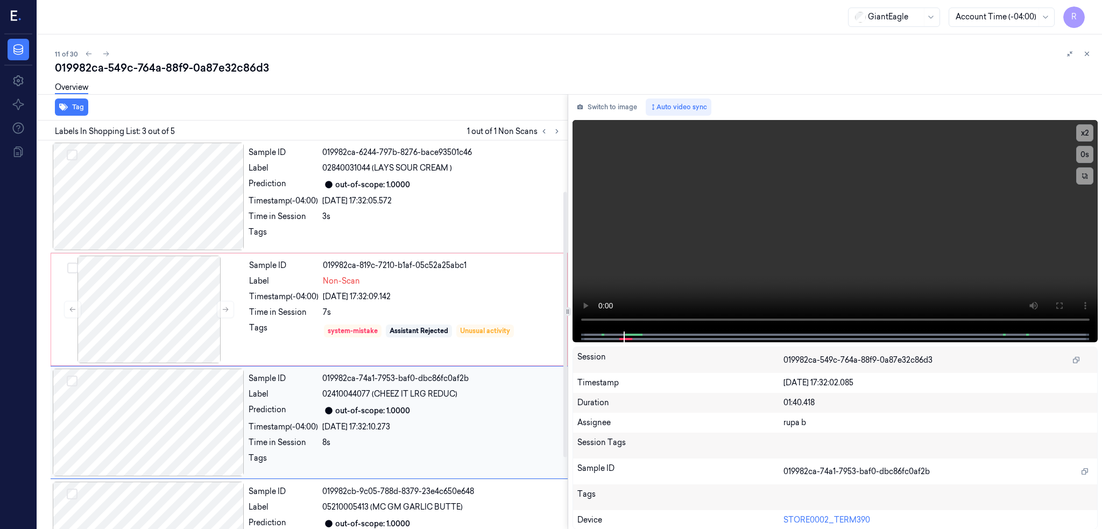
scroll to position [87, 0]
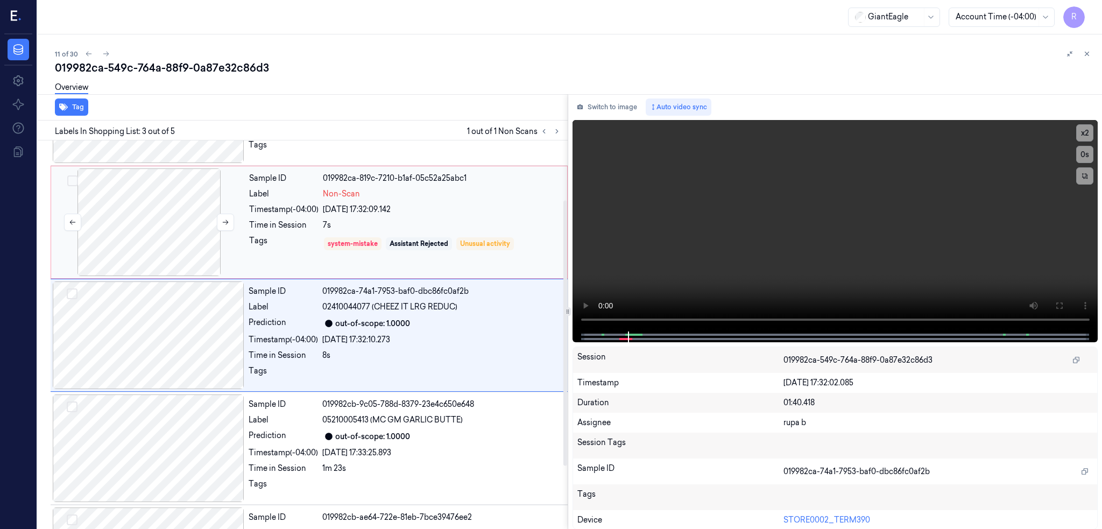
click at [142, 212] on div at bounding box center [149, 222] width 192 height 108
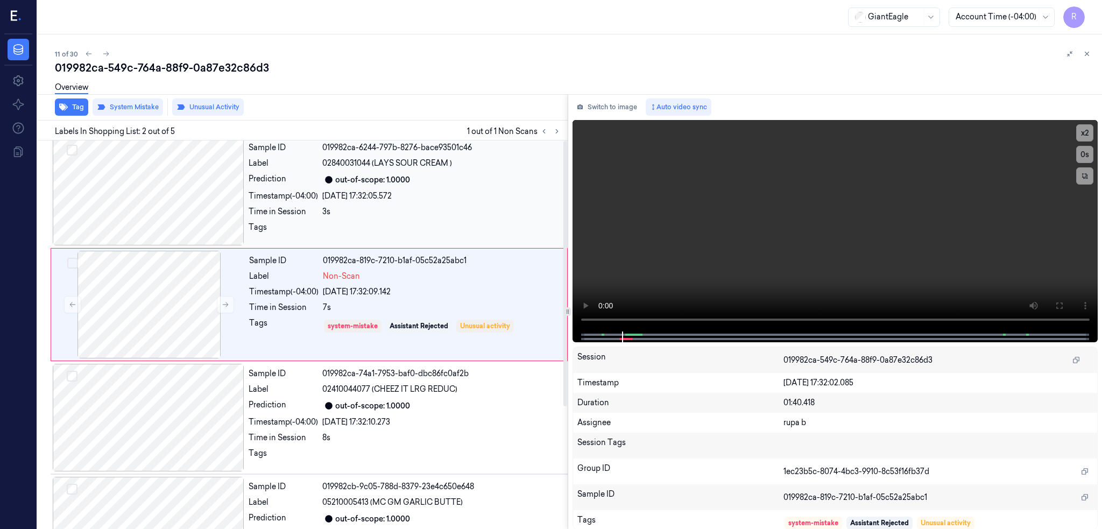
scroll to position [0, 0]
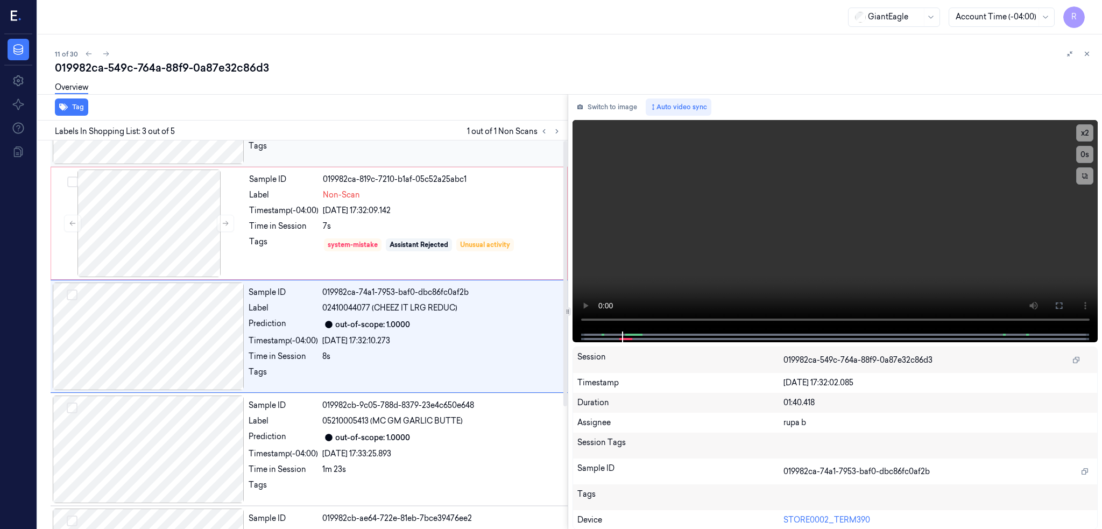
click at [622, 104] on button "Switch to image" at bounding box center [607, 107] width 69 height 17
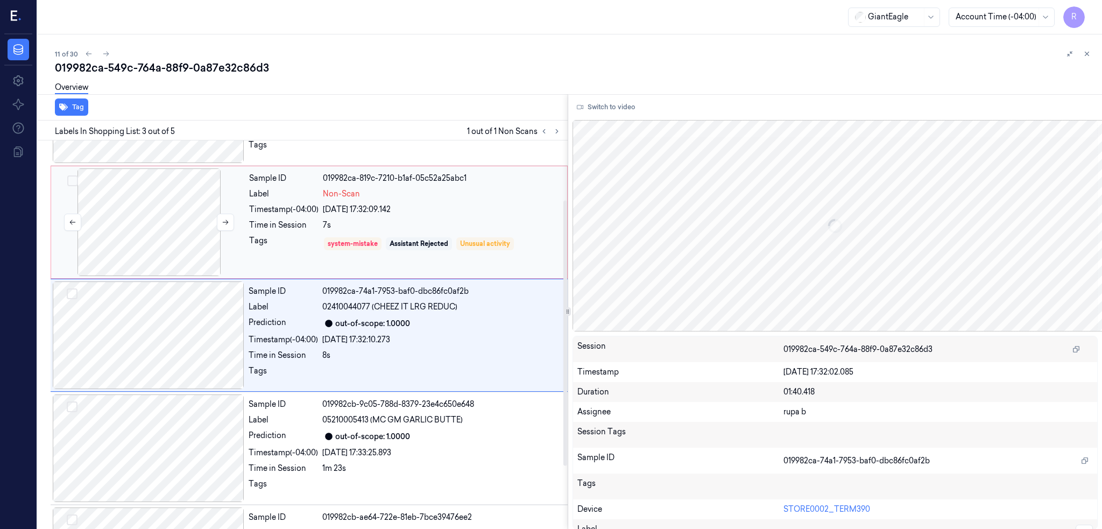
click at [186, 222] on div at bounding box center [149, 222] width 192 height 108
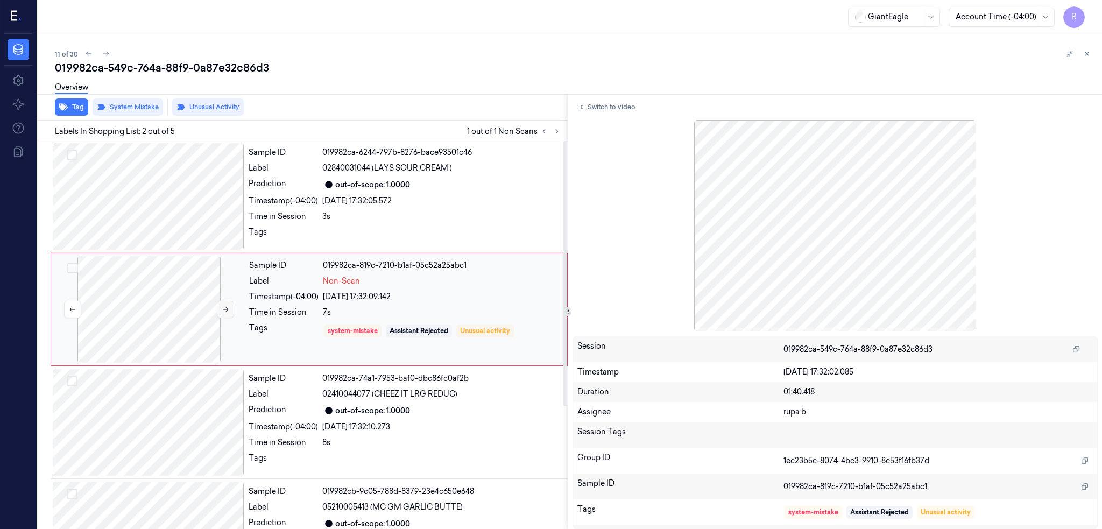
click at [226, 310] on icon at bounding box center [226, 310] width 8 height 8
click at [156, 303] on div at bounding box center [149, 310] width 192 height 108
click at [208, 98] on div "Overview" at bounding box center [574, 88] width 1039 height 27
click at [212, 100] on div "Overview" at bounding box center [574, 88] width 1039 height 27
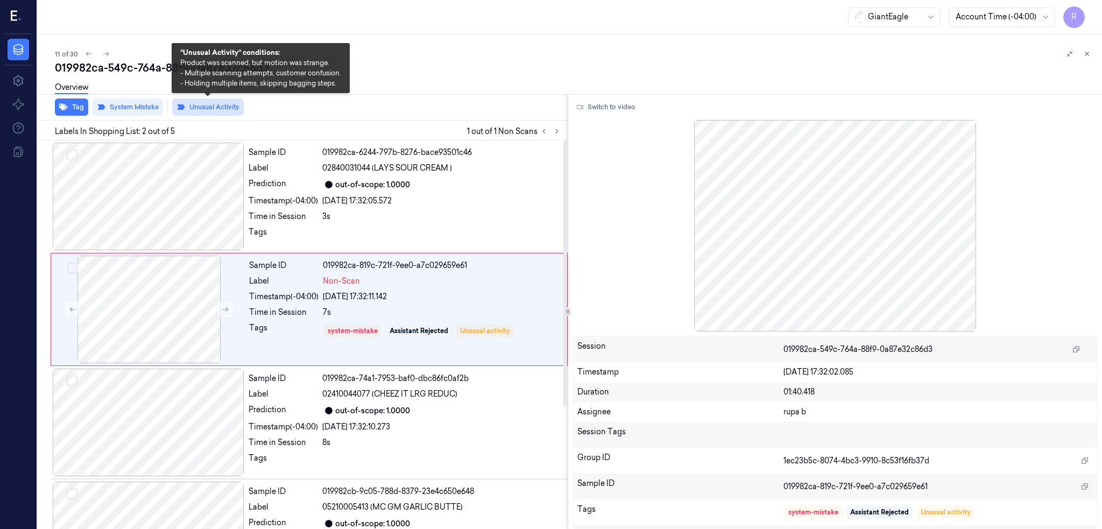
click at [208, 104] on button "Unusual Activity" at bounding box center [208, 107] width 72 height 17
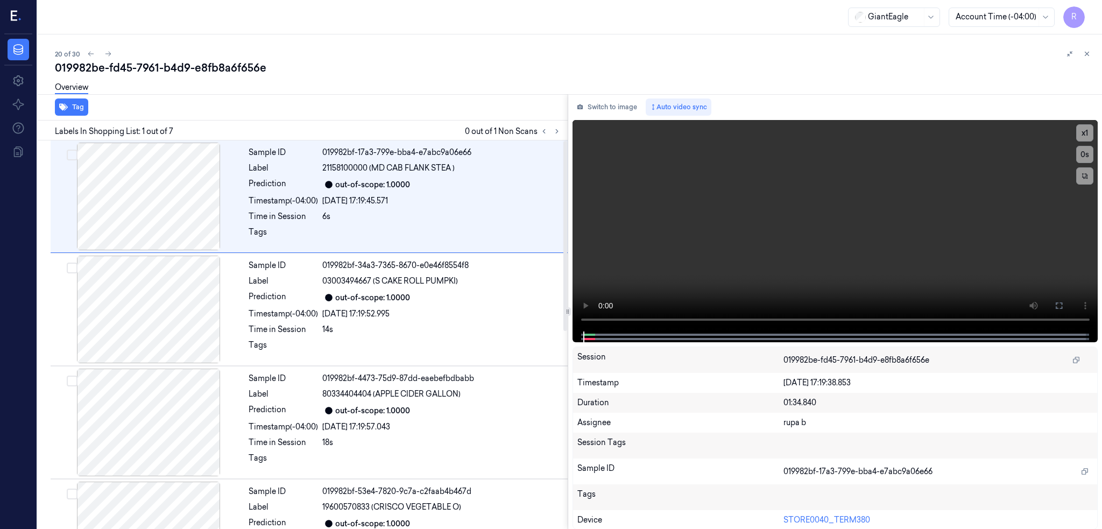
click at [630, 89] on div "Overview" at bounding box center [574, 88] width 1039 height 27
click at [630, 104] on button "Switch to image" at bounding box center [607, 107] width 69 height 17
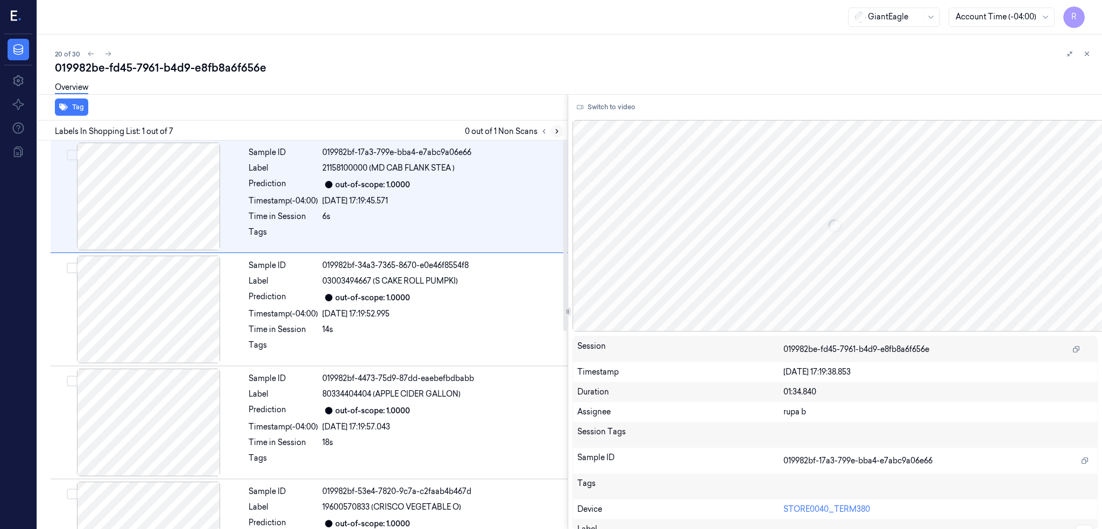
click at [561, 128] on icon at bounding box center [557, 132] width 8 height 8
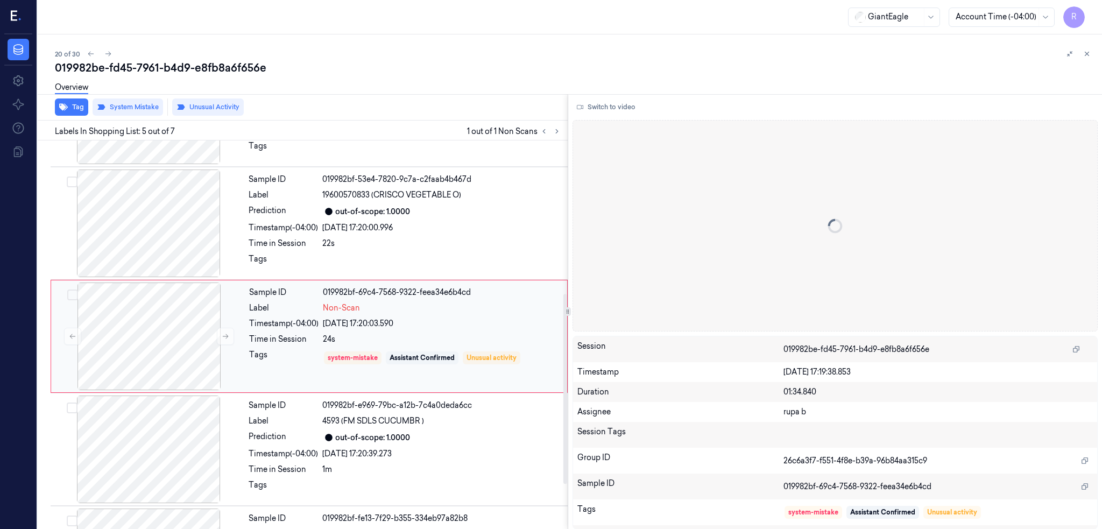
scroll to position [313, 0]
click at [170, 342] on div at bounding box center [149, 336] width 192 height 108
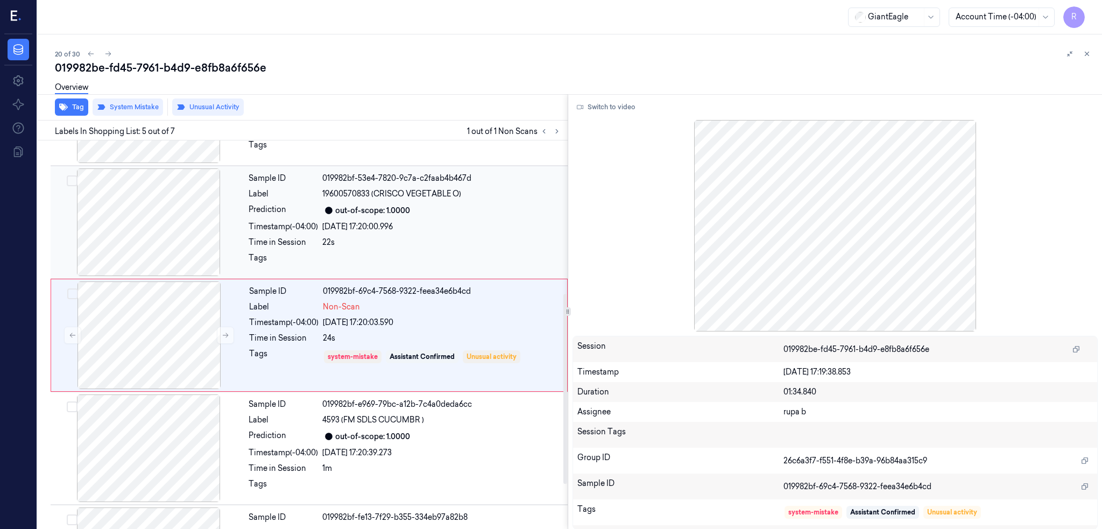
click at [161, 238] on div at bounding box center [149, 222] width 192 height 108
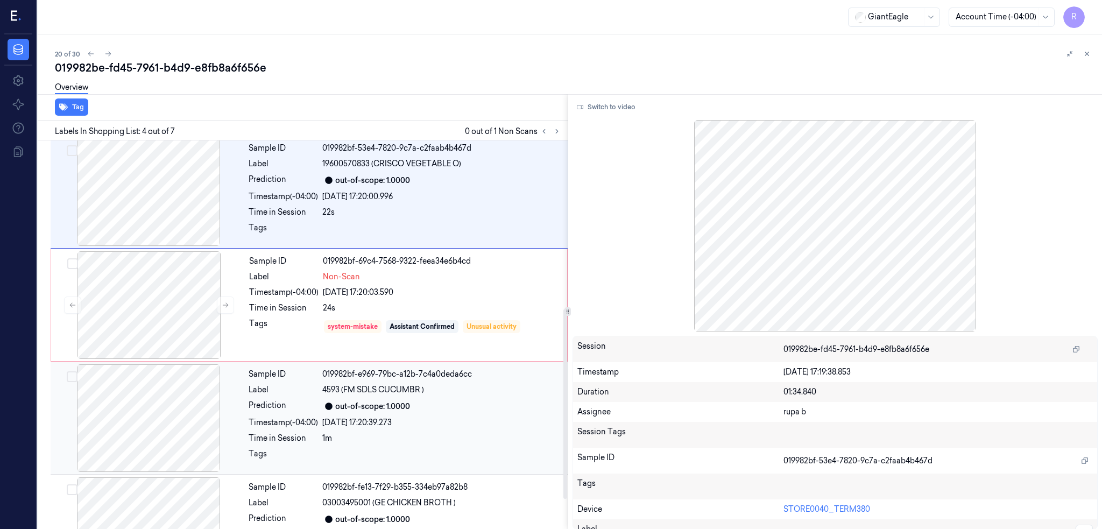
click at [152, 410] on div at bounding box center [149, 418] width 192 height 108
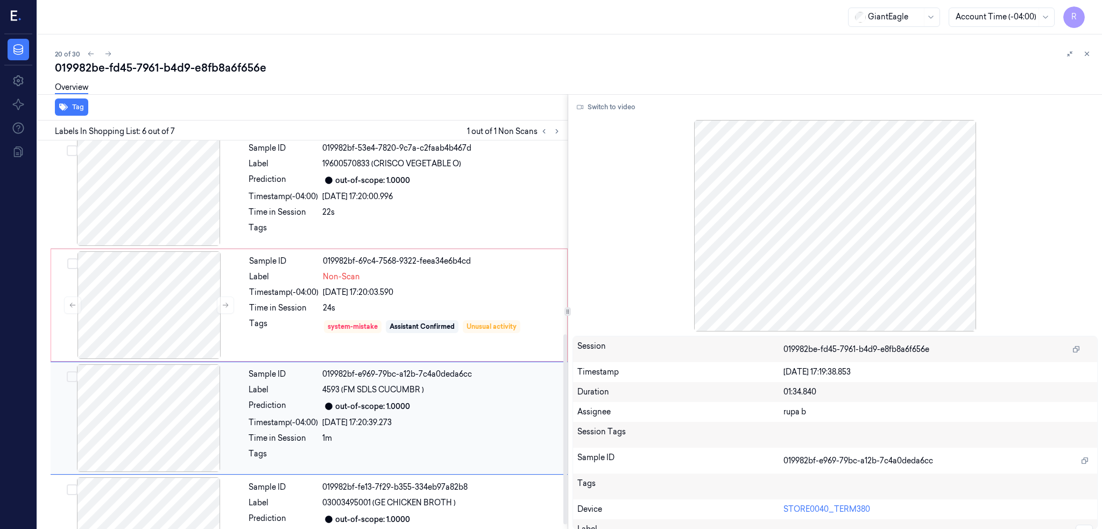
scroll to position [406, 0]
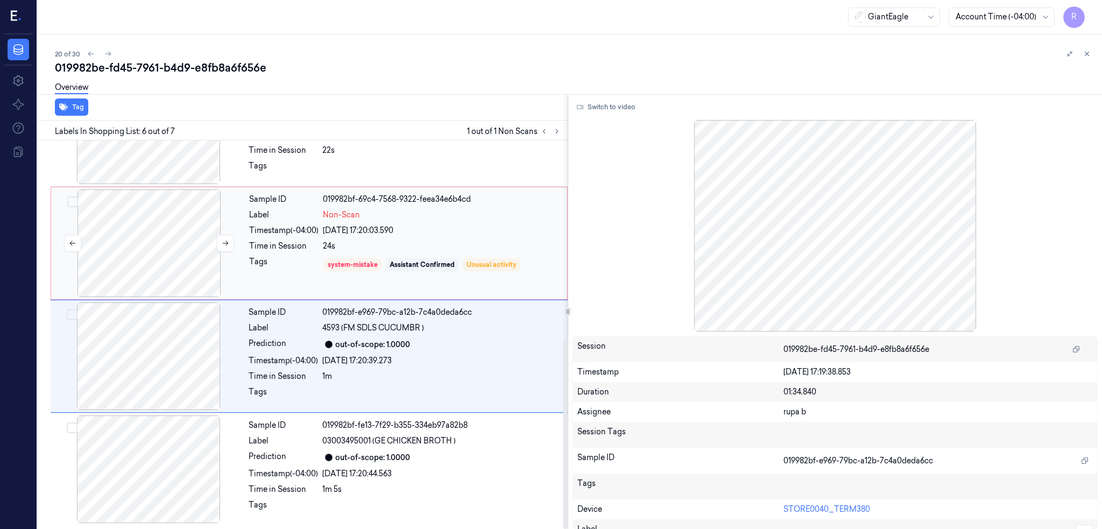
click at [159, 273] on div at bounding box center [149, 243] width 192 height 108
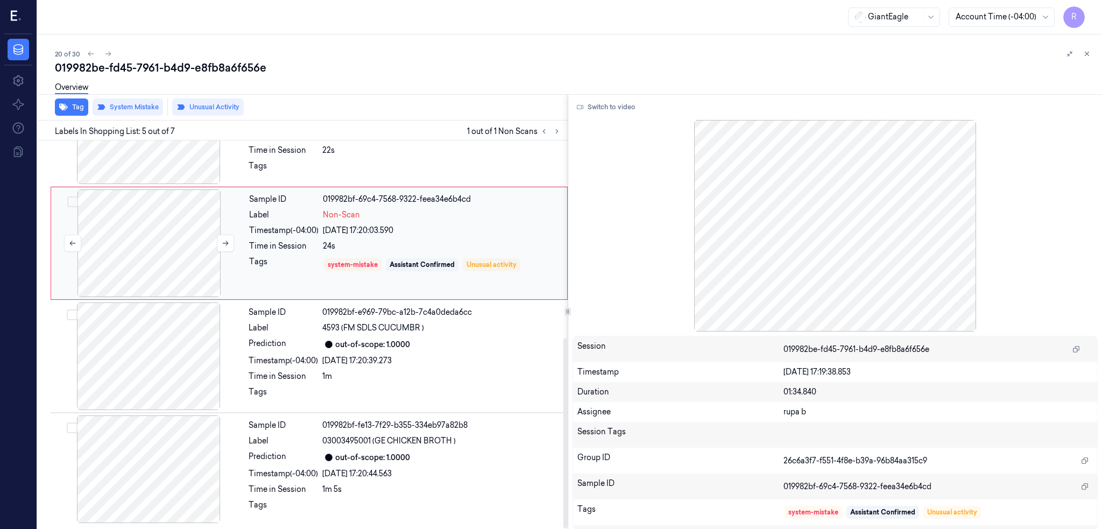
scroll to position [313, 0]
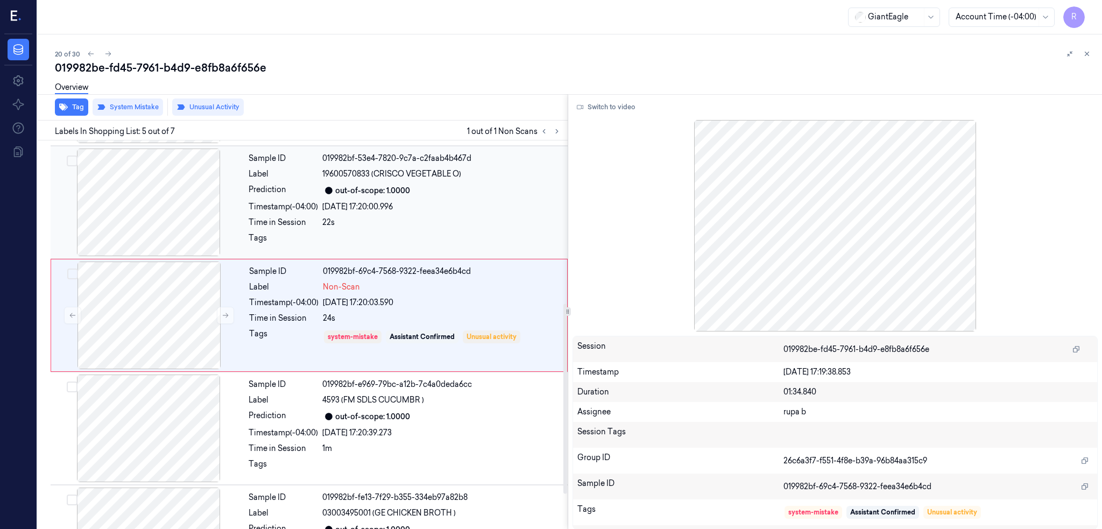
click at [164, 208] on div at bounding box center [149, 203] width 192 height 108
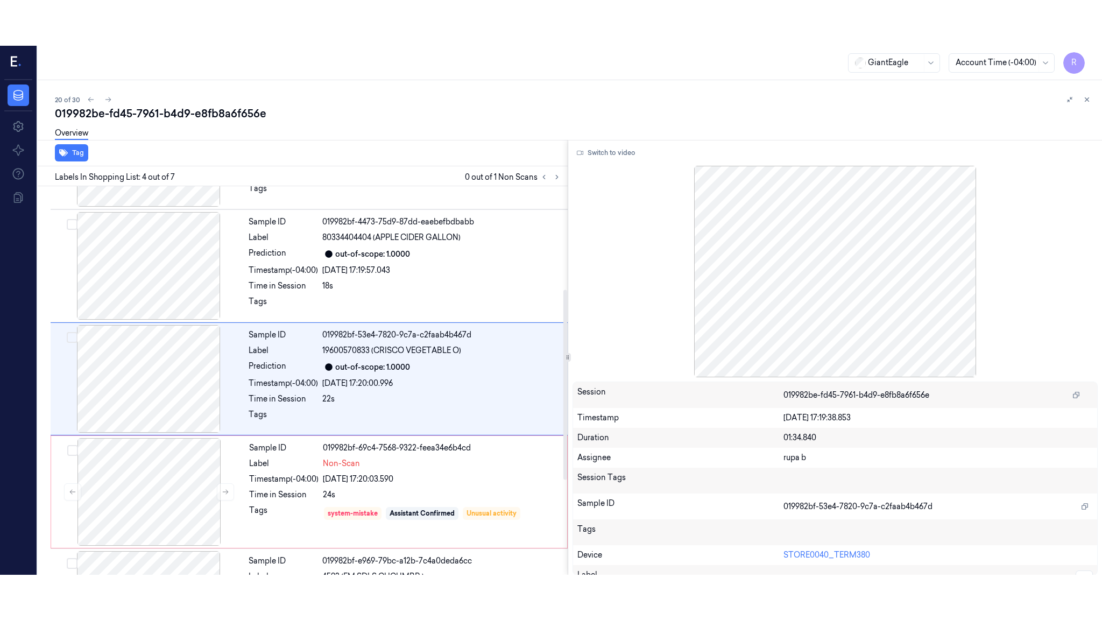
scroll to position [200, 0]
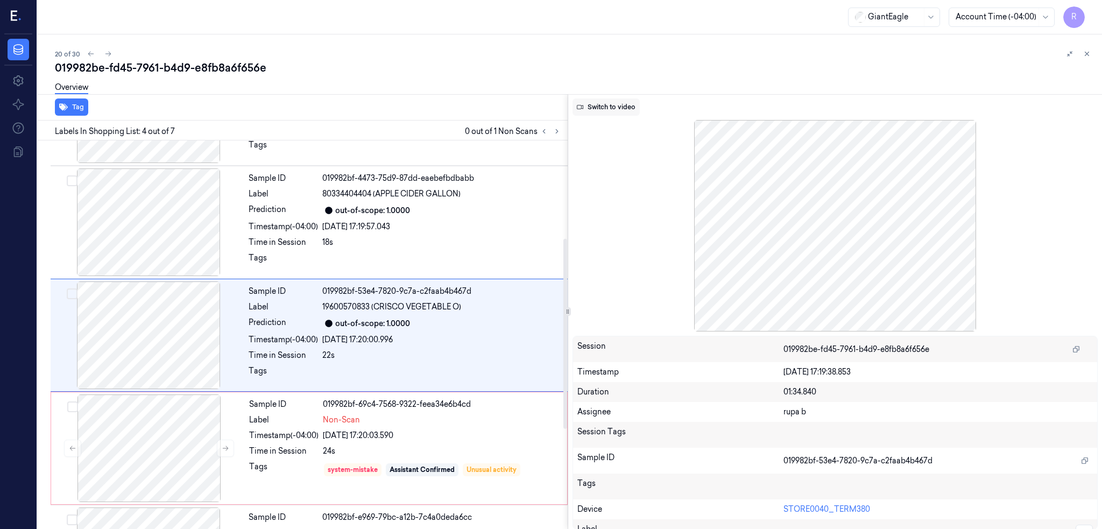
click at [622, 104] on button "Switch to video" at bounding box center [606, 107] width 67 height 17
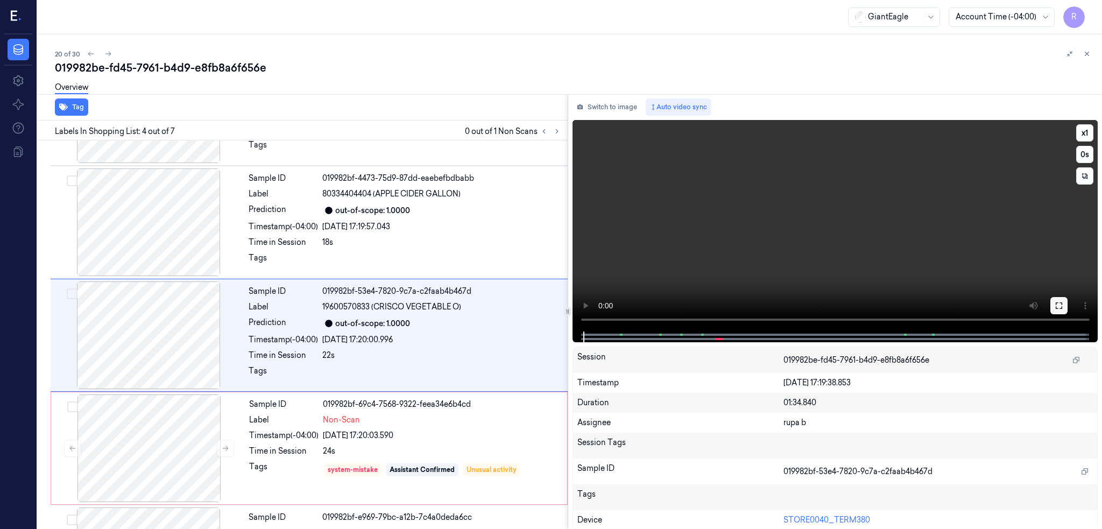
click at [1064, 302] on icon at bounding box center [1059, 305] width 9 height 9
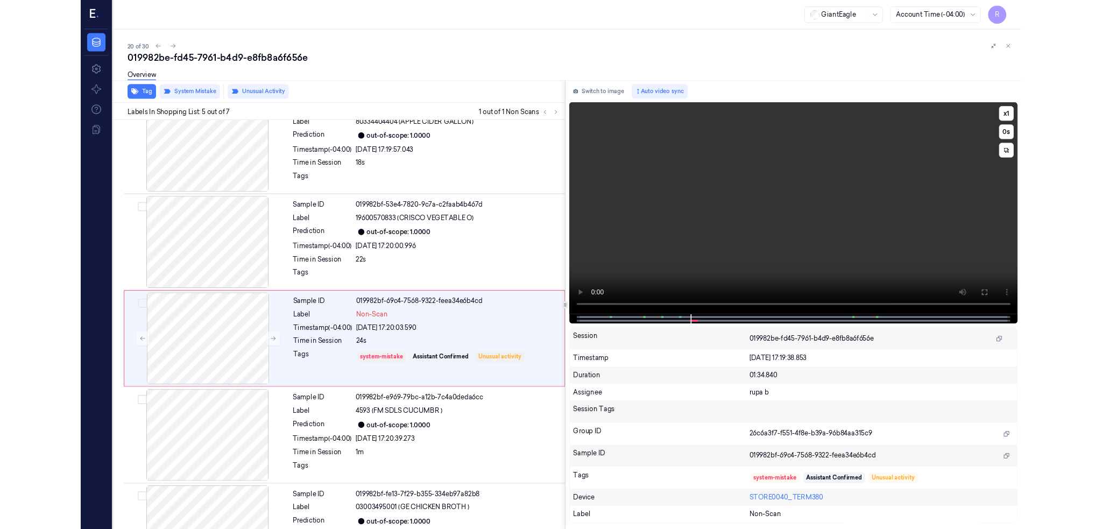
scroll to position [268, 0]
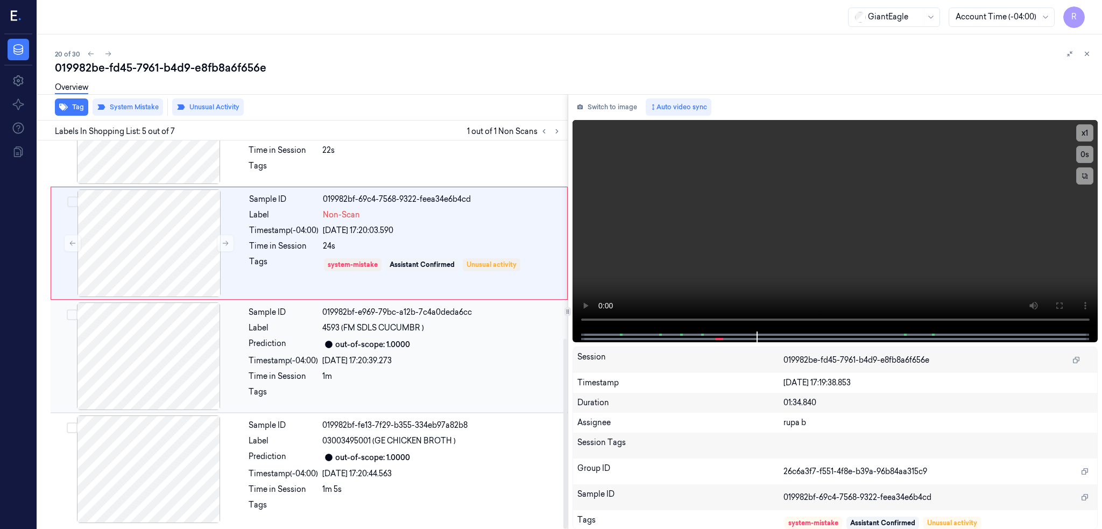
click at [188, 375] on div at bounding box center [149, 357] width 192 height 108
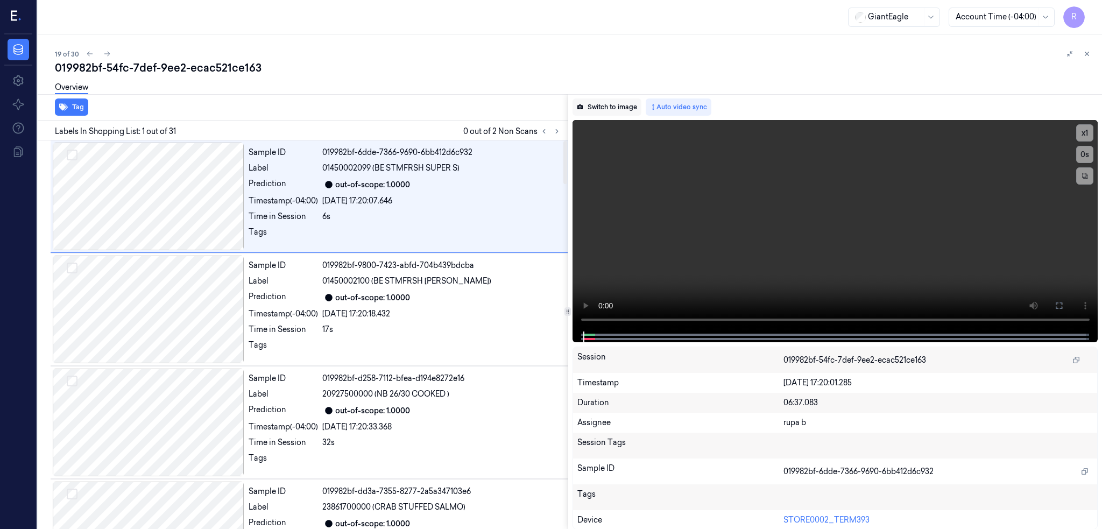
click at [584, 107] on icon at bounding box center [580, 107] width 6 height 6
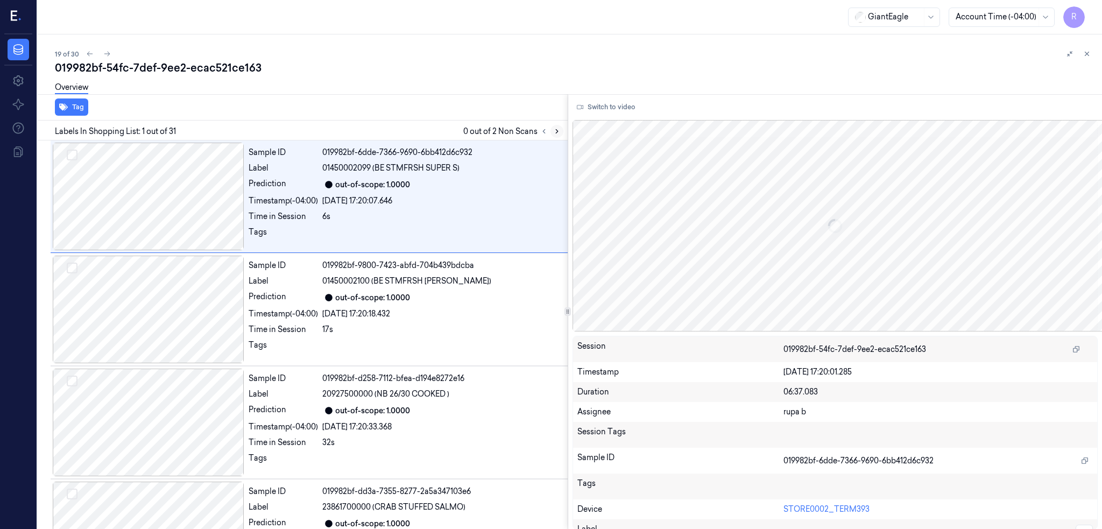
click at [561, 131] on icon at bounding box center [557, 132] width 8 height 8
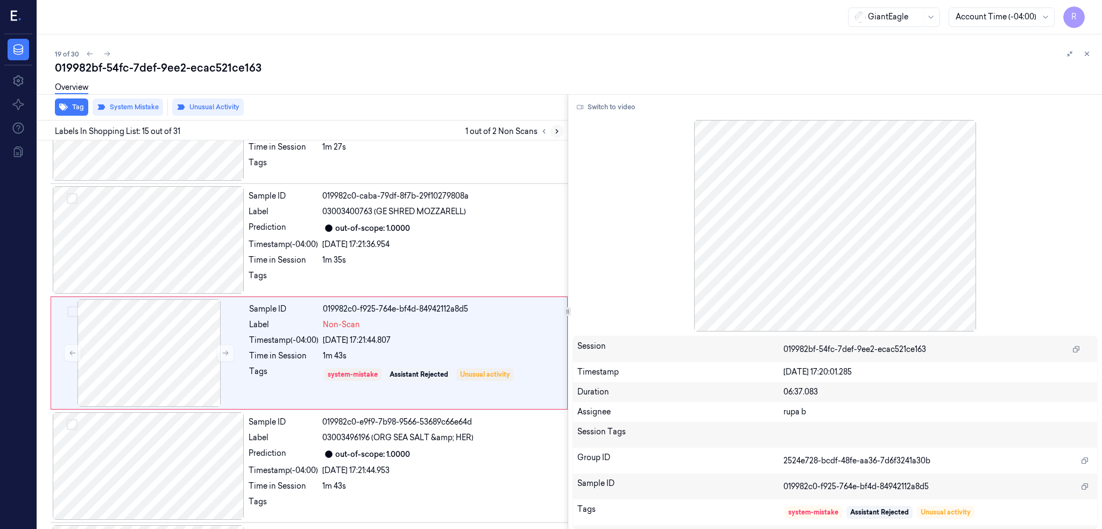
scroll to position [1444, 0]
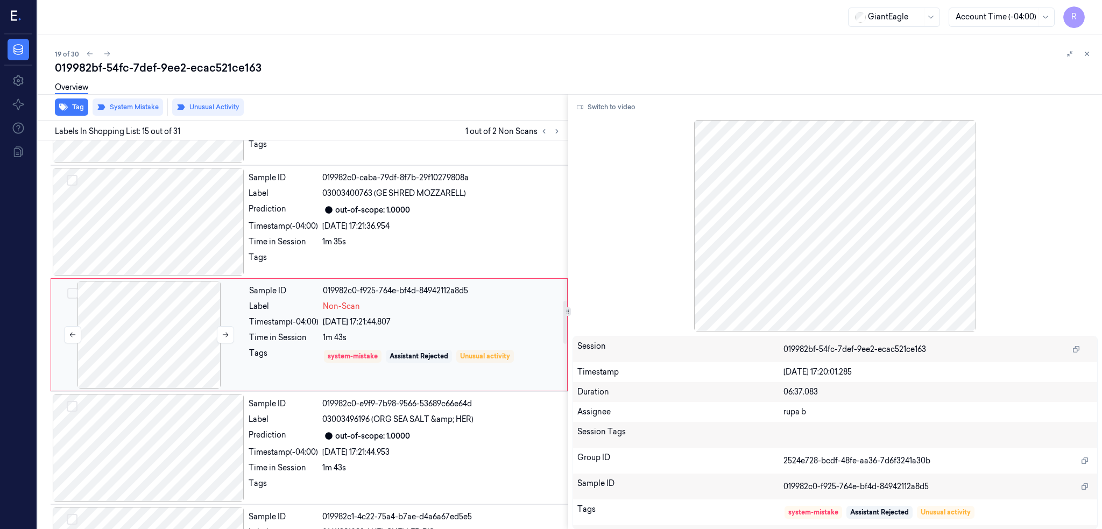
click at [153, 330] on div at bounding box center [149, 335] width 192 height 108
click at [144, 233] on div at bounding box center [149, 222] width 192 height 108
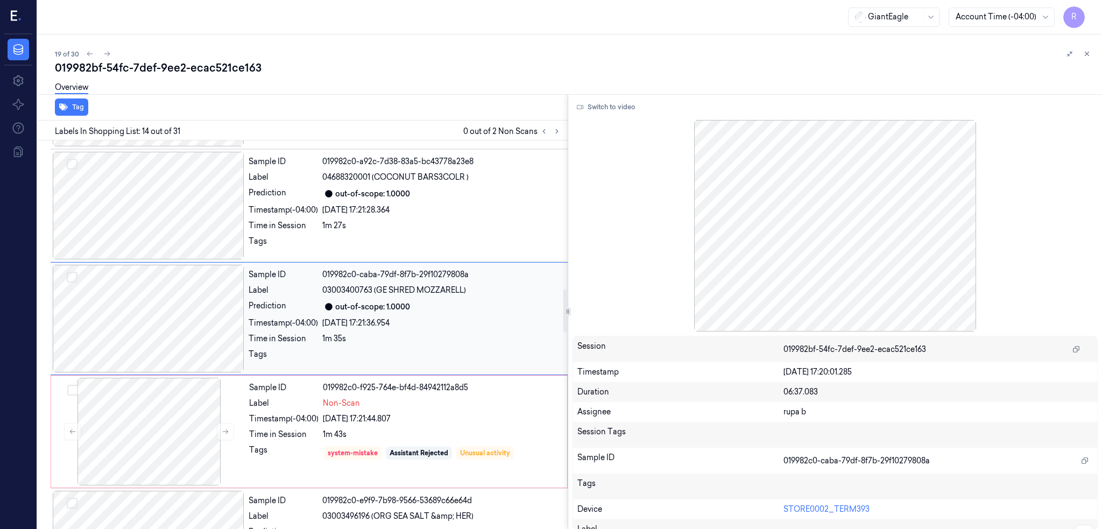
scroll to position [1331, 0]
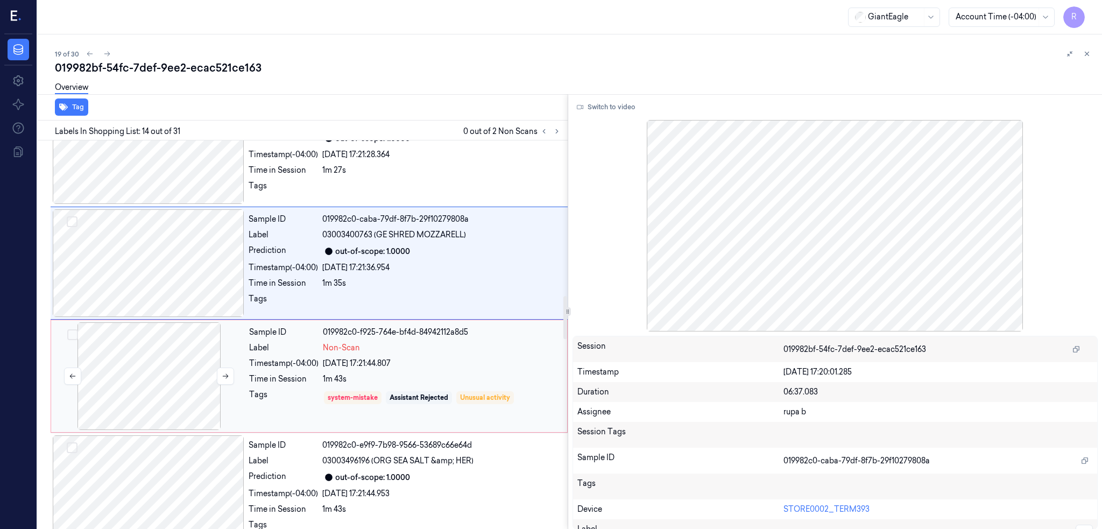
click at [149, 379] on div at bounding box center [149, 376] width 192 height 108
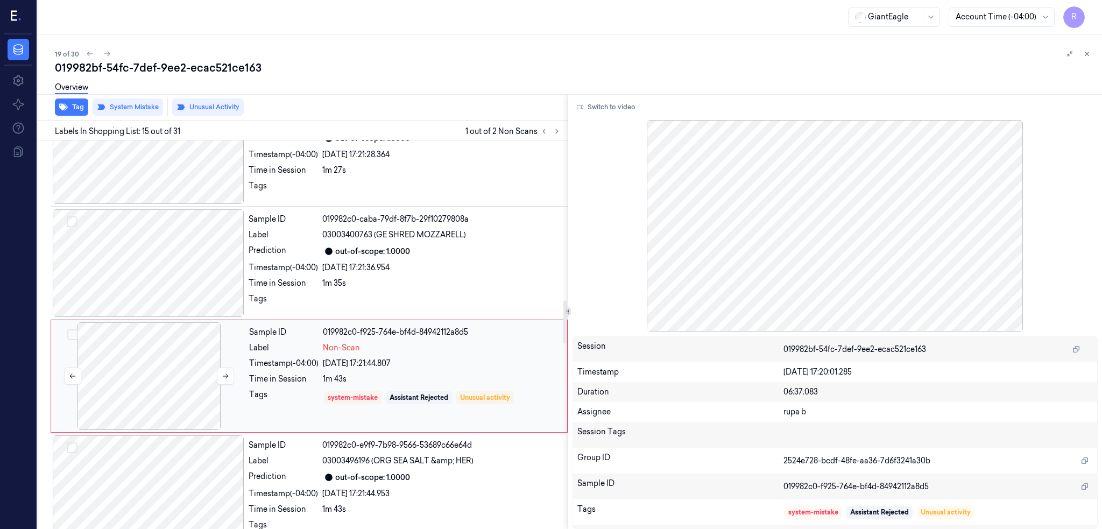
scroll to position [1444, 0]
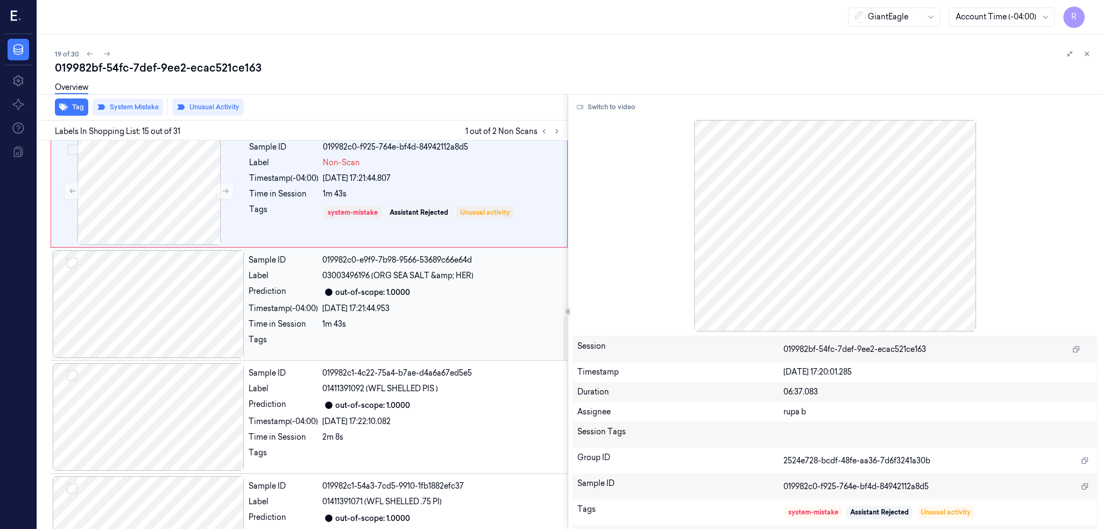
click at [179, 304] on div at bounding box center [149, 304] width 192 height 108
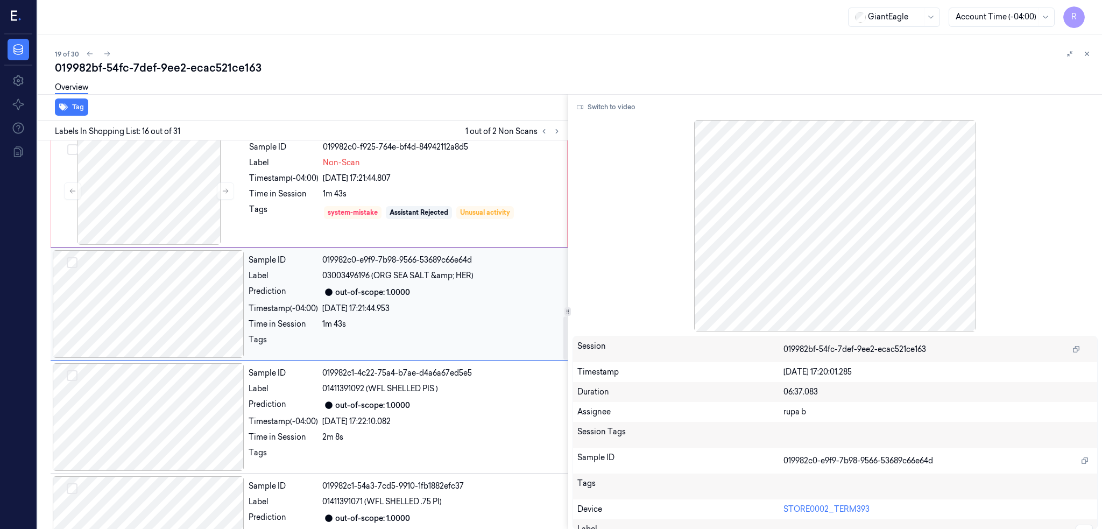
scroll to position [1557, 0]
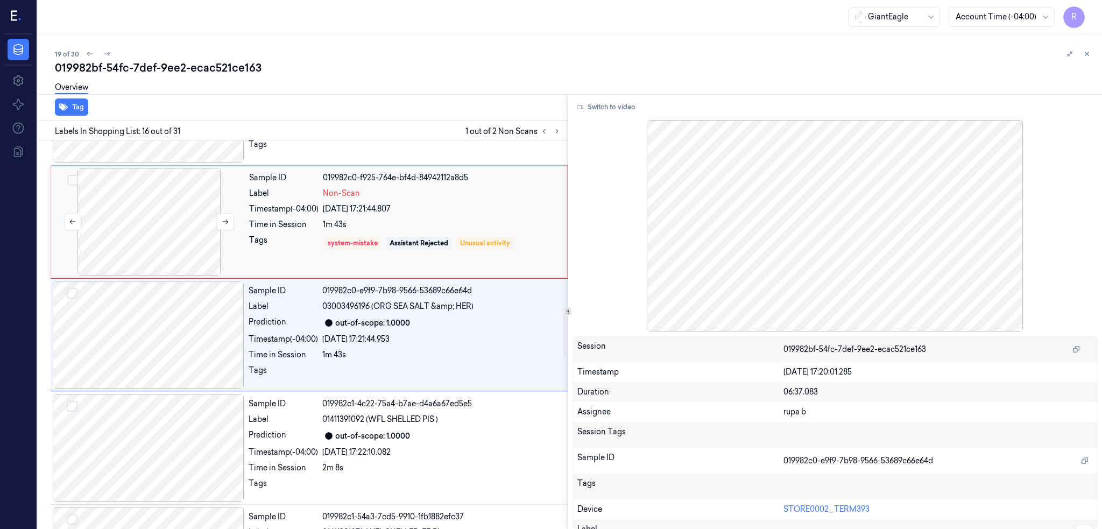
click at [169, 248] on div at bounding box center [149, 222] width 192 height 108
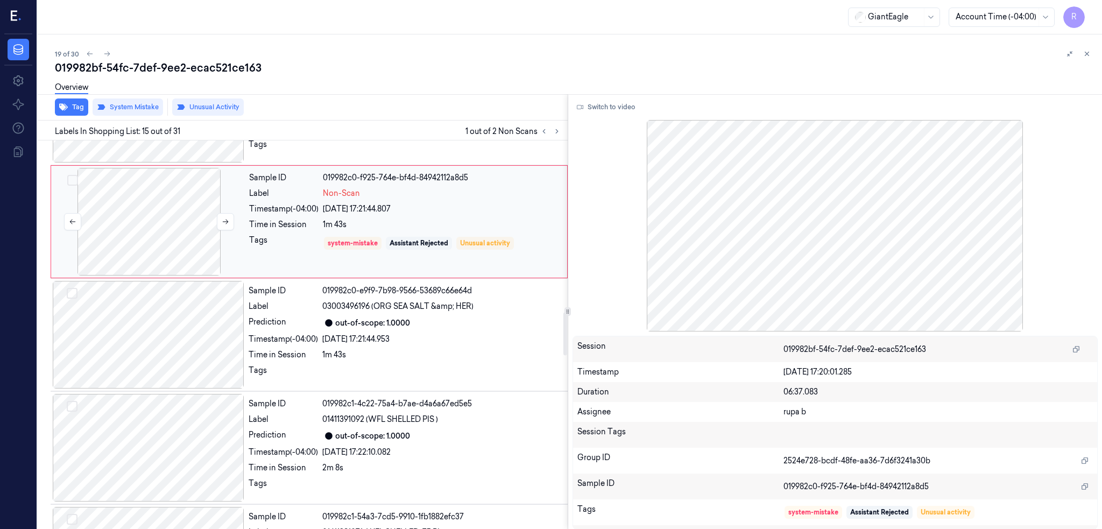
scroll to position [1444, 0]
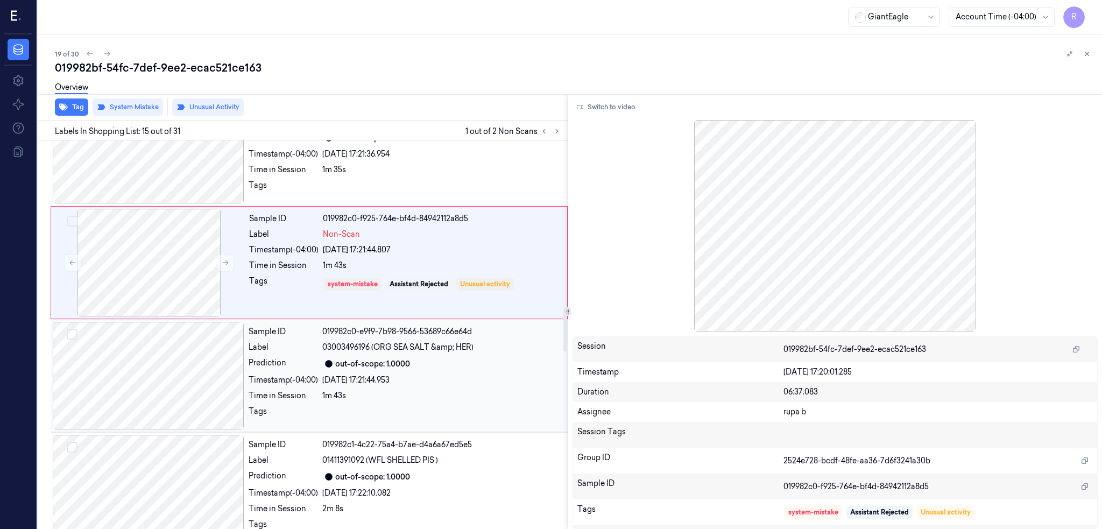
click at [157, 343] on div at bounding box center [149, 376] width 192 height 108
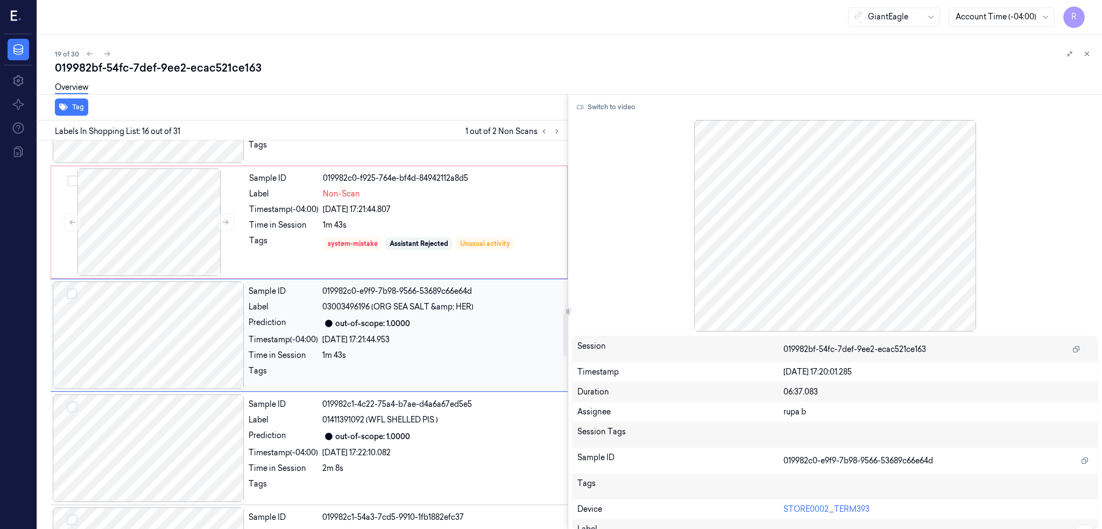
scroll to position [1557, 0]
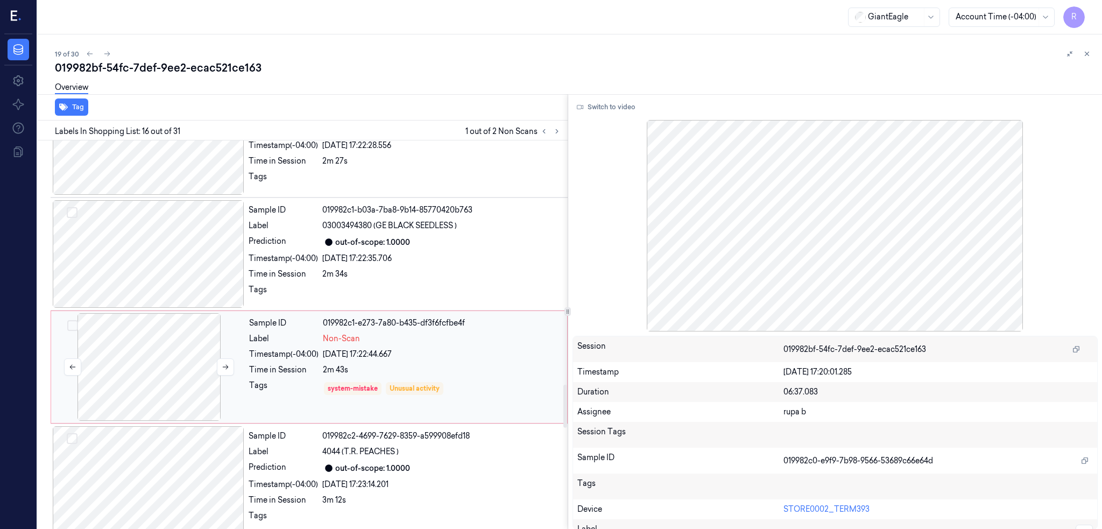
click at [159, 367] on div at bounding box center [149, 367] width 192 height 108
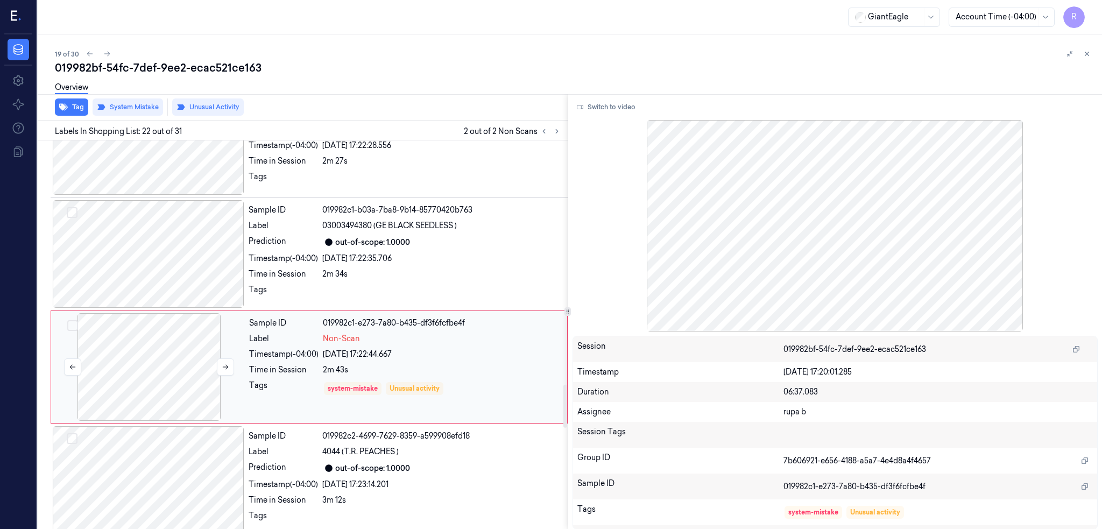
scroll to position [2236, 0]
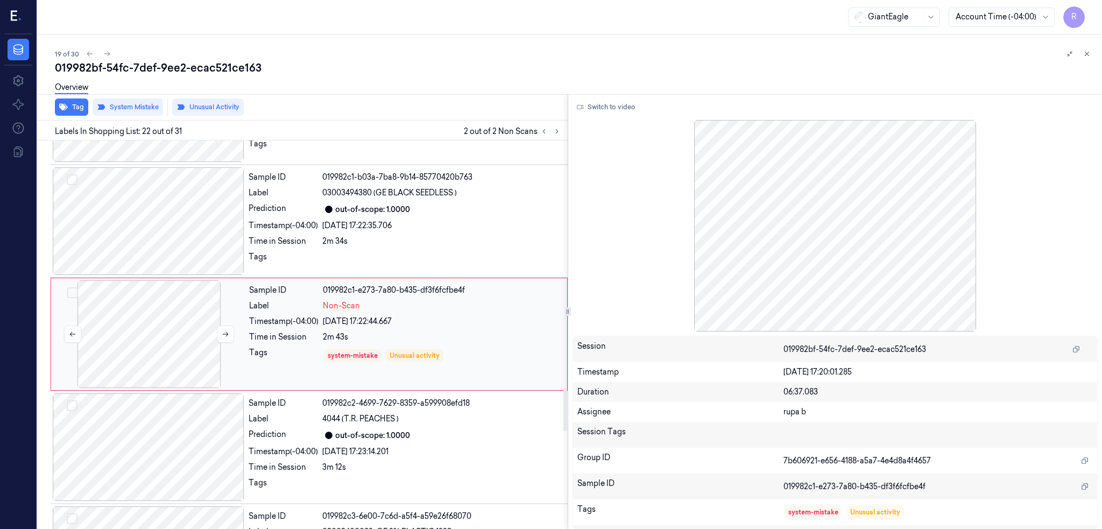
click at [166, 343] on div at bounding box center [149, 334] width 192 height 108
click at [224, 333] on icon at bounding box center [226, 335] width 8 height 8
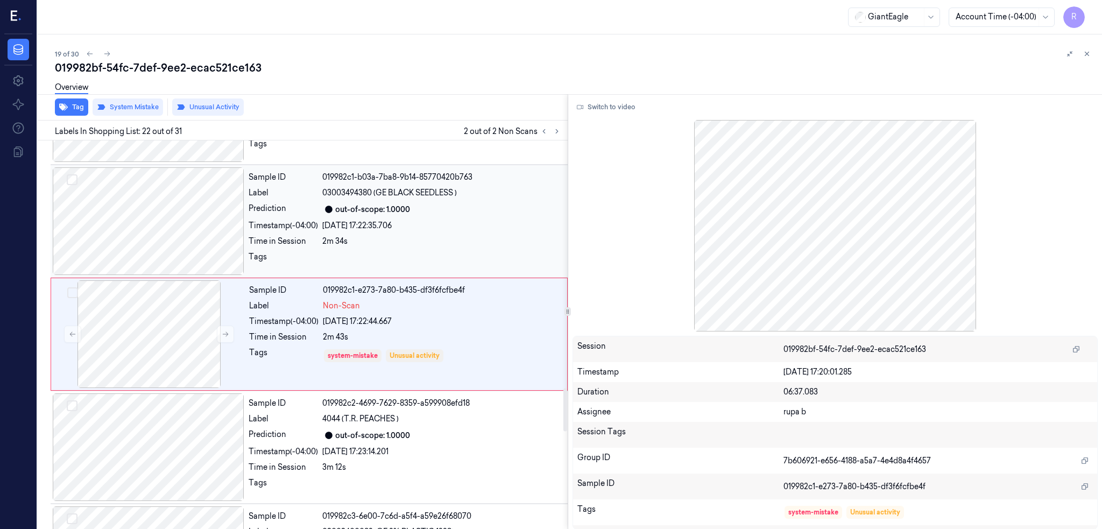
click at [150, 216] on div at bounding box center [149, 221] width 192 height 108
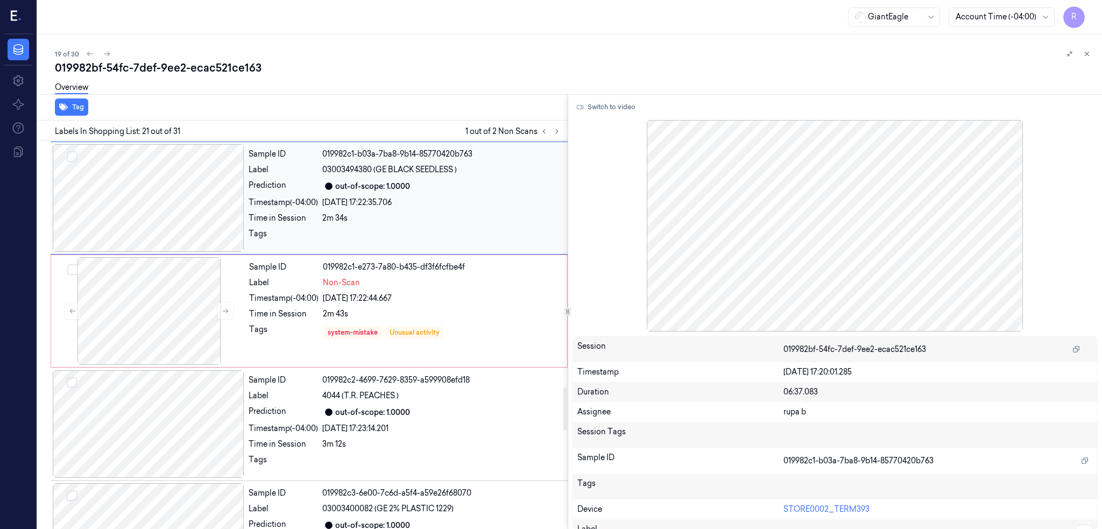
scroll to position [2267, 0]
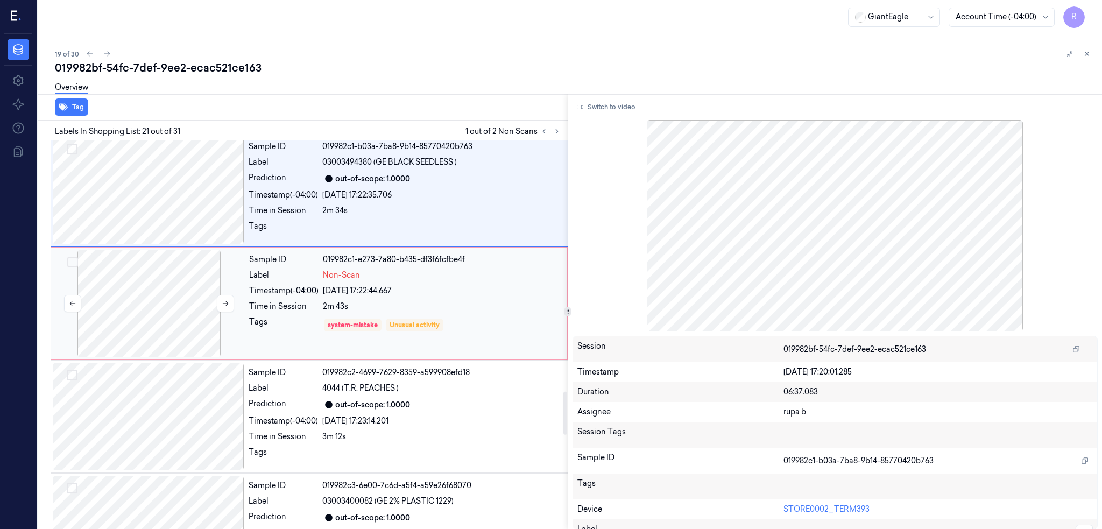
click at [156, 326] on div at bounding box center [149, 304] width 192 height 108
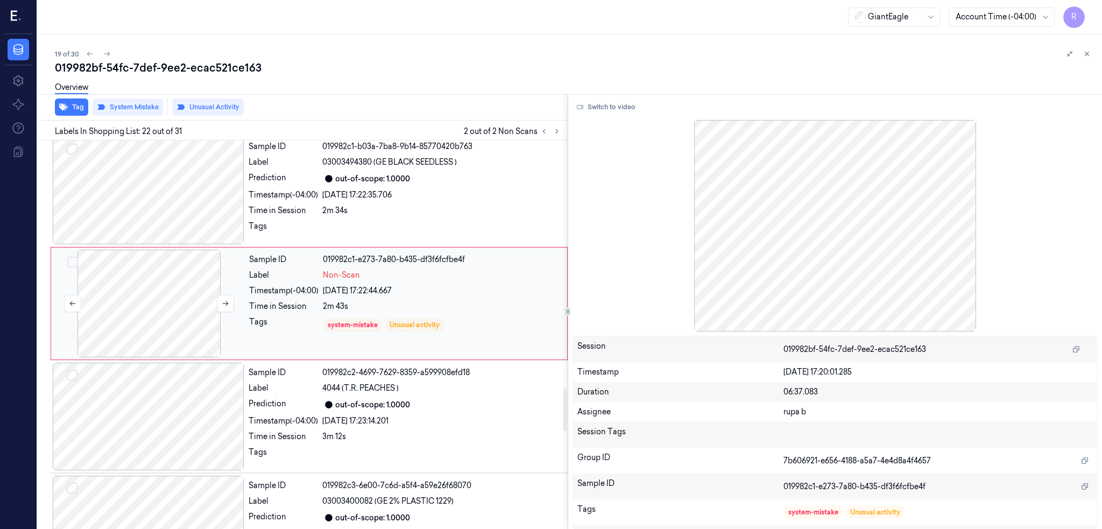
scroll to position [2236, 0]
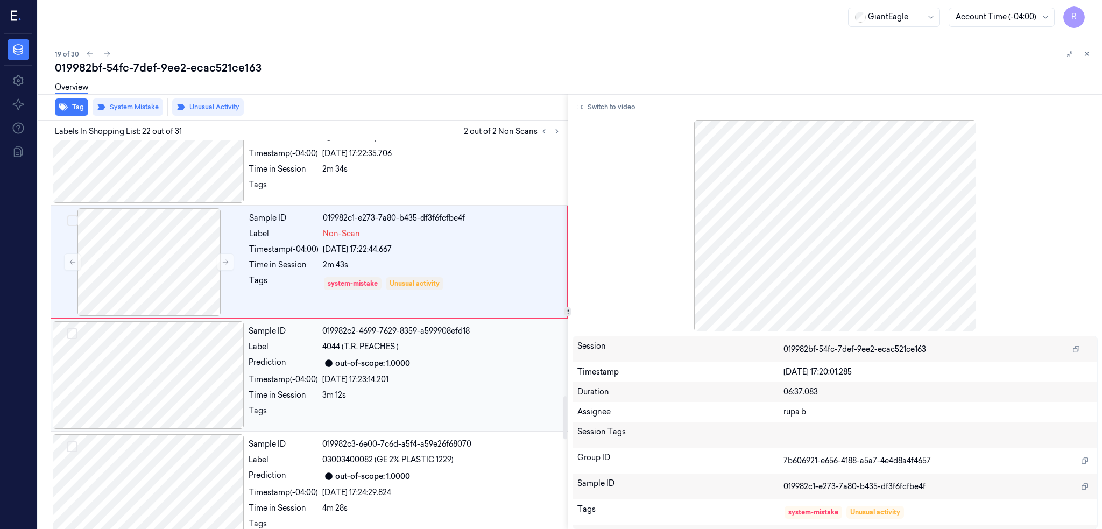
click at [168, 390] on div at bounding box center [149, 375] width 192 height 108
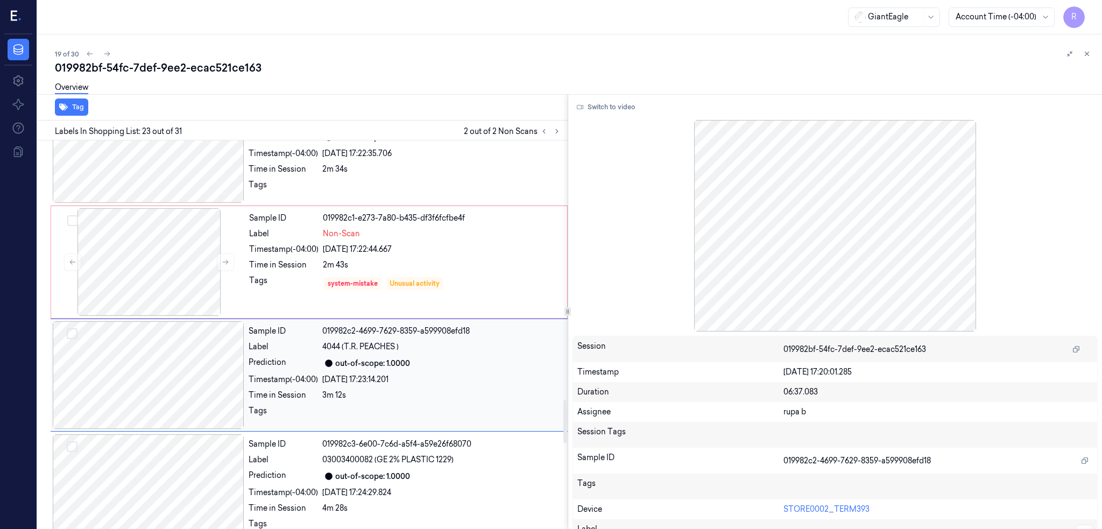
scroll to position [2349, 0]
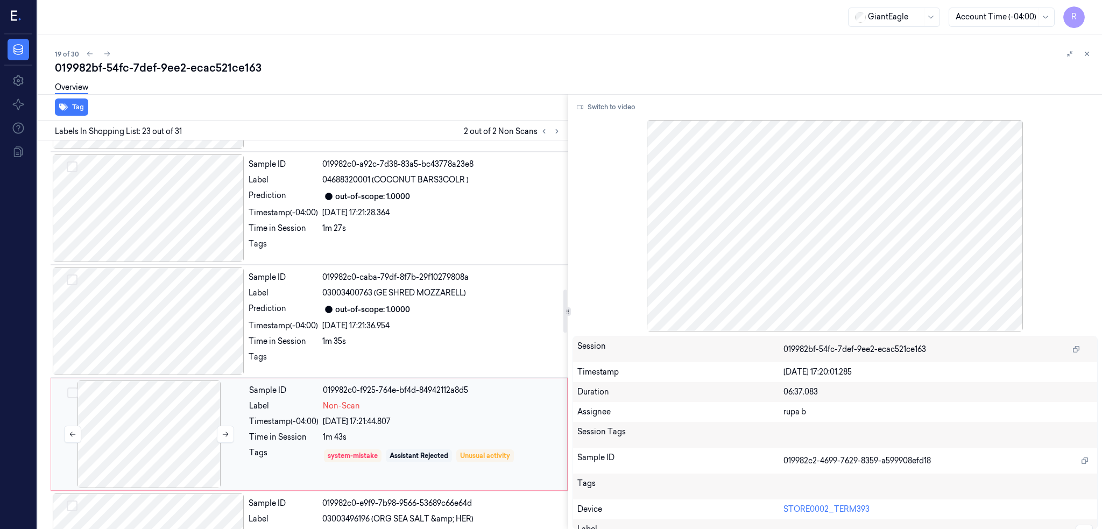
click at [153, 454] on div at bounding box center [149, 435] width 192 height 108
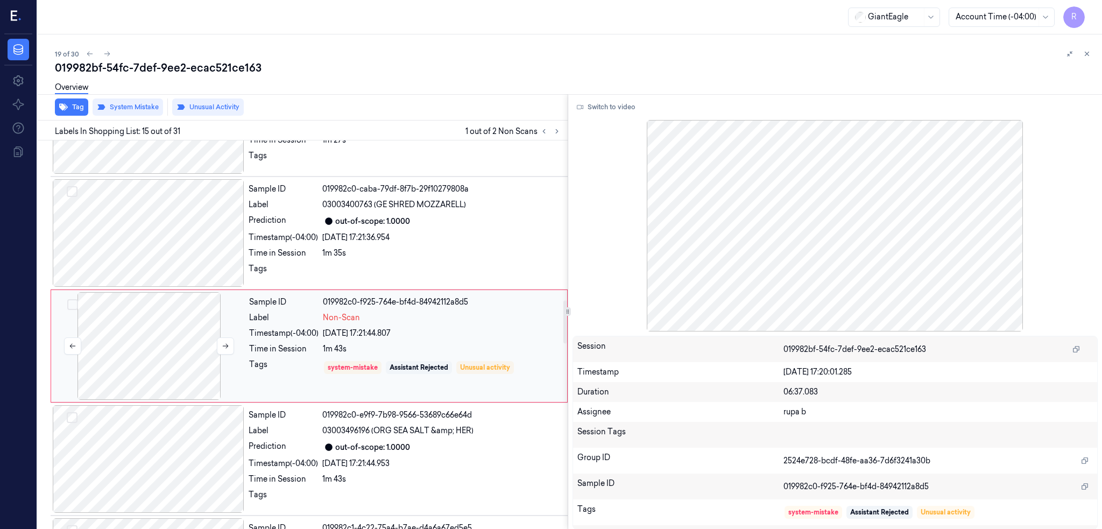
scroll to position [1444, 0]
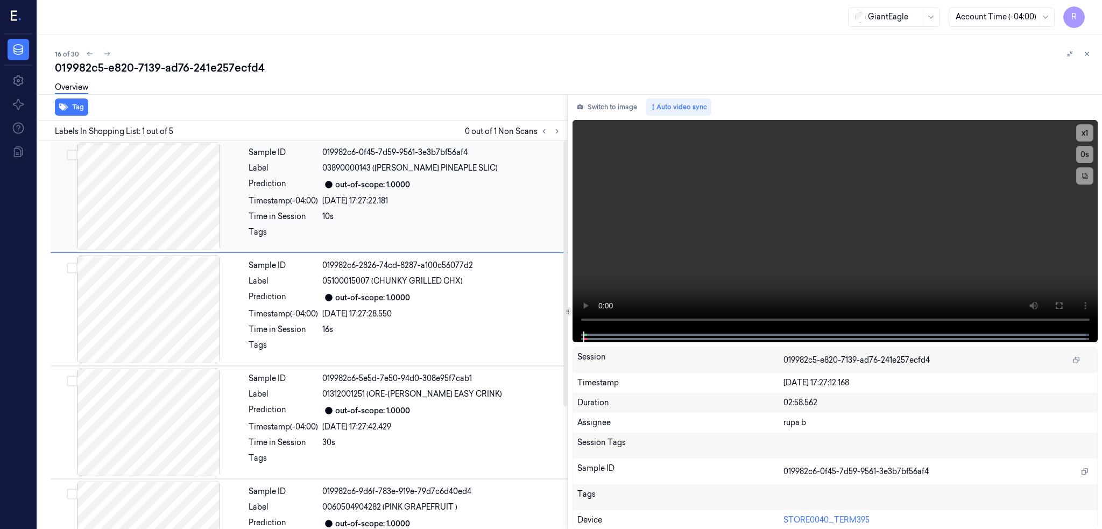
click at [108, 216] on div at bounding box center [149, 197] width 192 height 108
click at [564, 134] on button at bounding box center [557, 131] width 13 height 13
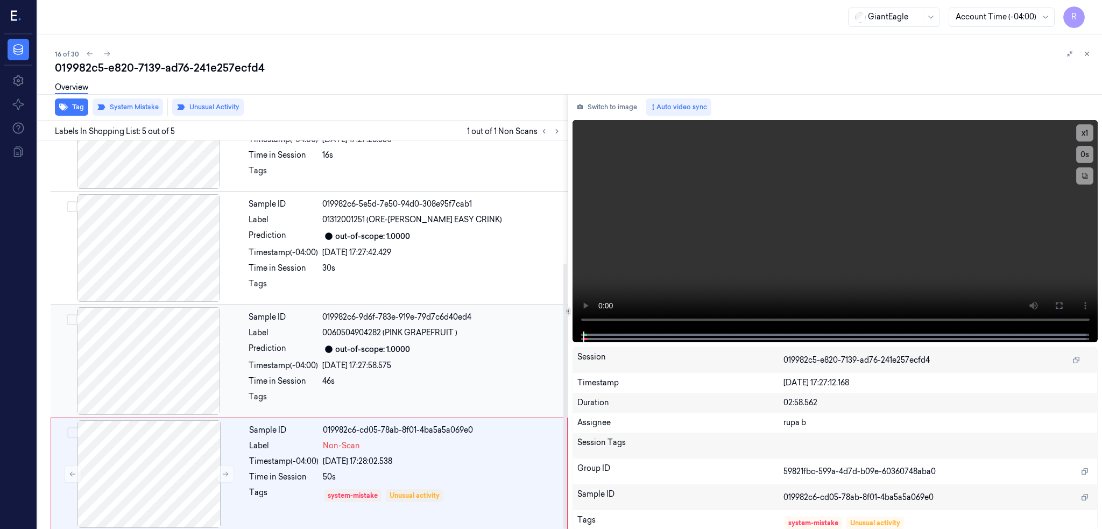
scroll to position [179, 0]
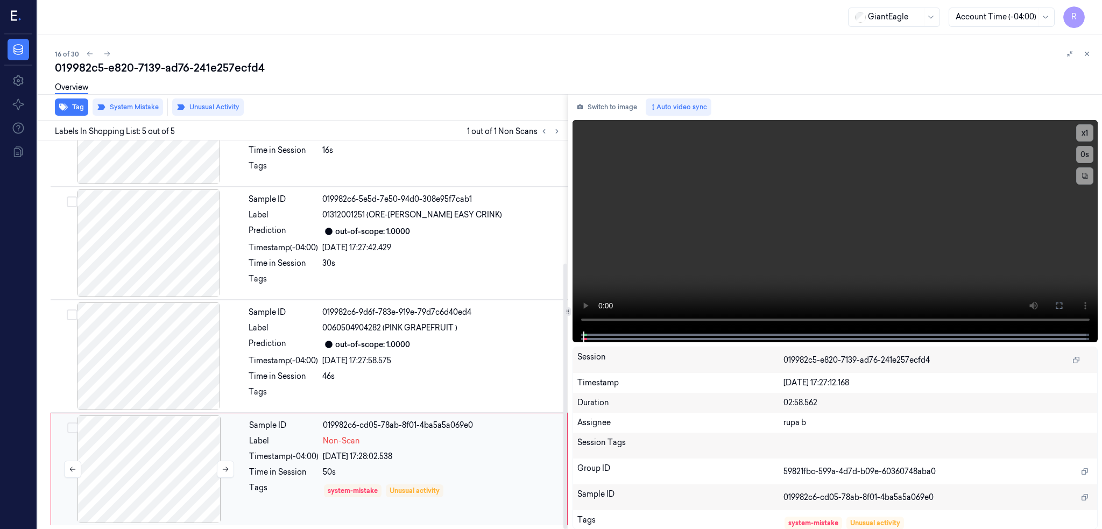
click at [172, 453] on div at bounding box center [149, 470] width 192 height 108
click at [169, 357] on div at bounding box center [149, 357] width 192 height 108
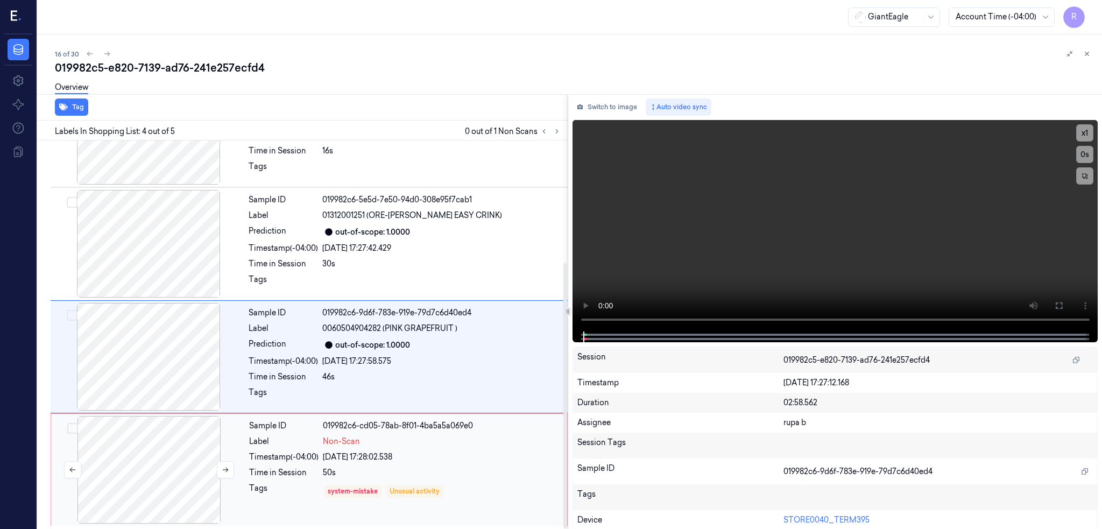
click at [160, 474] on div at bounding box center [149, 470] width 192 height 108
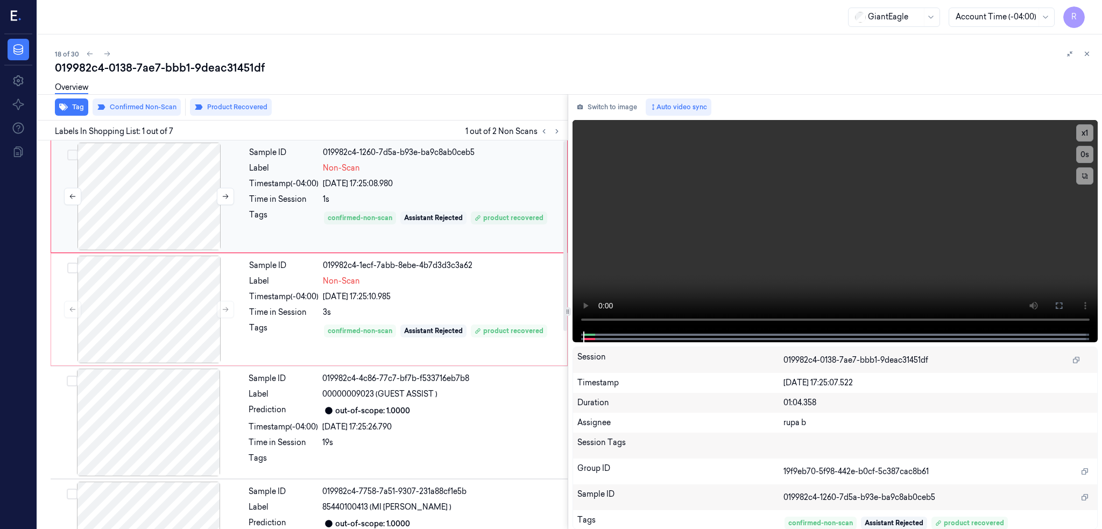
click at [76, 218] on div at bounding box center [149, 197] width 192 height 108
click at [89, 223] on div at bounding box center [149, 197] width 192 height 108
click at [228, 199] on icon at bounding box center [226, 197] width 8 height 8
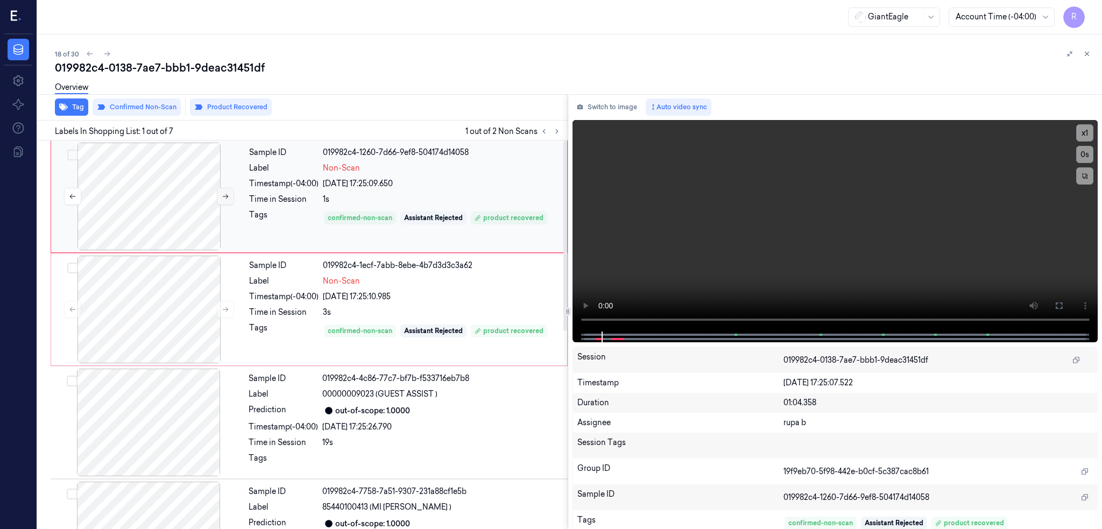
click at [228, 199] on icon at bounding box center [226, 197] width 8 height 8
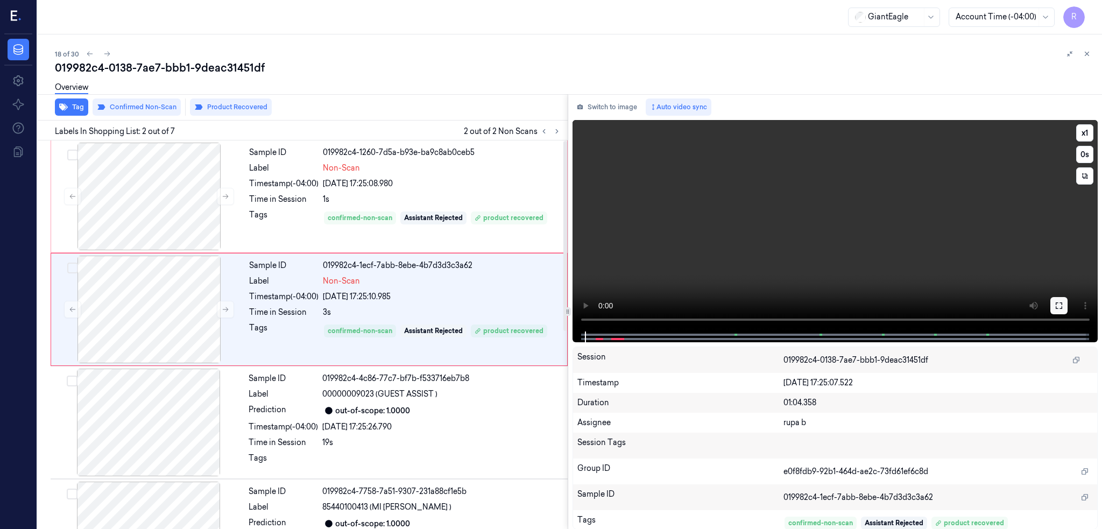
click at [1063, 303] on icon at bounding box center [1059, 306] width 6 height 6
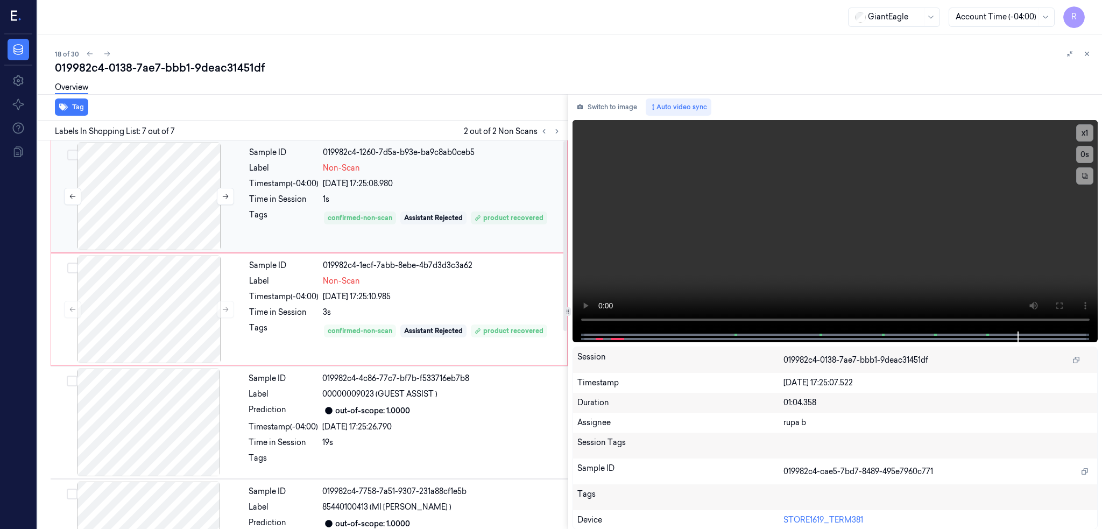
click at [181, 219] on div at bounding box center [149, 197] width 192 height 108
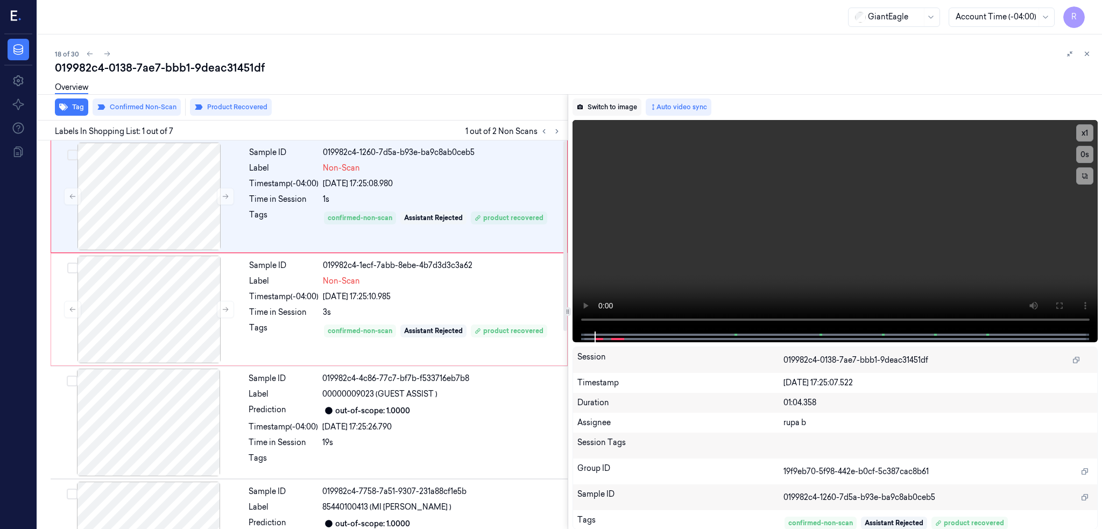
click at [607, 105] on button "Switch to image" at bounding box center [607, 107] width 69 height 17
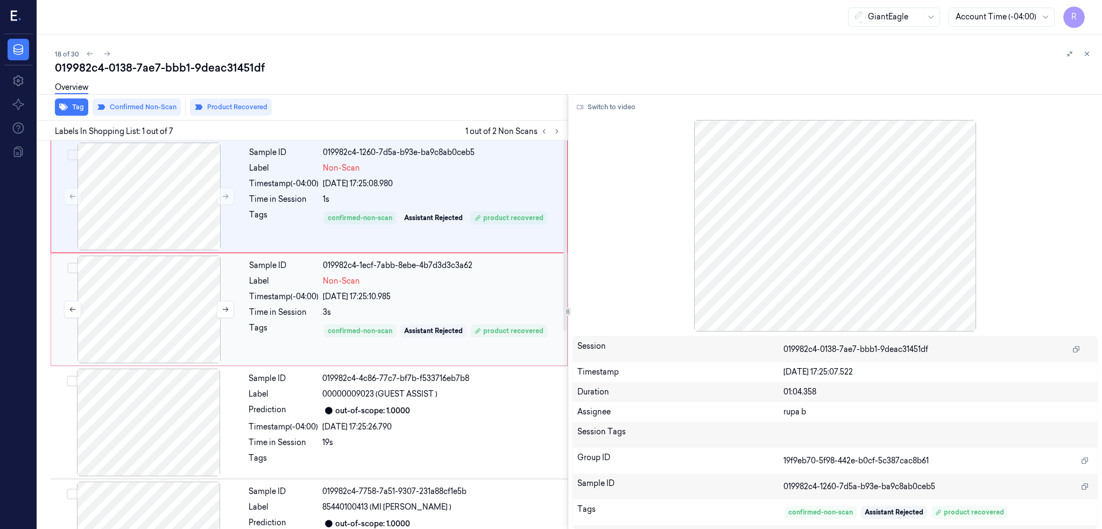
click at [161, 327] on div at bounding box center [149, 310] width 192 height 108
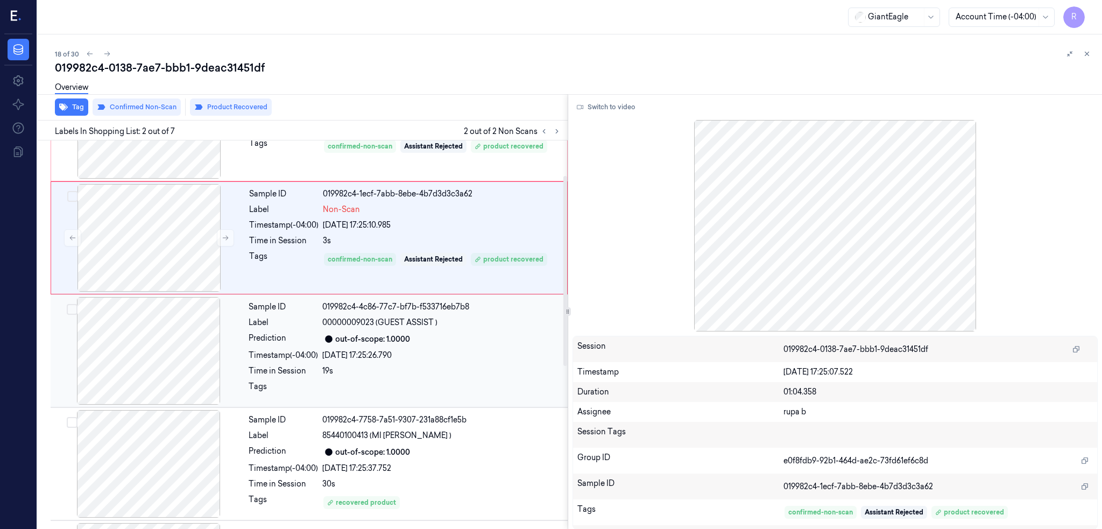
click at [166, 331] on div at bounding box center [149, 351] width 192 height 108
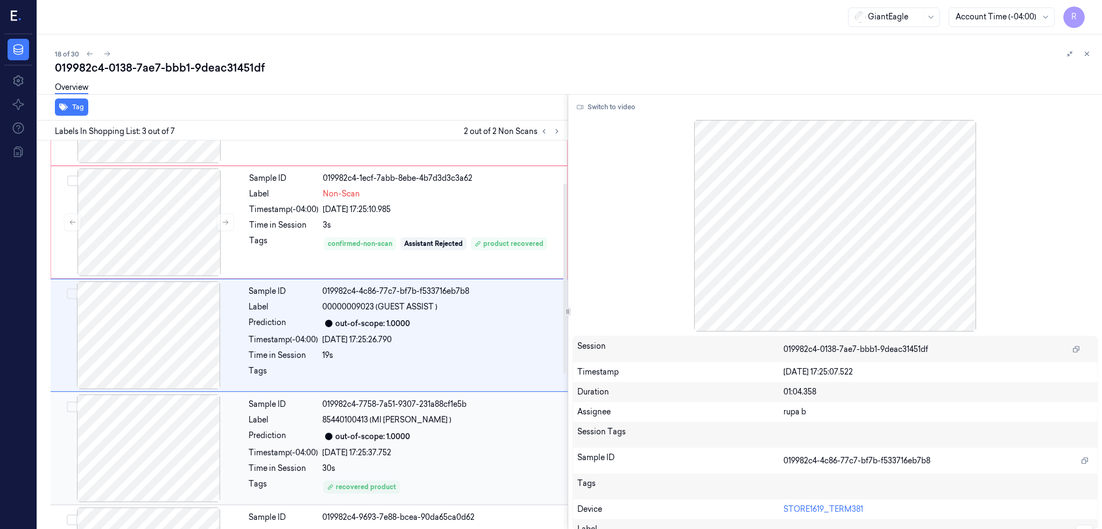
click at [175, 430] on div at bounding box center [149, 449] width 192 height 108
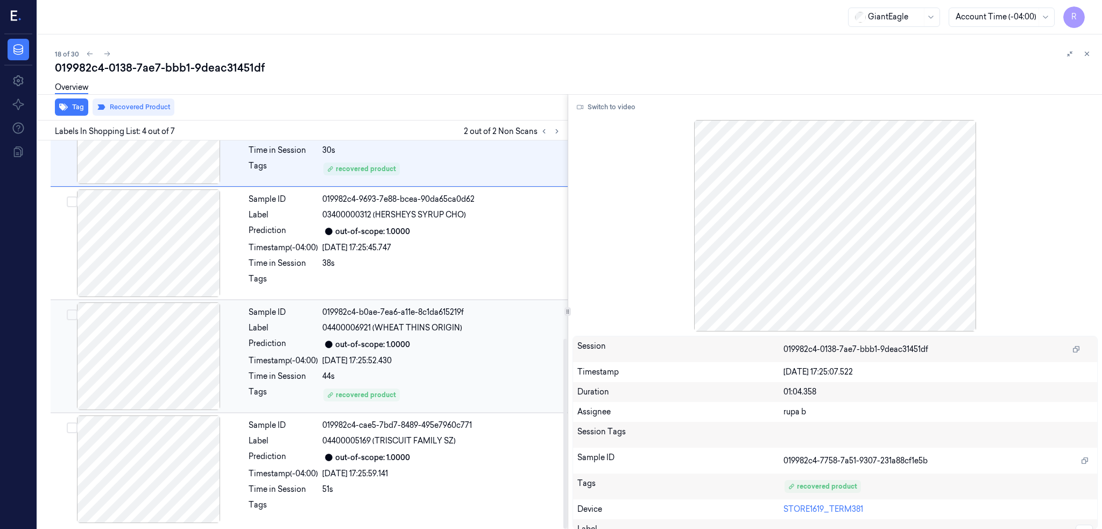
click at [165, 355] on div at bounding box center [149, 357] width 192 height 108
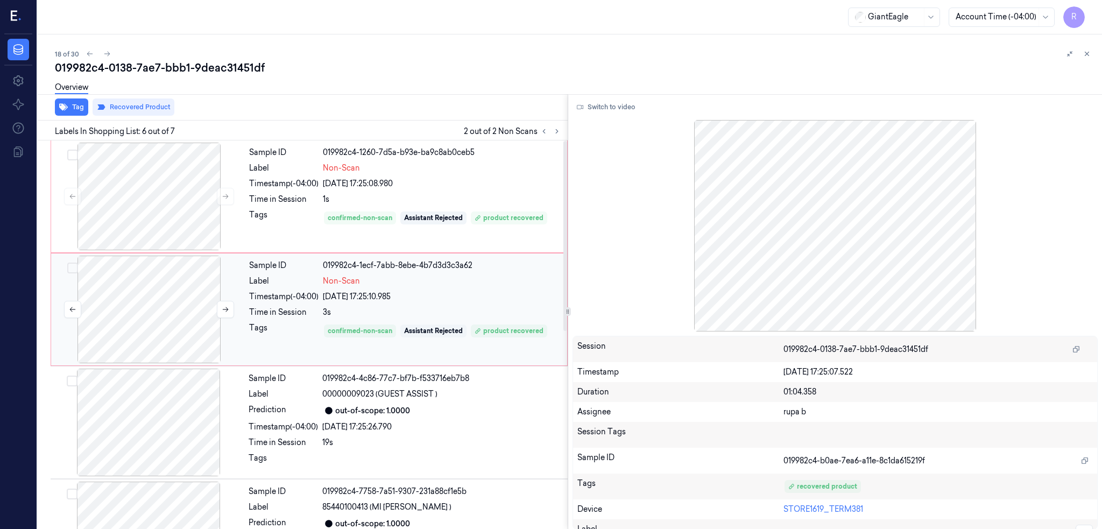
click at [142, 283] on div at bounding box center [149, 310] width 192 height 108
click at [228, 302] on button at bounding box center [225, 309] width 17 height 17
click at [227, 314] on button at bounding box center [225, 309] width 17 height 17
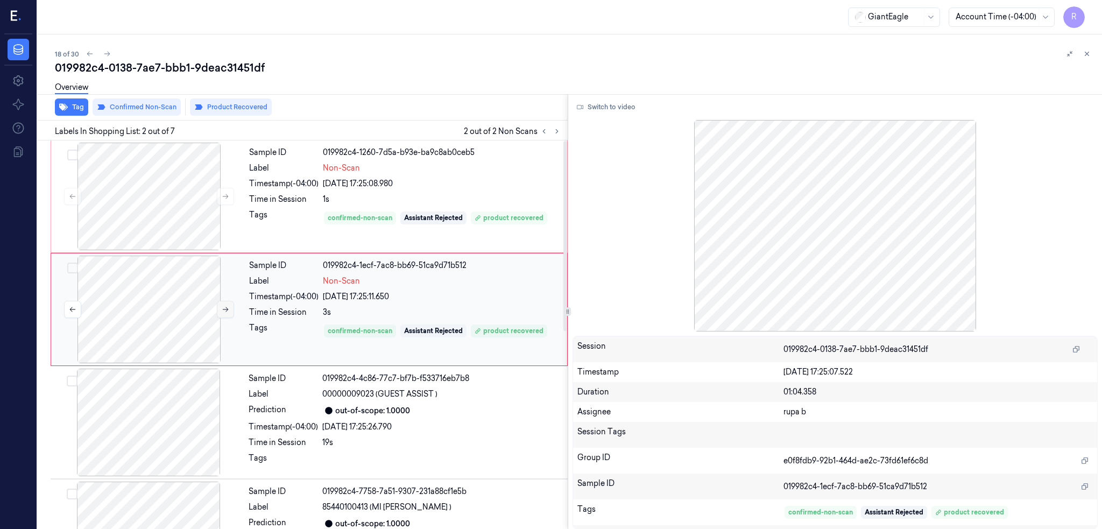
click at [227, 314] on button at bounding box center [225, 309] width 17 height 17
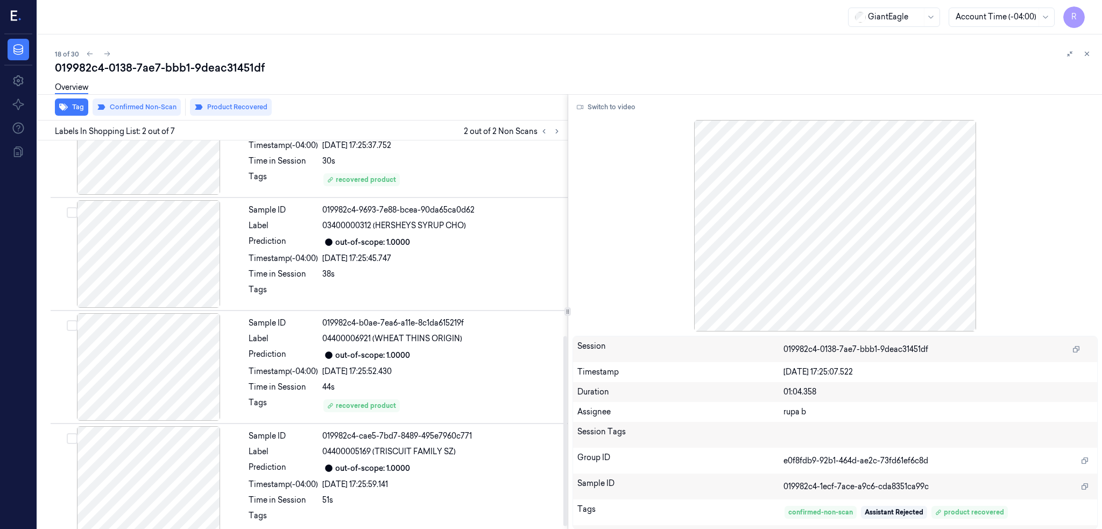
scroll to position [405, 0]
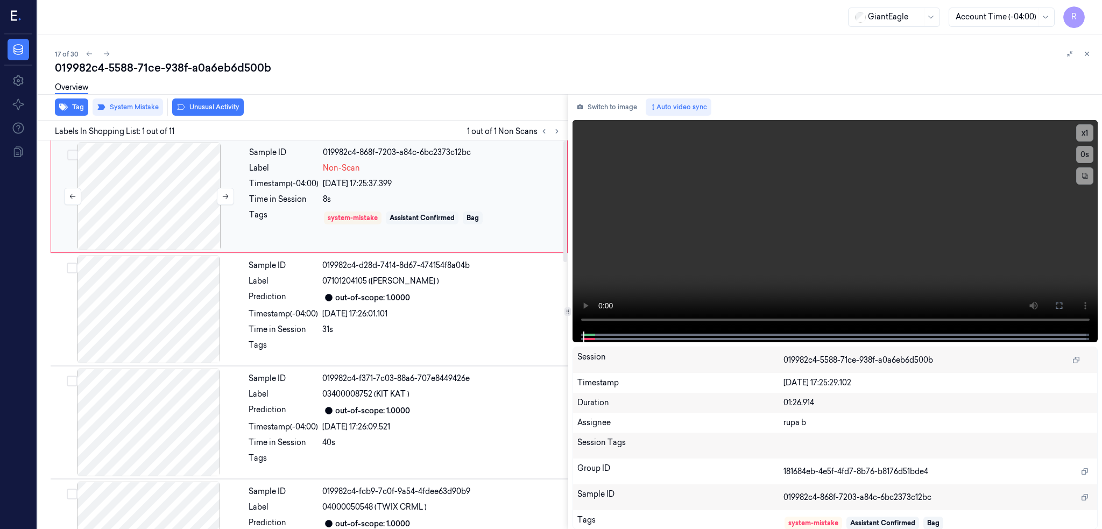
click at [183, 209] on div at bounding box center [149, 197] width 192 height 108
click at [1068, 304] on button at bounding box center [1059, 305] width 17 height 17
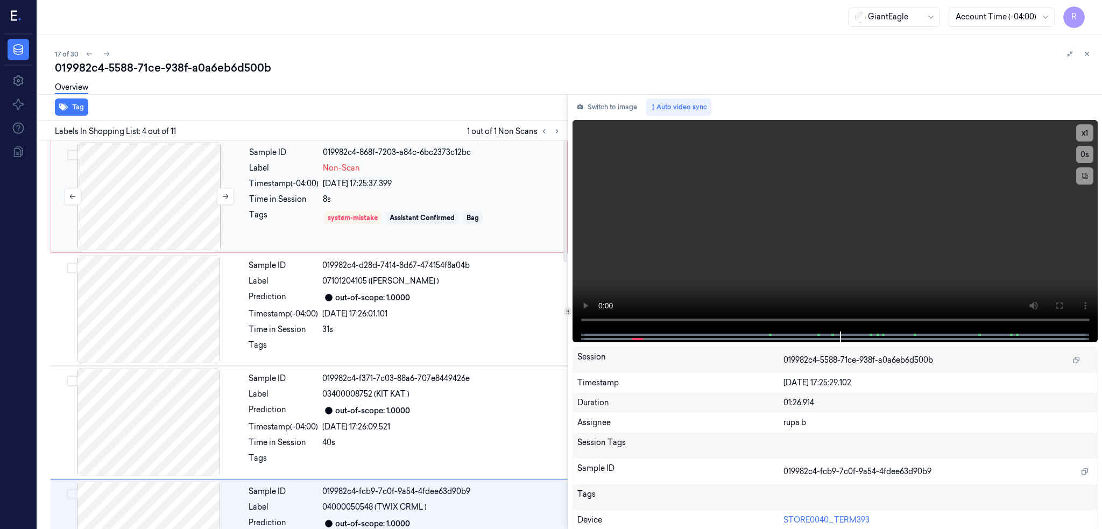
click at [139, 173] on div at bounding box center [149, 197] width 192 height 108
